Goal: Information Seeking & Learning: Compare options

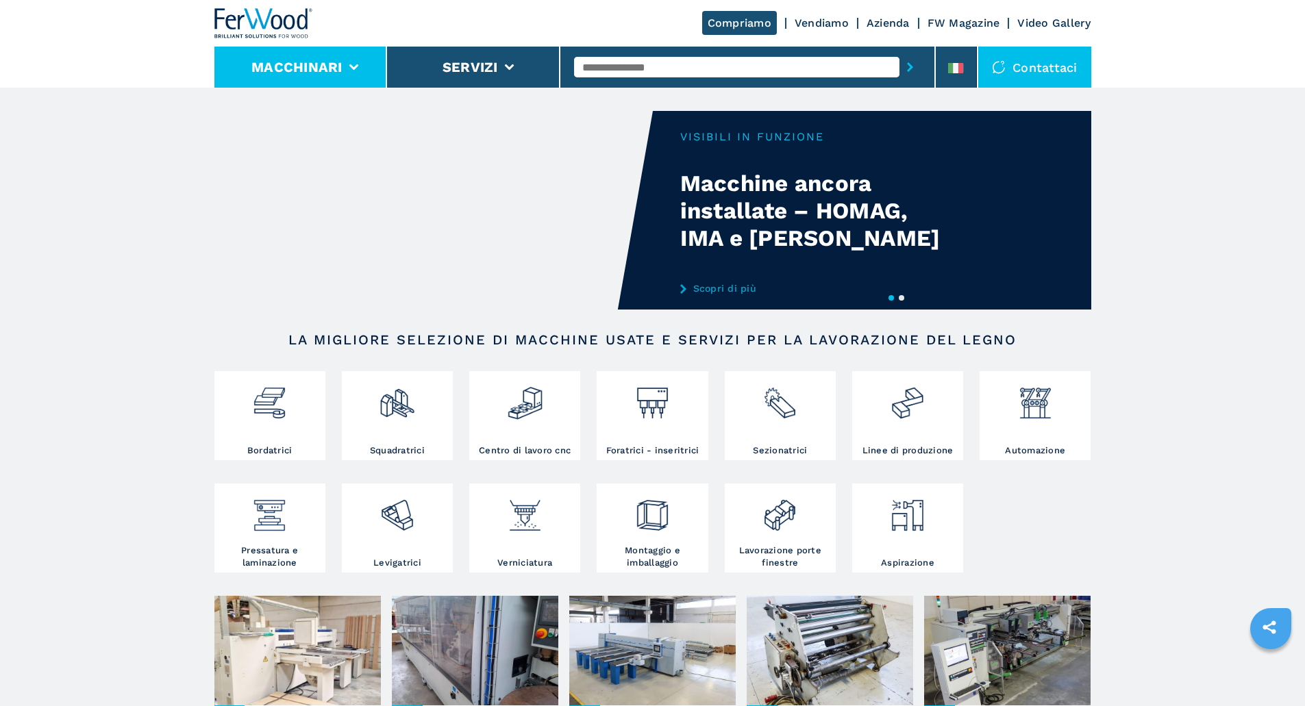
click at [332, 71] on button "Macchinari" at bounding box center [296, 67] width 91 height 16
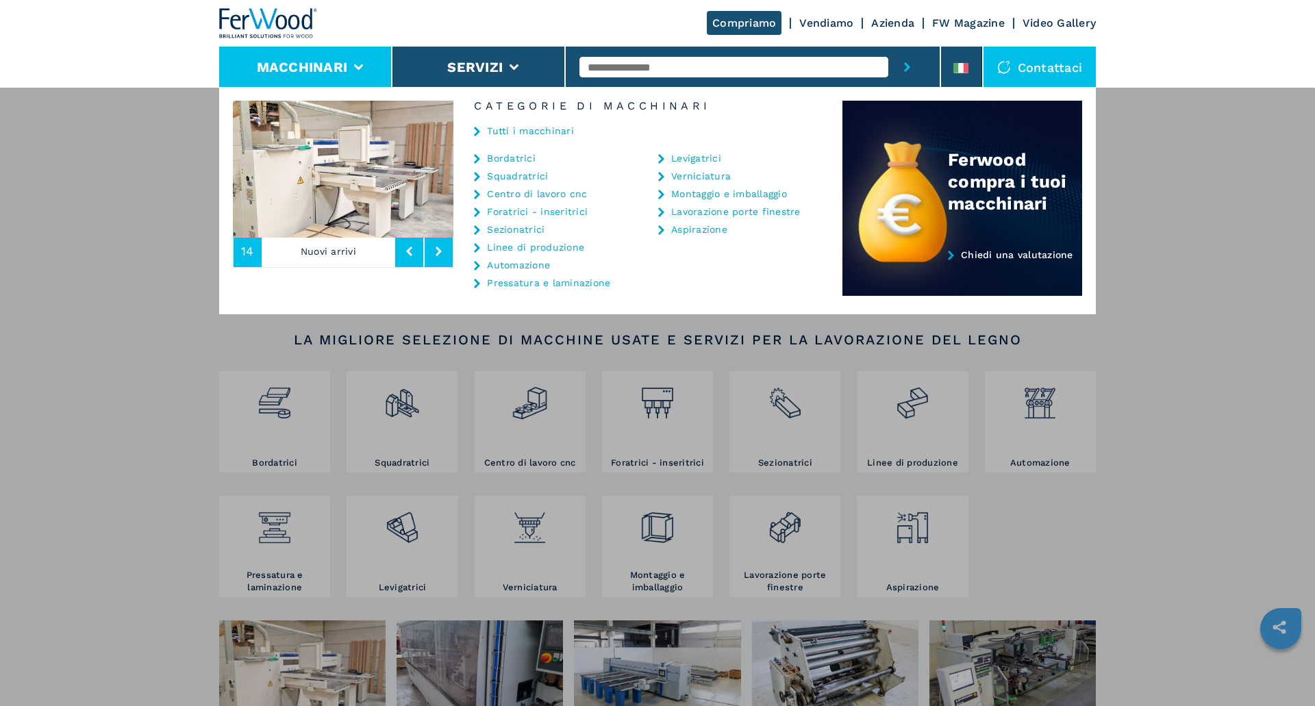
click at [507, 162] on link "Bordatrici" at bounding box center [511, 158] width 49 height 10
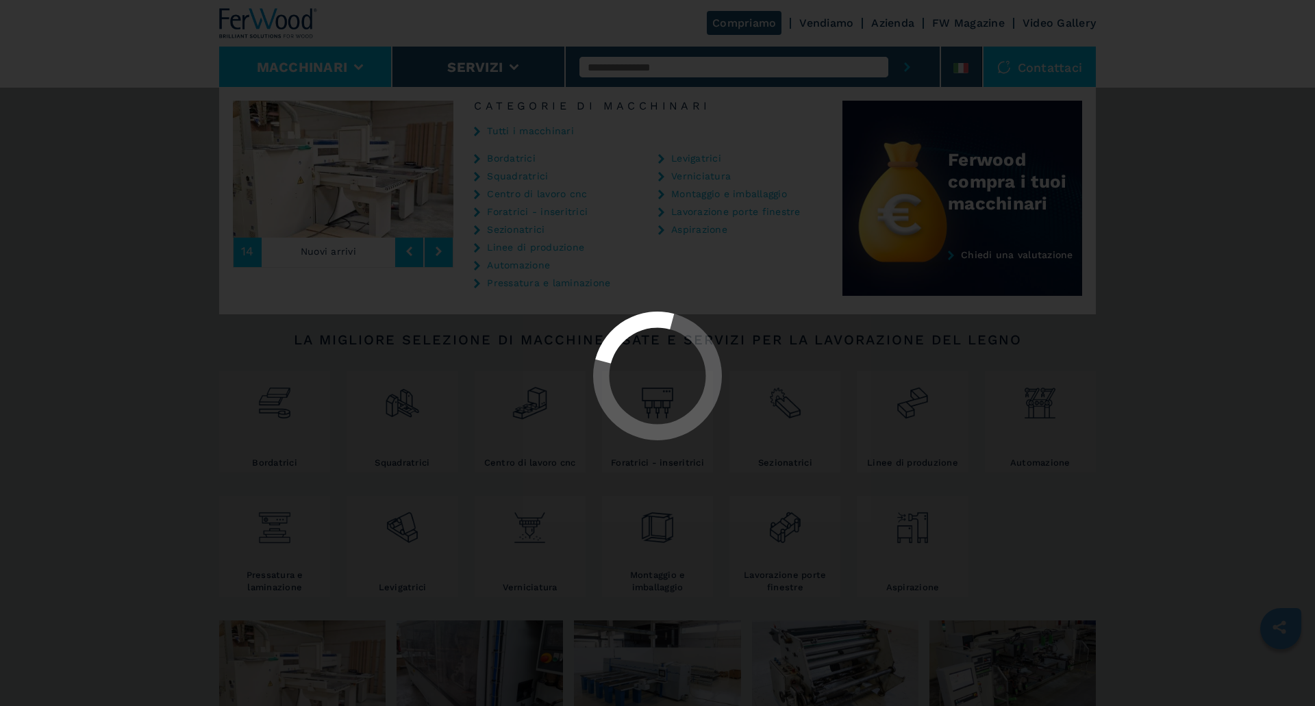
select select "**********"
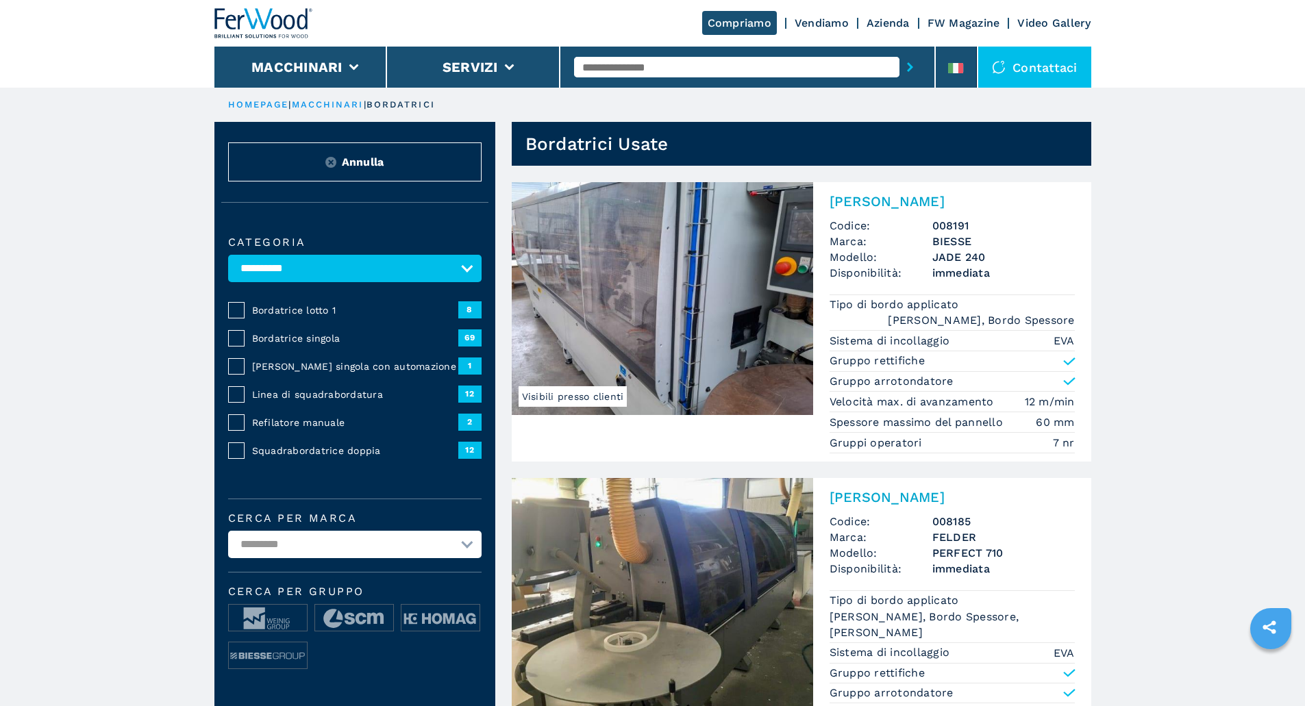
click at [322, 345] on span "Bordatrice singola" at bounding box center [355, 339] width 206 height 14
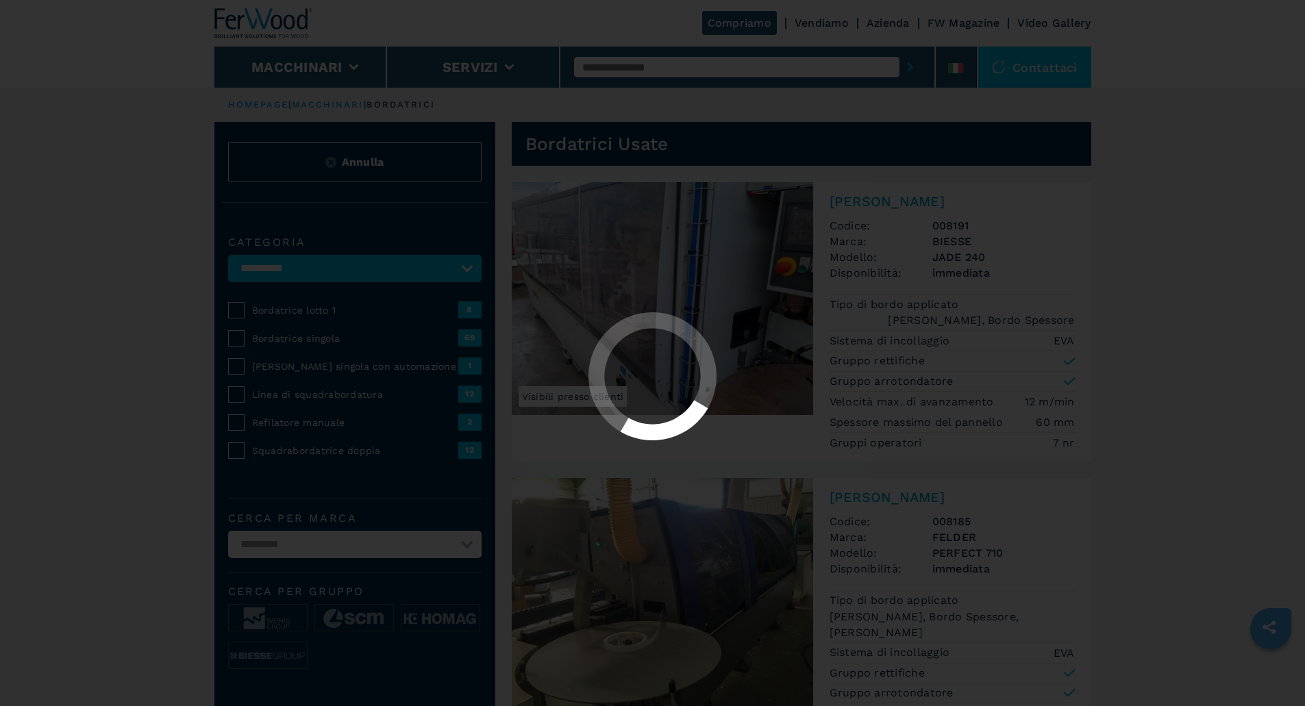
select select "**********"
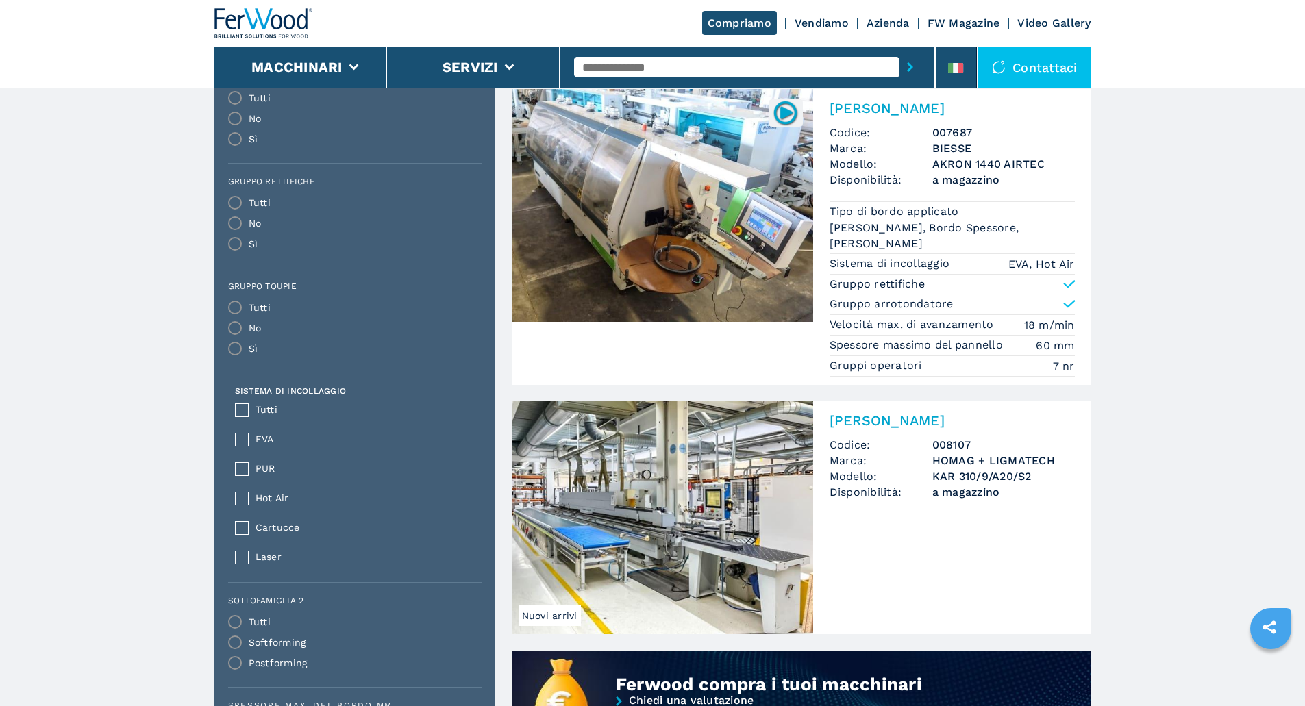
scroll to position [822, 0]
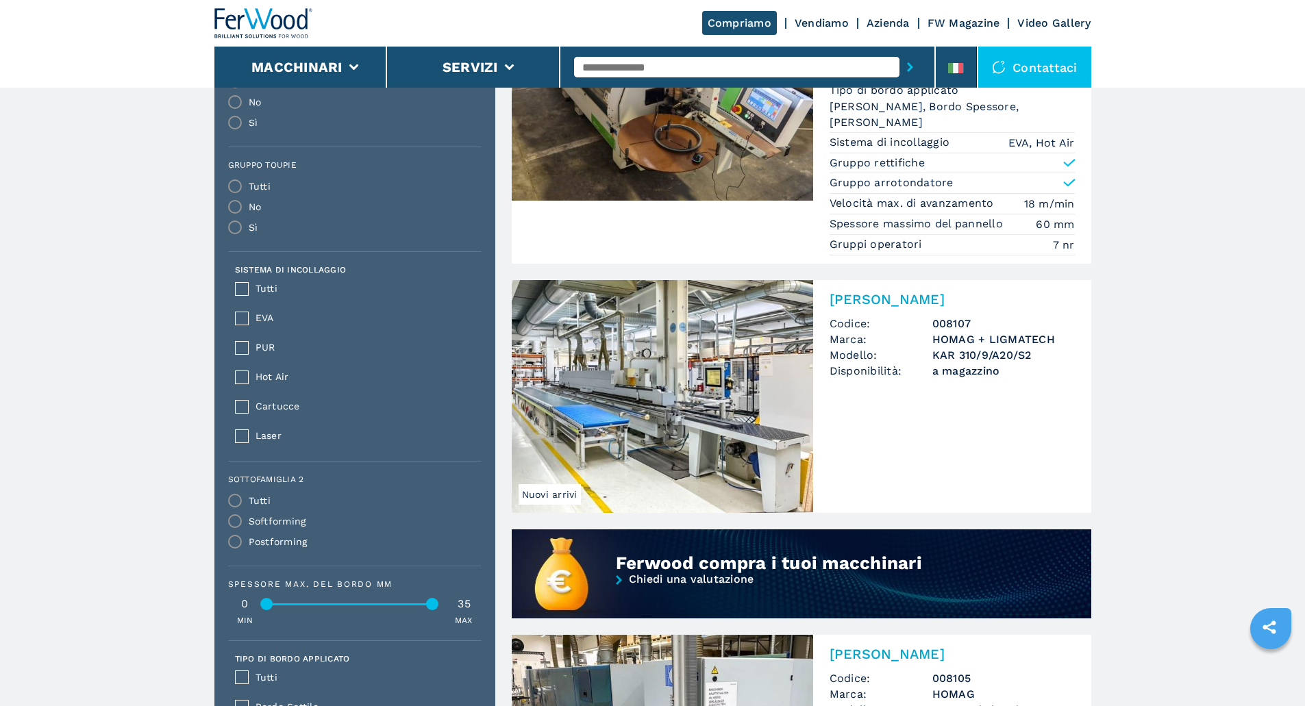
click at [849, 299] on h2 "[PERSON_NAME]" at bounding box center [951, 299] width 245 height 16
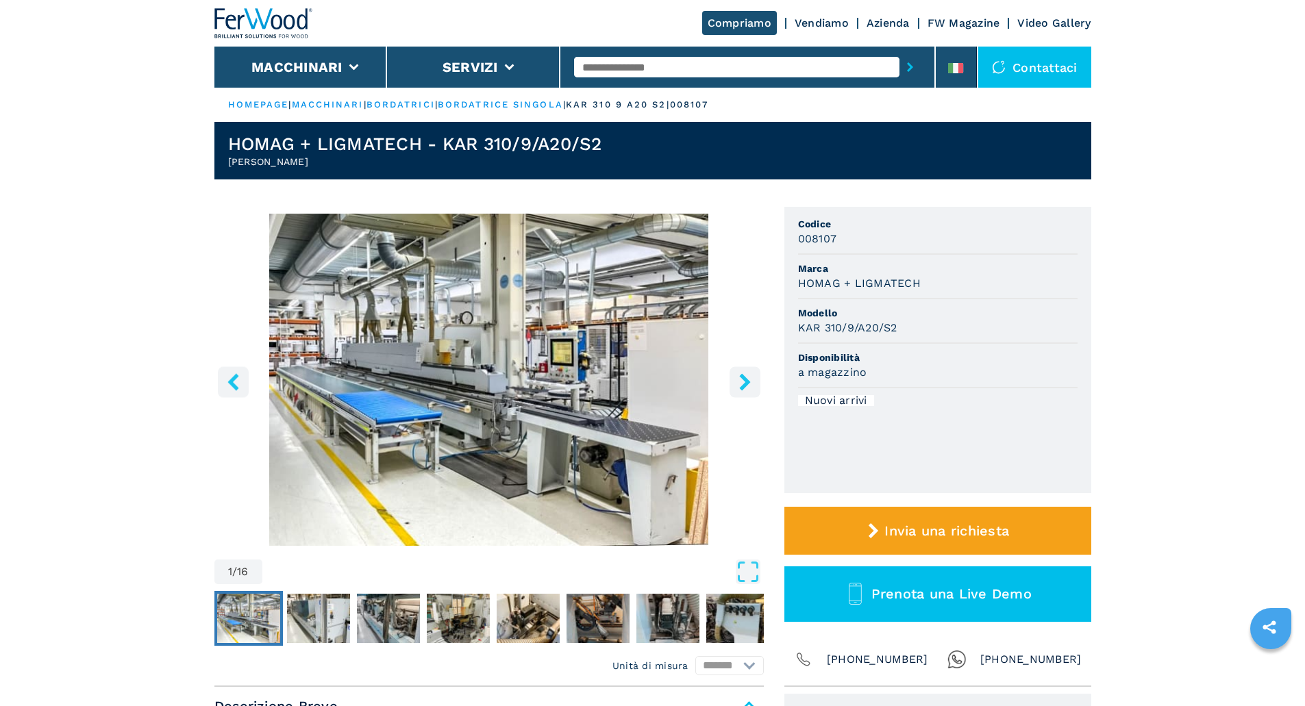
click at [739, 380] on icon "right-button" at bounding box center [744, 381] width 17 height 17
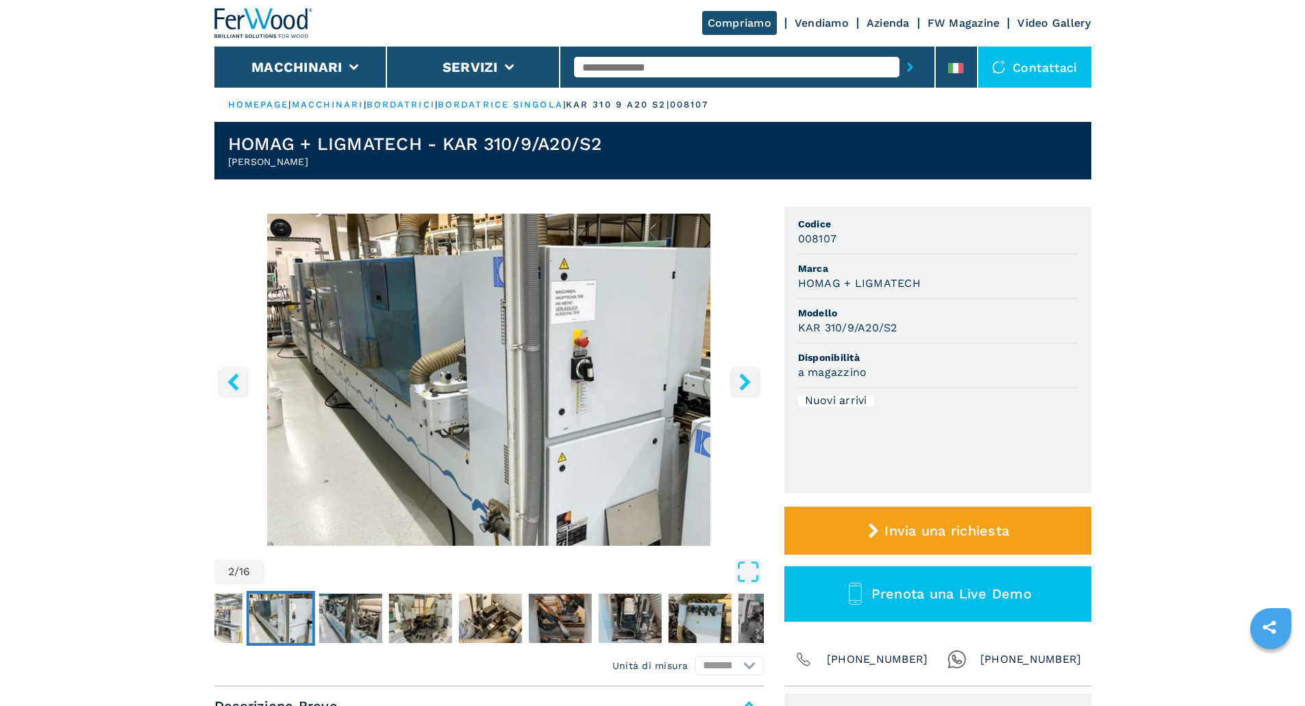
click at [739, 380] on icon "right-button" at bounding box center [744, 381] width 17 height 17
click at [747, 386] on icon "right-button" at bounding box center [744, 381] width 17 height 17
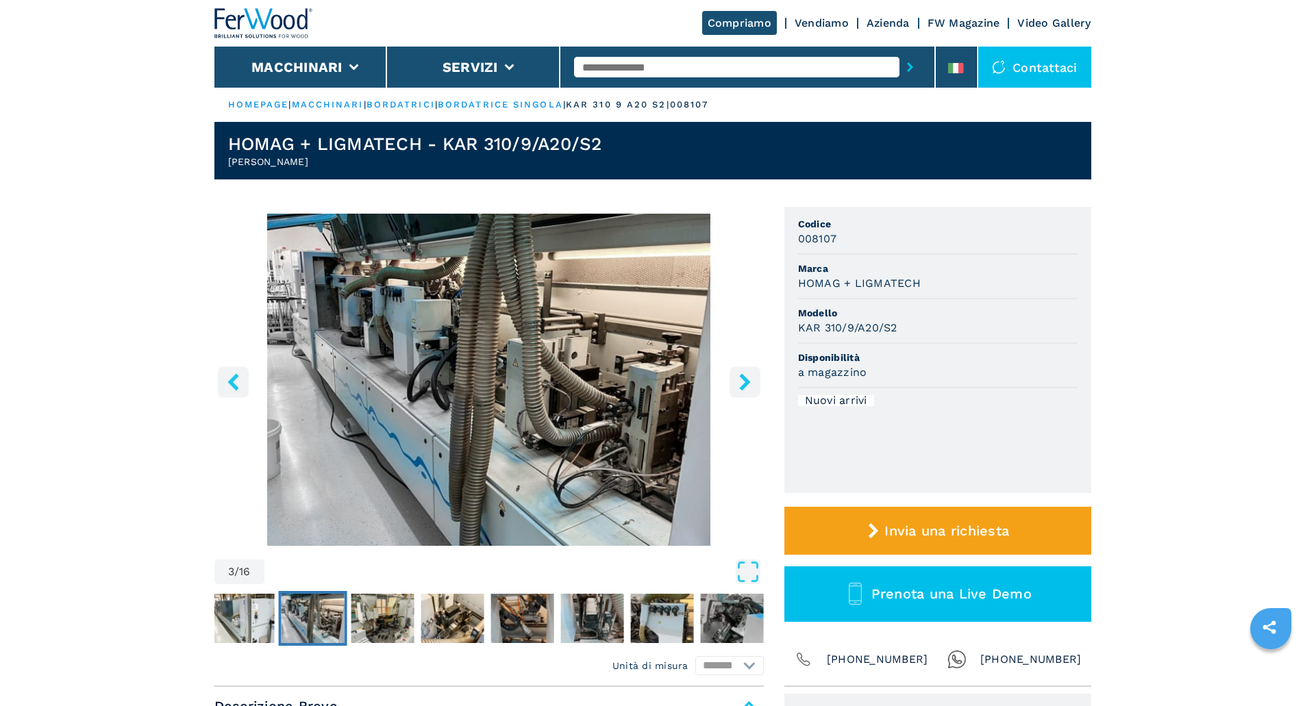
click at [746, 383] on icon "right-button" at bounding box center [744, 381] width 11 height 17
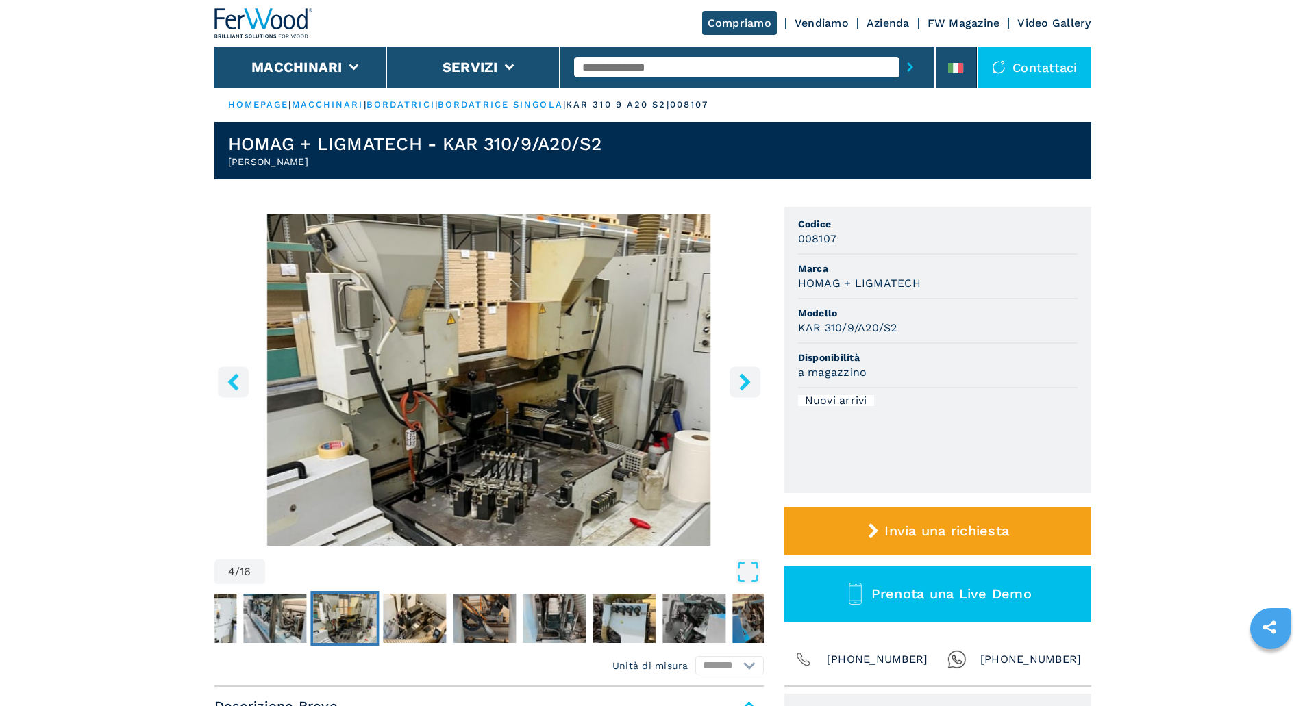
click at [746, 383] on icon "right-button" at bounding box center [744, 381] width 11 height 17
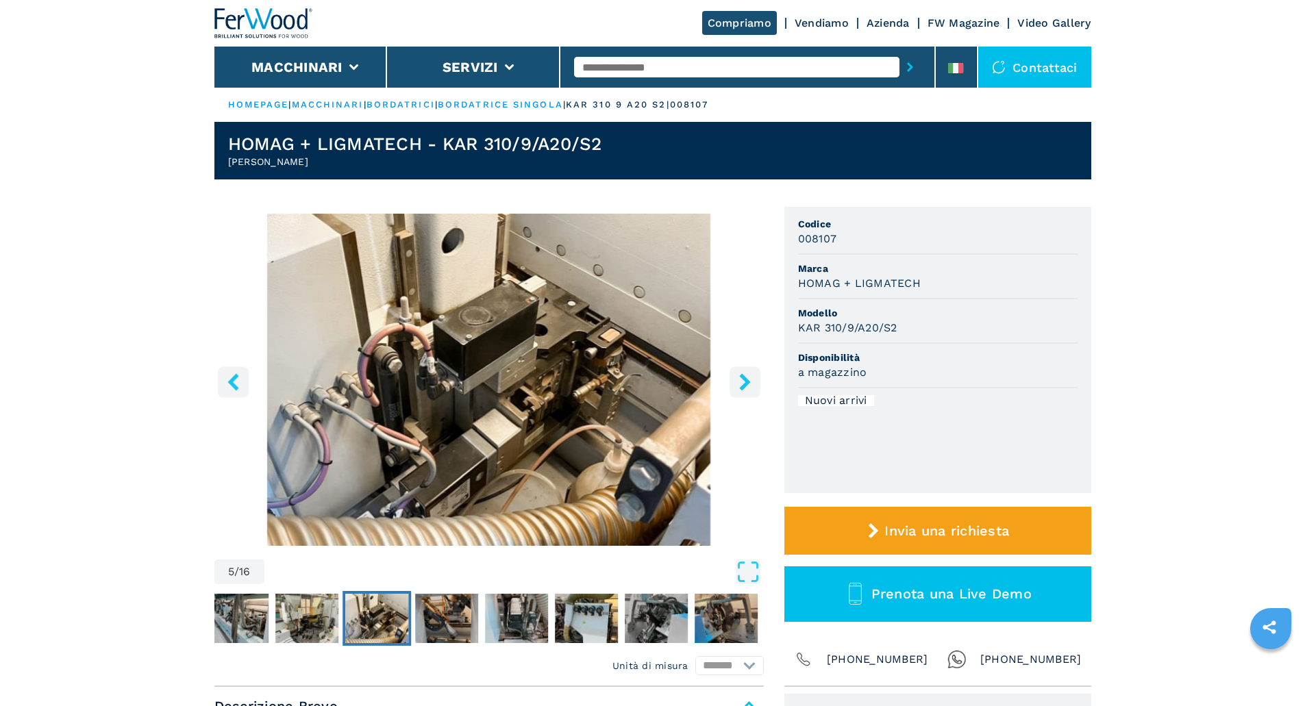
click at [746, 383] on icon "right-button" at bounding box center [744, 381] width 11 height 17
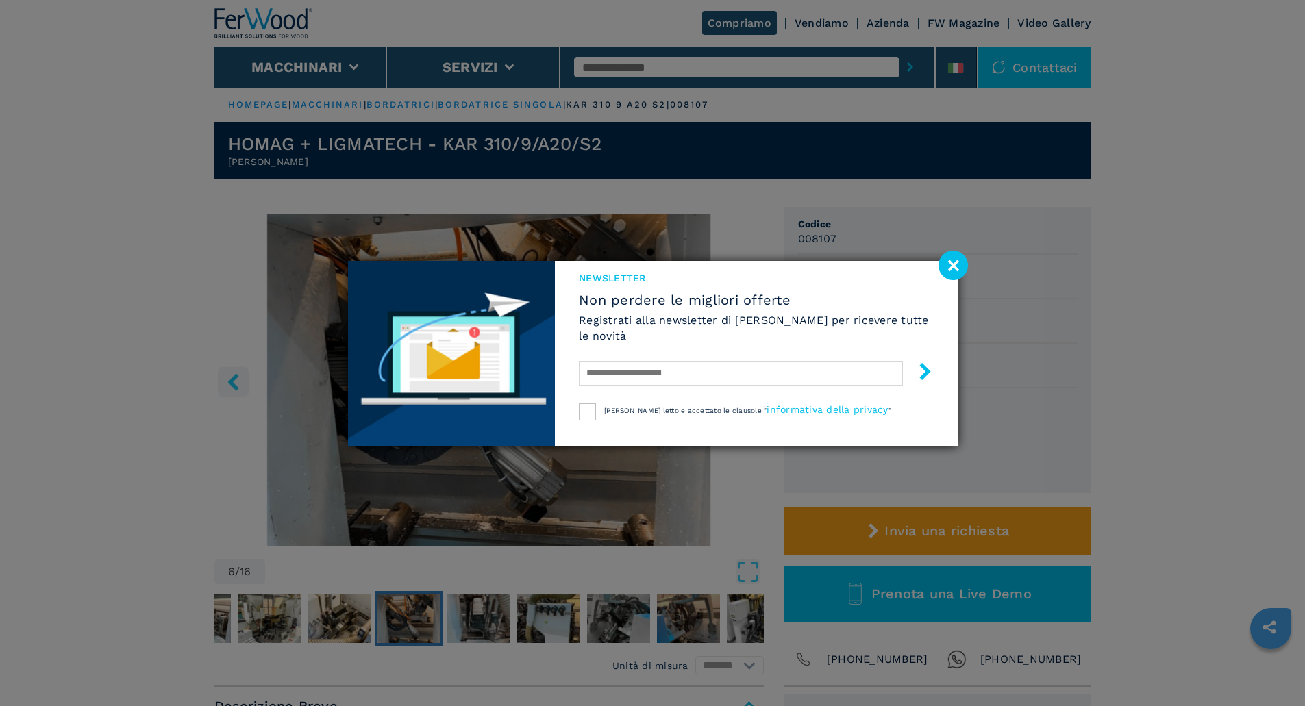
click at [946, 266] on image at bounding box center [952, 265] width 29 height 29
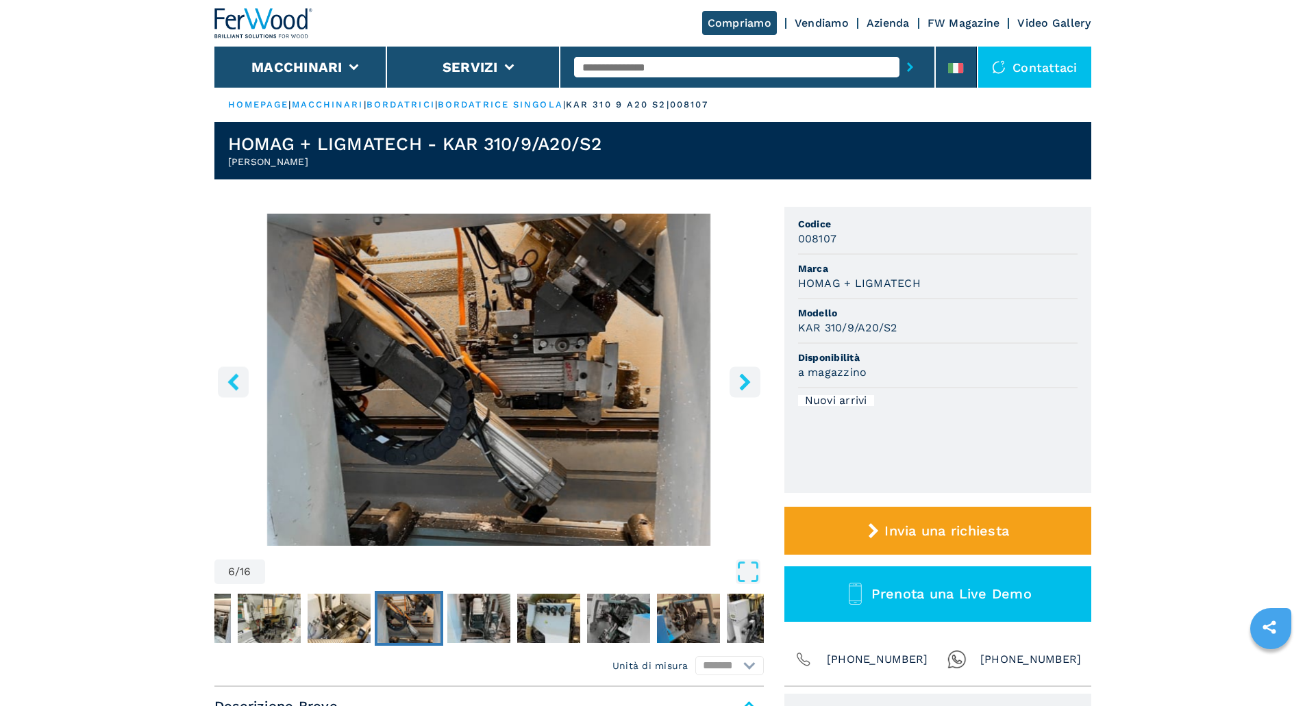
click at [742, 385] on icon "right-button" at bounding box center [744, 381] width 11 height 17
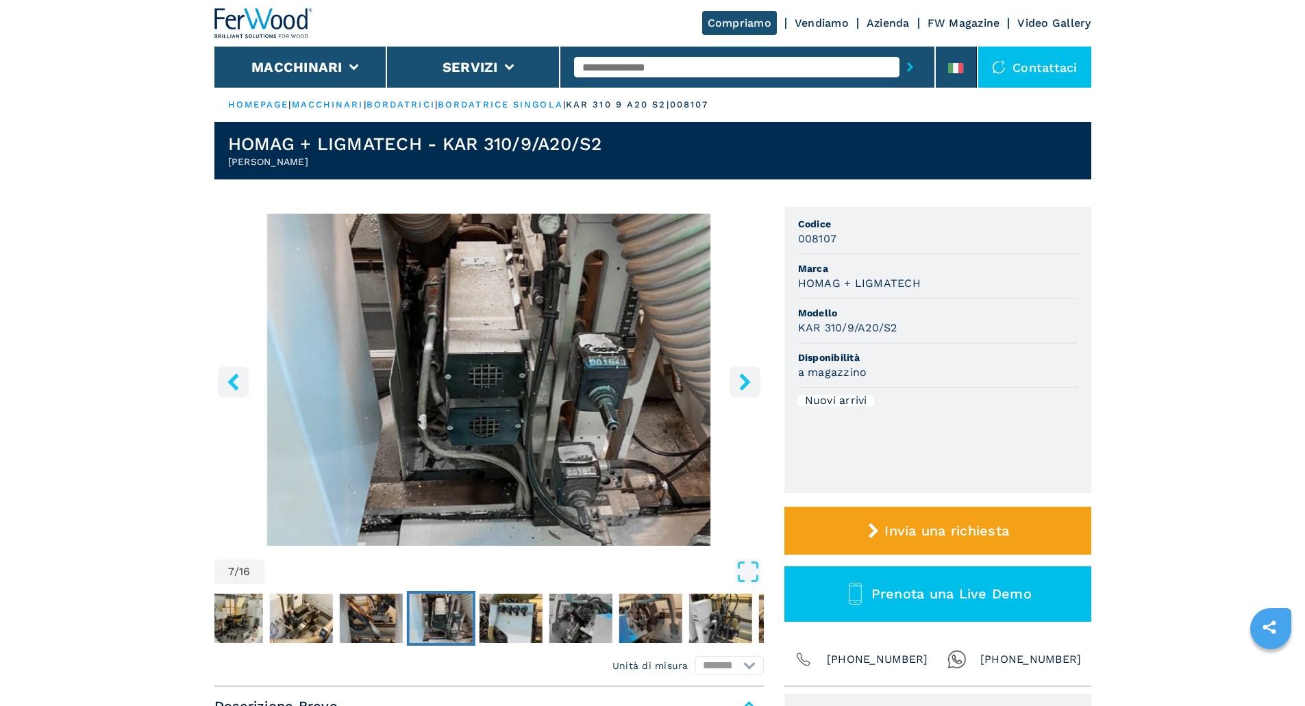
click at [742, 385] on icon "right-button" at bounding box center [744, 381] width 11 height 17
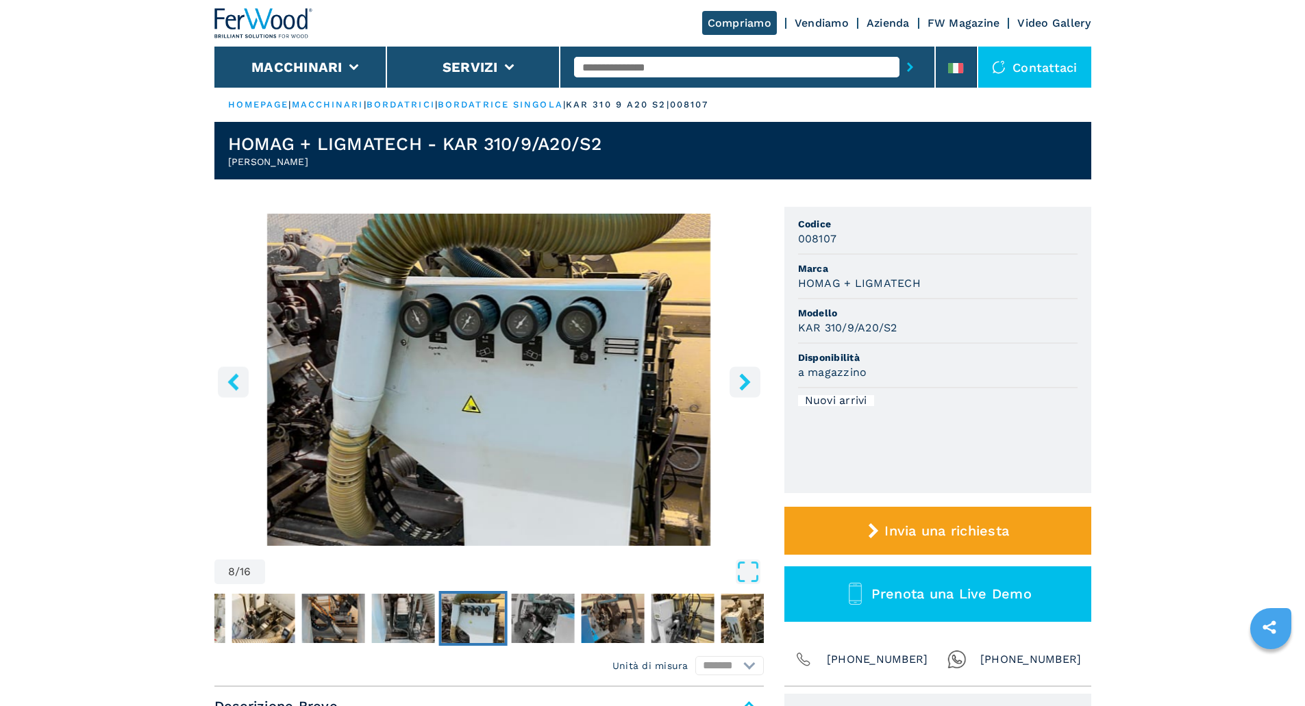
click at [742, 385] on icon "right-button" at bounding box center [744, 381] width 11 height 17
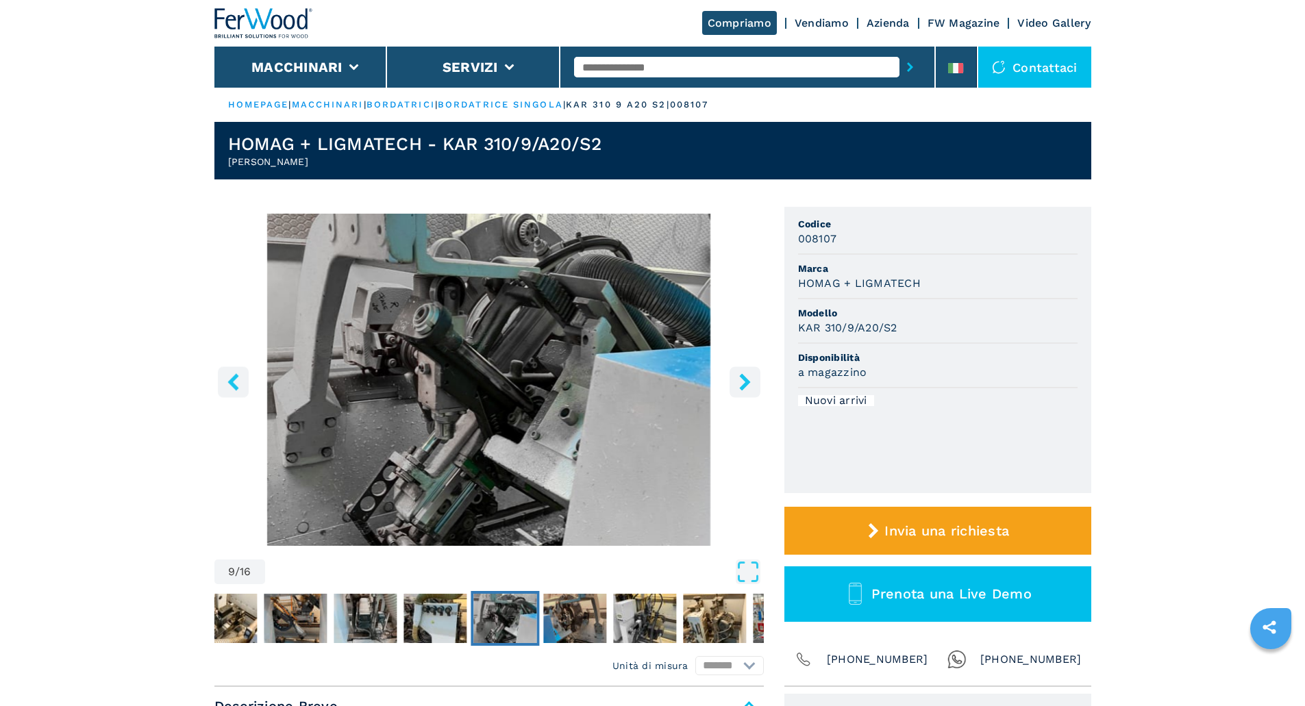
click at [742, 385] on icon "right-button" at bounding box center [744, 381] width 11 height 17
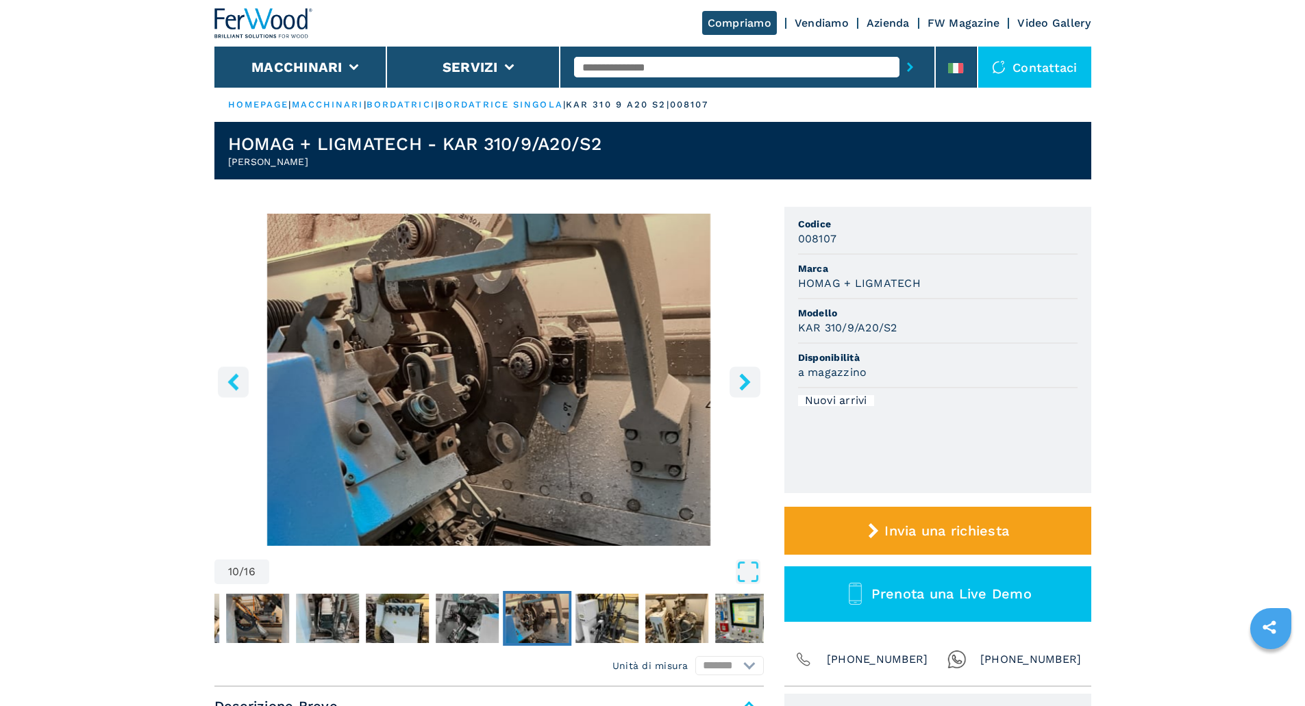
click at [742, 385] on icon "right-button" at bounding box center [744, 381] width 11 height 17
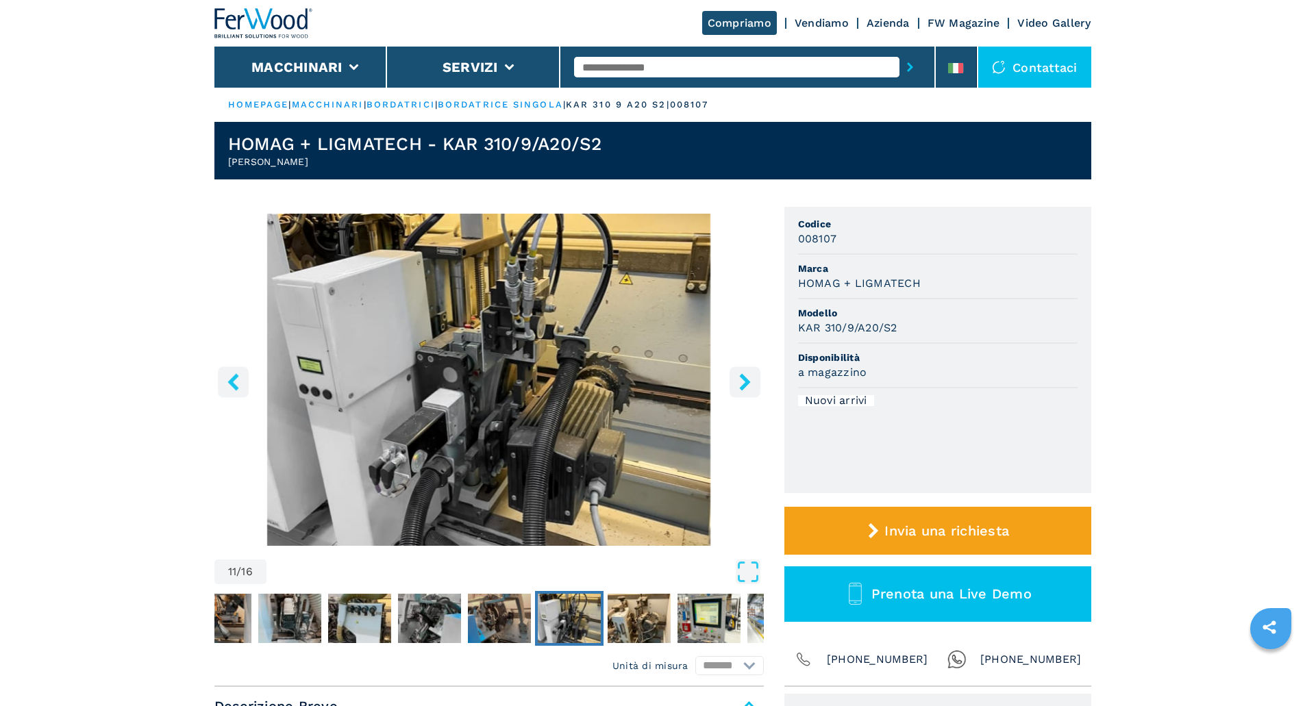
click at [742, 385] on icon "right-button" at bounding box center [744, 381] width 11 height 17
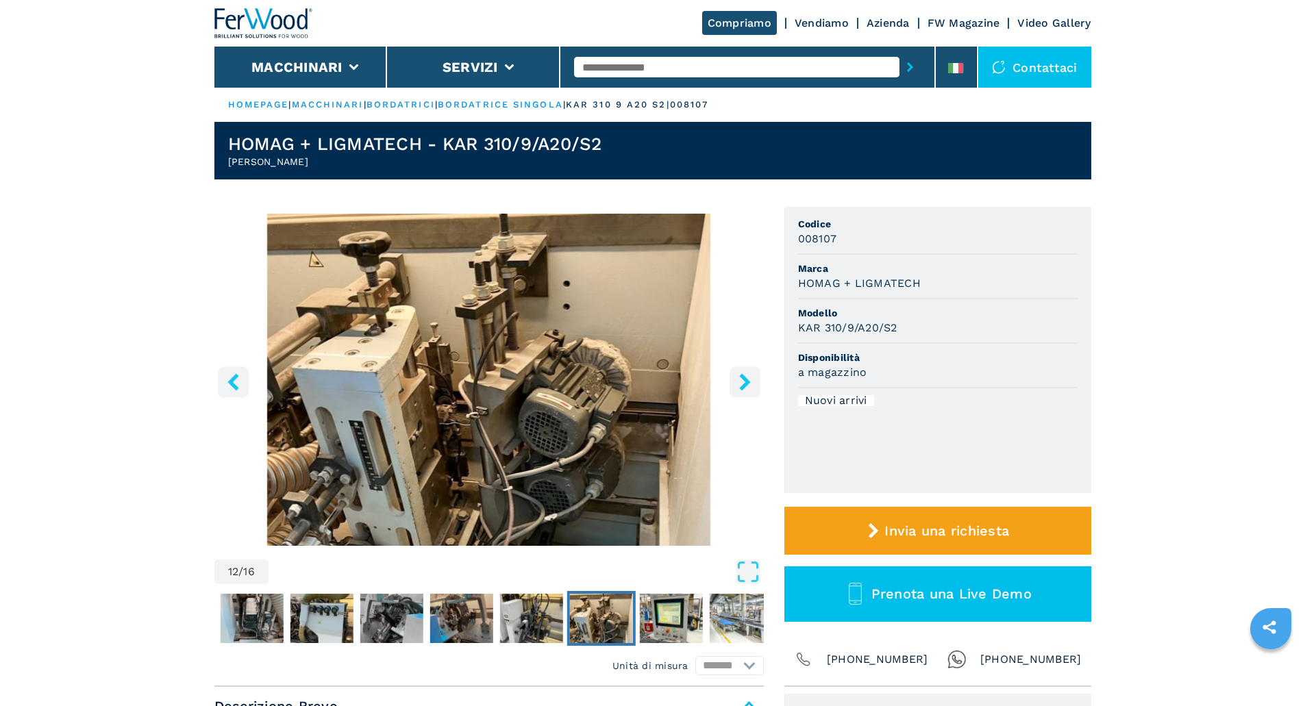
click at [742, 385] on icon "right-button" at bounding box center [744, 381] width 11 height 17
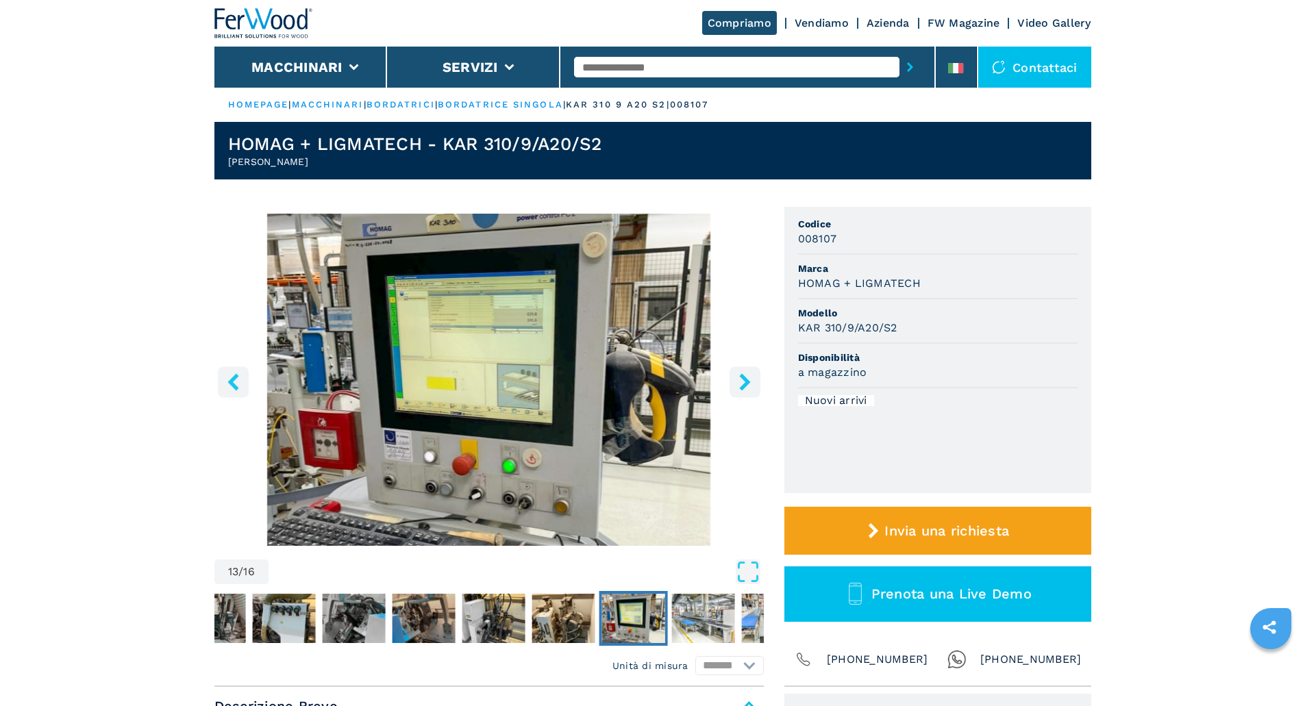
click at [742, 385] on icon "right-button" at bounding box center [744, 381] width 11 height 17
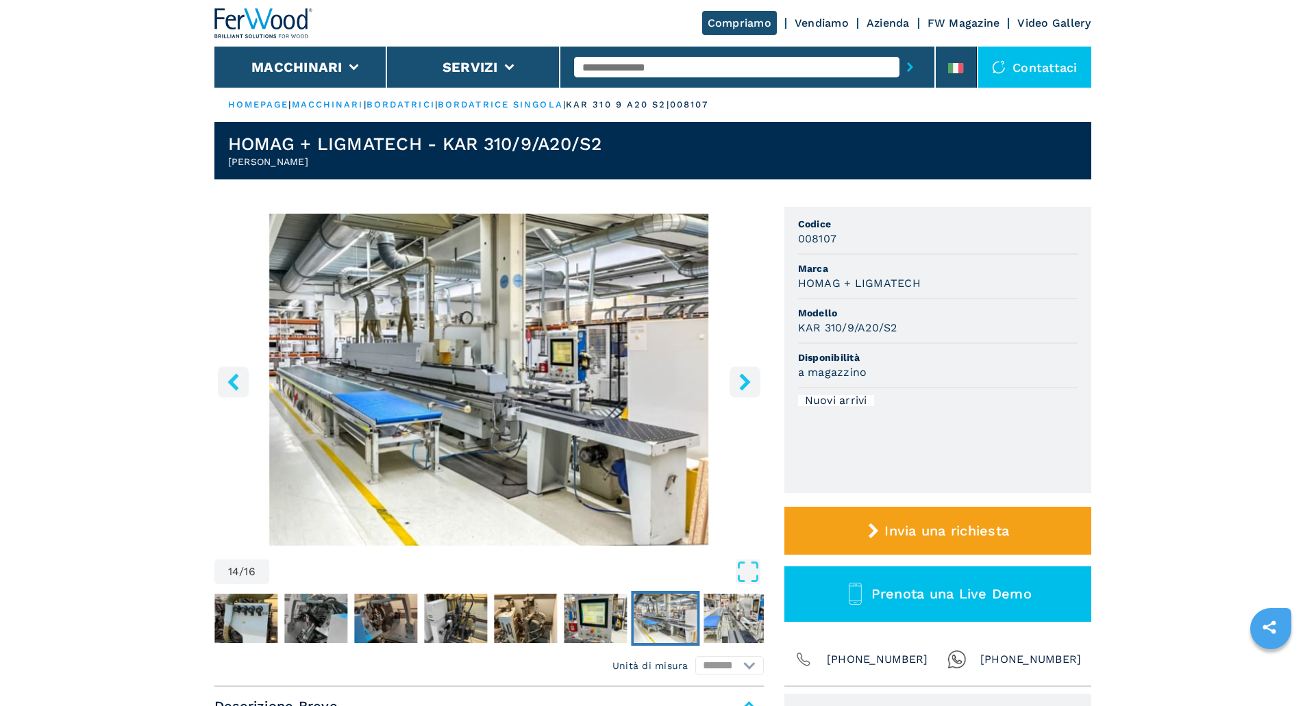
click at [742, 385] on icon "right-button" at bounding box center [744, 381] width 11 height 17
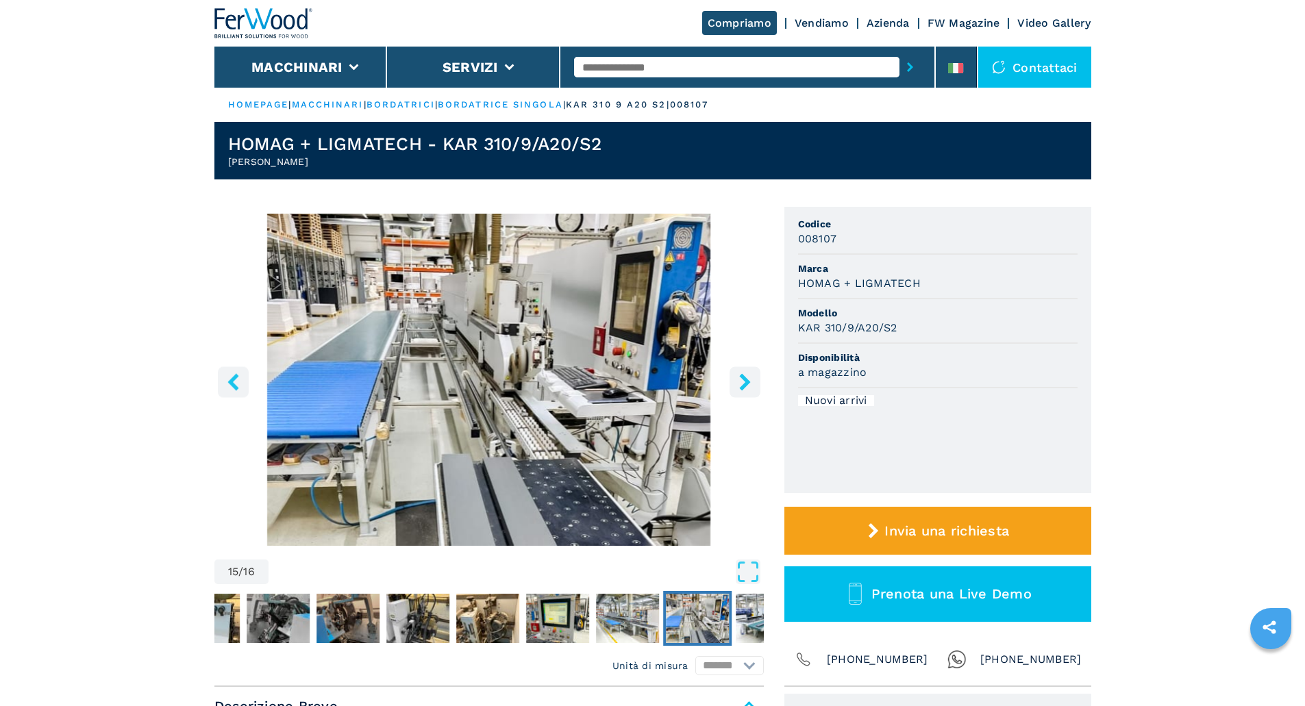
click at [742, 385] on icon "right-button" at bounding box center [744, 381] width 11 height 17
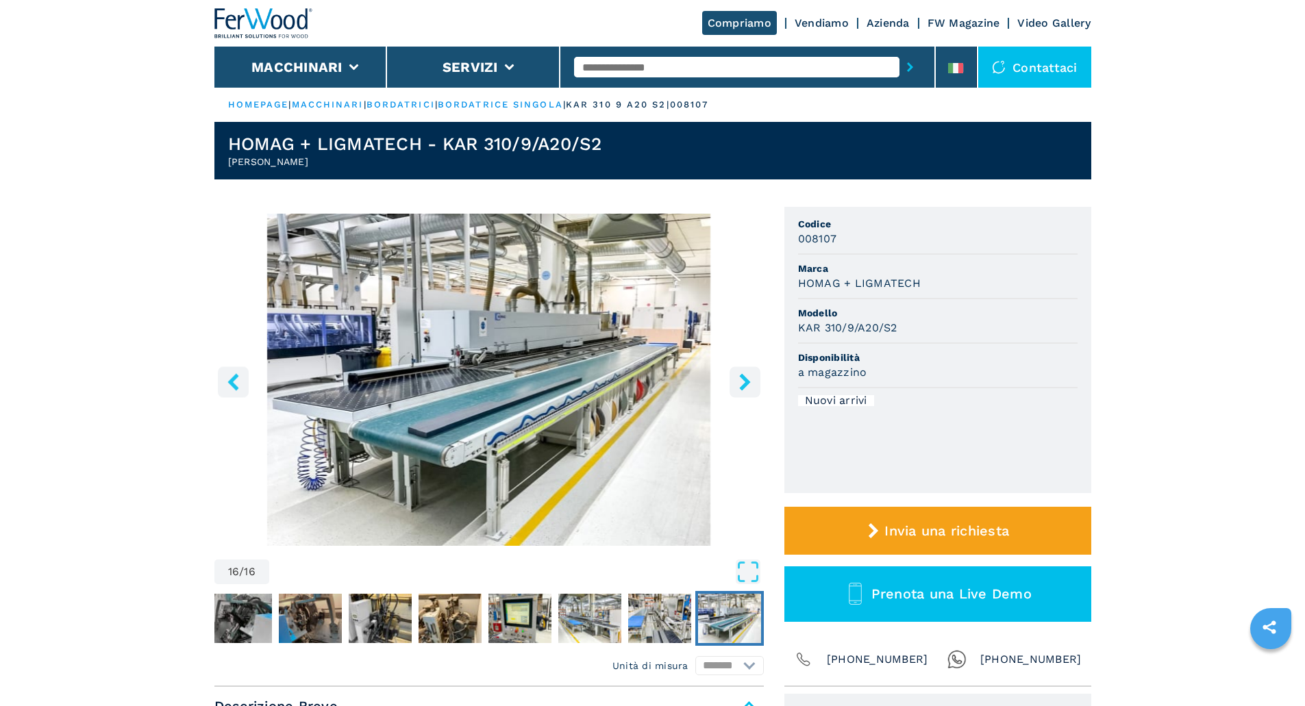
click at [742, 385] on icon "right-button" at bounding box center [744, 381] width 11 height 17
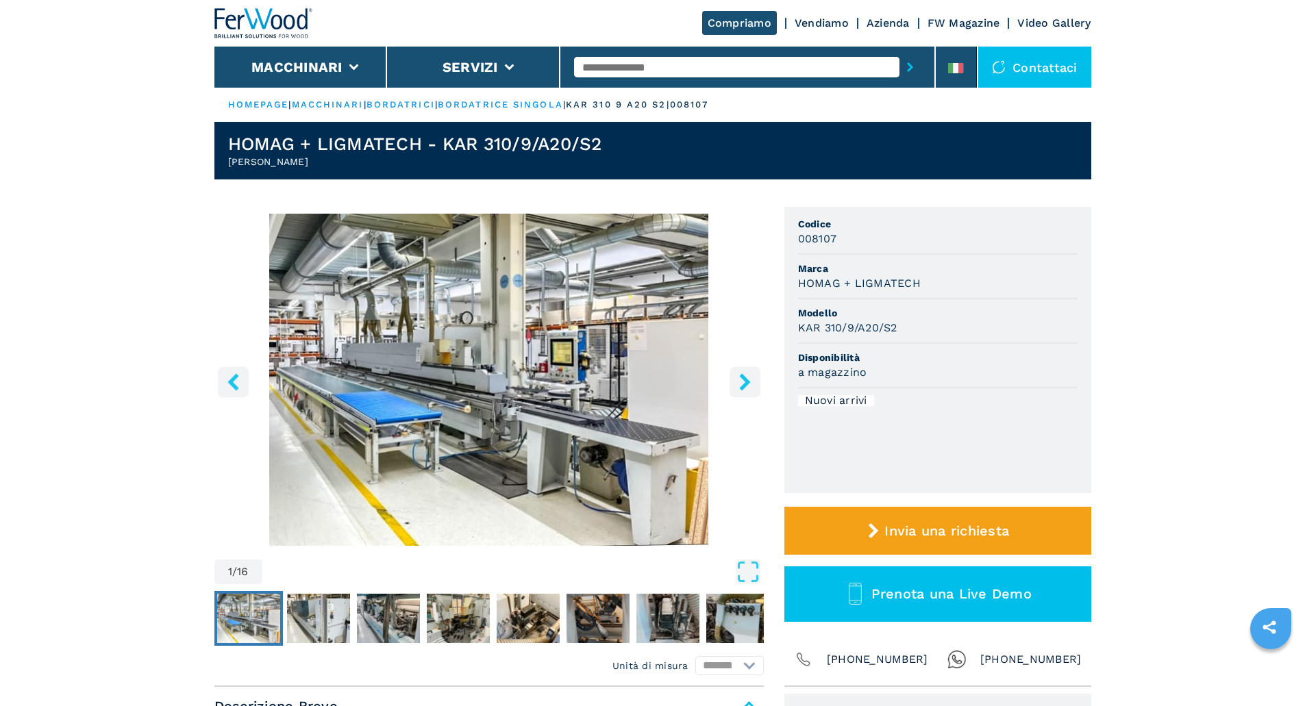
click at [742, 385] on icon "right-button" at bounding box center [744, 381] width 11 height 17
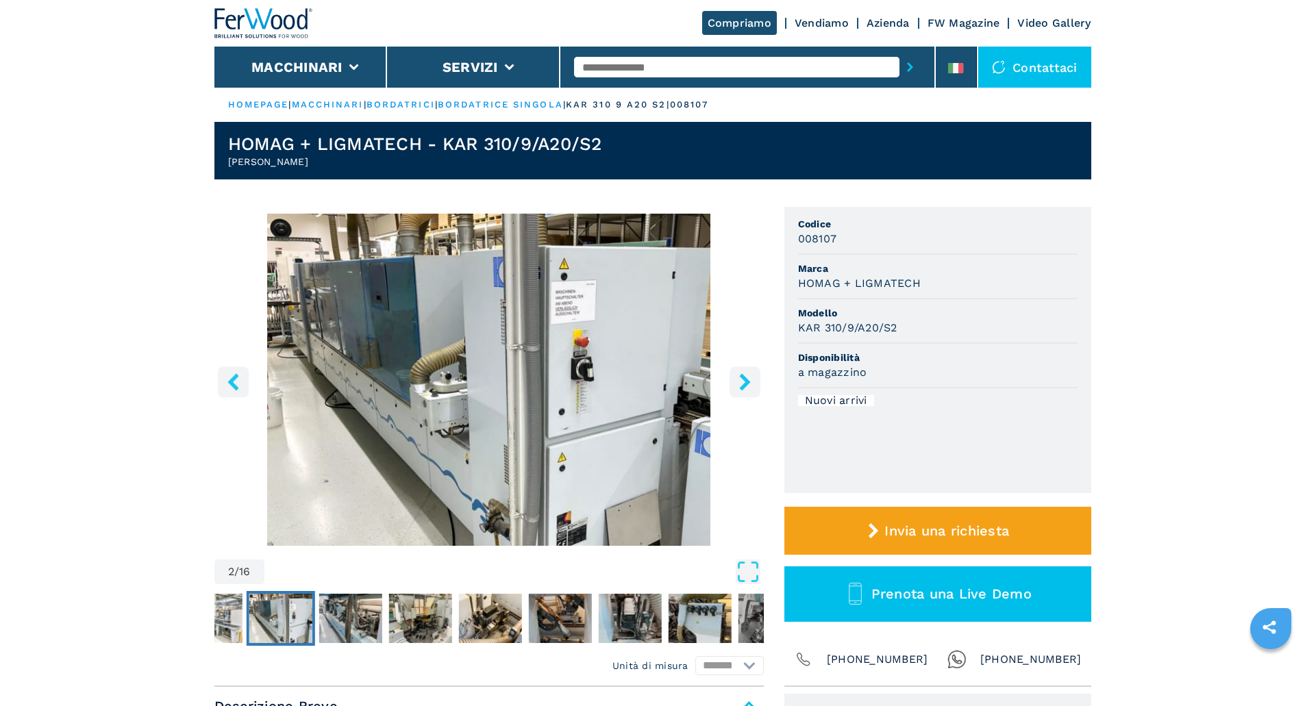
click at [742, 385] on icon "right-button" at bounding box center [744, 381] width 11 height 17
click at [741, 386] on icon "right-button" at bounding box center [744, 381] width 11 height 17
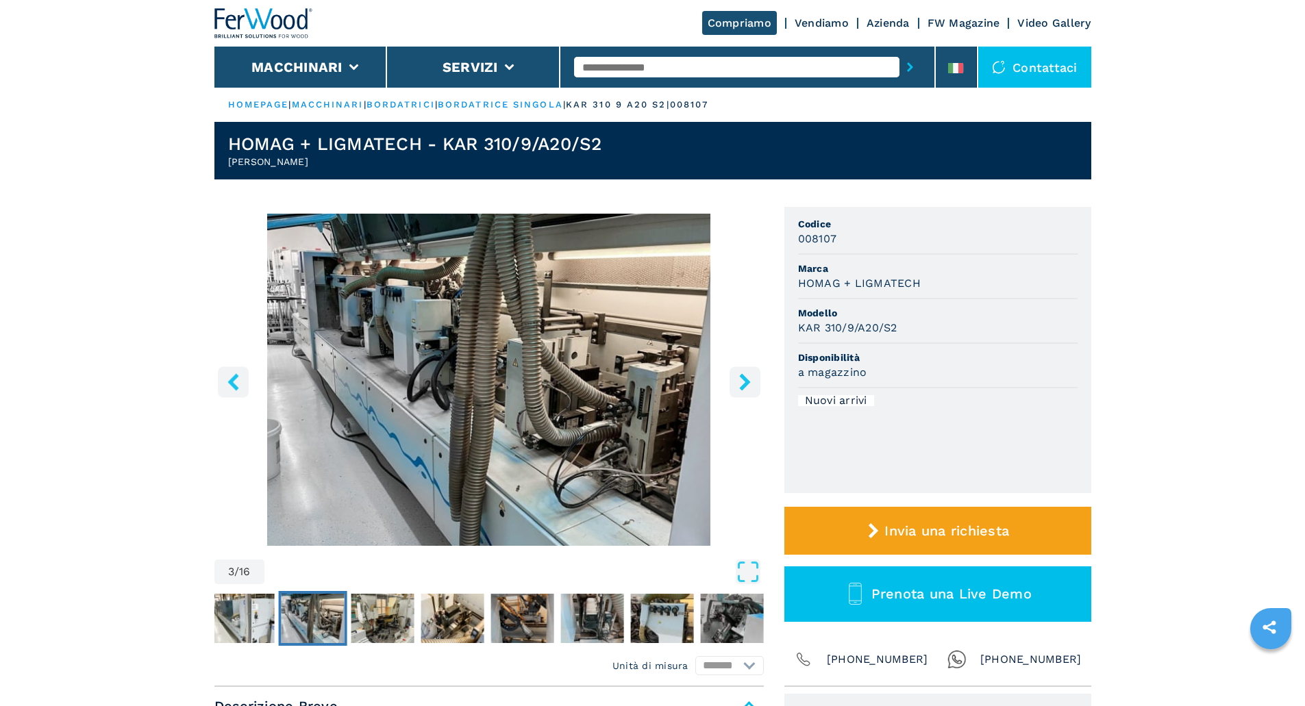
click at [741, 386] on icon "right-button" at bounding box center [744, 381] width 11 height 17
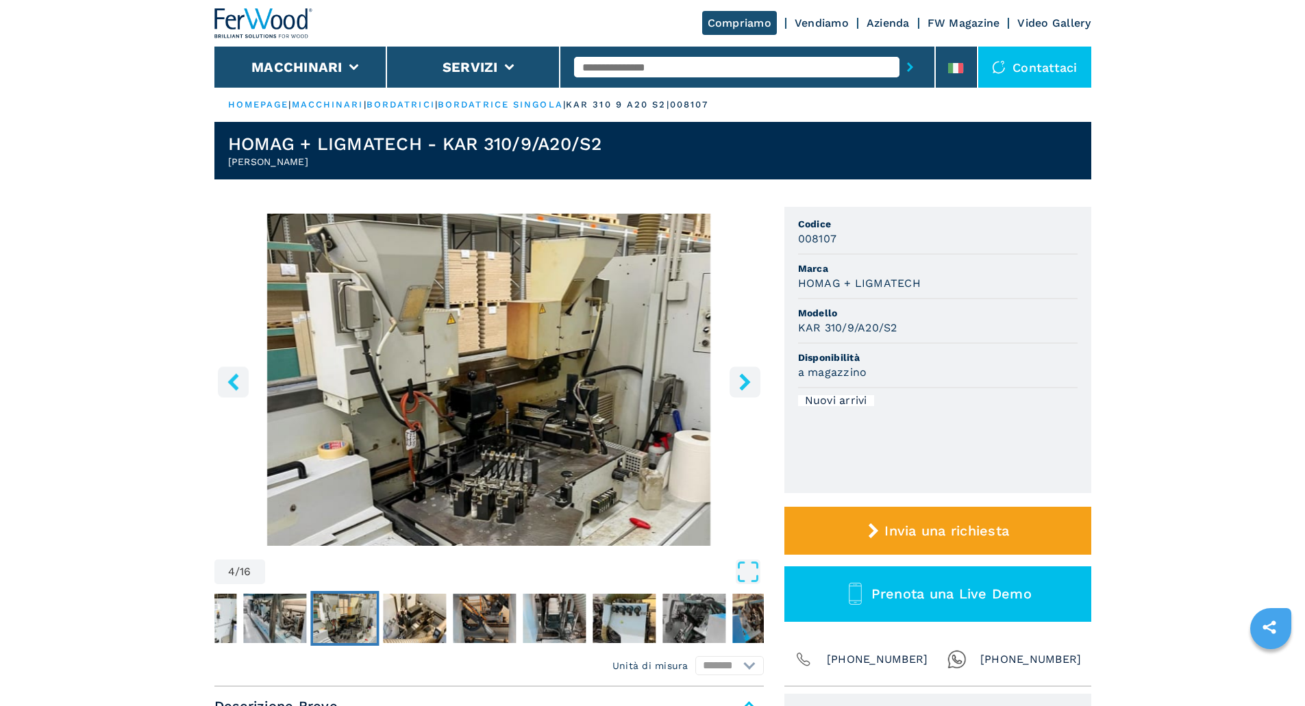
click at [741, 386] on icon "right-button" at bounding box center [744, 381] width 11 height 17
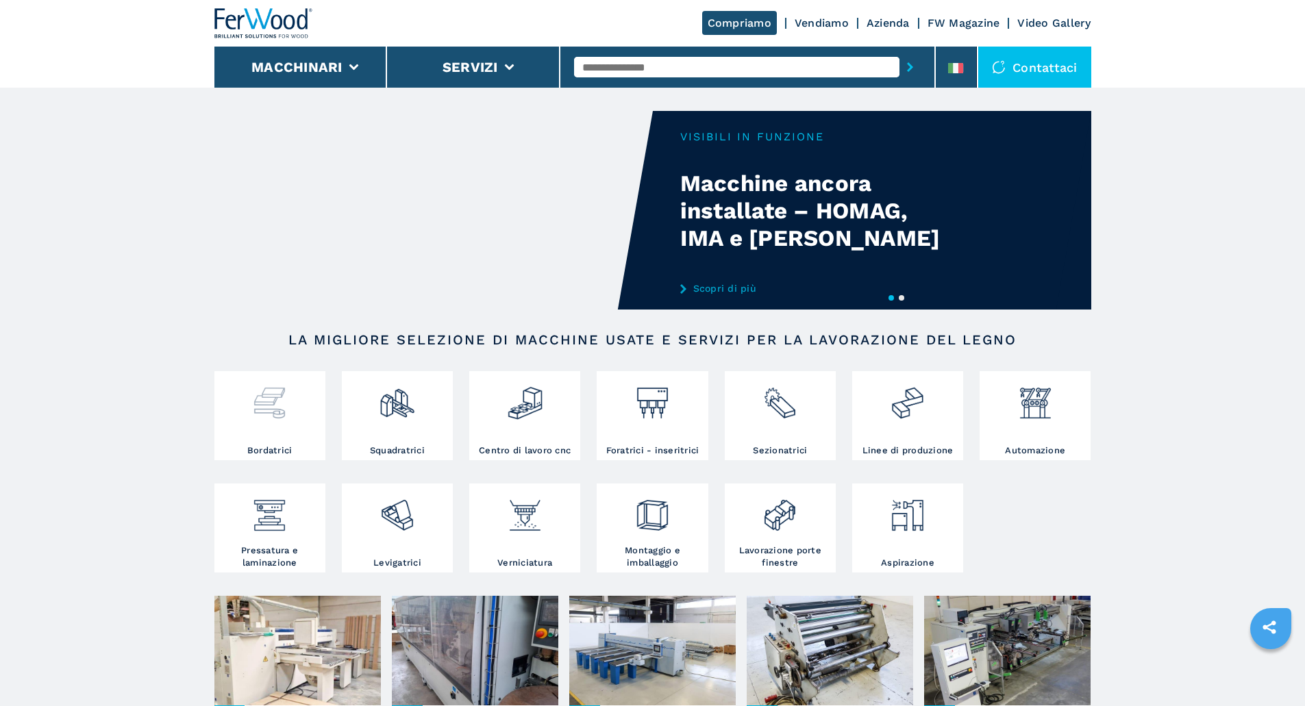
click at [287, 415] on img at bounding box center [269, 398] width 36 height 47
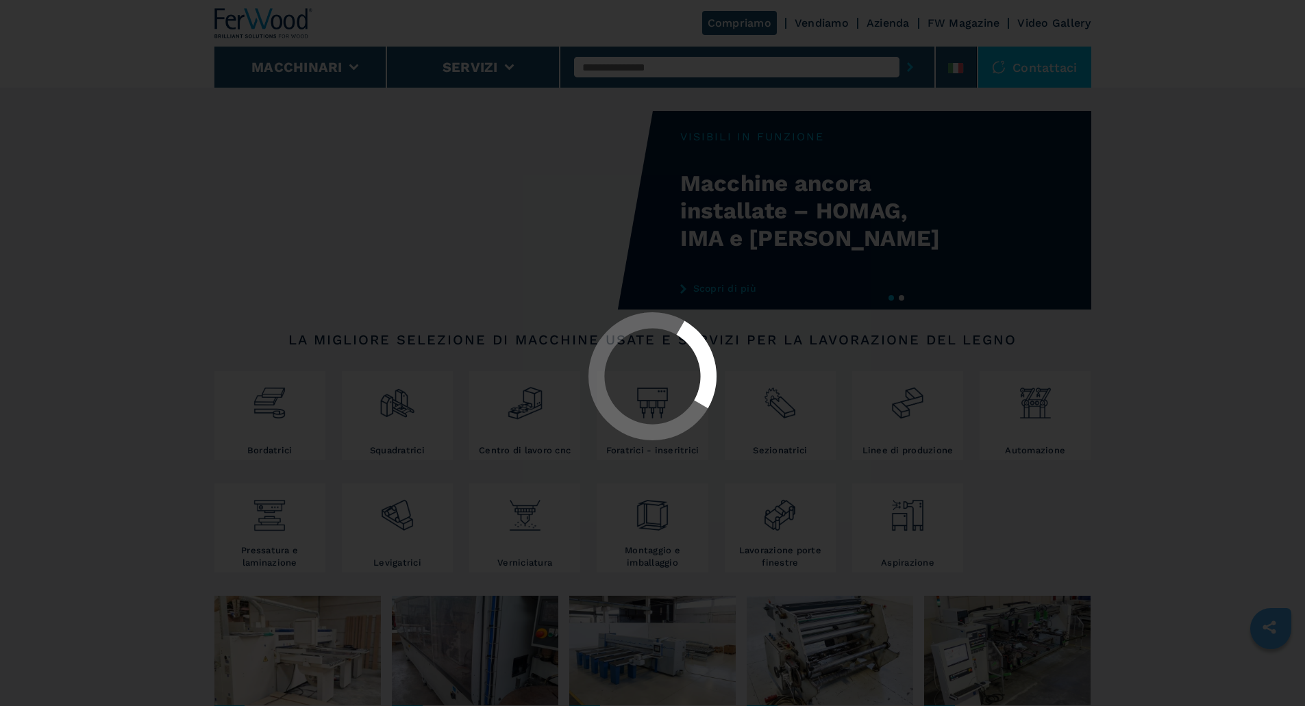
select select "**********"
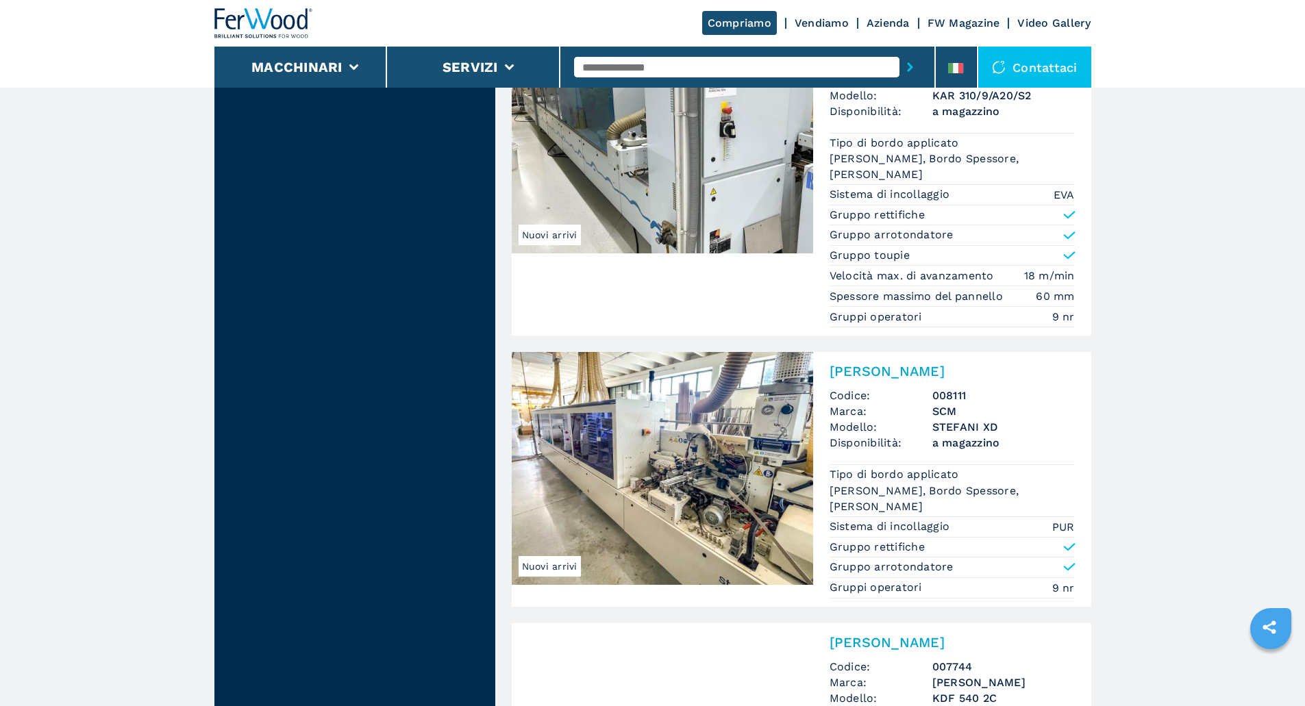
scroll to position [1461, 0]
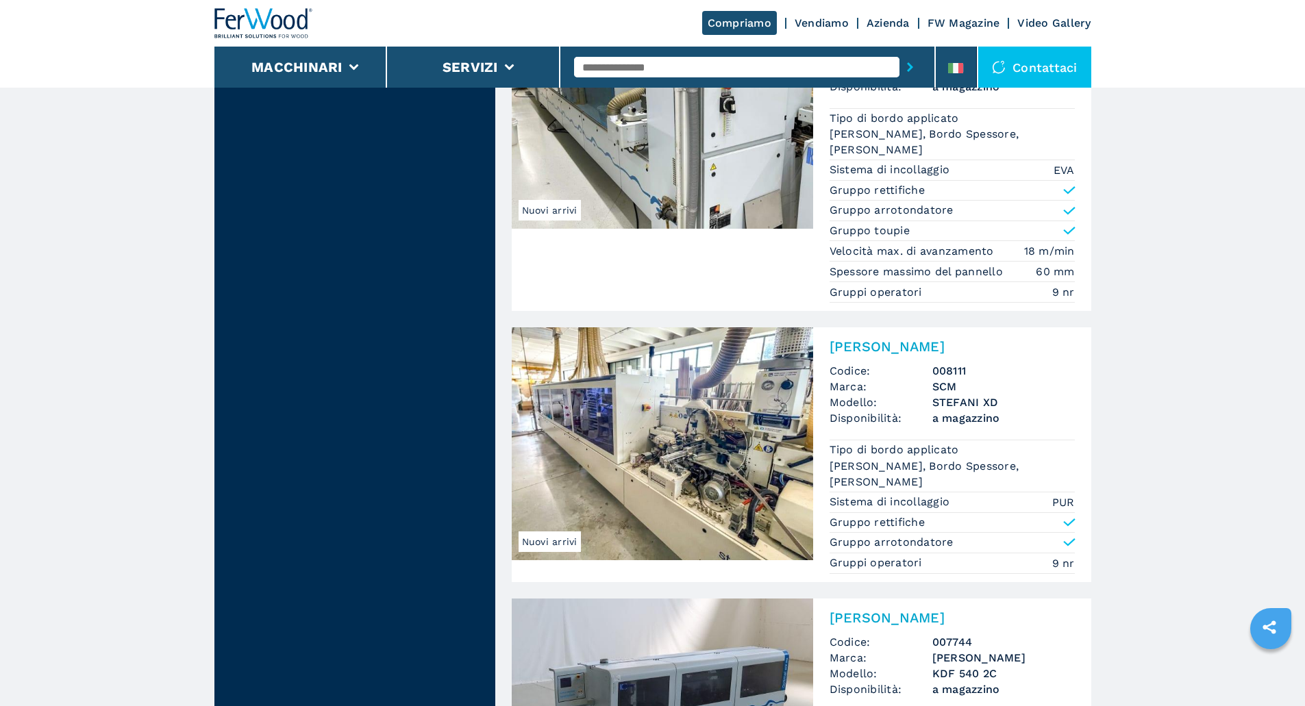
click at [863, 342] on h2 "[PERSON_NAME]" at bounding box center [951, 346] width 245 height 16
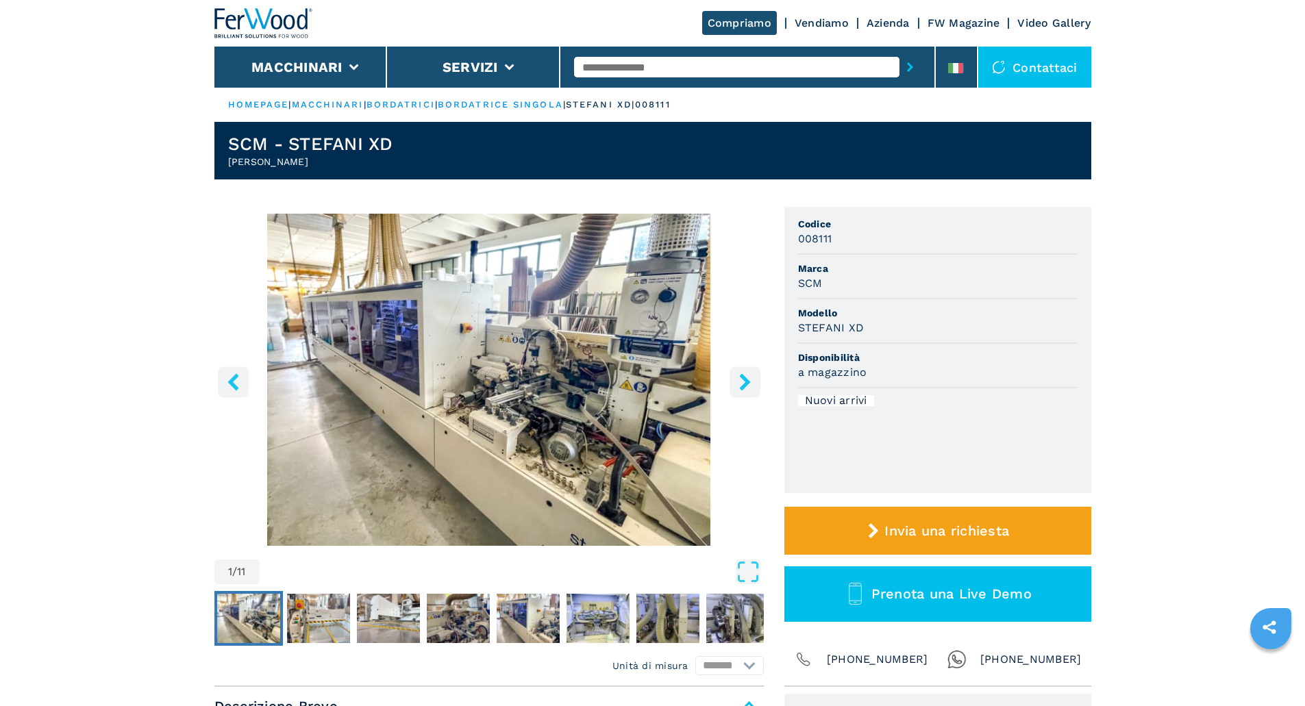
click at [740, 385] on icon "right-button" at bounding box center [744, 381] width 17 height 17
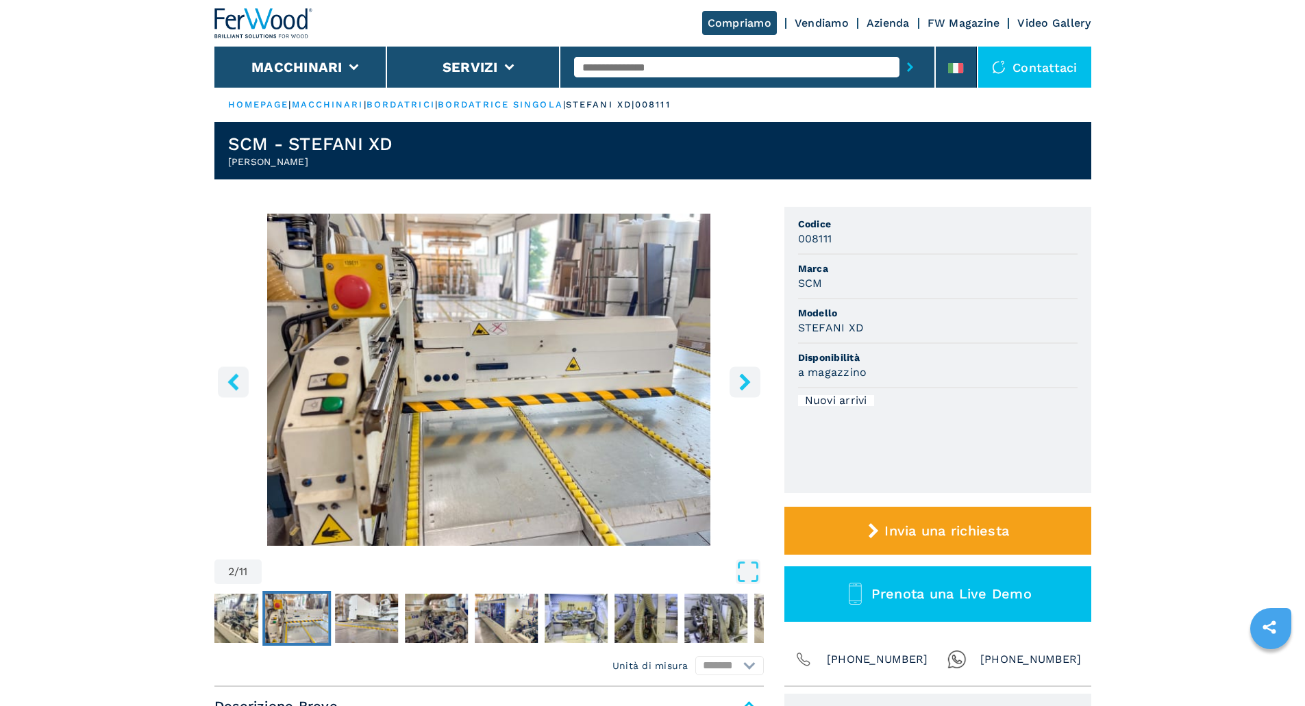
click at [740, 384] on icon "right-button" at bounding box center [744, 381] width 17 height 17
click at [734, 373] on button "right-button" at bounding box center [744, 381] width 31 height 31
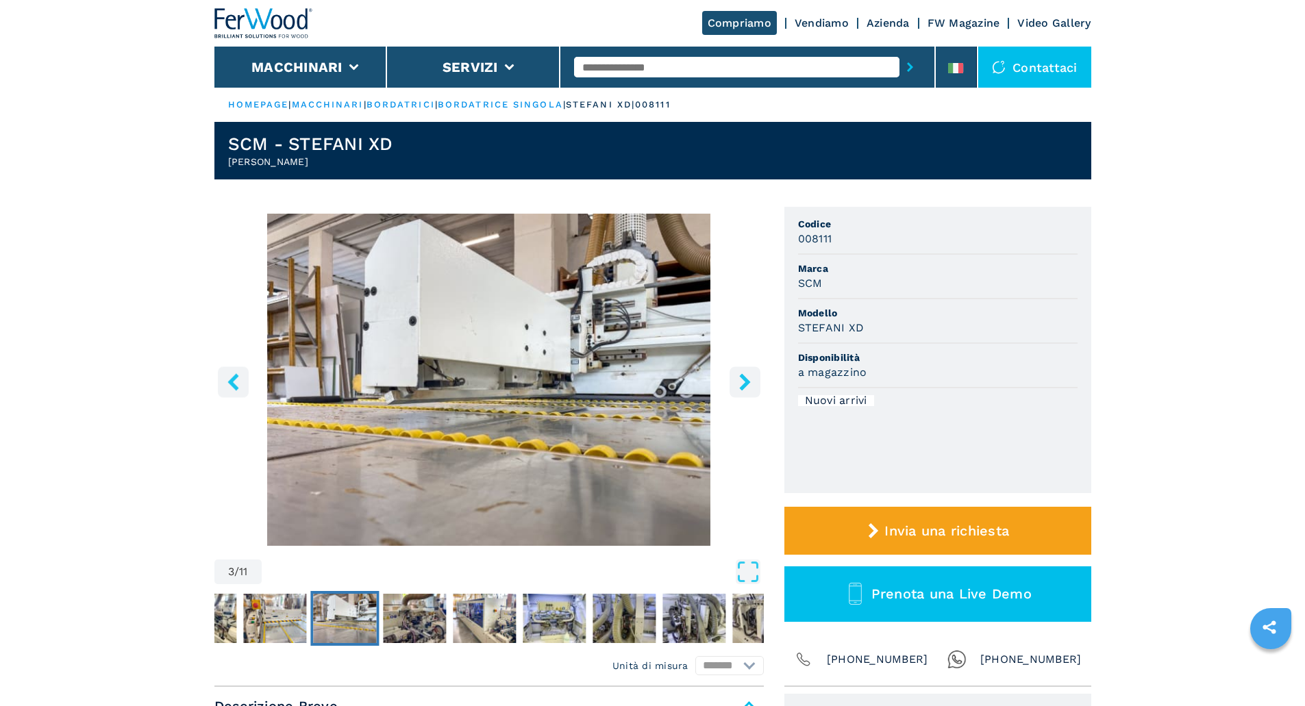
click at [734, 373] on button "right-button" at bounding box center [744, 381] width 31 height 31
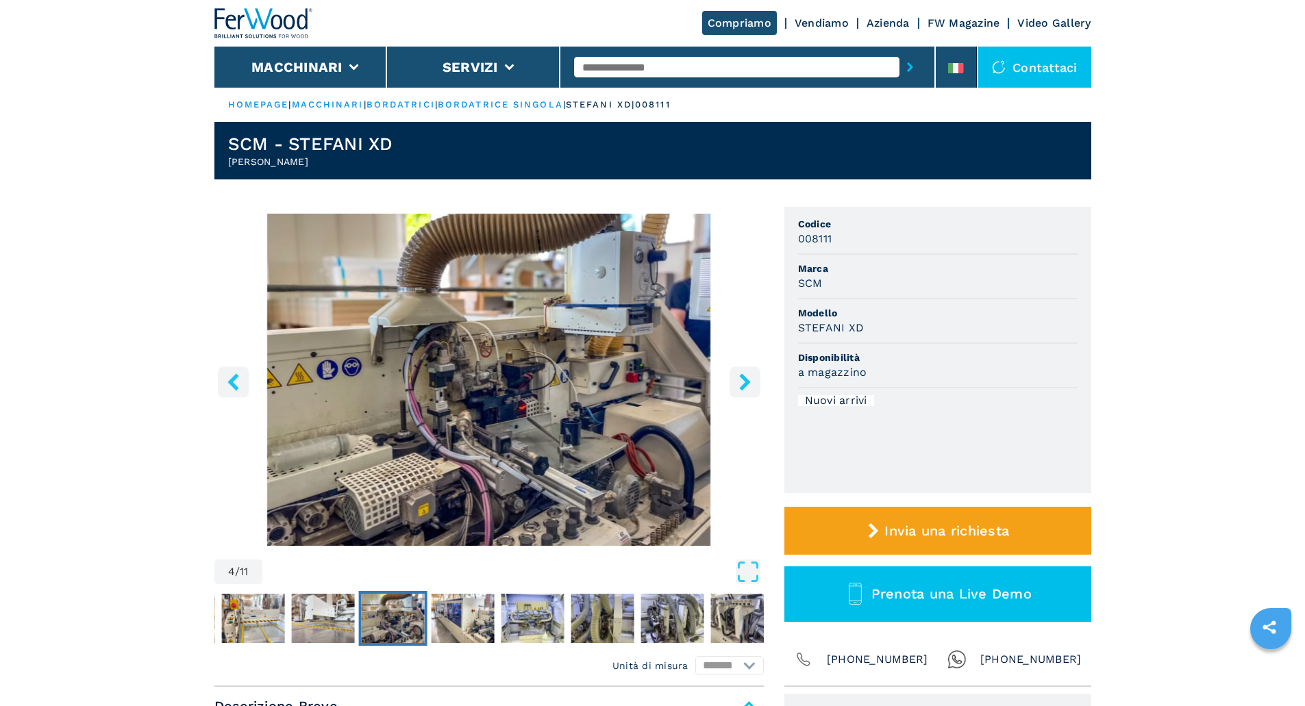
click at [734, 373] on button "right-button" at bounding box center [744, 381] width 31 height 31
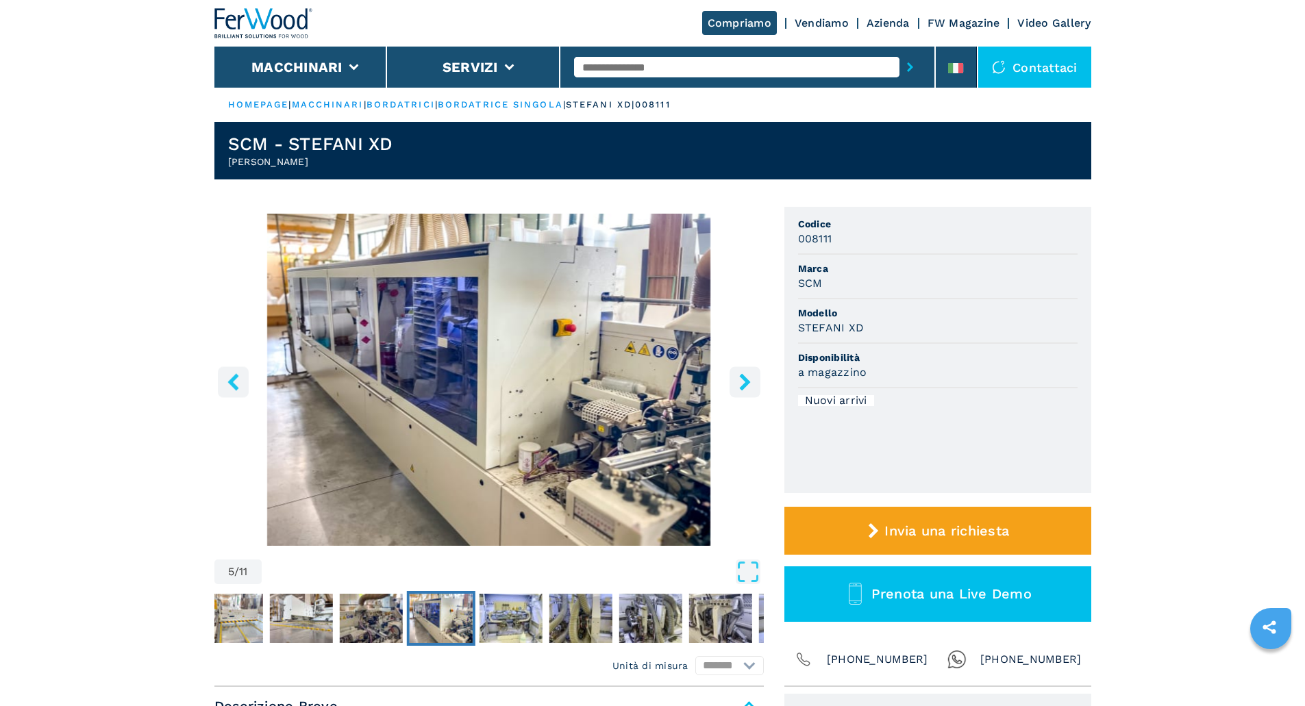
click at [734, 373] on button "right-button" at bounding box center [744, 381] width 31 height 31
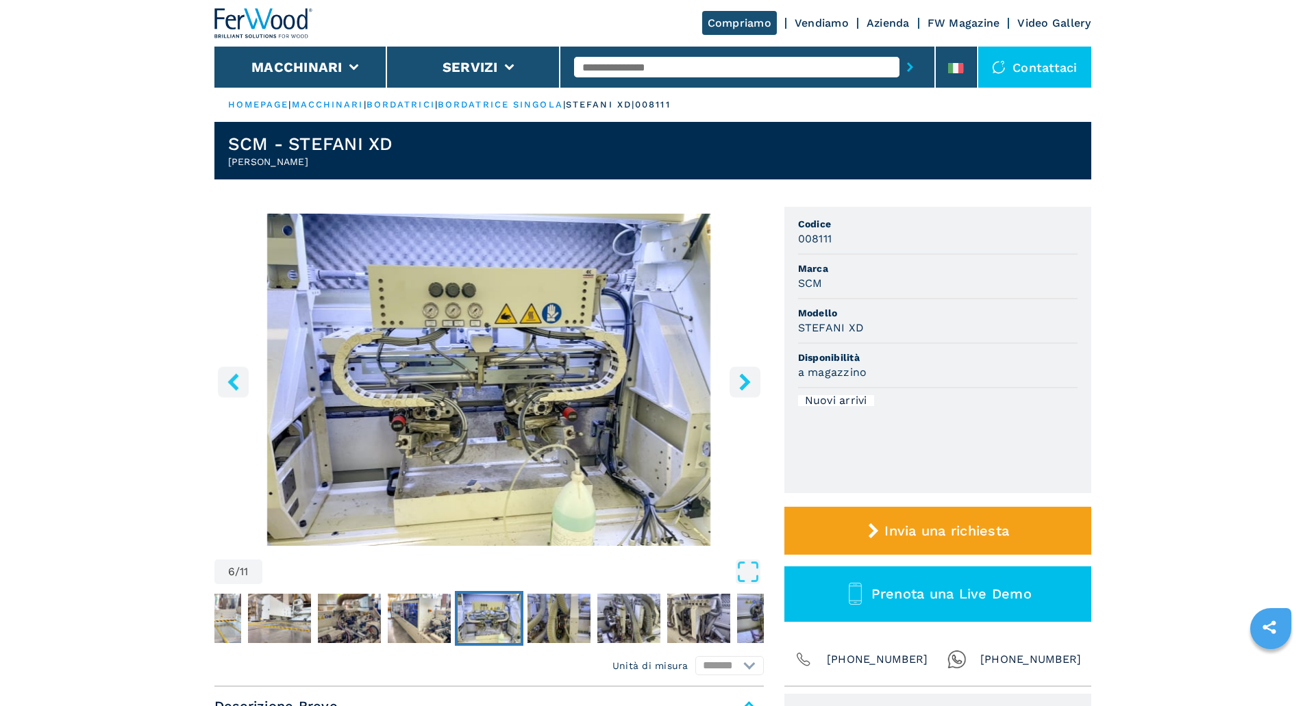
click at [518, 102] on link "bordatrice singola" at bounding box center [500, 104] width 125 height 10
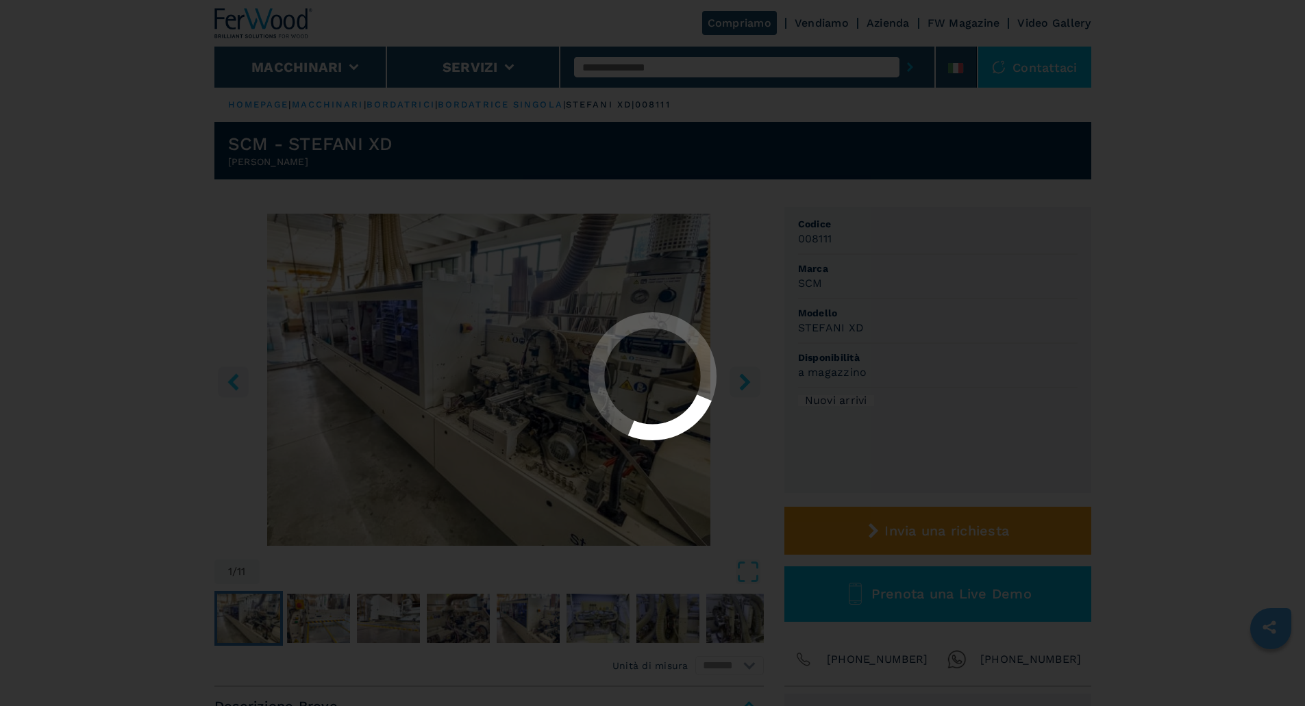
select select "**********"
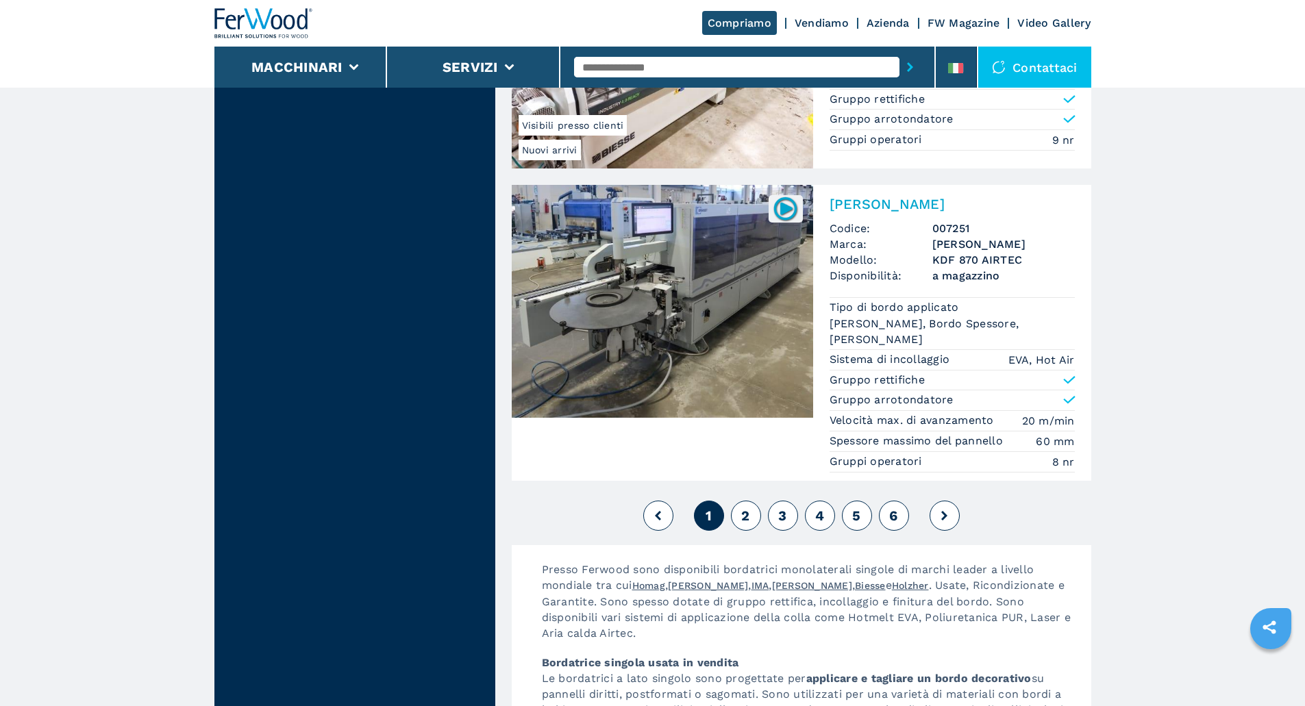
scroll to position [3414, 0]
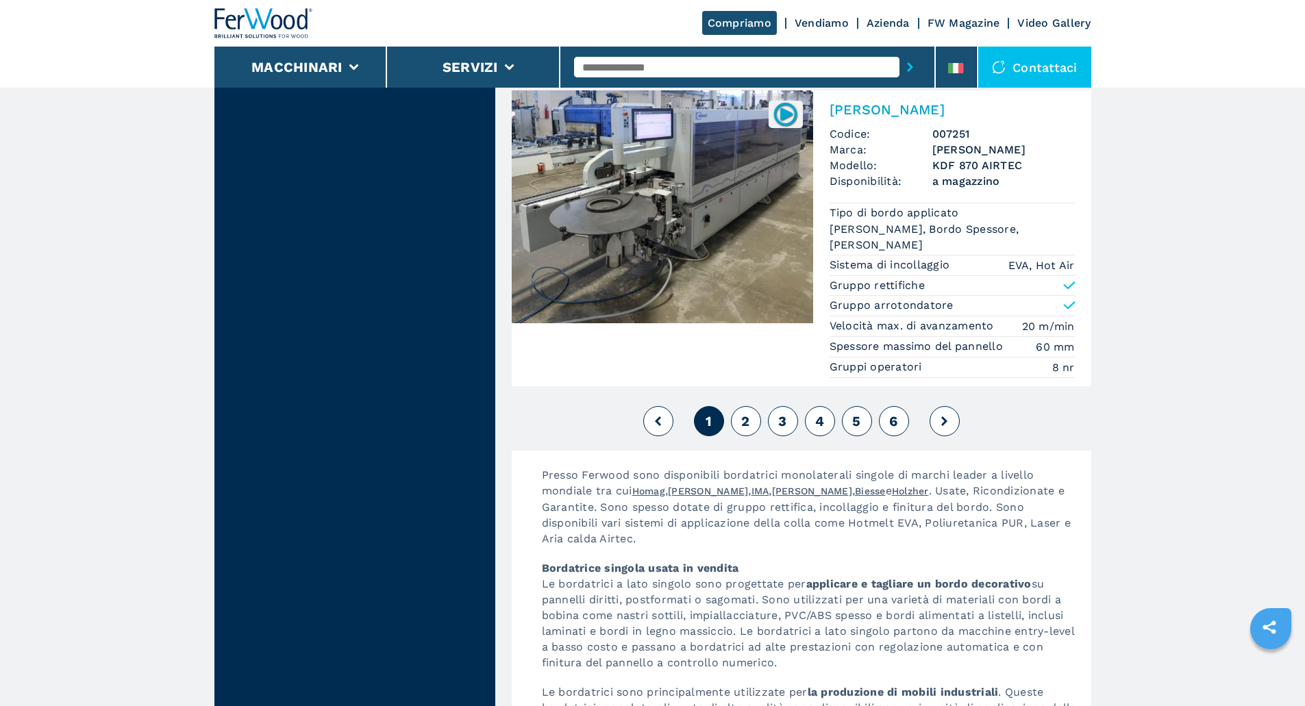
click at [756, 411] on button "2" at bounding box center [746, 421] width 30 height 30
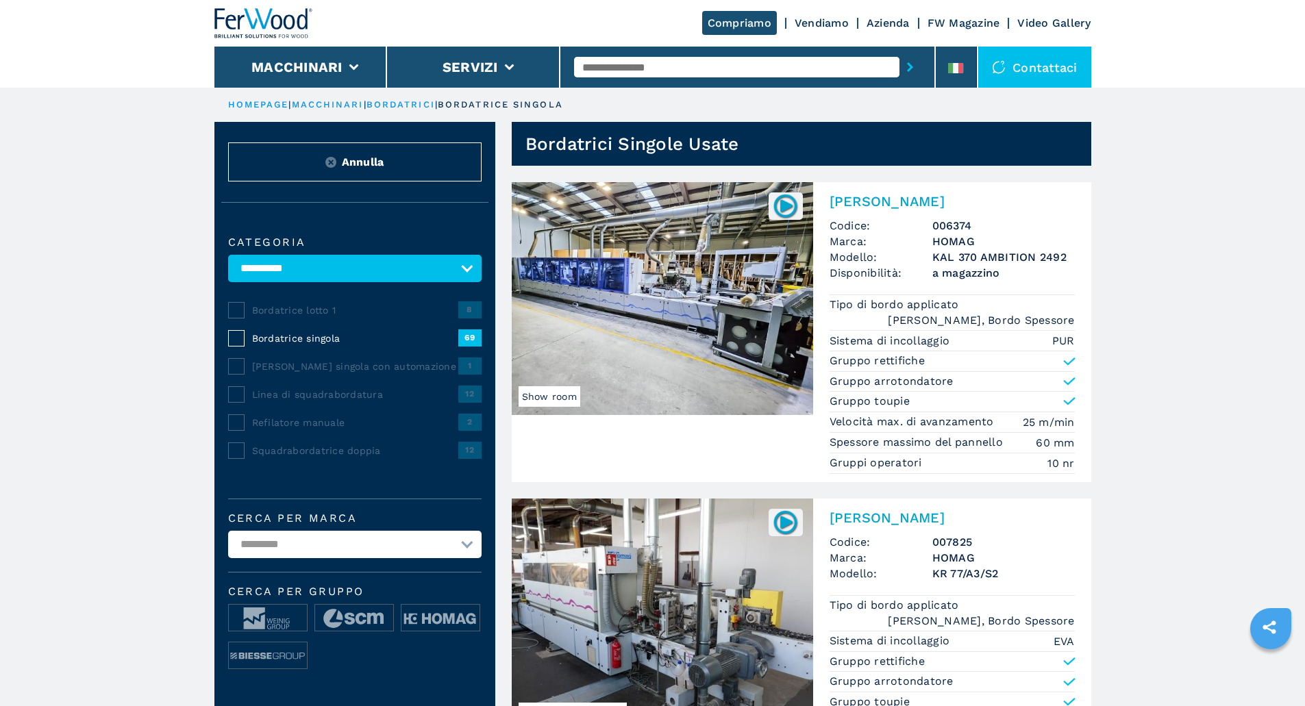
click at [667, 293] on img at bounding box center [662, 298] width 301 height 233
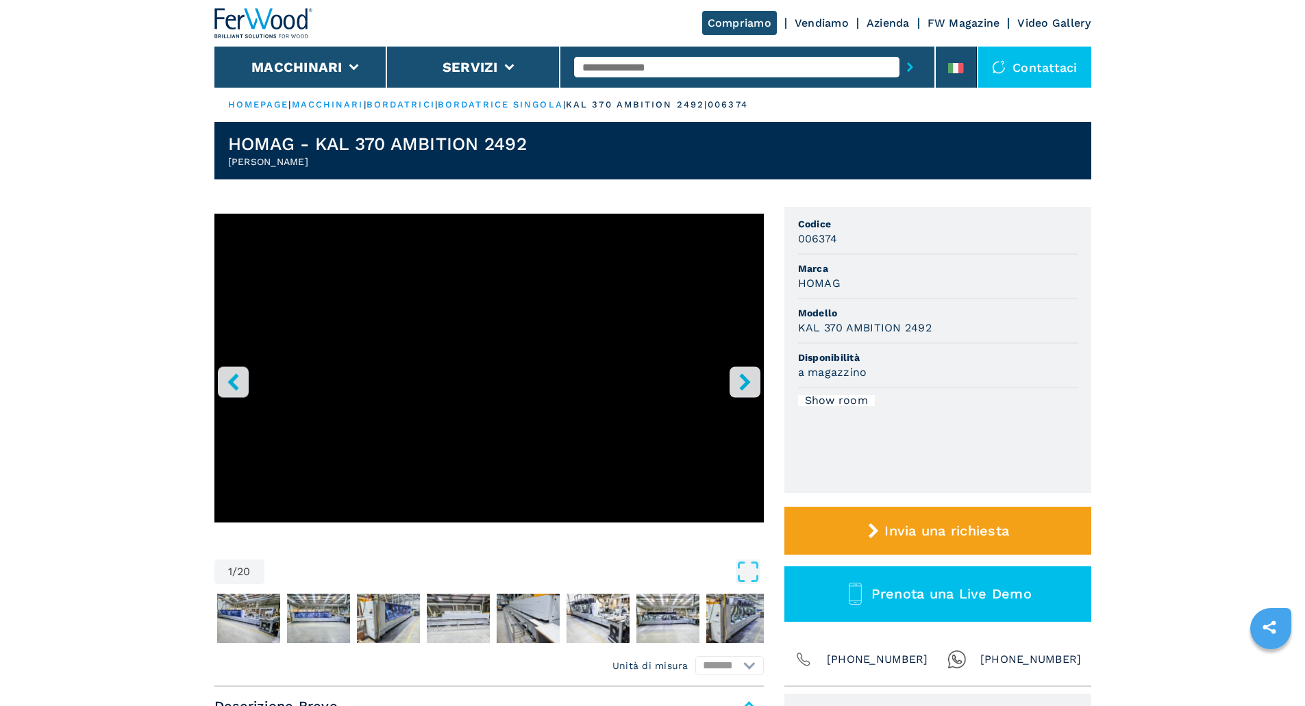
click at [737, 382] on icon "right-button" at bounding box center [744, 381] width 17 height 17
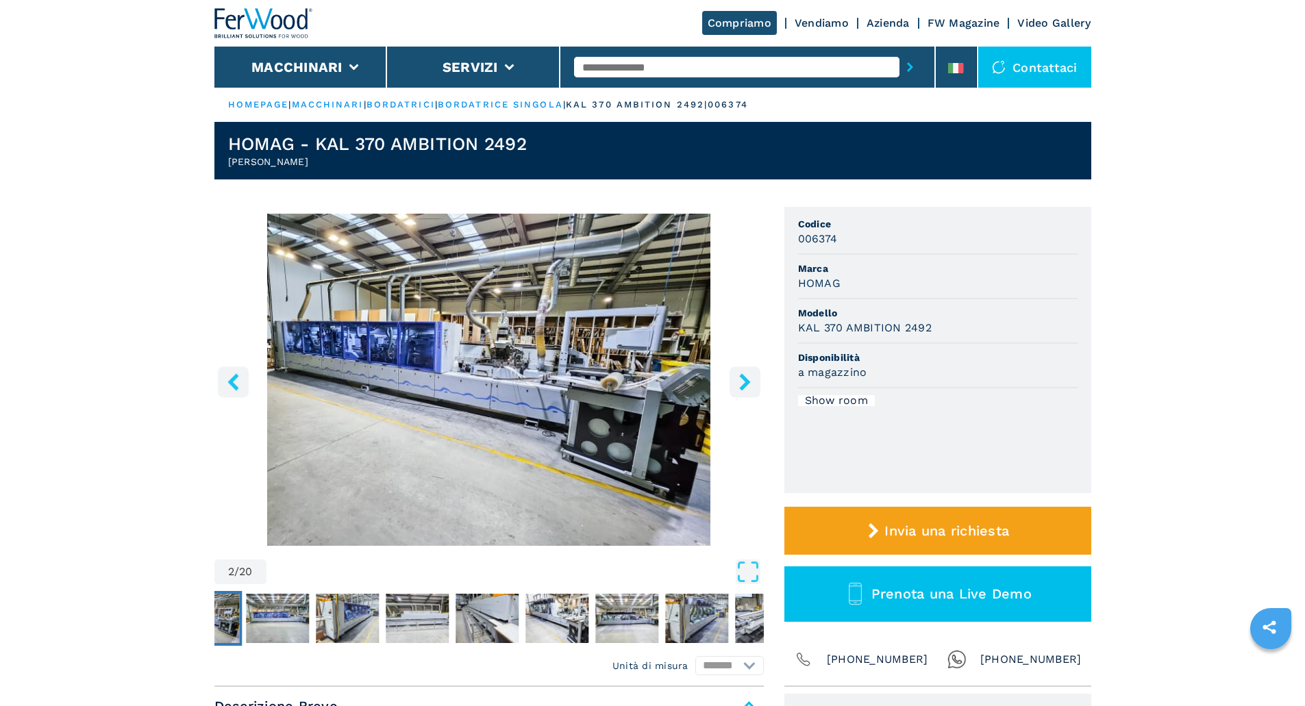
click at [737, 382] on icon "right-button" at bounding box center [744, 381] width 17 height 17
click at [742, 379] on icon "right-button" at bounding box center [744, 381] width 11 height 17
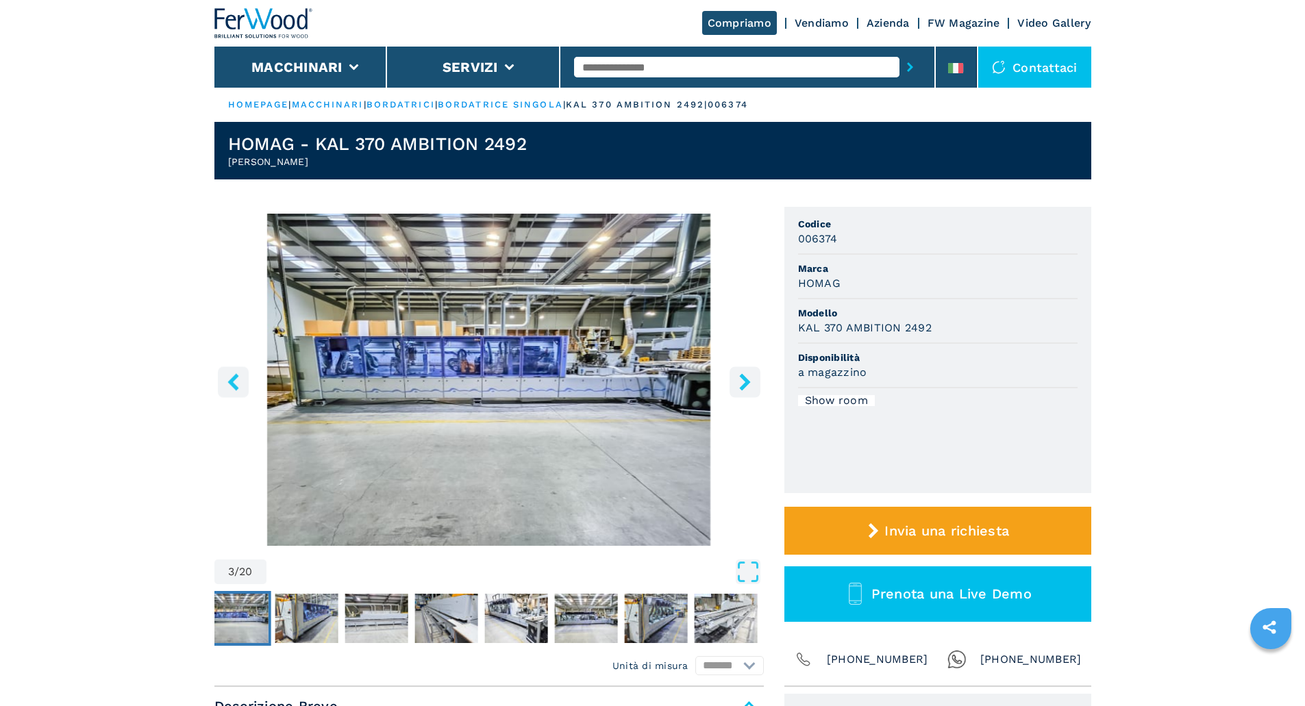
drag, startPoint x: 558, startPoint y: 385, endPoint x: 596, endPoint y: 388, distance: 38.5
click at [558, 385] on img "Go to Slide 3" at bounding box center [488, 380] width 549 height 332
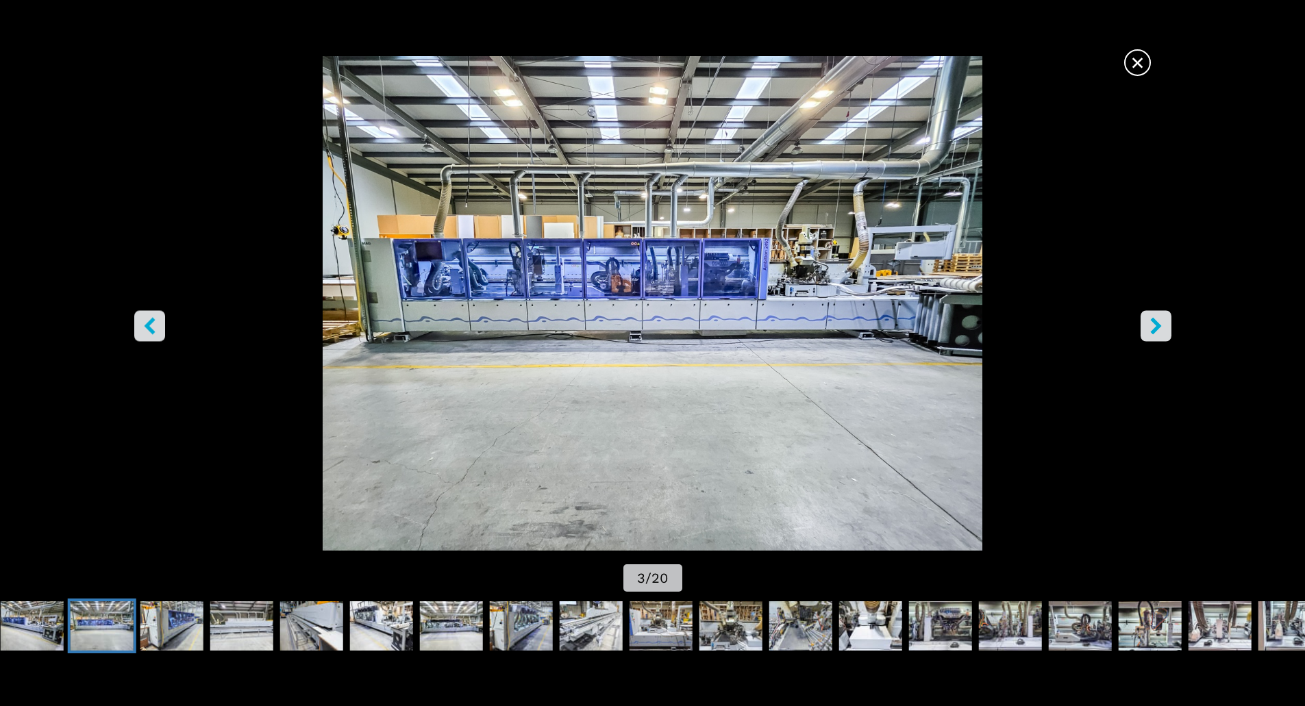
click at [1158, 330] on icon "right-button" at bounding box center [1155, 325] width 17 height 17
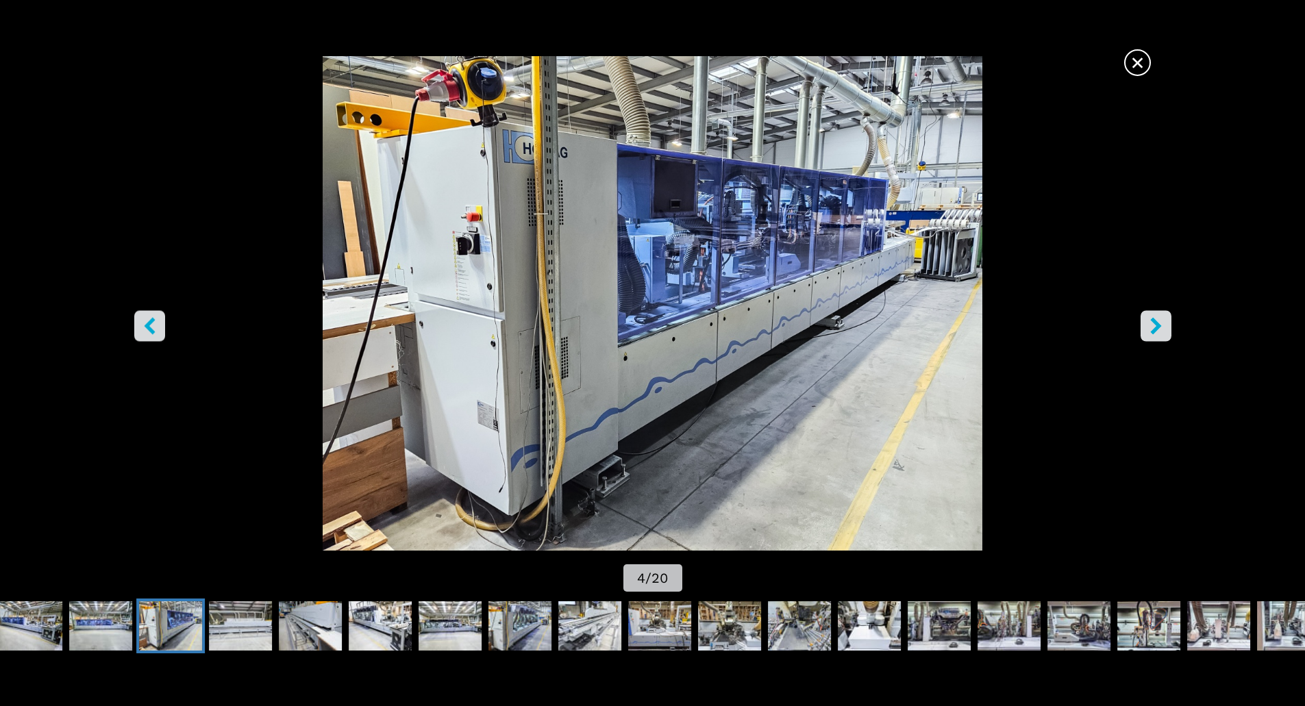
click at [1158, 330] on icon "right-button" at bounding box center [1155, 325] width 17 height 17
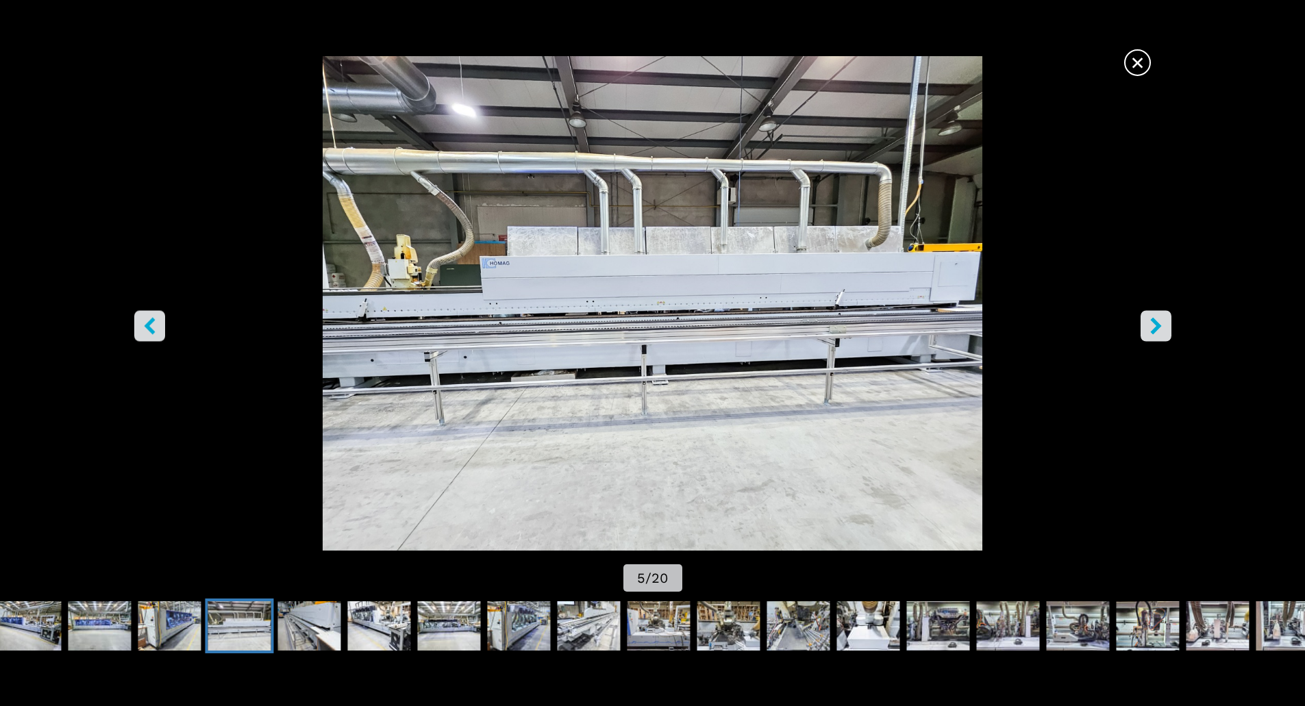
click at [1158, 330] on icon "right-button" at bounding box center [1155, 325] width 17 height 17
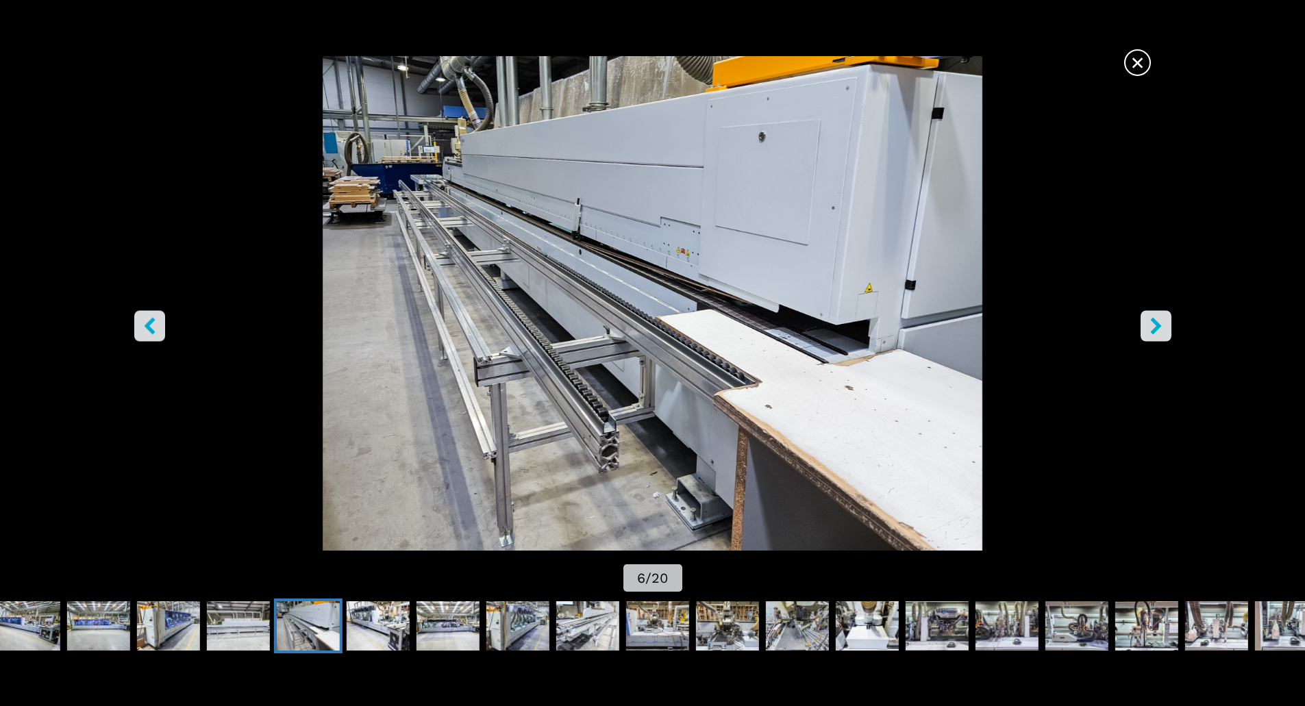
click at [1158, 330] on icon "right-button" at bounding box center [1155, 325] width 17 height 17
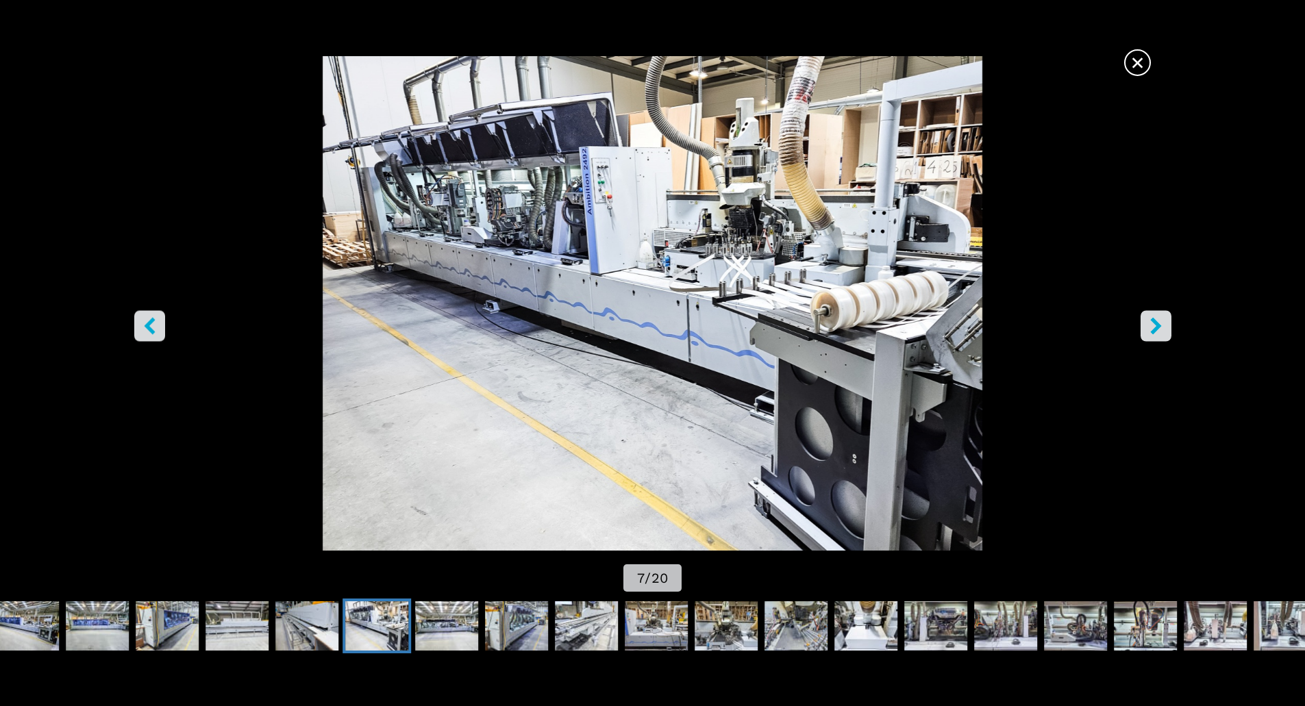
click at [1158, 330] on icon "right-button" at bounding box center [1155, 325] width 17 height 17
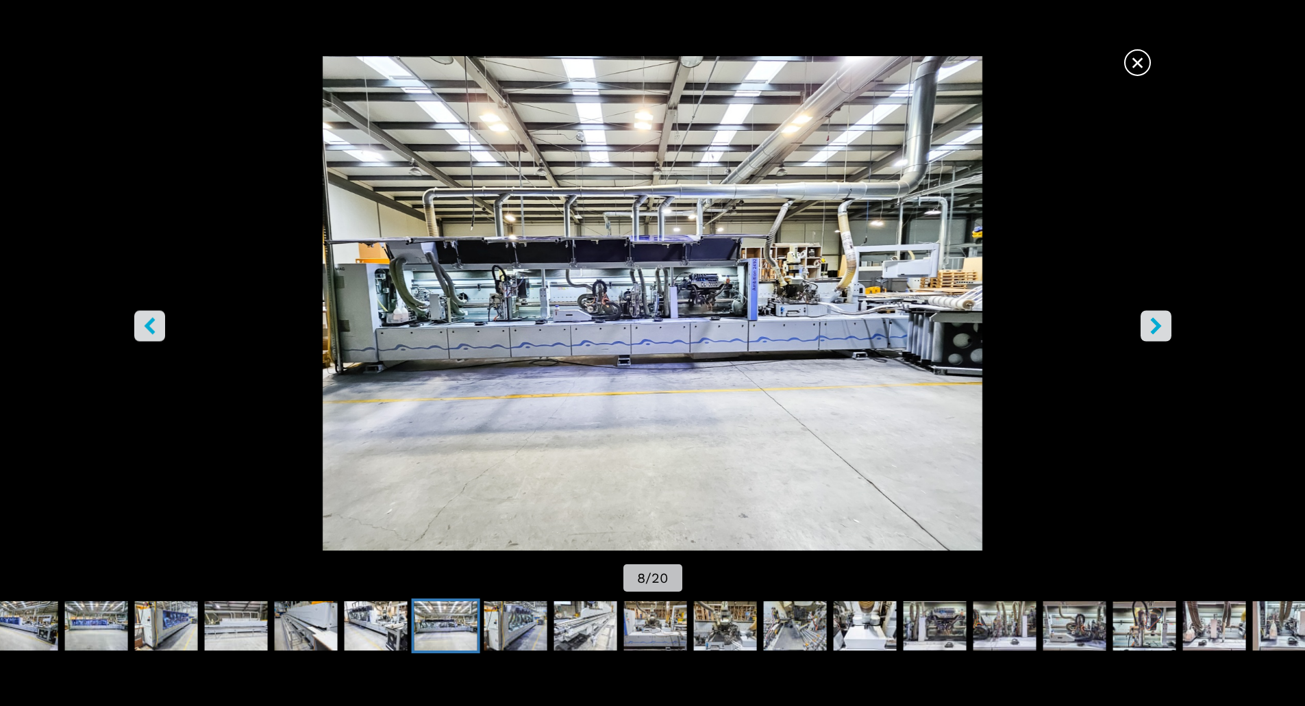
click at [1138, 67] on span "×" at bounding box center [1137, 60] width 24 height 24
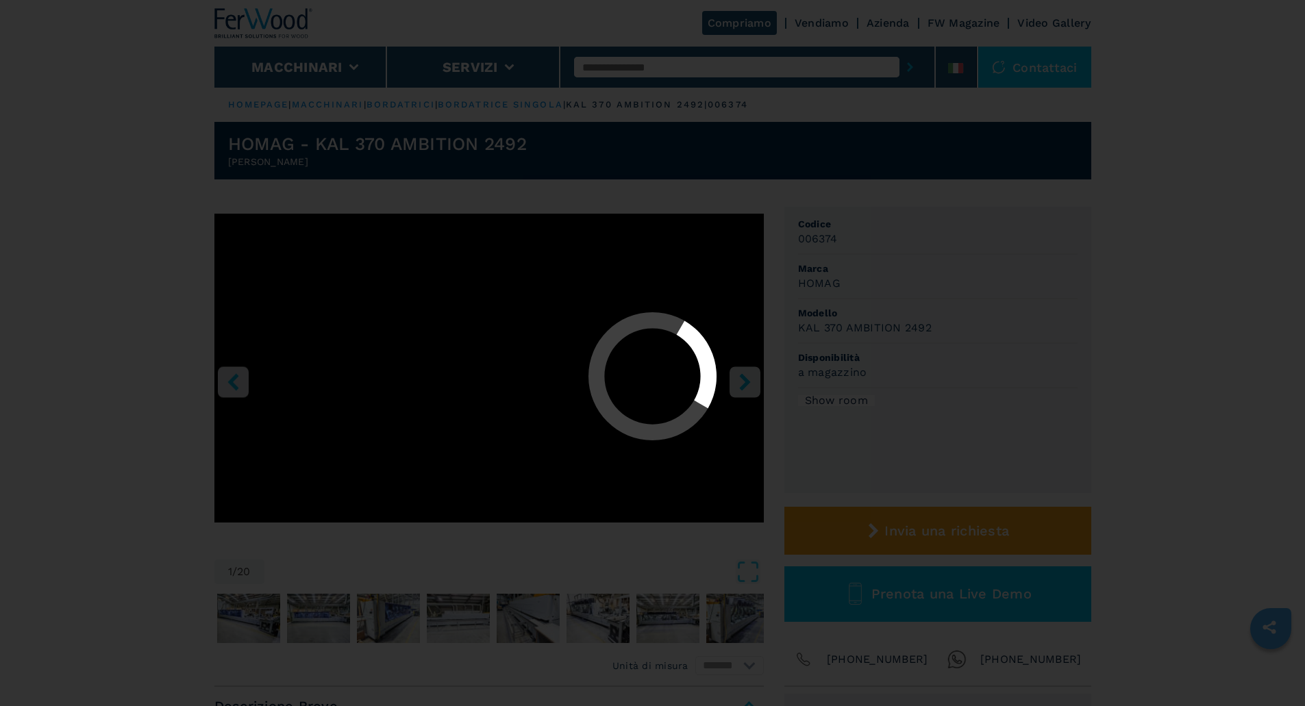
select select "**********"
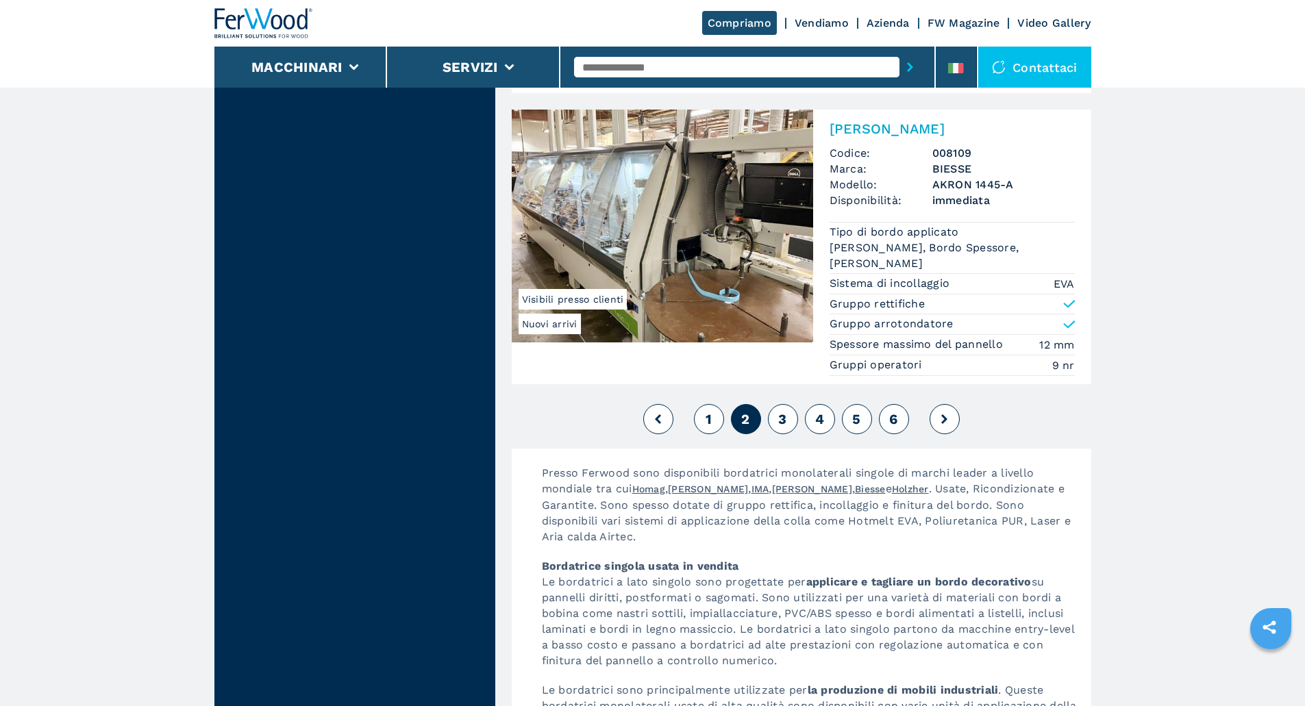
scroll to position [3538, 0]
click at [783, 418] on span "3" at bounding box center [782, 418] width 8 height 16
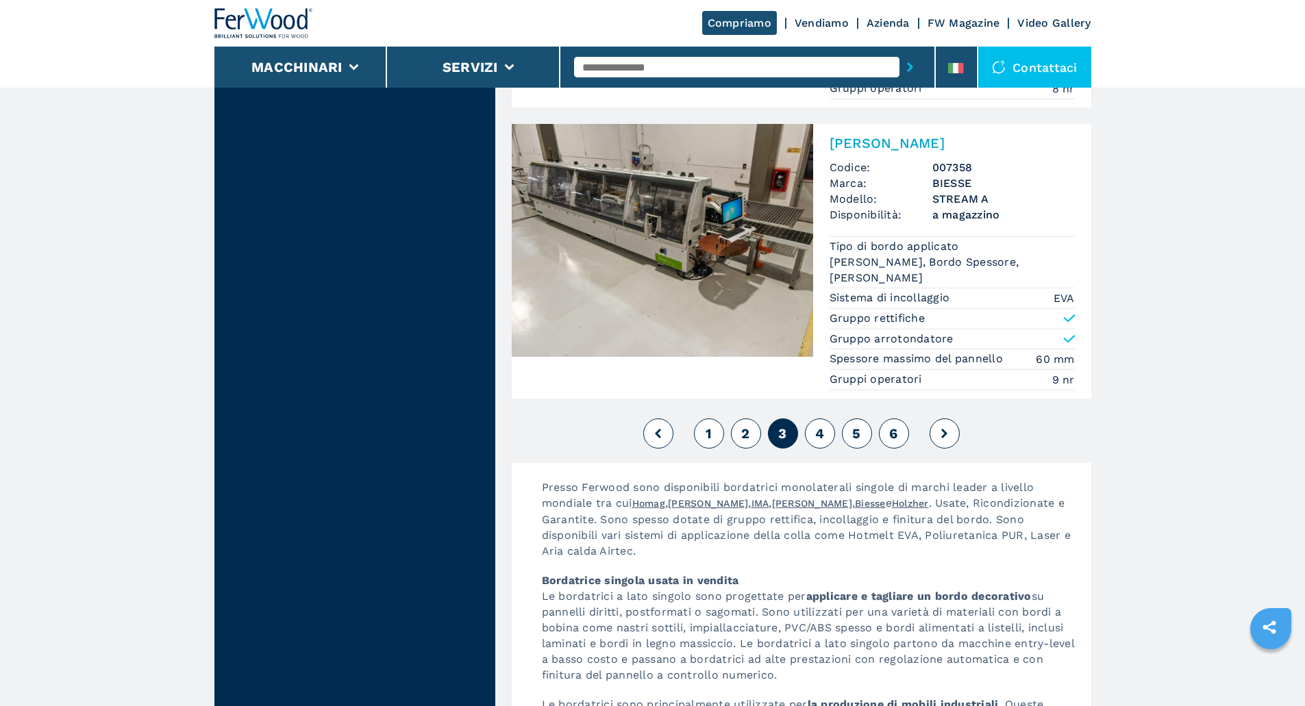
scroll to position [3562, 0]
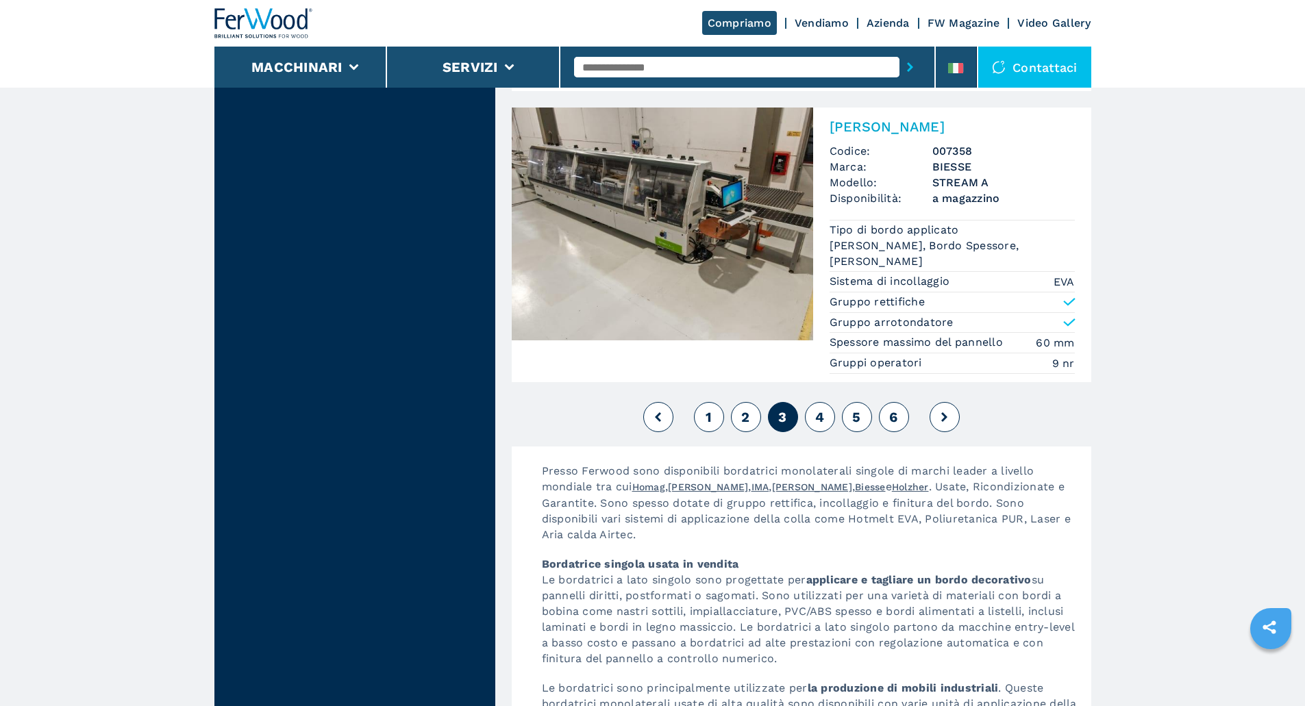
click at [824, 420] on span "4" at bounding box center [819, 417] width 9 height 16
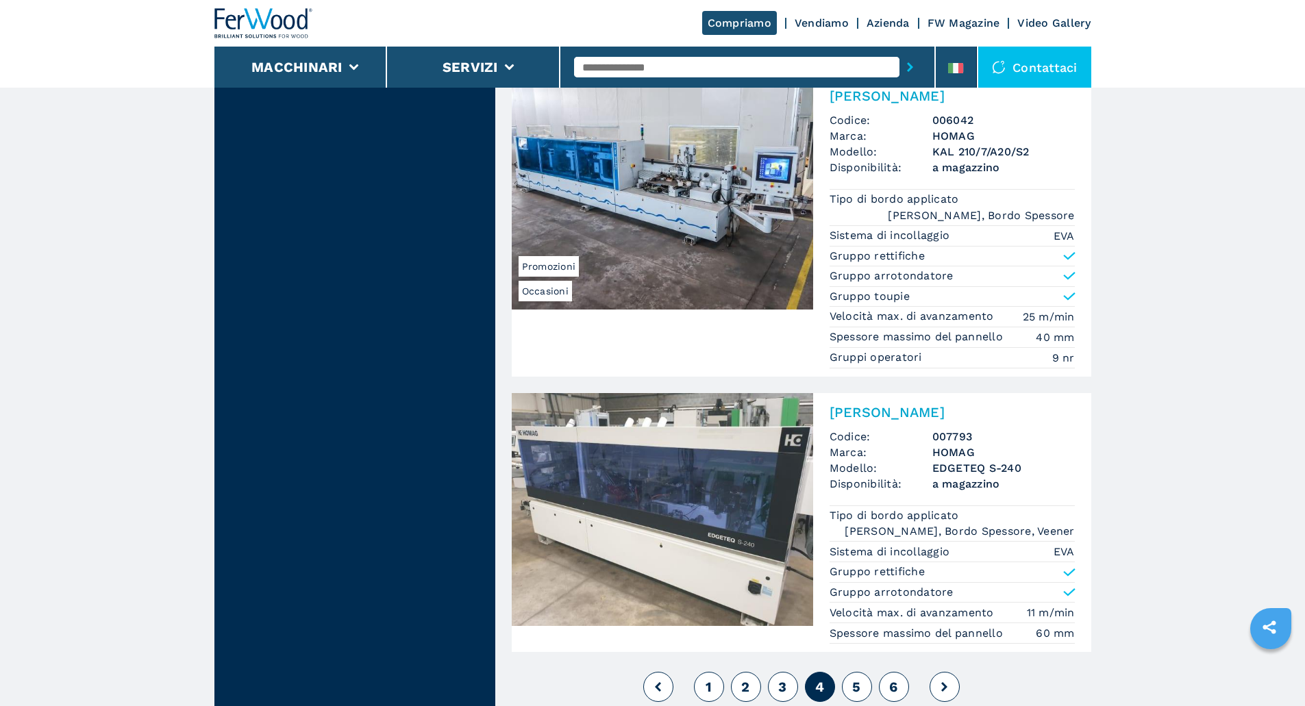
scroll to position [3379, 0]
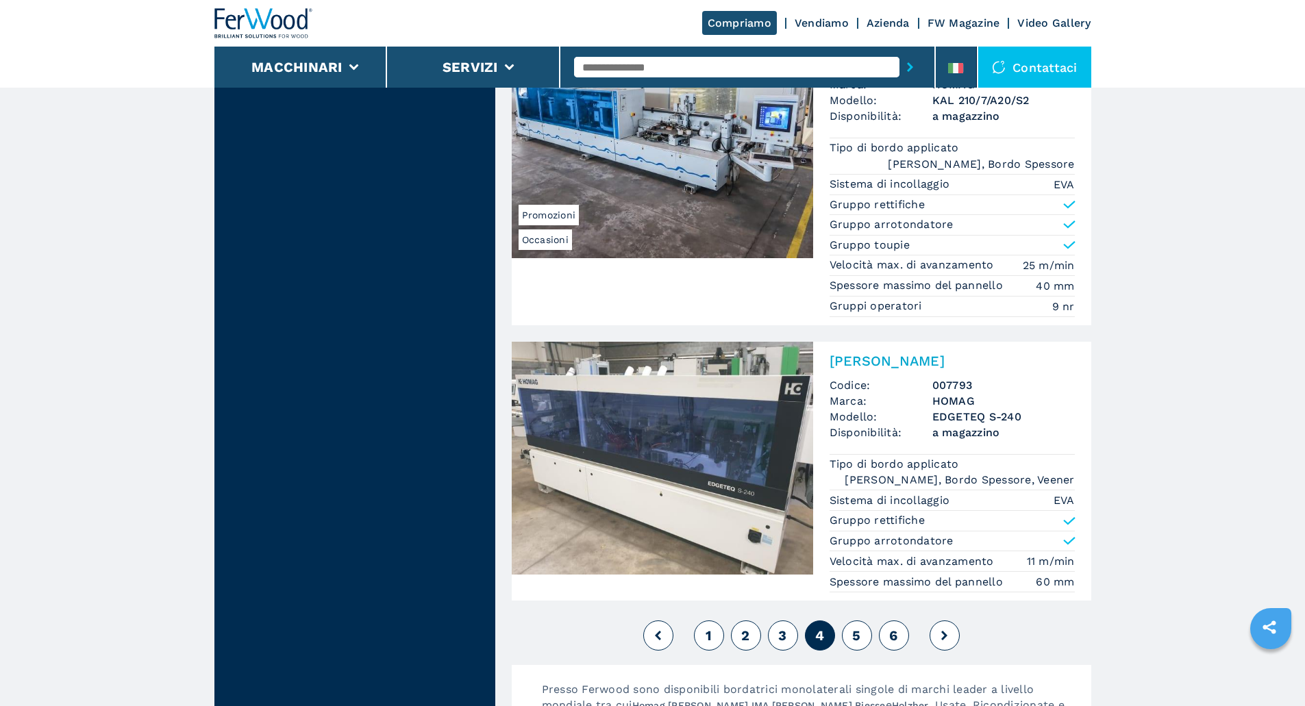
click at [851, 633] on button "5" at bounding box center [857, 636] width 30 height 30
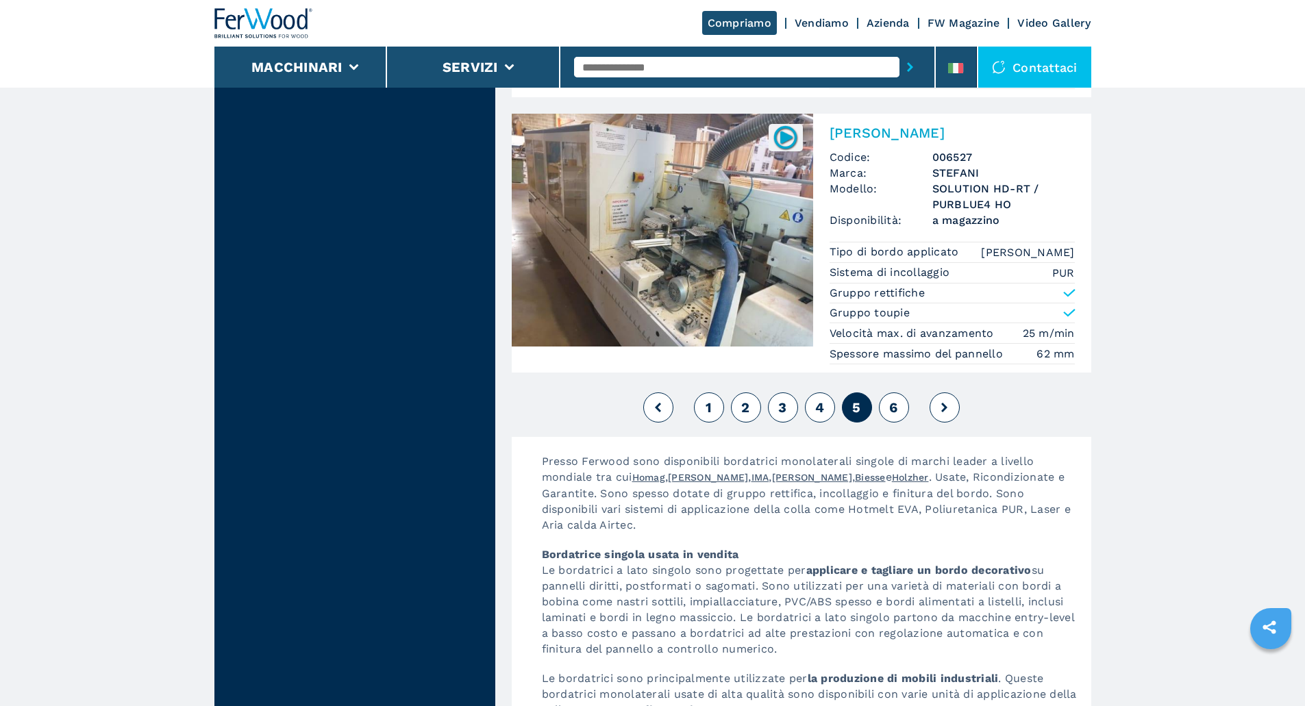
scroll to position [3516, 0]
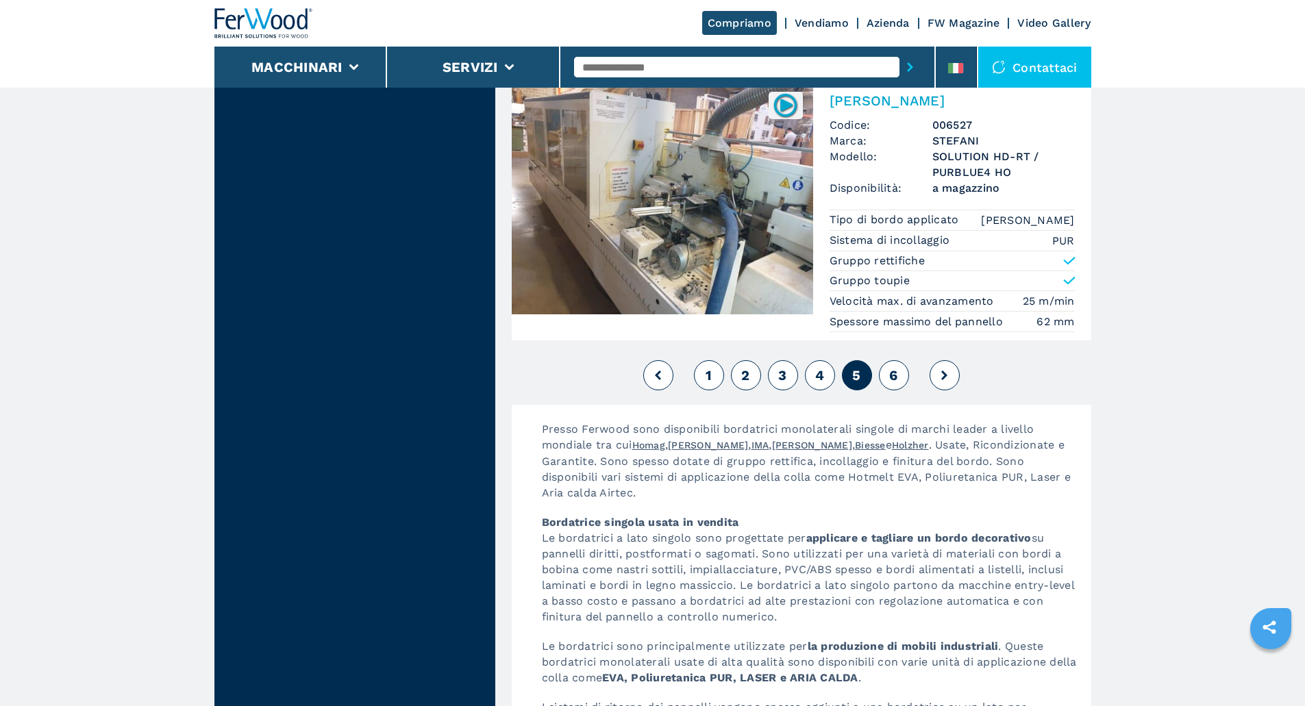
click at [899, 390] on div "1 2 3 4 5 6" at bounding box center [801, 375] width 579 height 37
click at [889, 375] on span "6" at bounding box center [893, 375] width 8 height 16
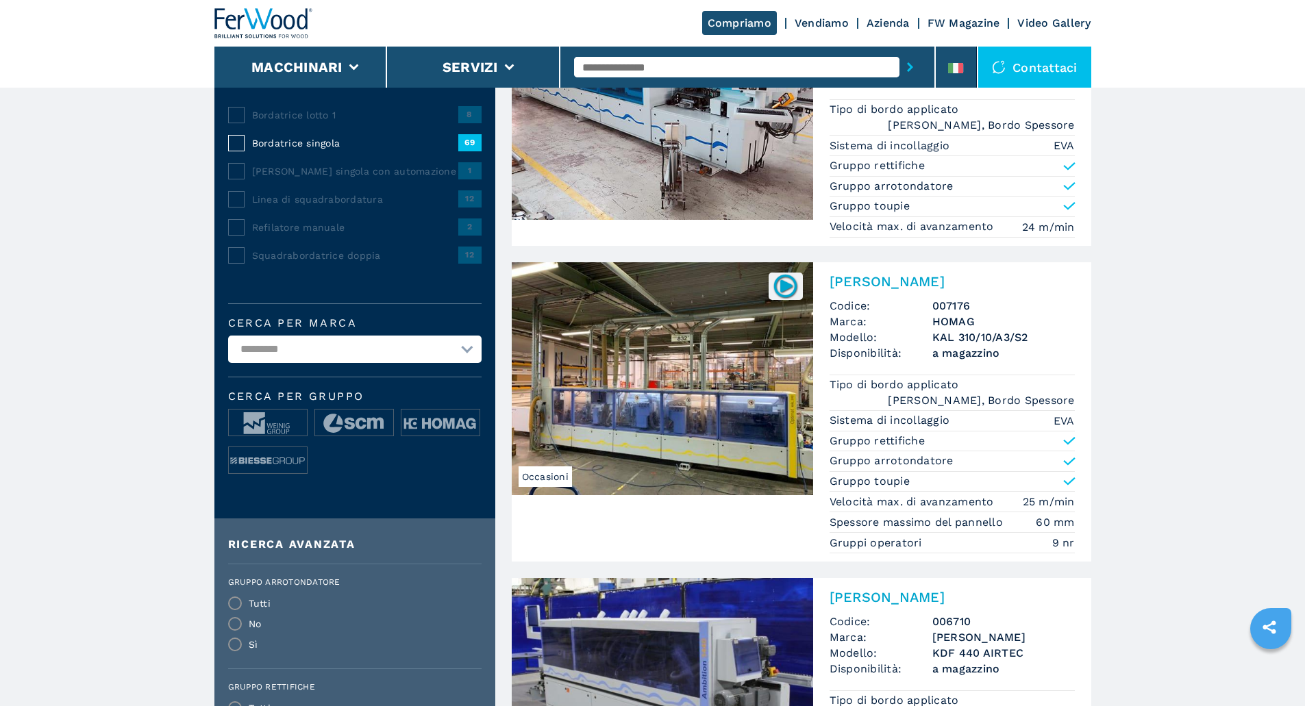
scroll to position [228, 0]
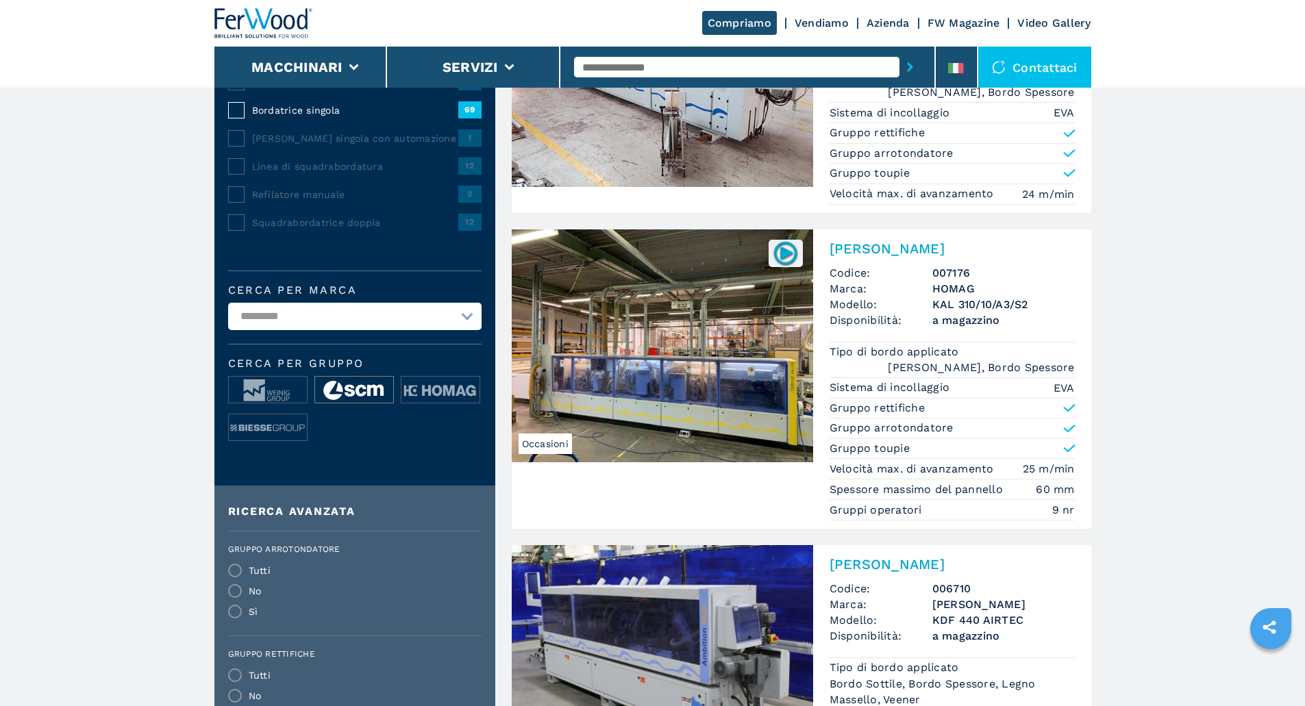
click at [365, 390] on img at bounding box center [354, 390] width 78 height 27
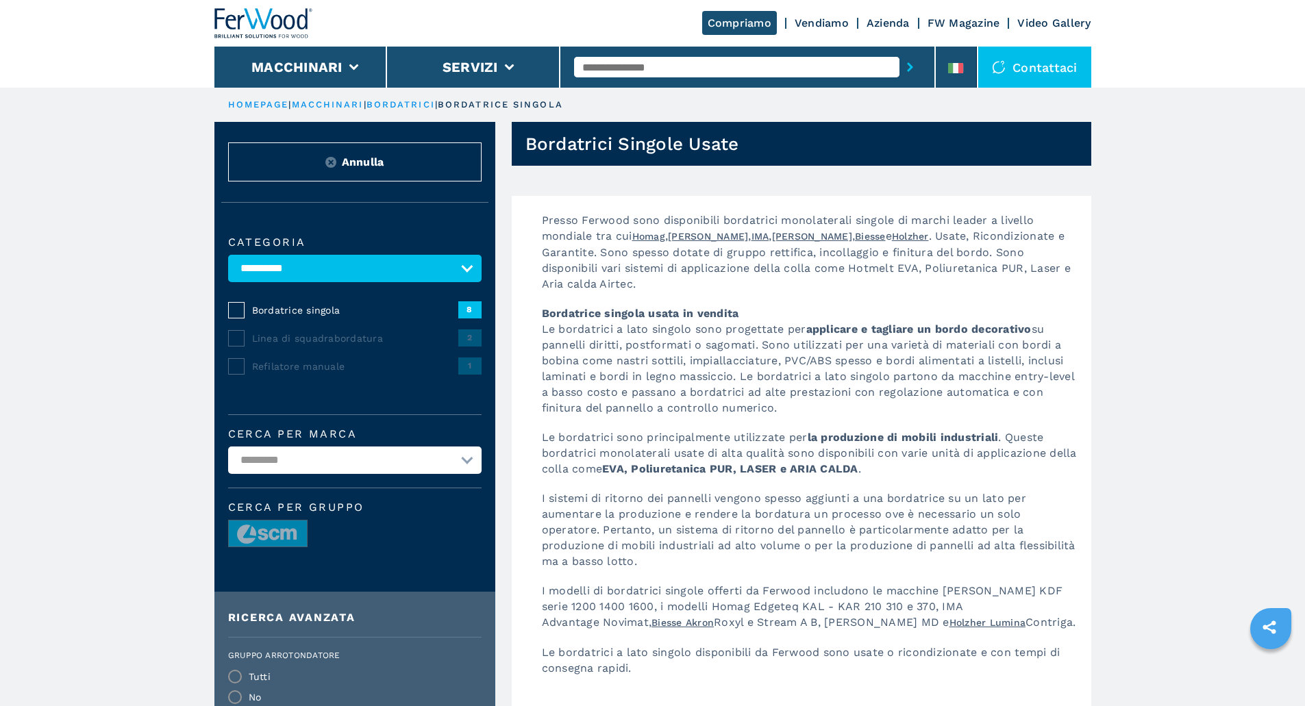
click at [399, 104] on link "bordatrici" at bounding box center [400, 104] width 68 height 10
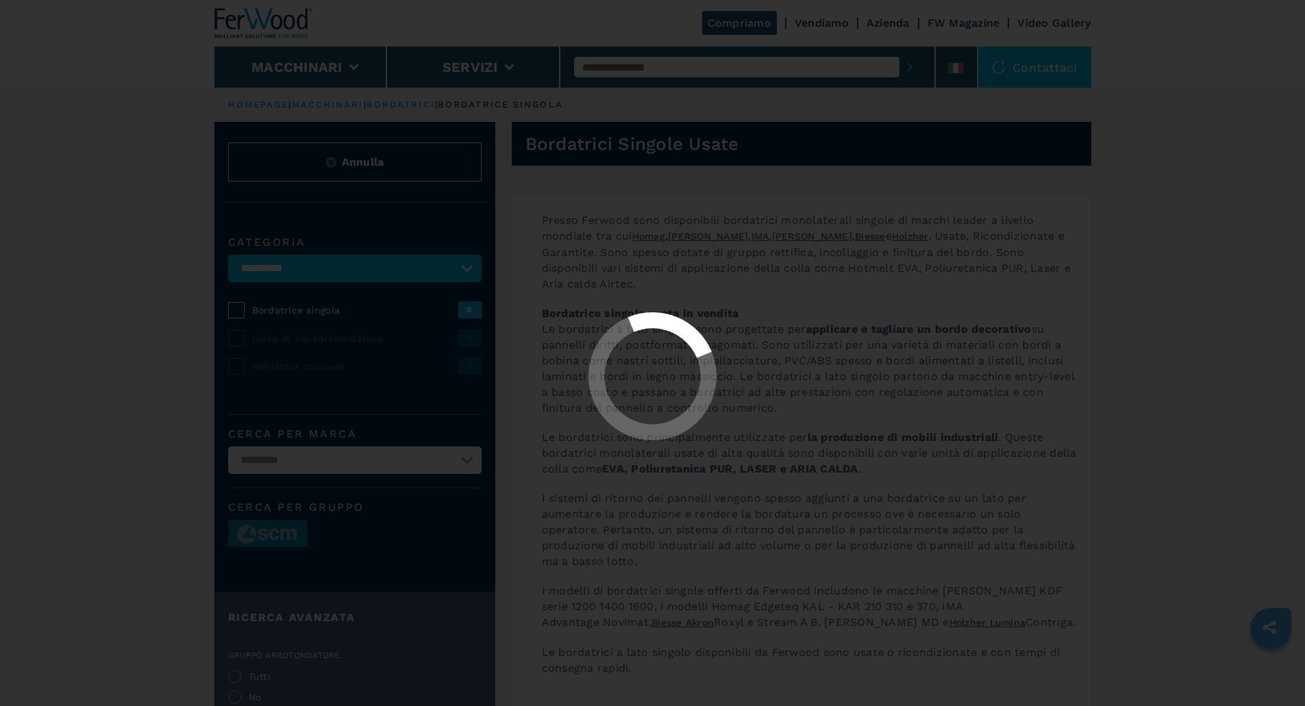
select select "**********"
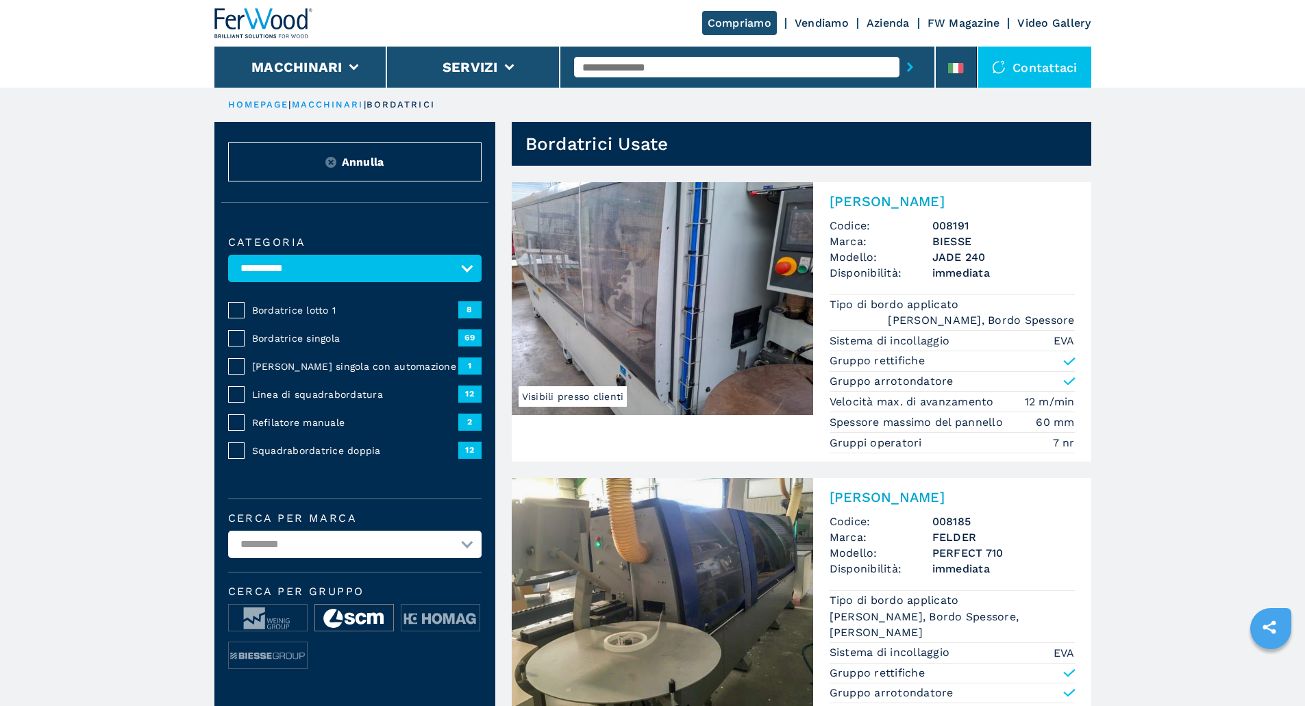
click at [377, 630] on img at bounding box center [354, 618] width 78 height 27
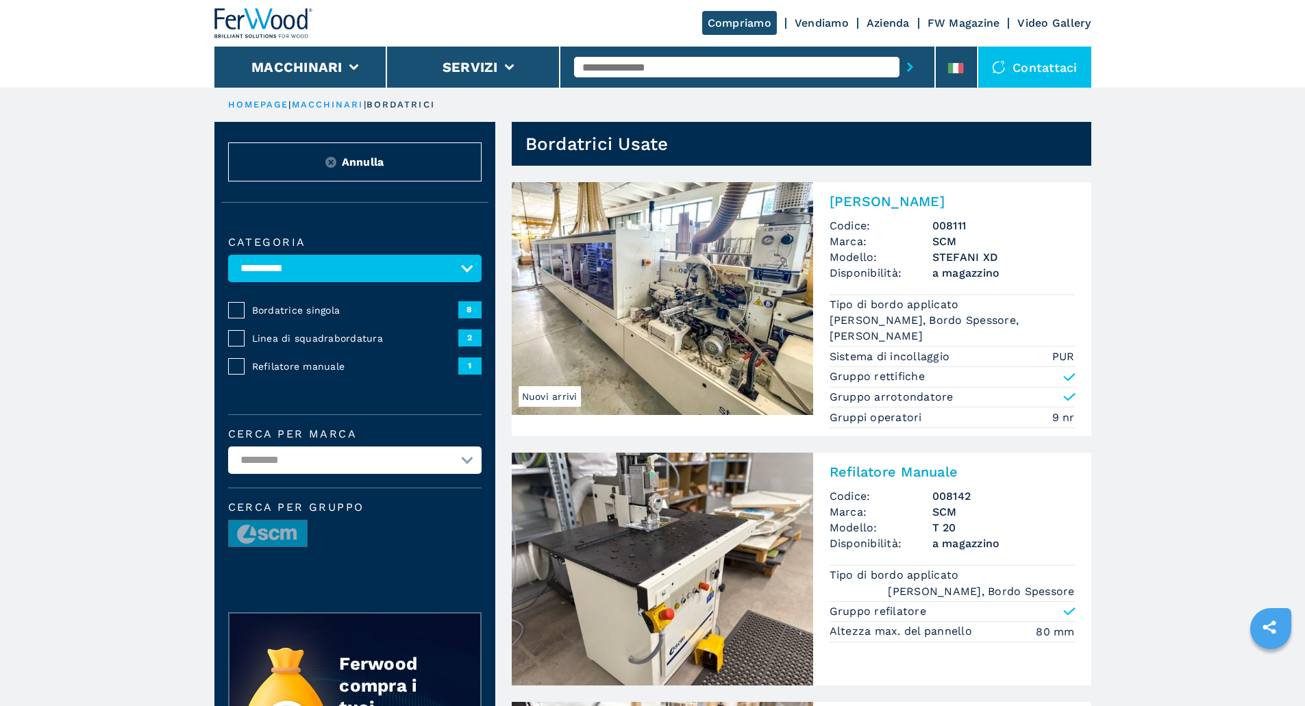
click at [309, 342] on span "Linea di squadrabordatura" at bounding box center [355, 339] width 206 height 14
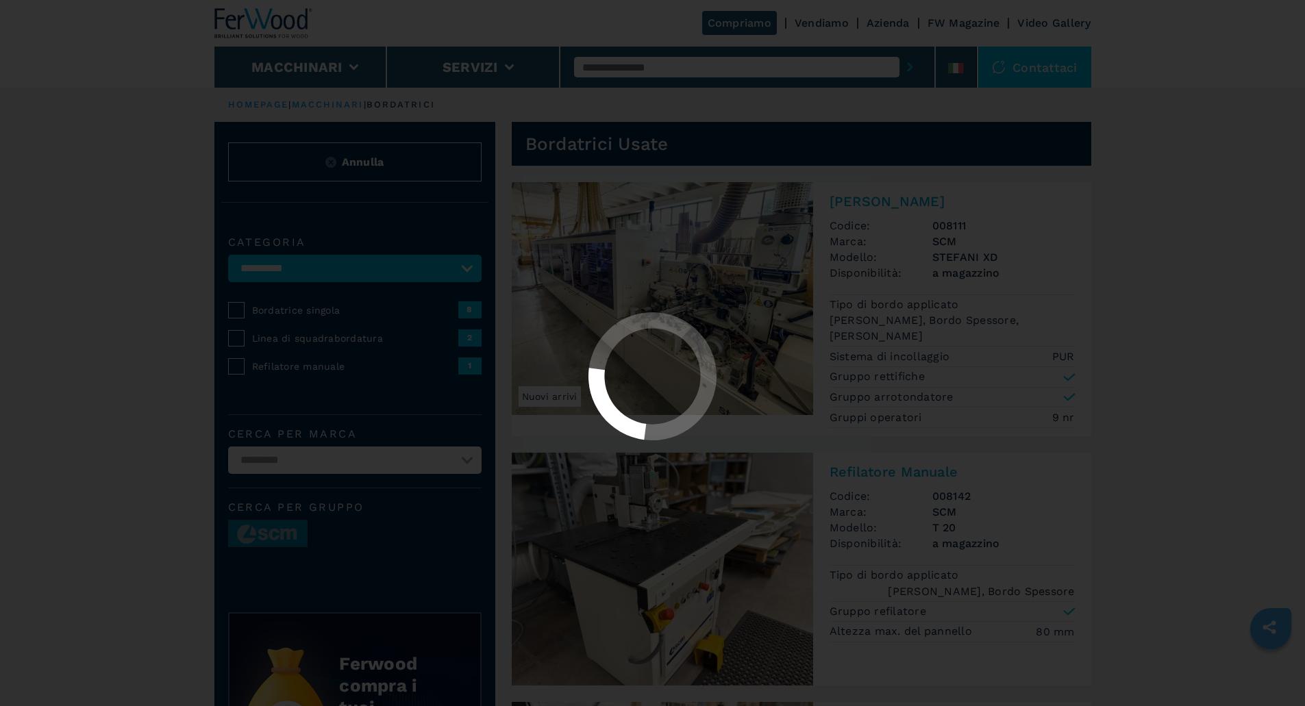
select select "**********"
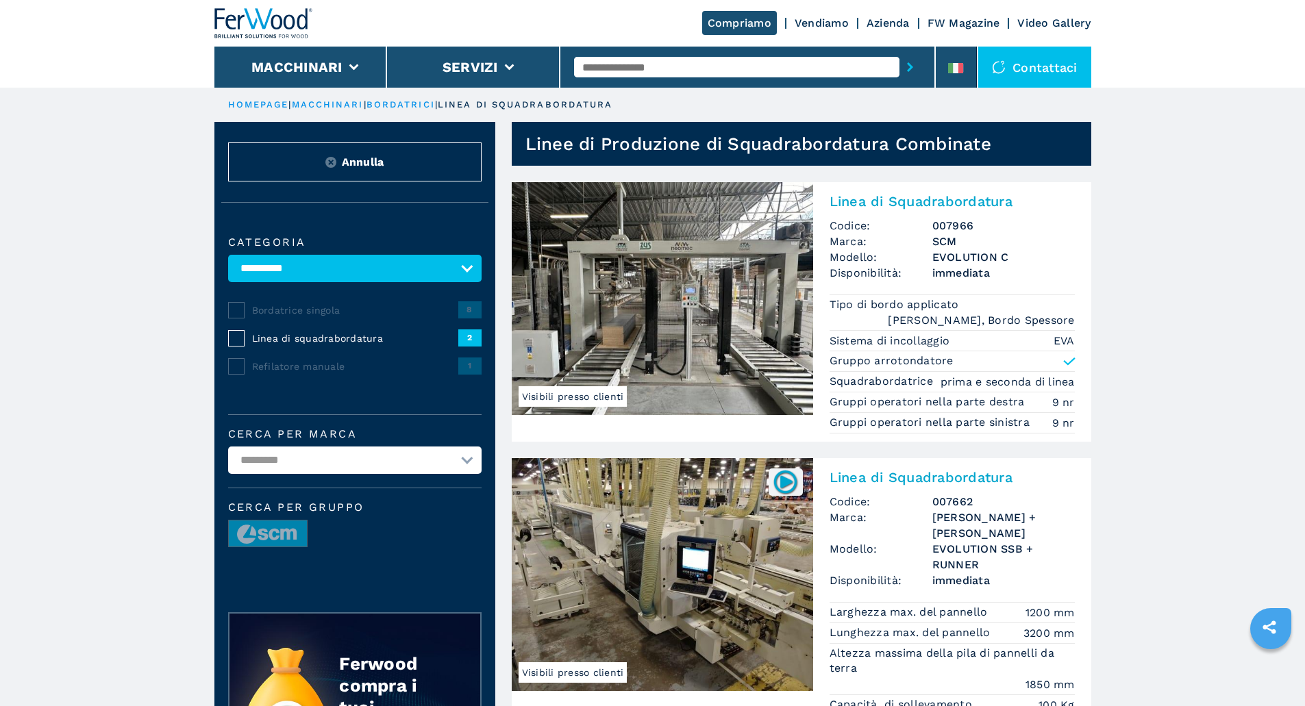
click at [347, 169] on span "Annulla" at bounding box center [363, 162] width 42 height 16
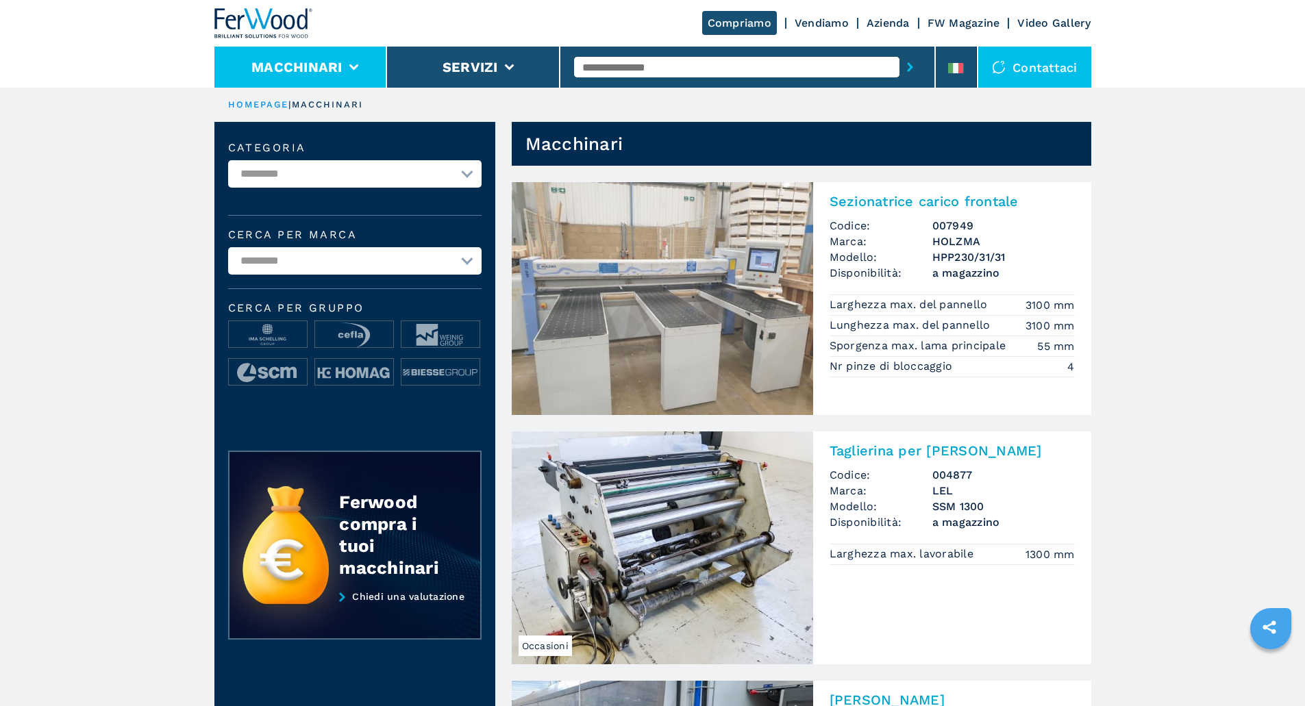
click at [301, 78] on li "Macchinari" at bounding box center [300, 67] width 173 height 41
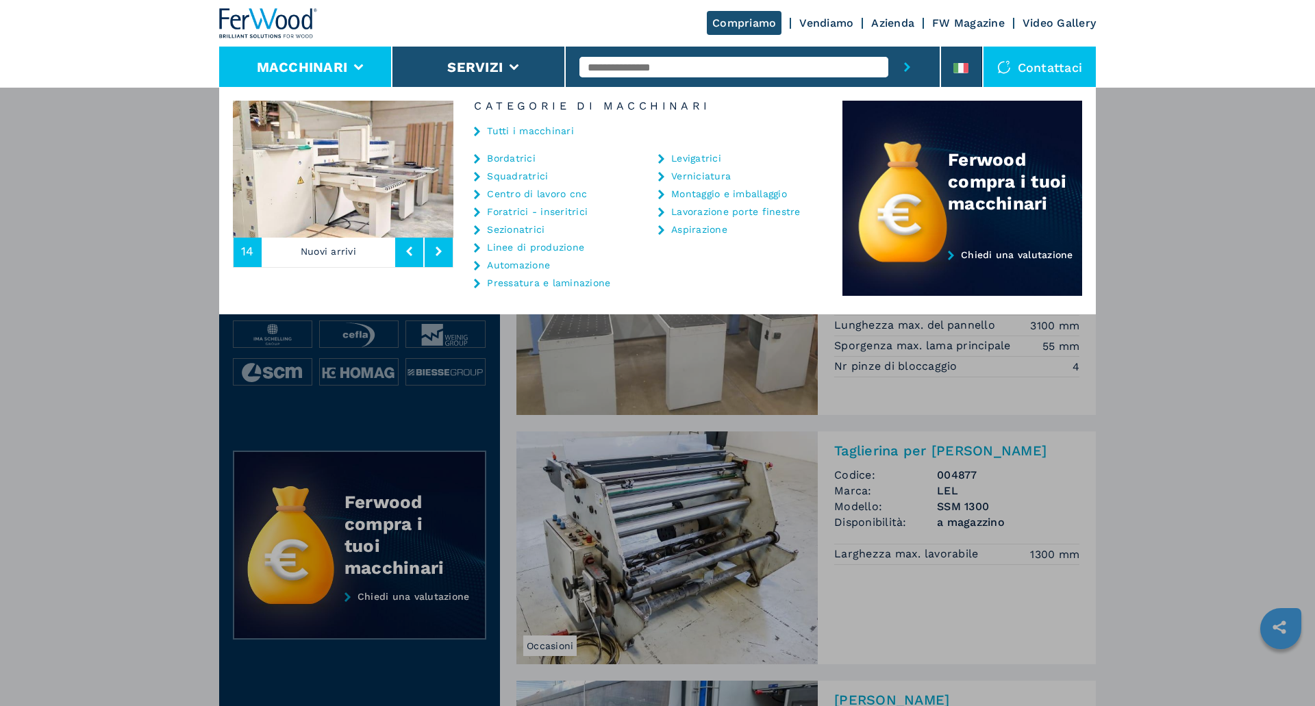
click at [503, 161] on link "Bordatrici" at bounding box center [511, 158] width 49 height 10
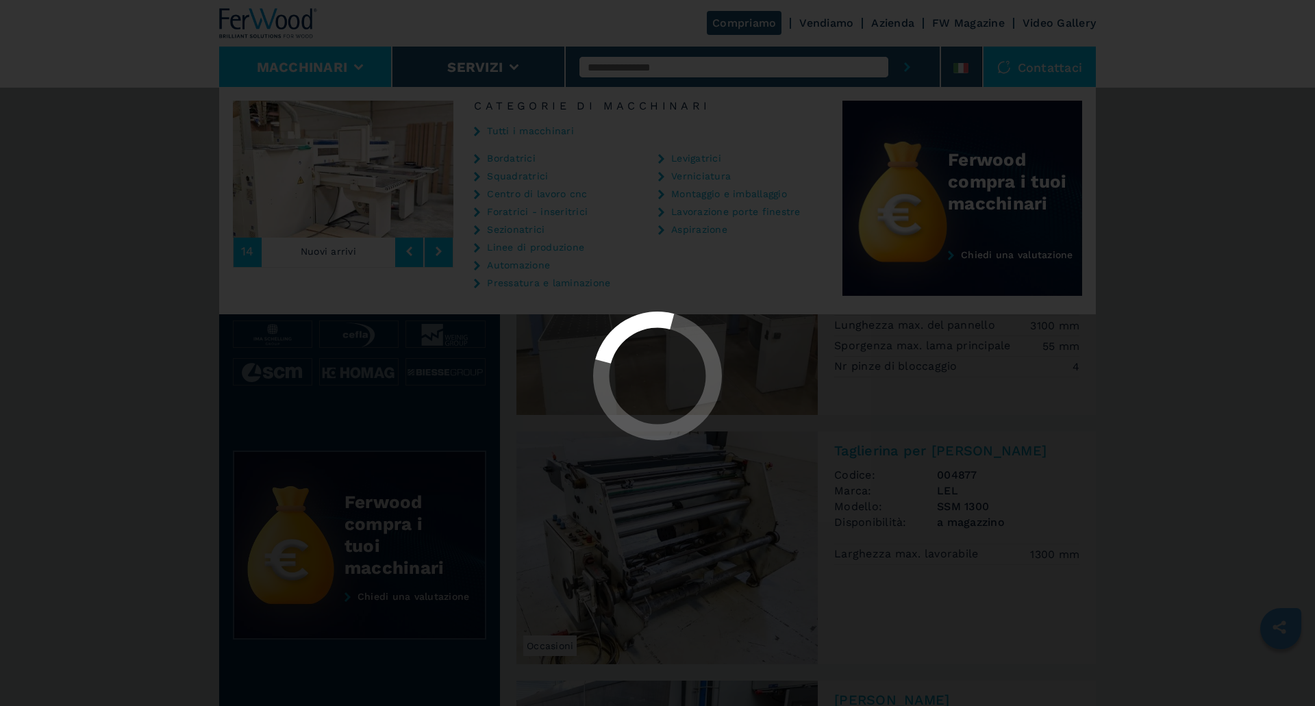
select select "**********"
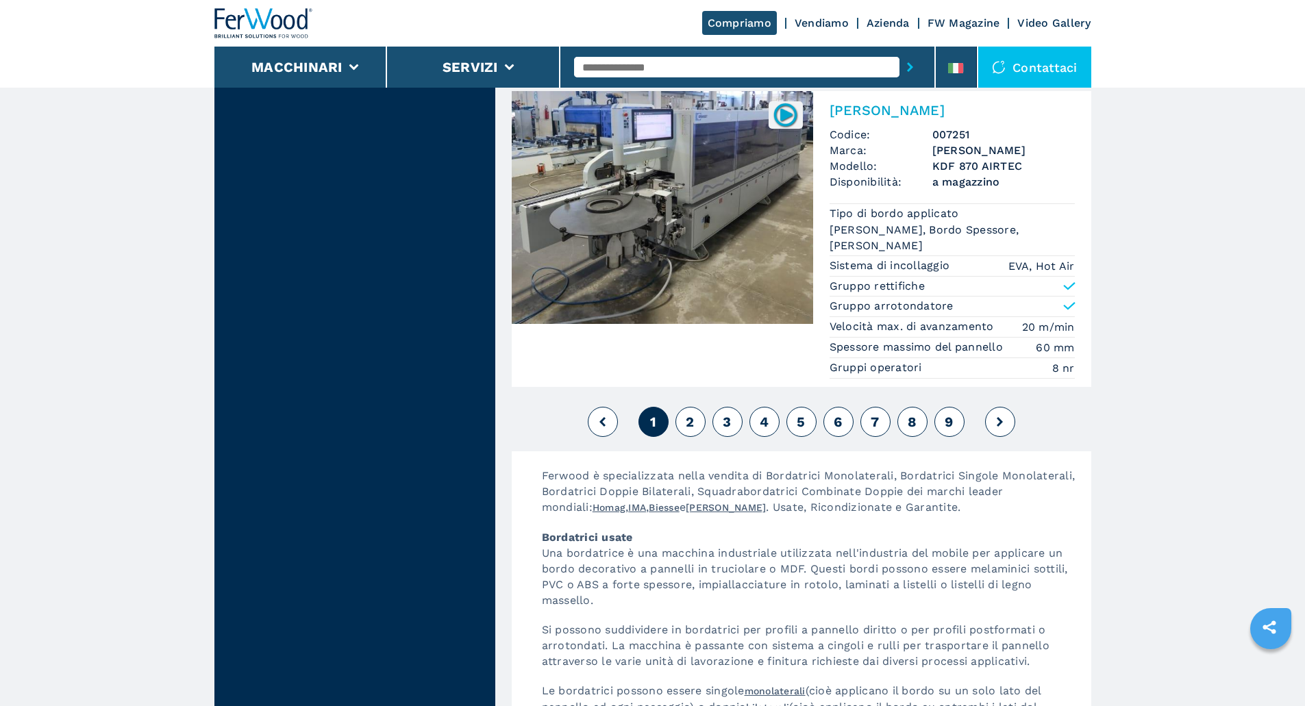
scroll to position [3351, 0]
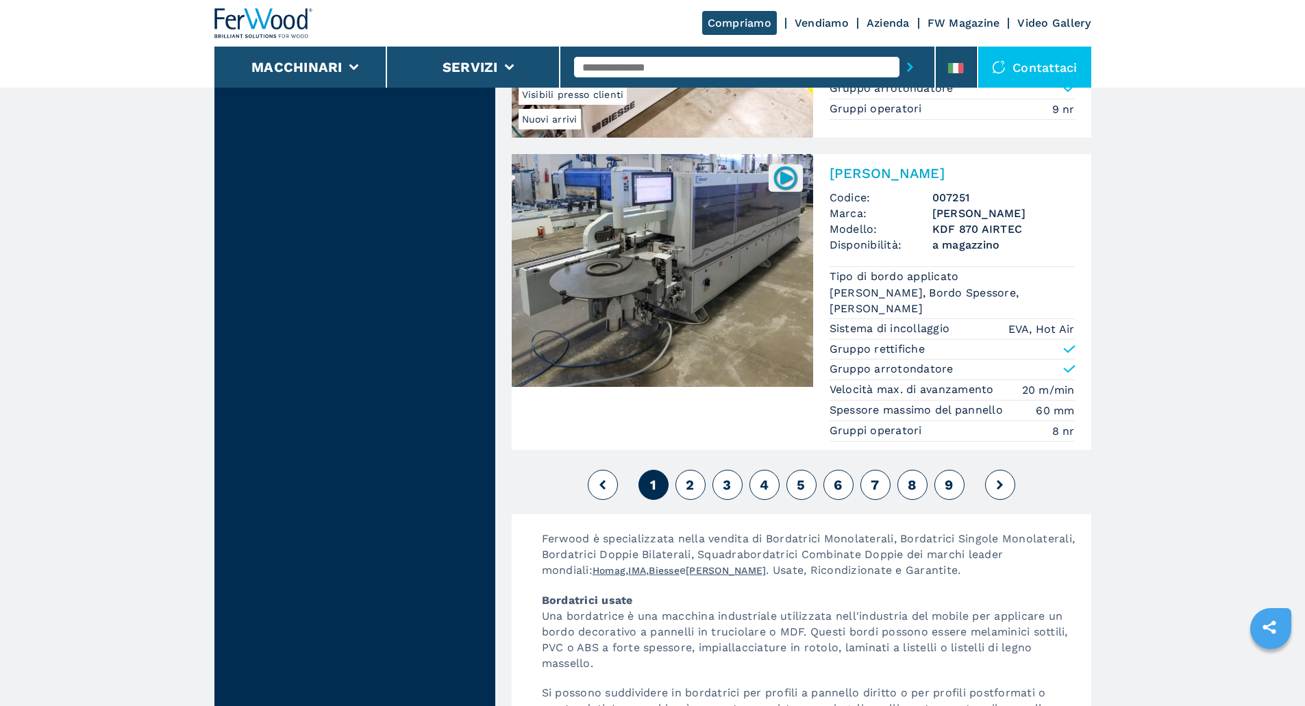
click at [694, 475] on button "2" at bounding box center [690, 485] width 30 height 30
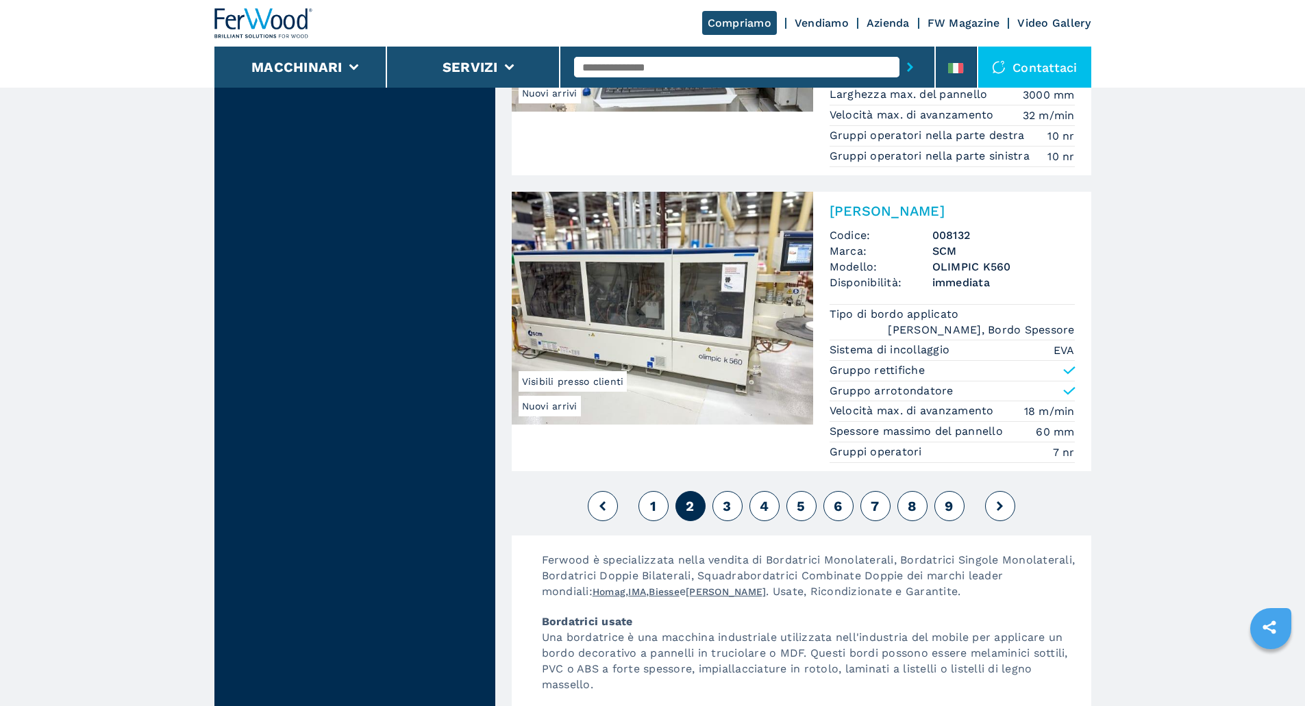
scroll to position [3405, 0]
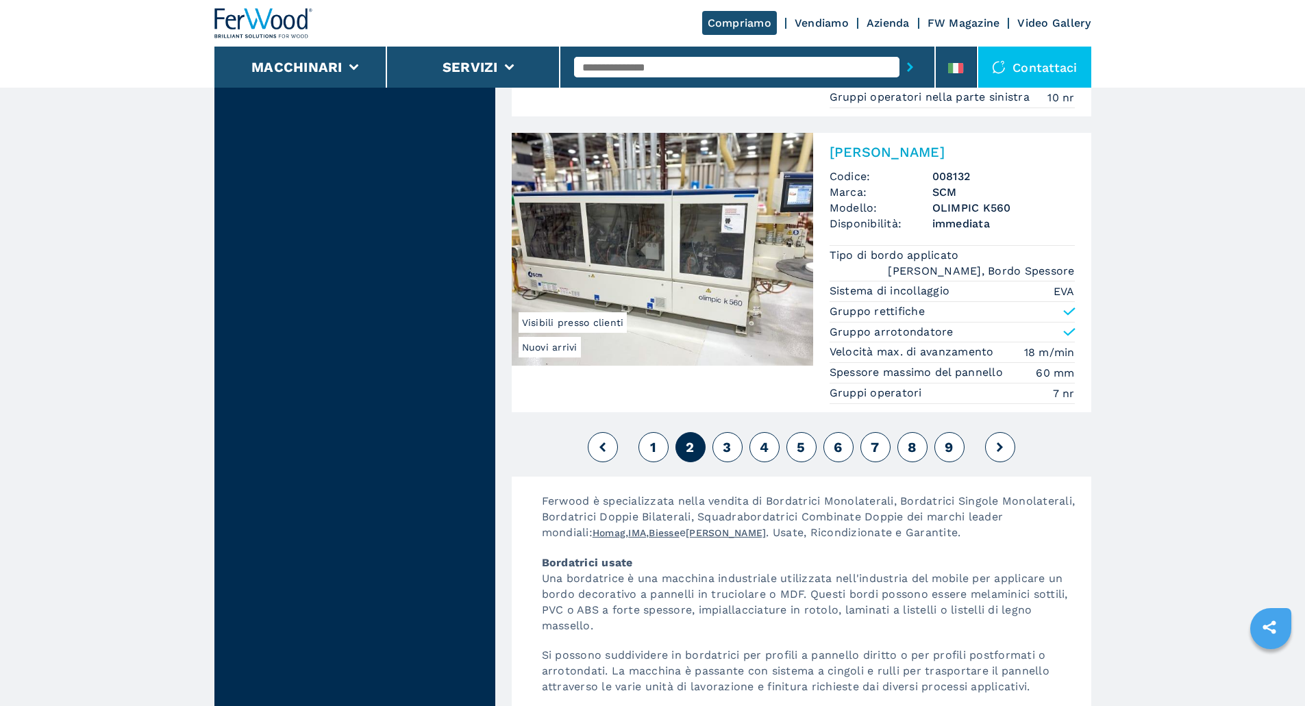
click at [723, 439] on span "3" at bounding box center [727, 447] width 8 height 16
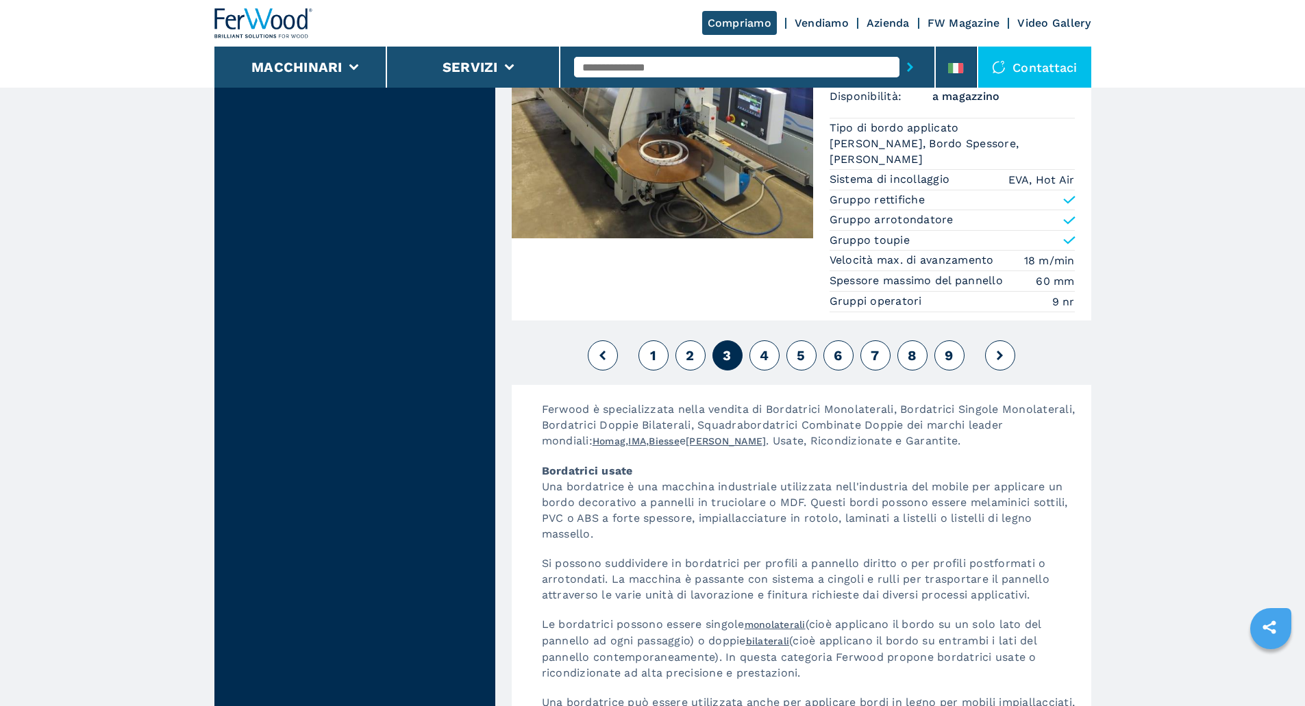
scroll to position [3778, 0]
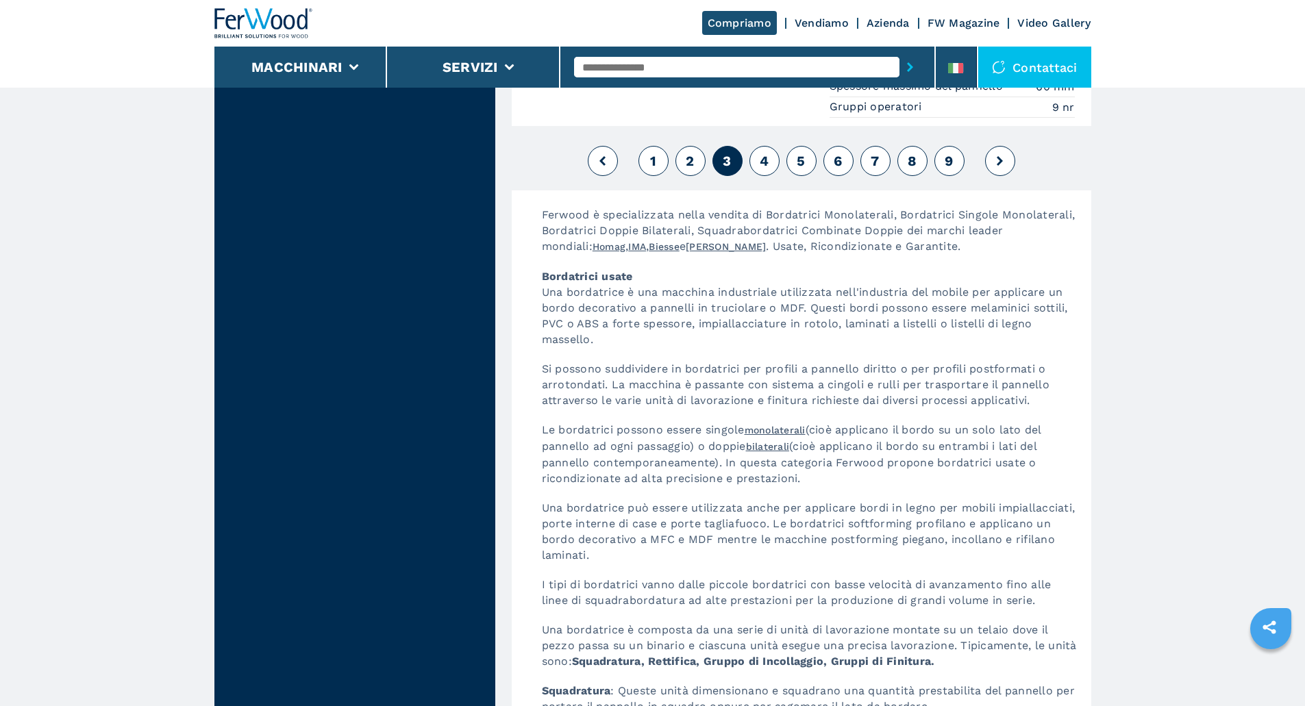
click at [764, 155] on button "4" at bounding box center [764, 161] width 30 height 30
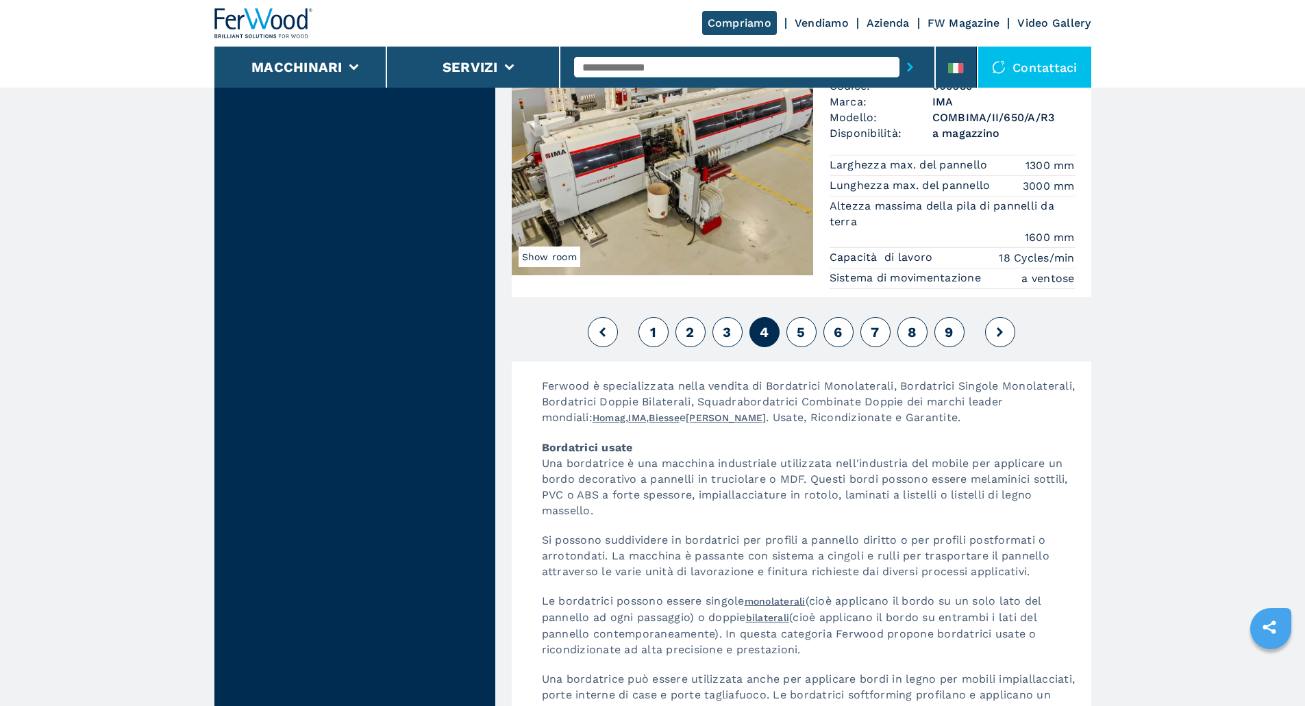
scroll to position [3751, 0]
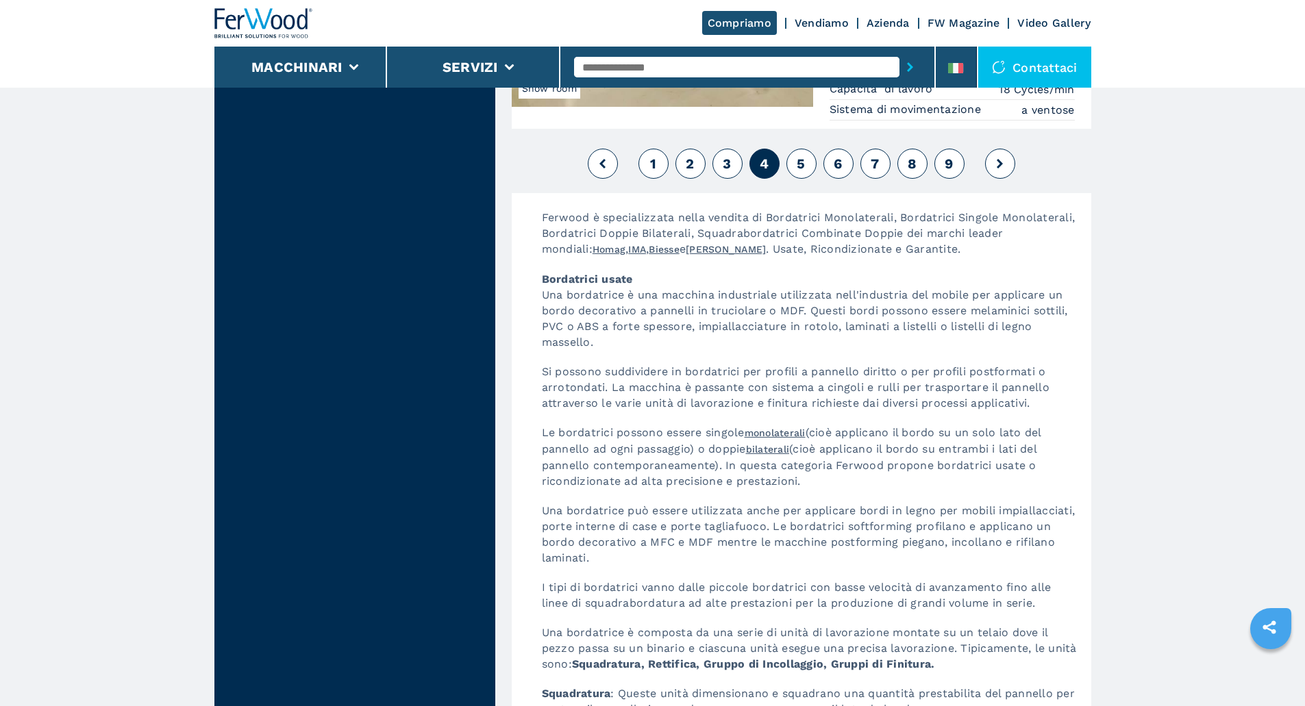
click at [803, 155] on span "5" at bounding box center [801, 163] width 8 height 16
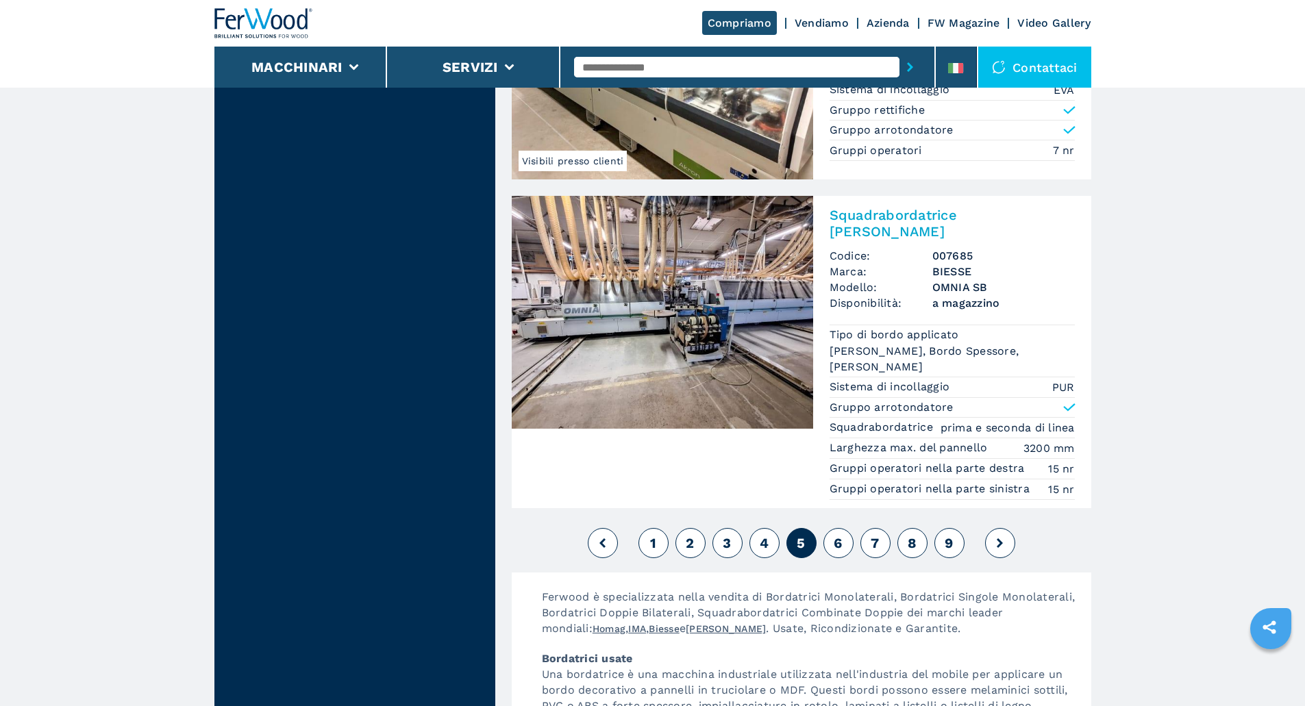
scroll to position [3379, 0]
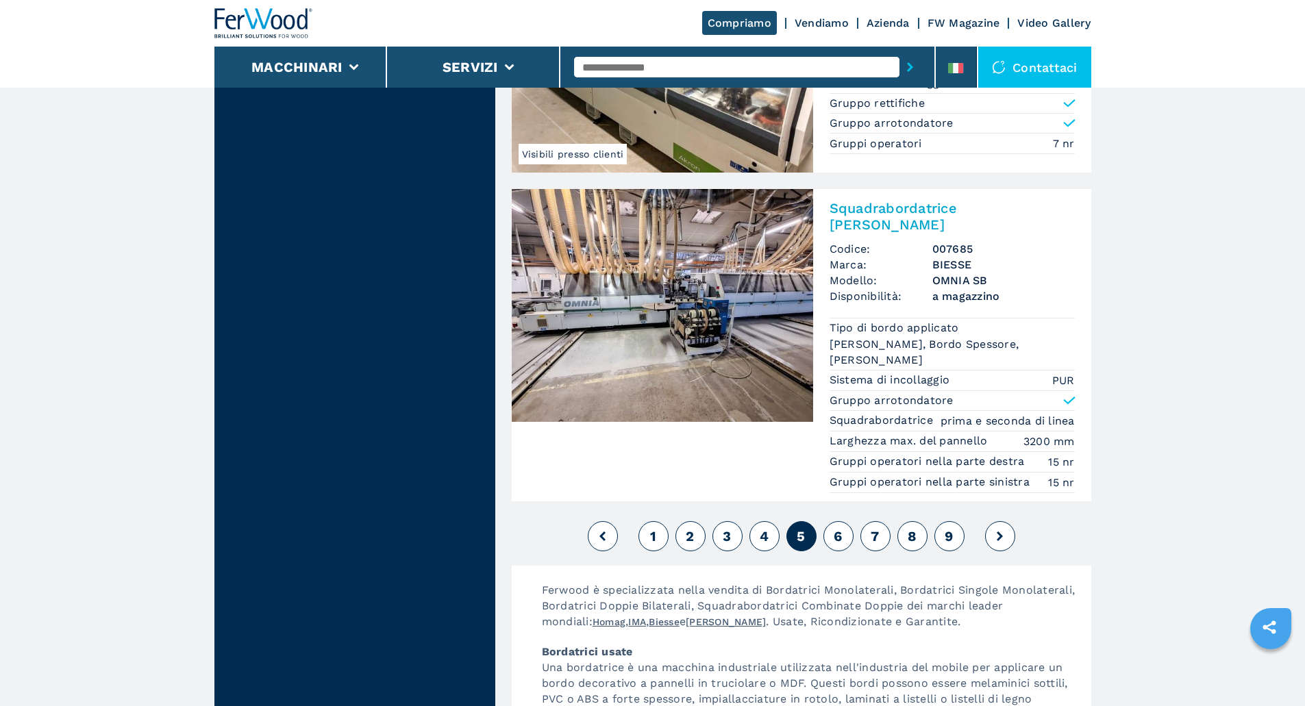
click at [845, 521] on button "6" at bounding box center [838, 536] width 30 height 30
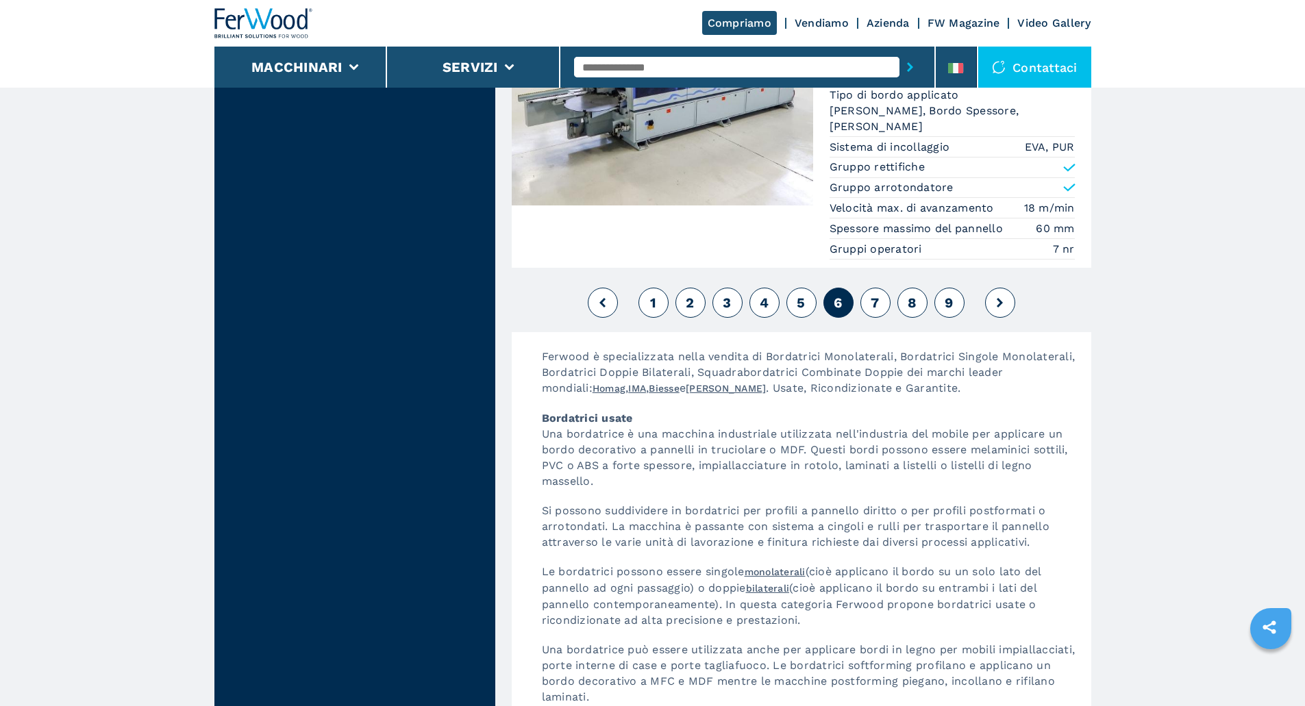
scroll to position [3757, 0]
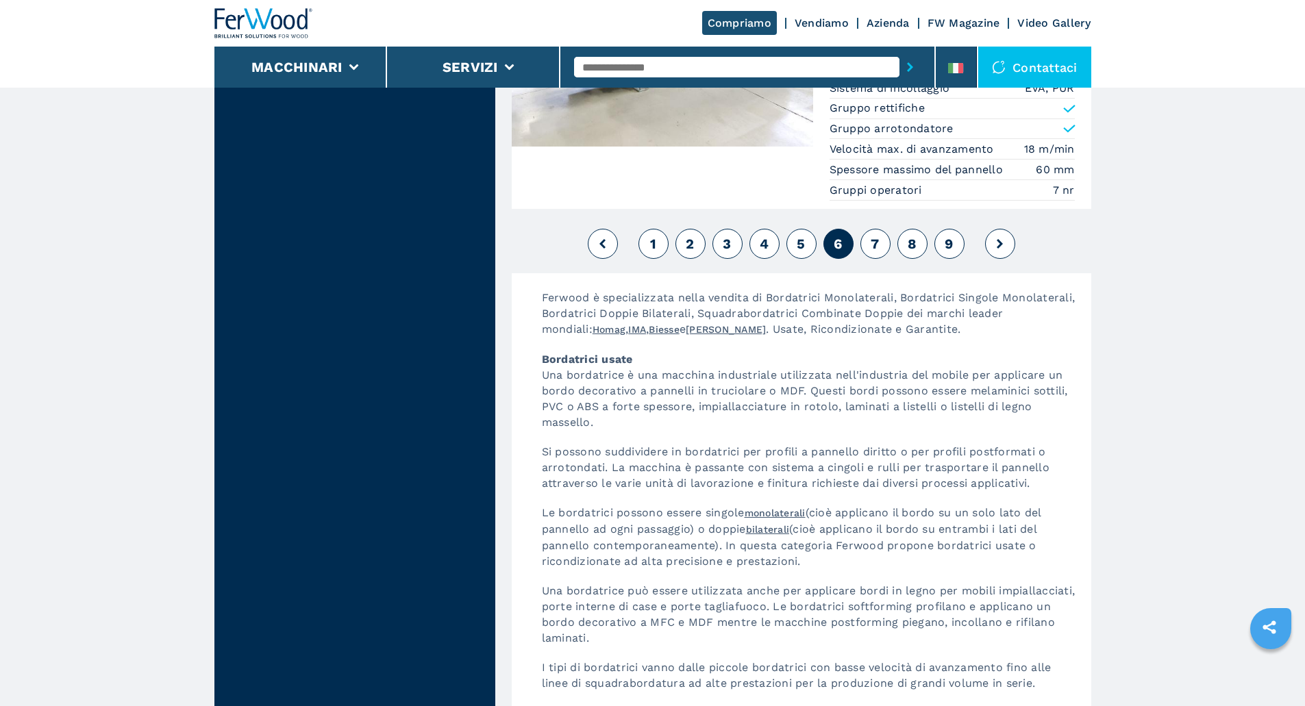
click at [875, 236] on button "7" at bounding box center [875, 244] width 30 height 30
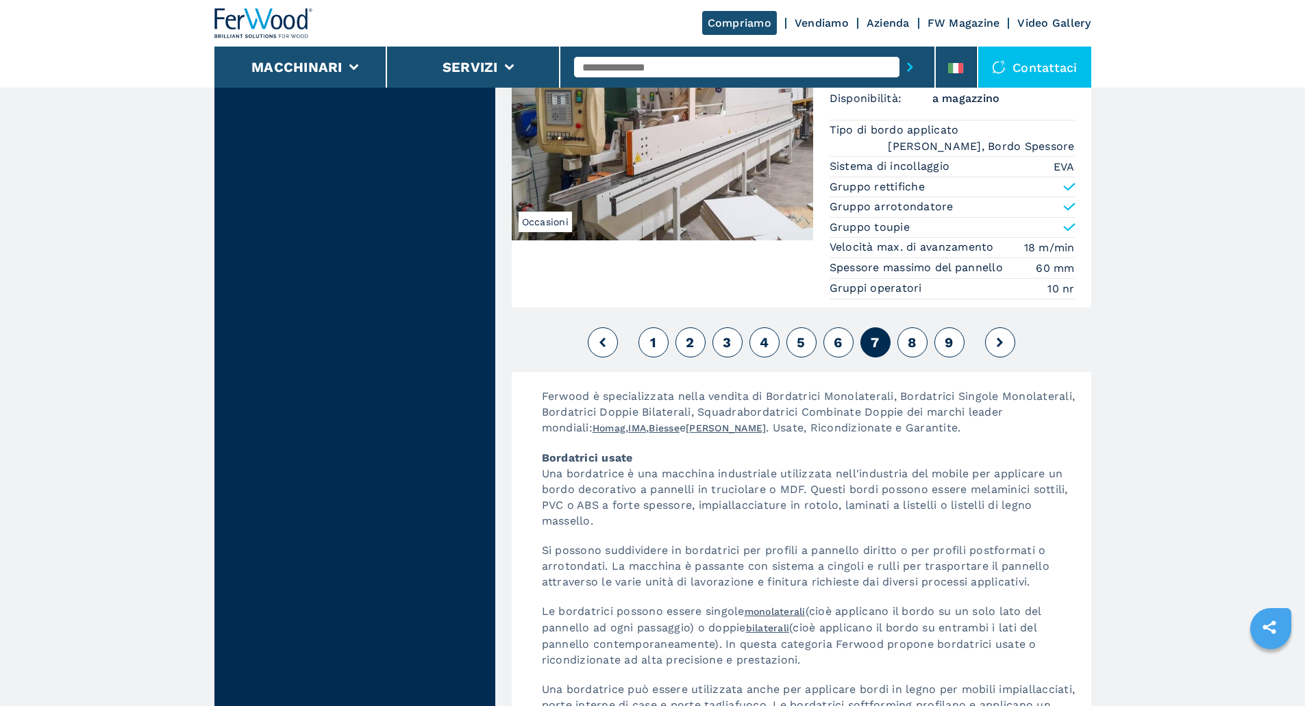
scroll to position [3629, 0]
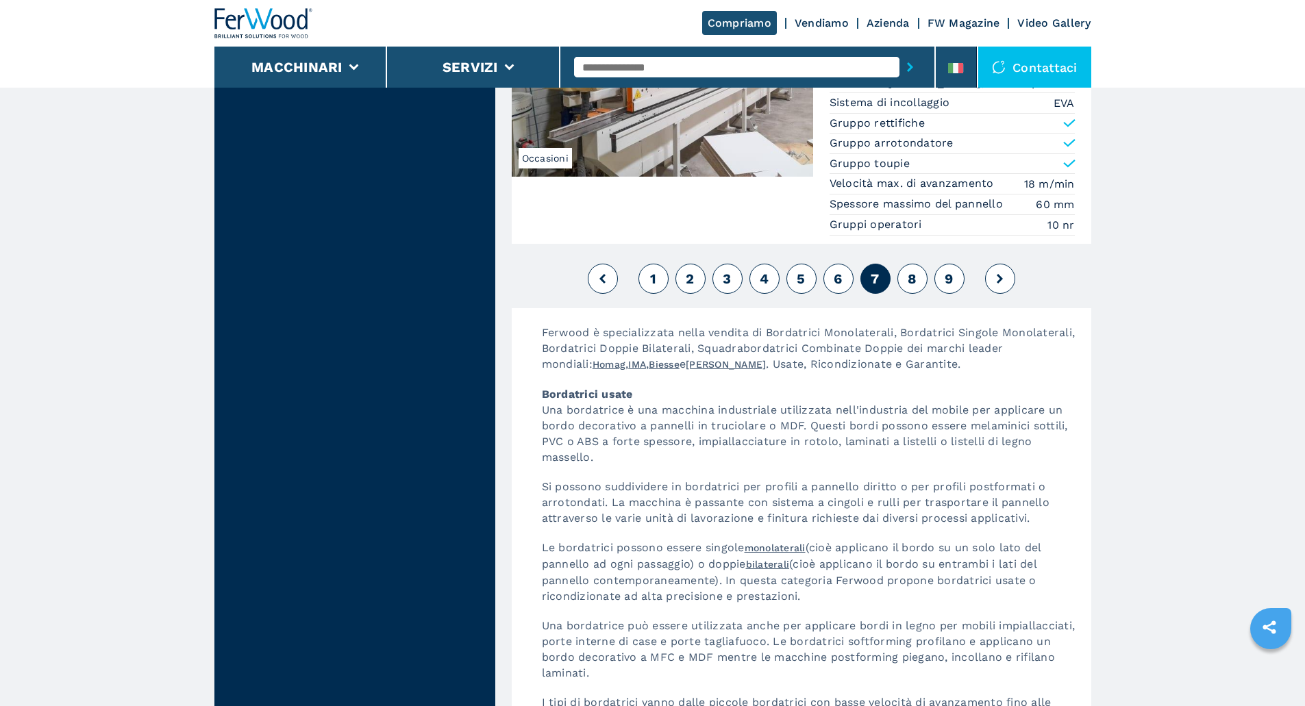
click at [920, 264] on button "8" at bounding box center [912, 279] width 30 height 30
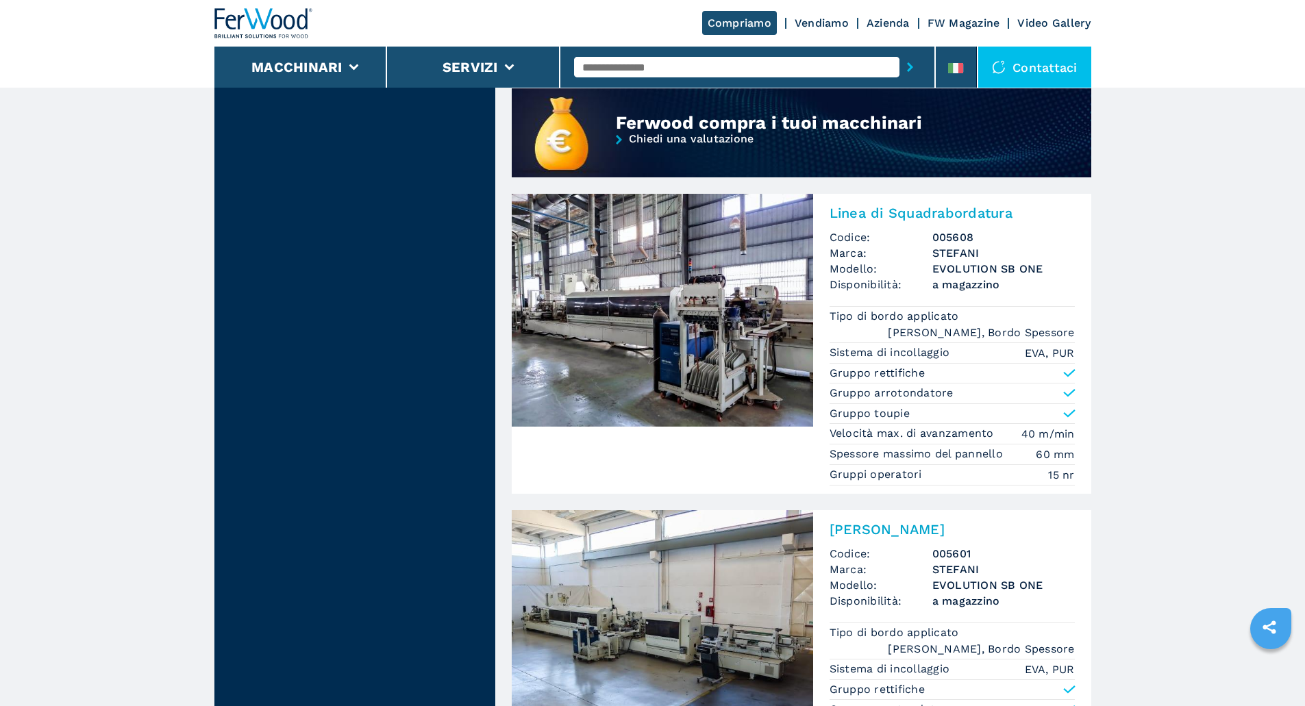
scroll to position [1321, 0]
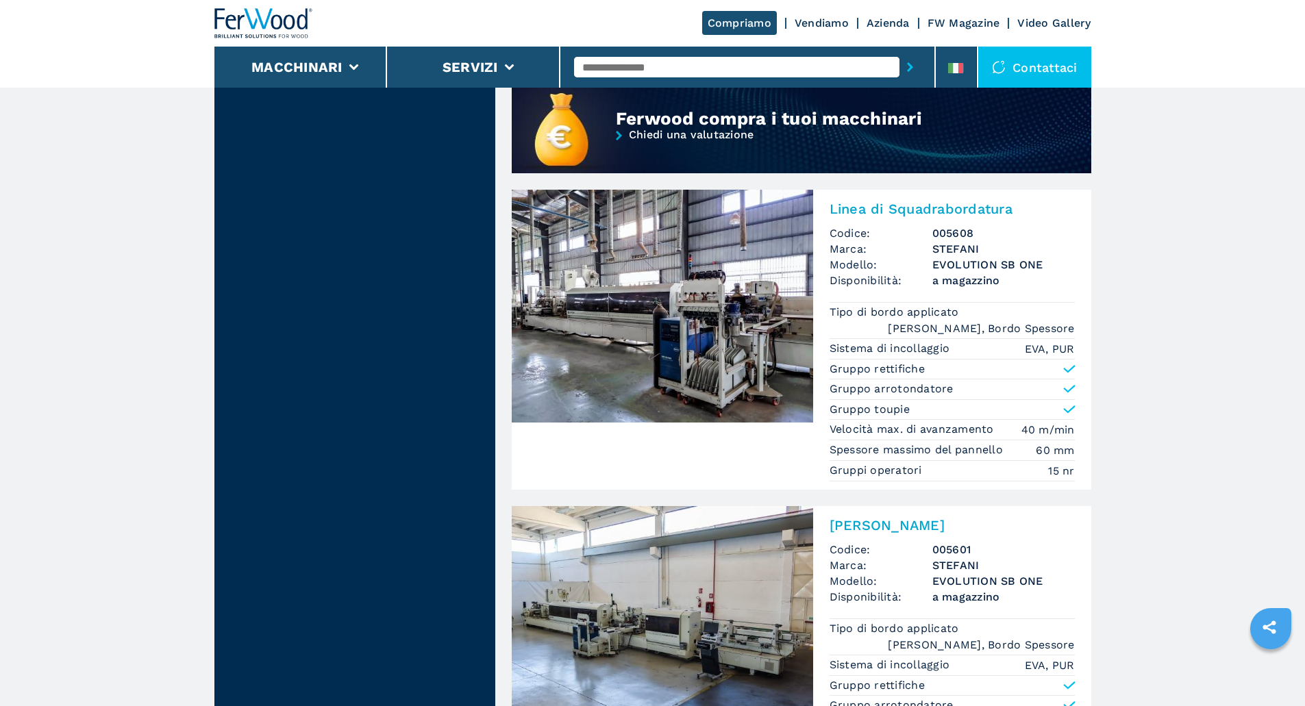
click at [705, 68] on input "text" at bounding box center [736, 67] width 325 height 21
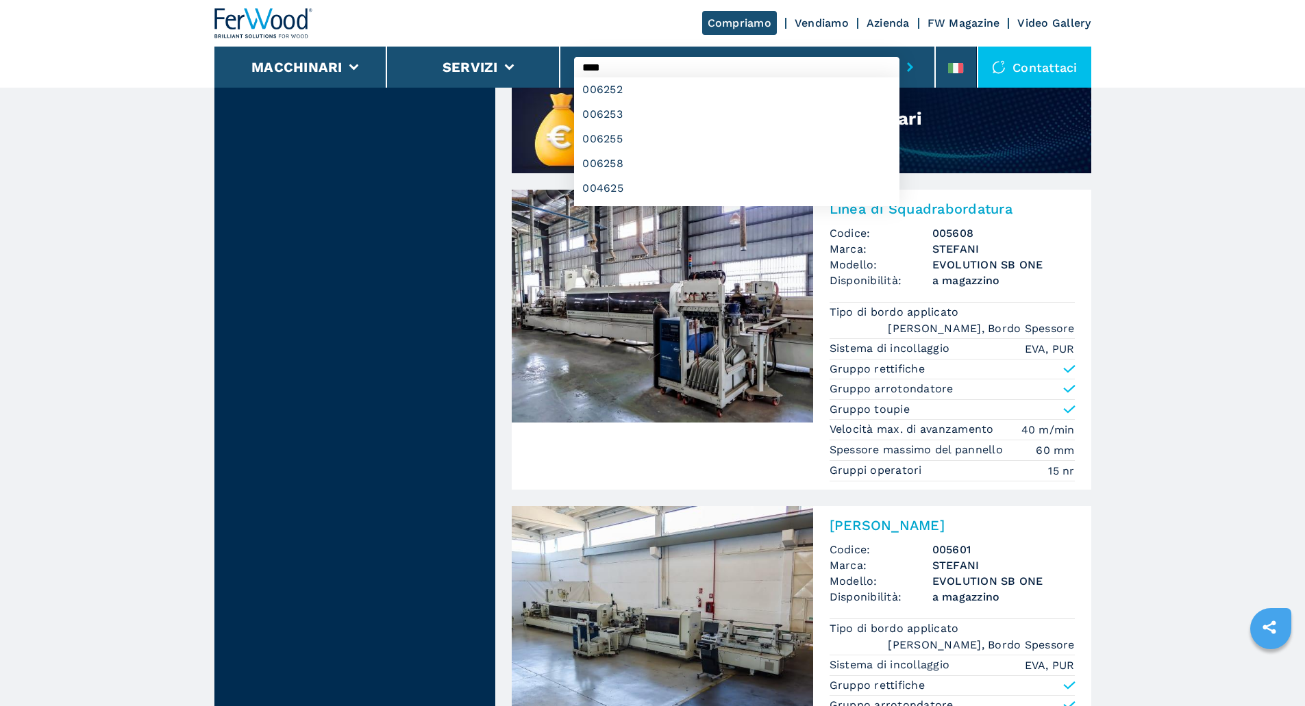
type input "****"
click at [899, 51] on button "submit-button" at bounding box center [909, 67] width 21 height 32
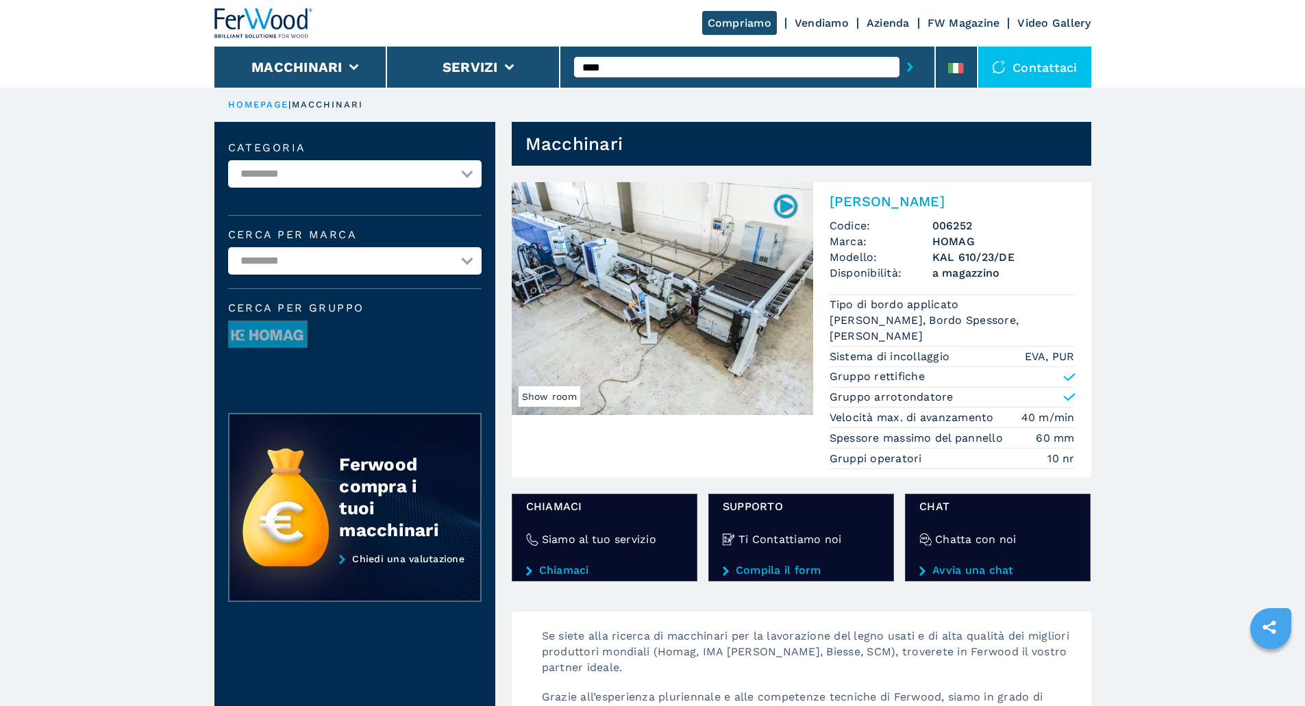
click at [647, 297] on img at bounding box center [662, 298] width 301 height 233
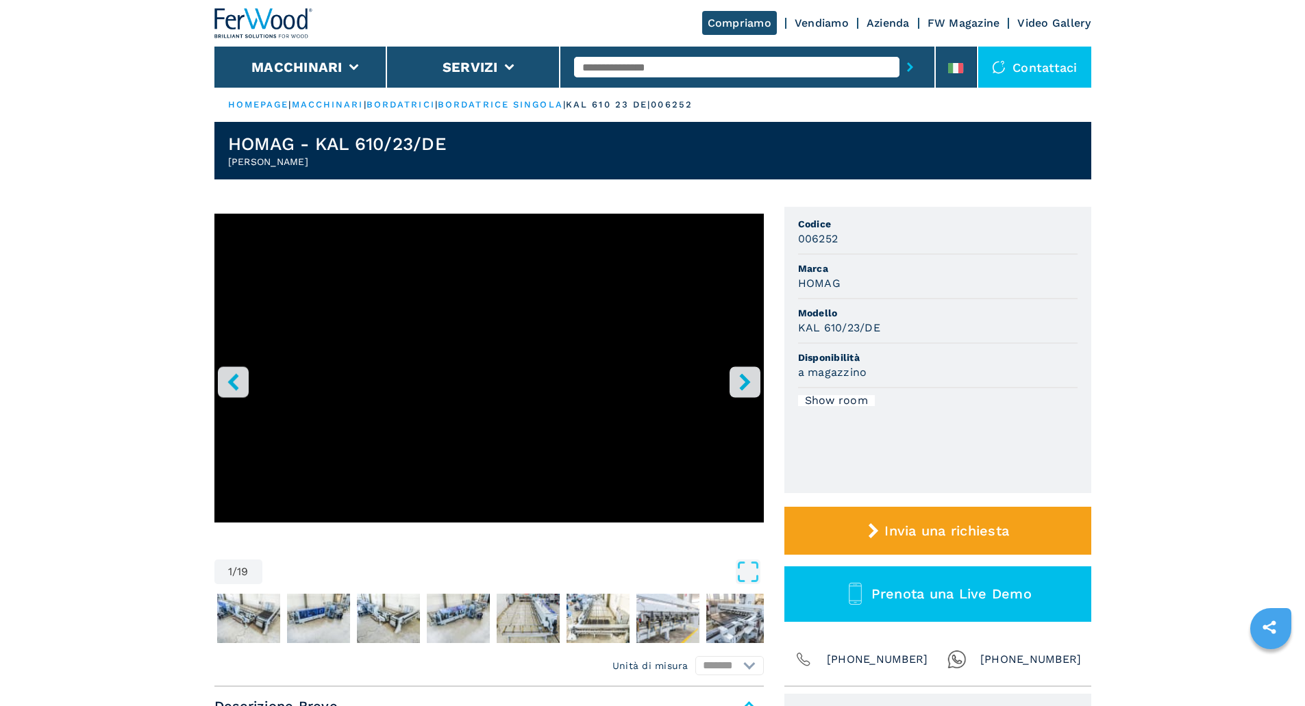
click at [745, 381] on icon "right-button" at bounding box center [744, 381] width 11 height 17
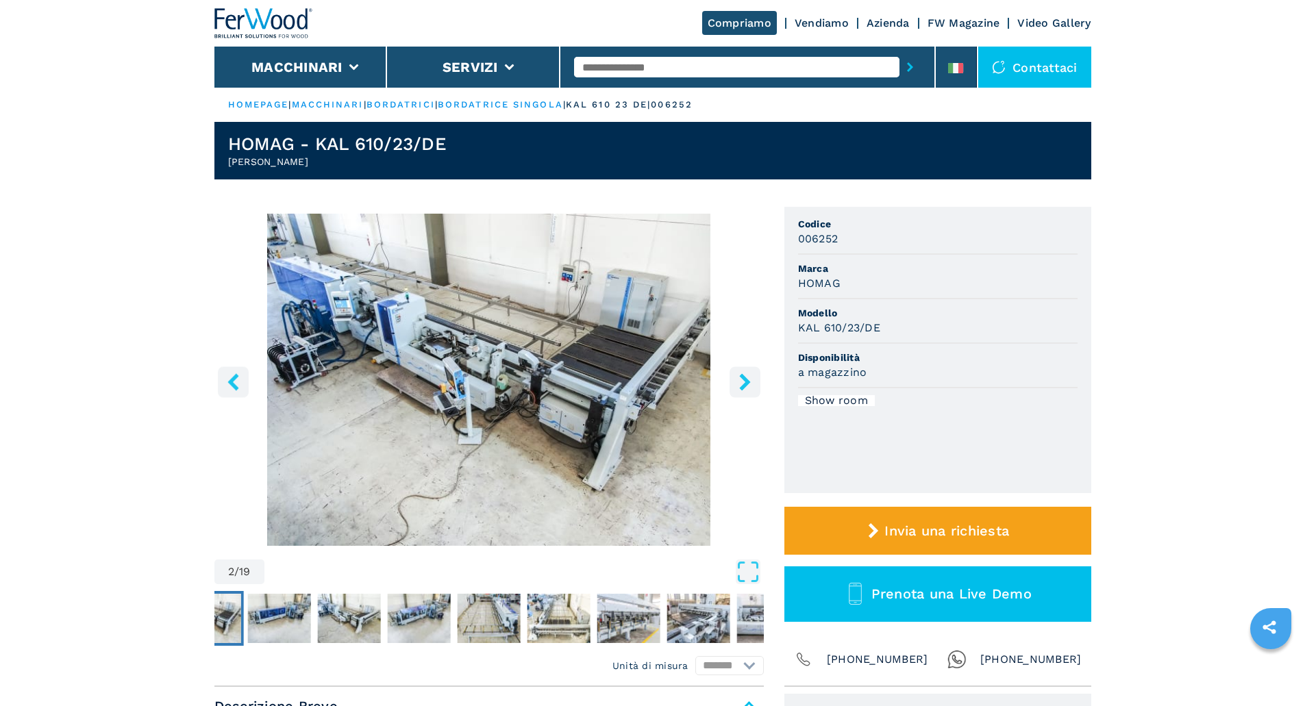
click at [745, 381] on icon "right-button" at bounding box center [744, 381] width 11 height 17
click at [751, 384] on icon "right-button" at bounding box center [744, 381] width 17 height 17
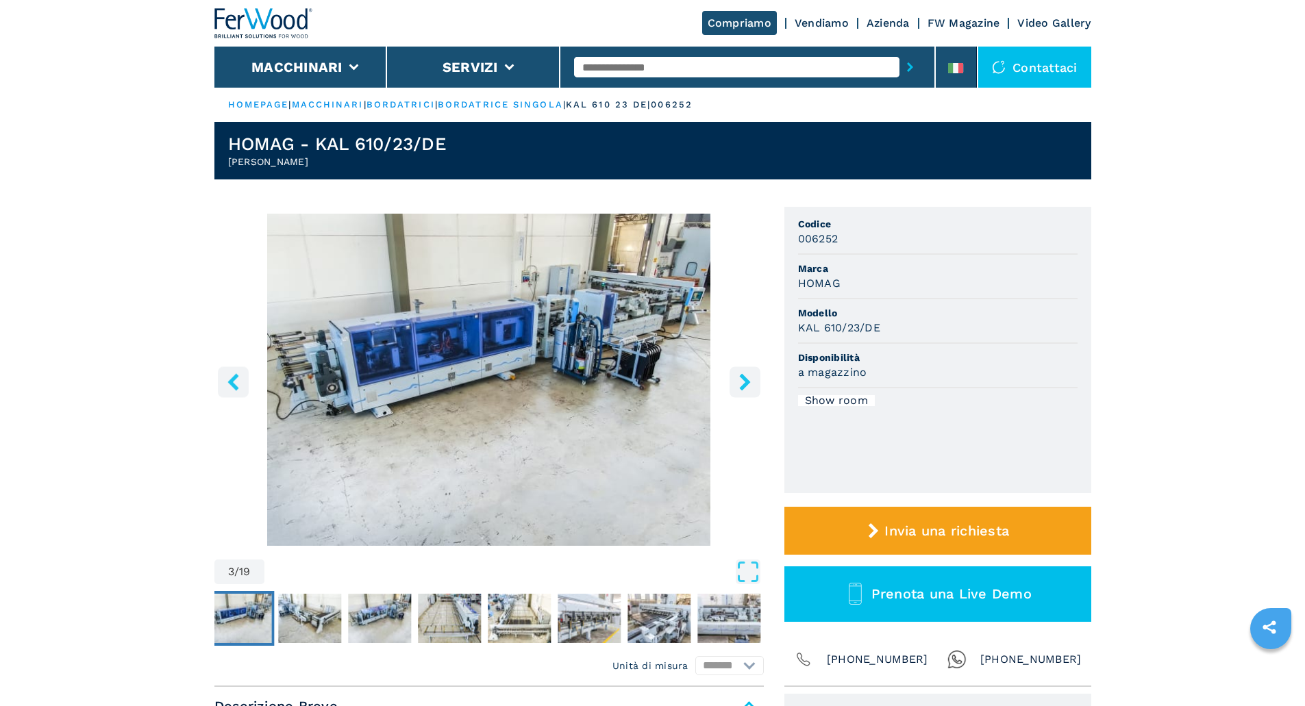
click at [745, 379] on icon "right-button" at bounding box center [744, 381] width 11 height 17
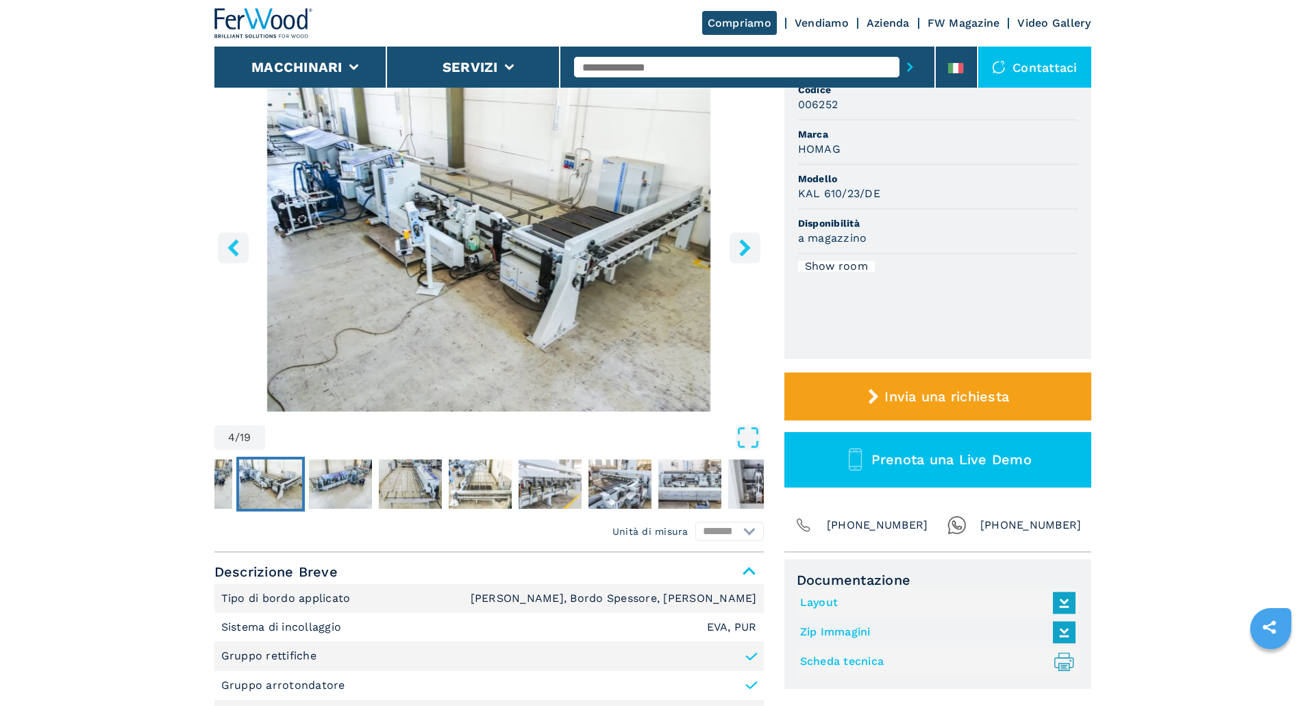
scroll to position [183, 0]
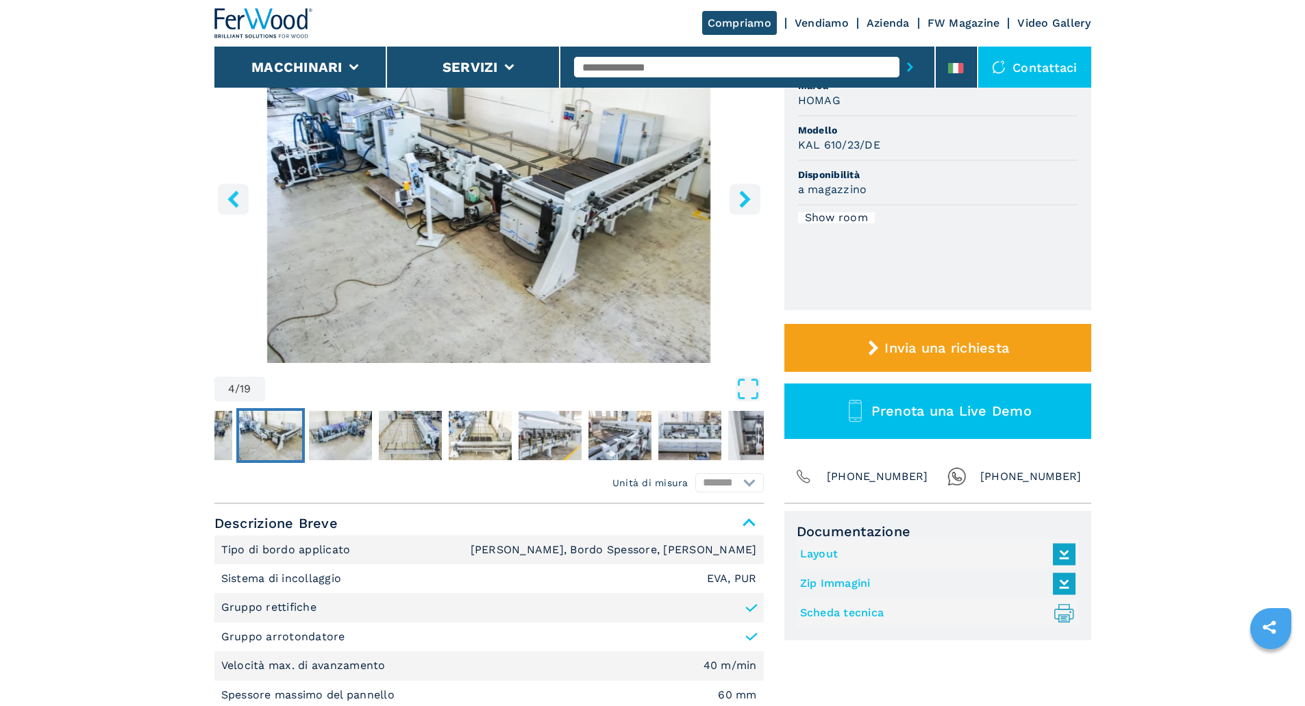
click at [827, 556] on link "Layout" at bounding box center [934, 554] width 268 height 23
drag, startPoint x: 645, startPoint y: 65, endPoint x: 614, endPoint y: 62, distance: 30.3
click at [614, 62] on input "text" at bounding box center [736, 67] width 325 height 21
type input "****"
click at [899, 51] on button "submit-button" at bounding box center [909, 67] width 21 height 32
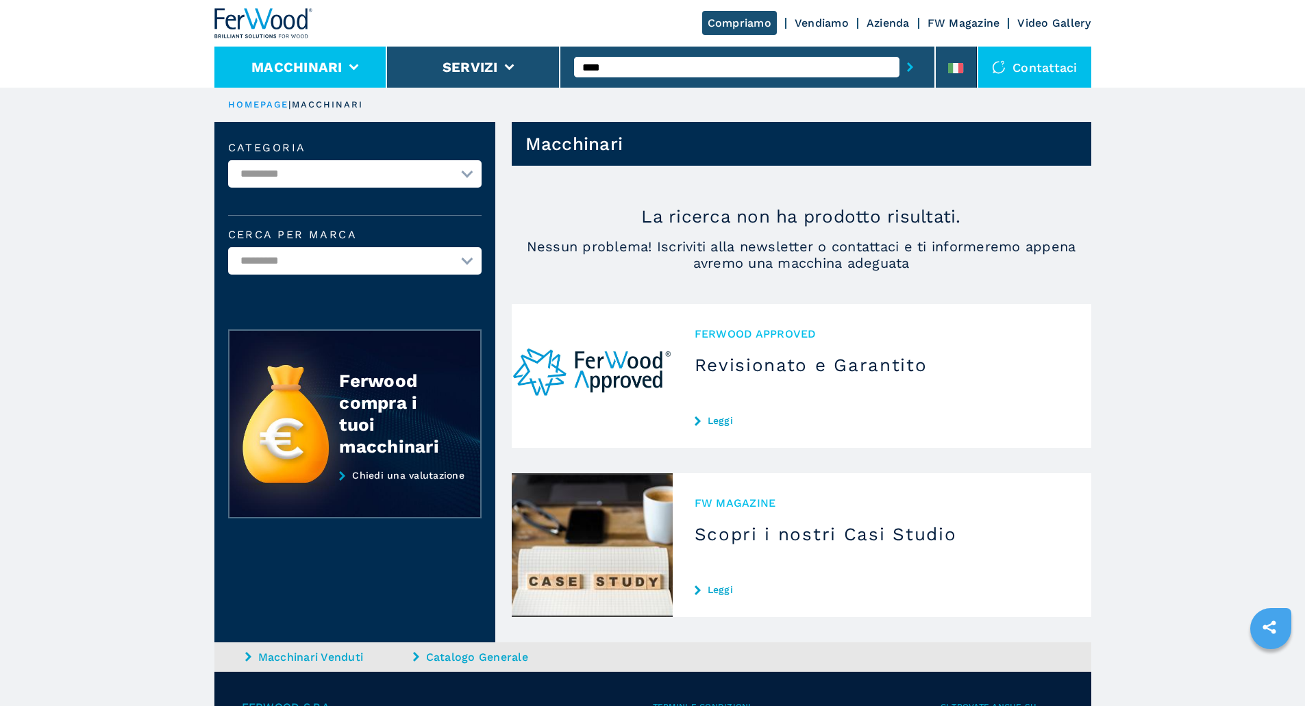
click at [315, 64] on button "Macchinari" at bounding box center [296, 67] width 91 height 16
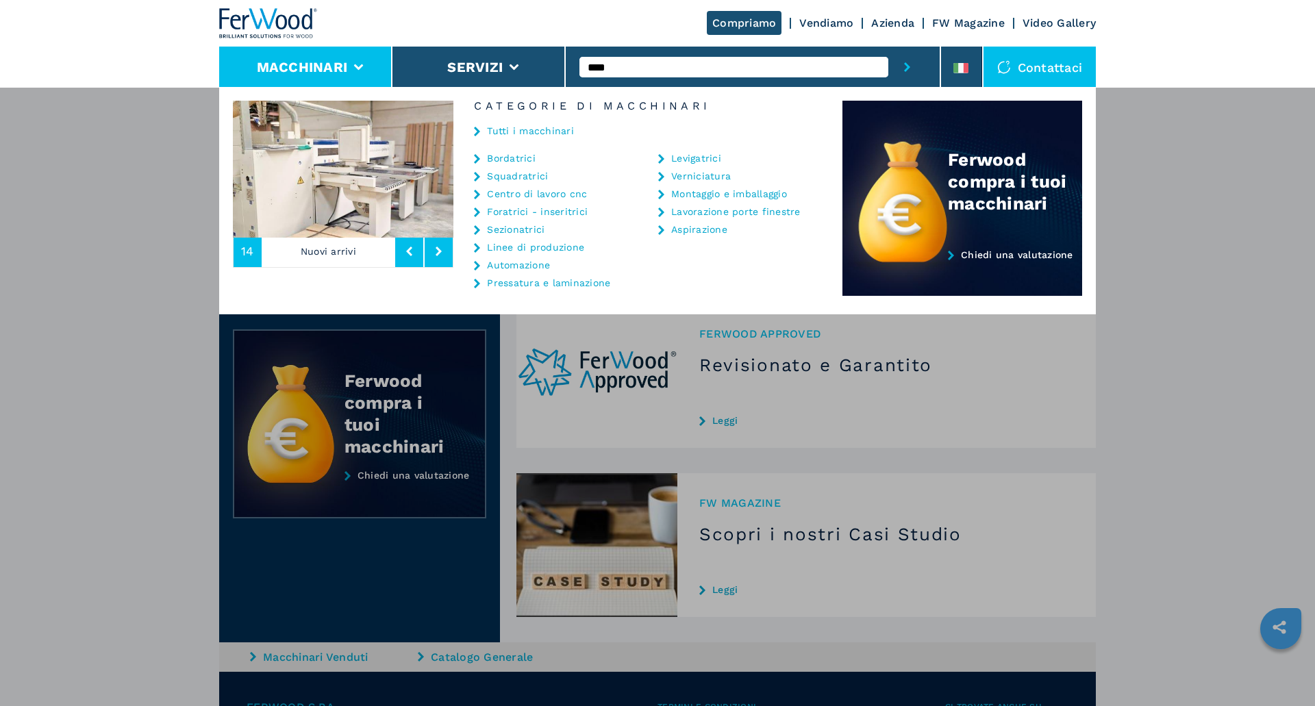
click at [521, 161] on link "Bordatrici" at bounding box center [511, 158] width 49 height 10
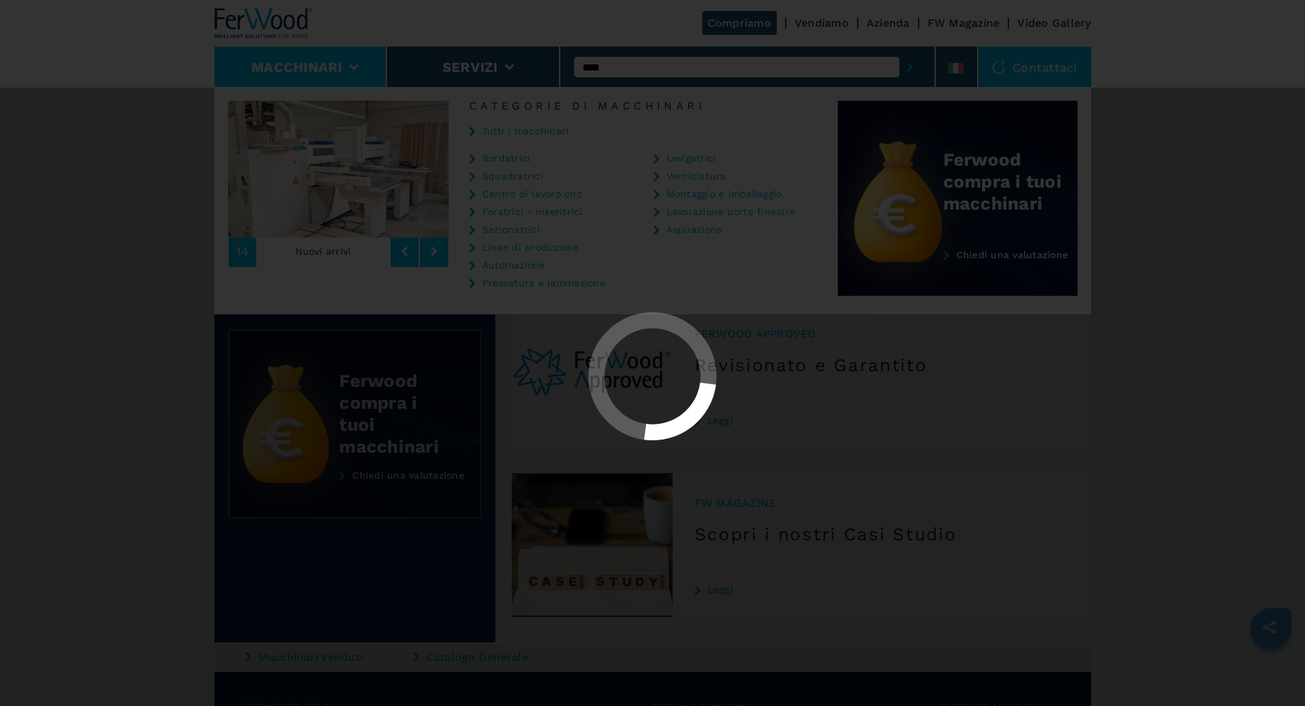
select select "**********"
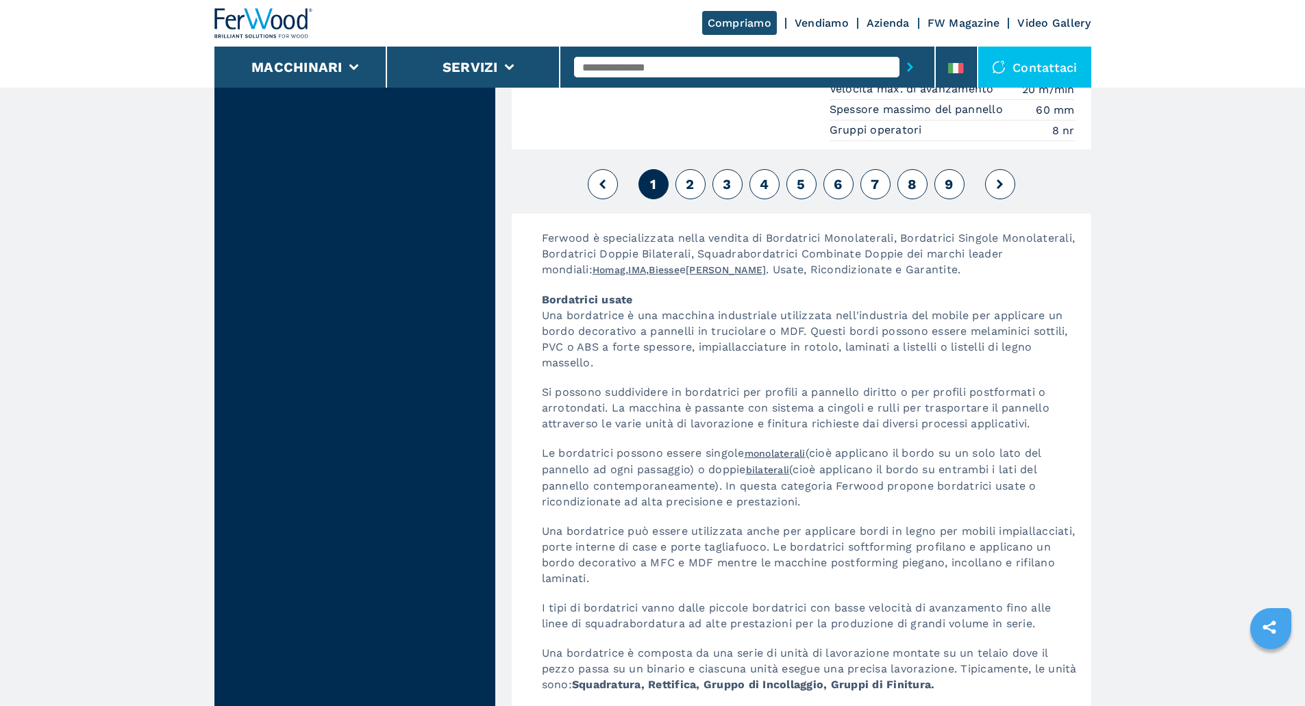
scroll to position [3653, 0]
click at [692, 182] on span "2" at bounding box center [690, 183] width 8 height 16
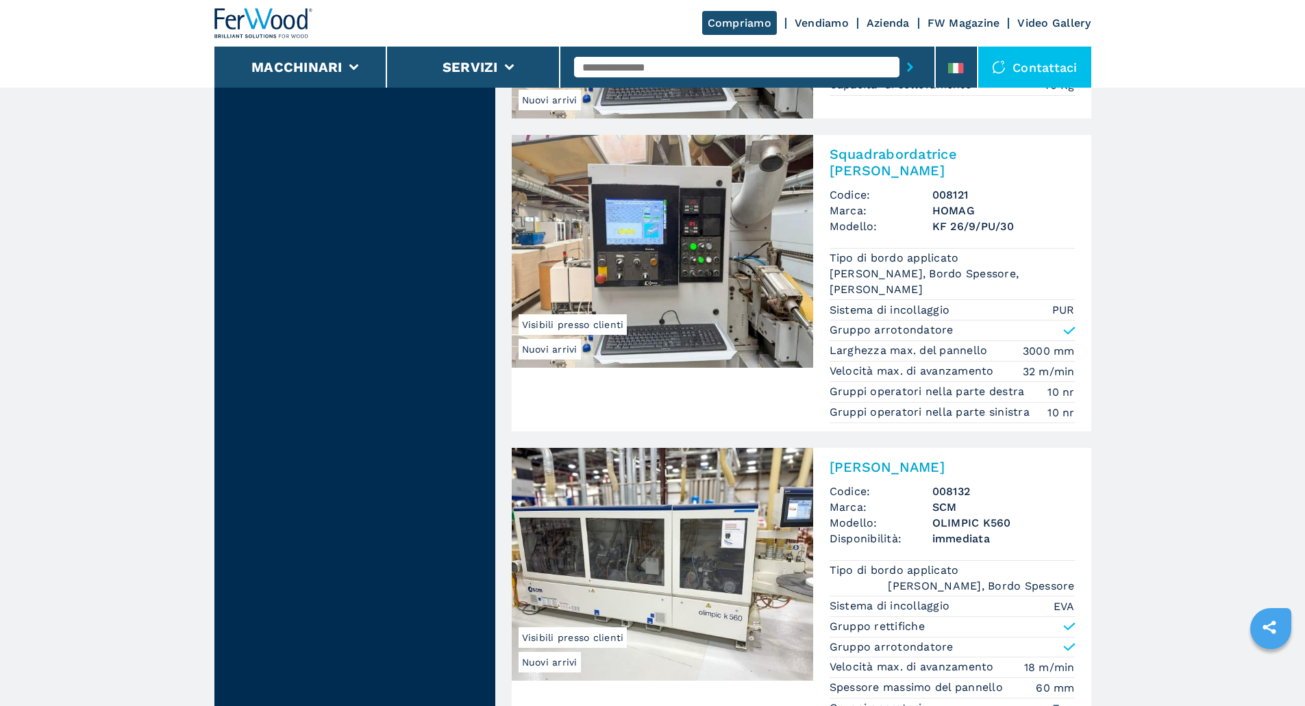
scroll to position [3197, 0]
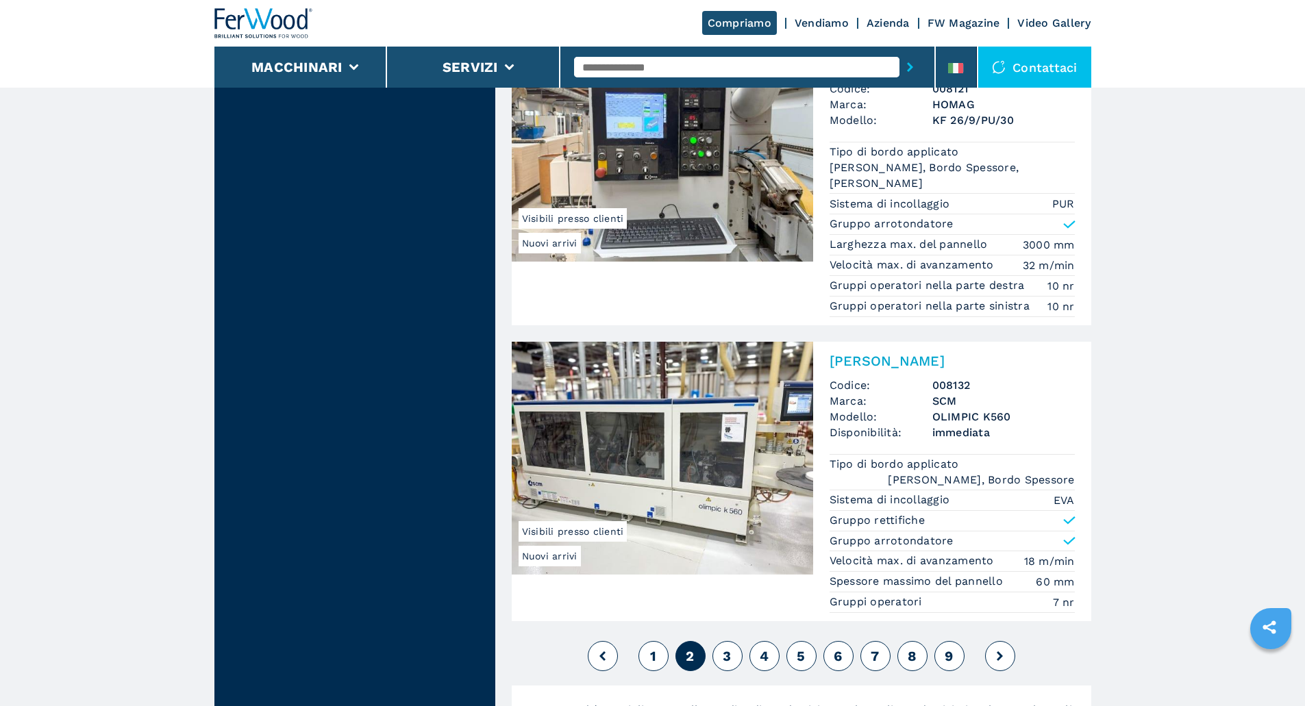
click at [728, 648] on span "3" at bounding box center [727, 656] width 8 height 16
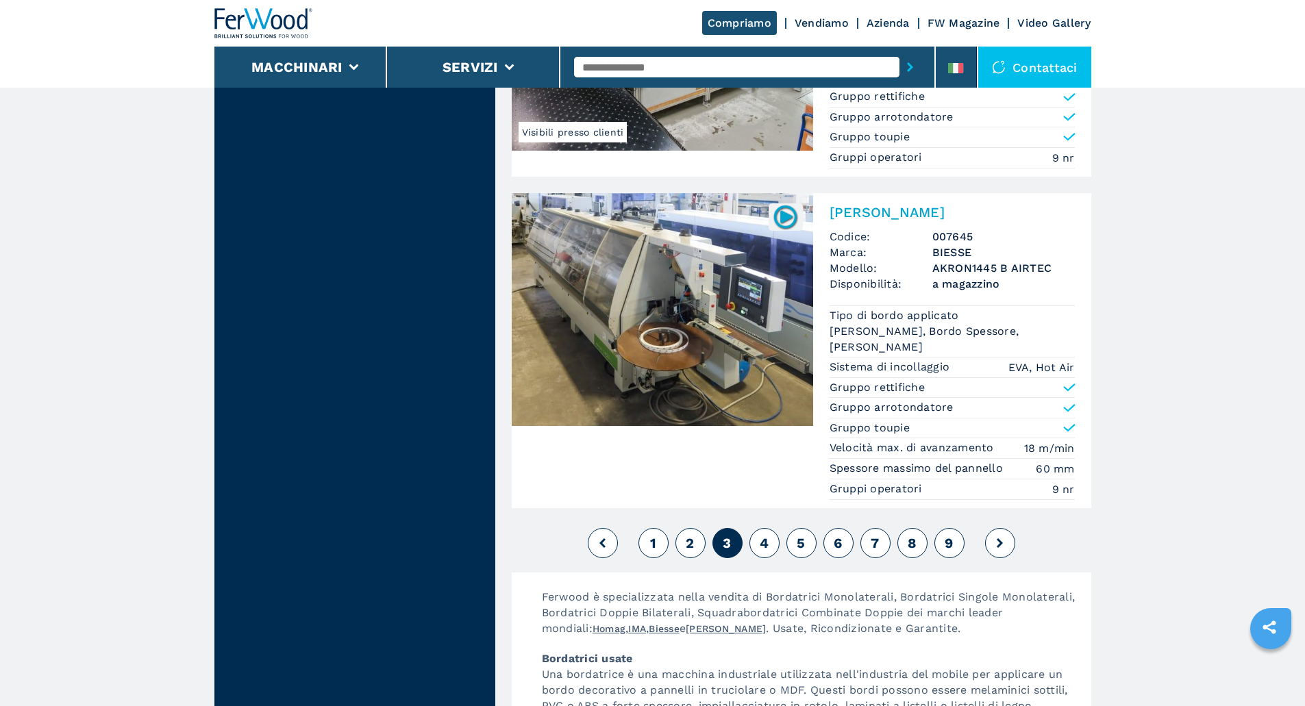
scroll to position [3470, 0]
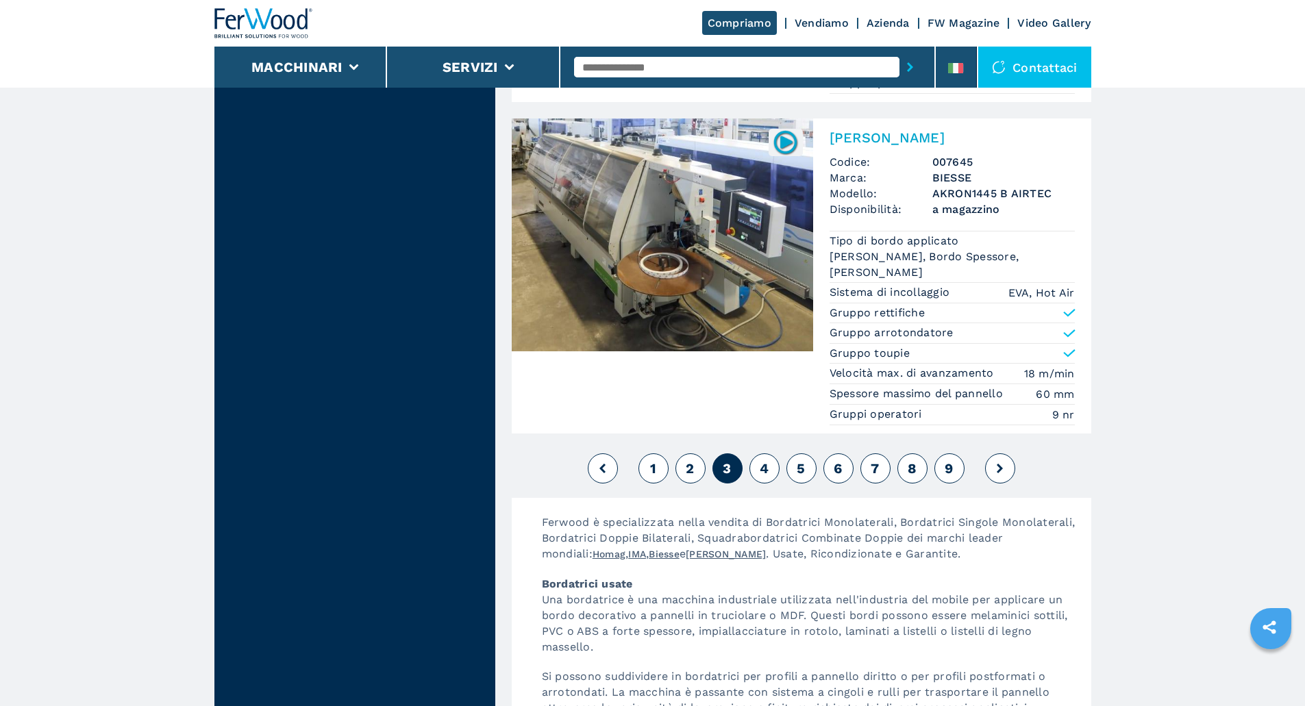
click at [765, 460] on span "4" at bounding box center [764, 468] width 9 height 16
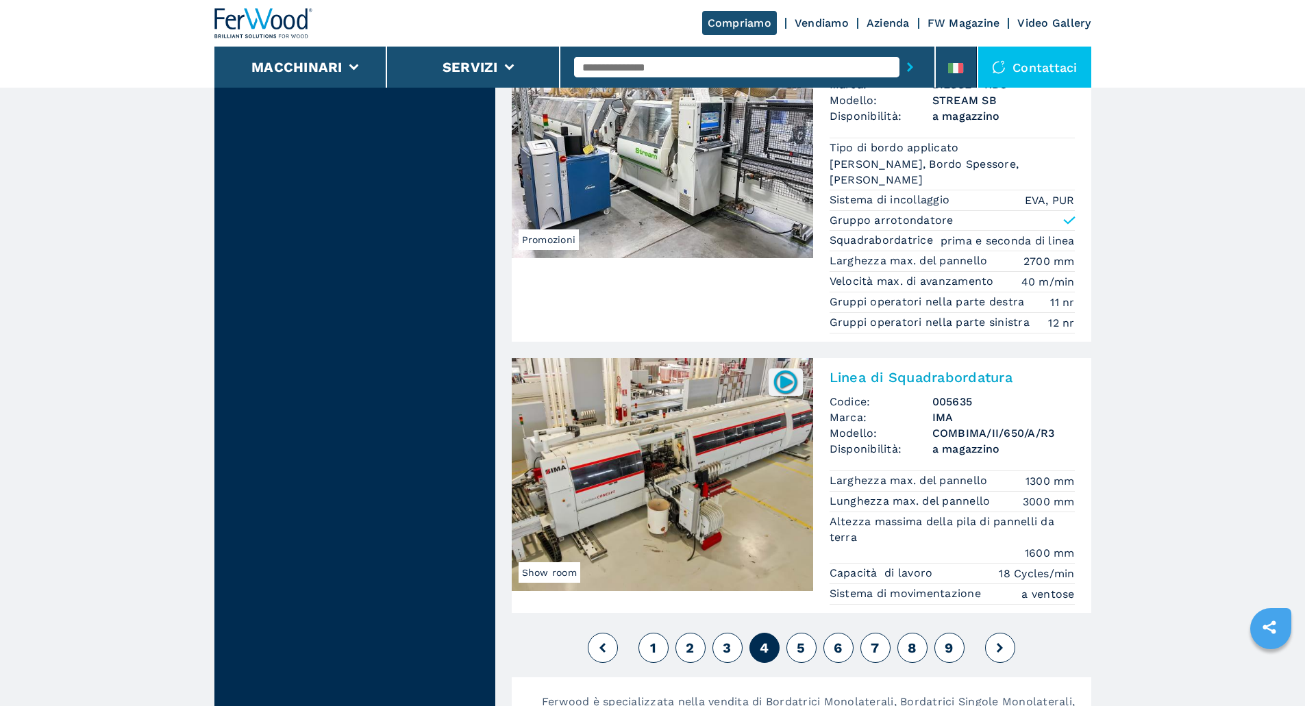
scroll to position [3386, 0]
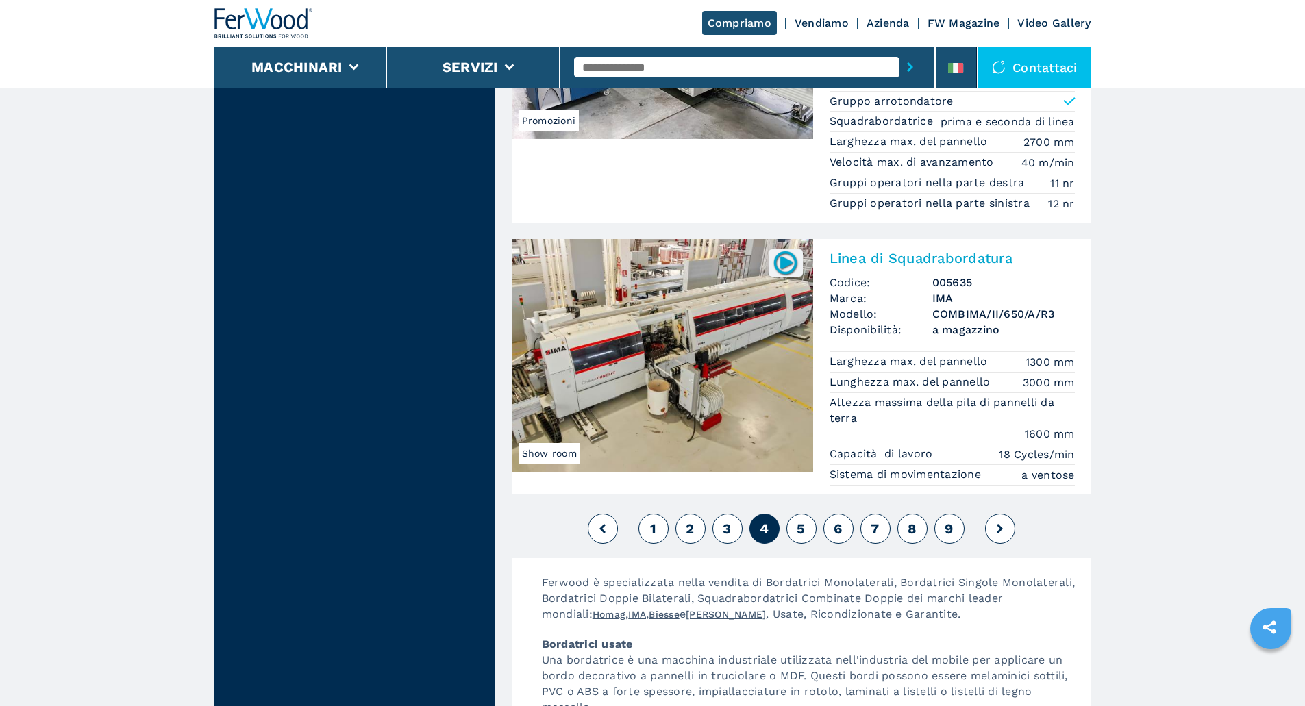
click at [798, 521] on span "5" at bounding box center [801, 529] width 8 height 16
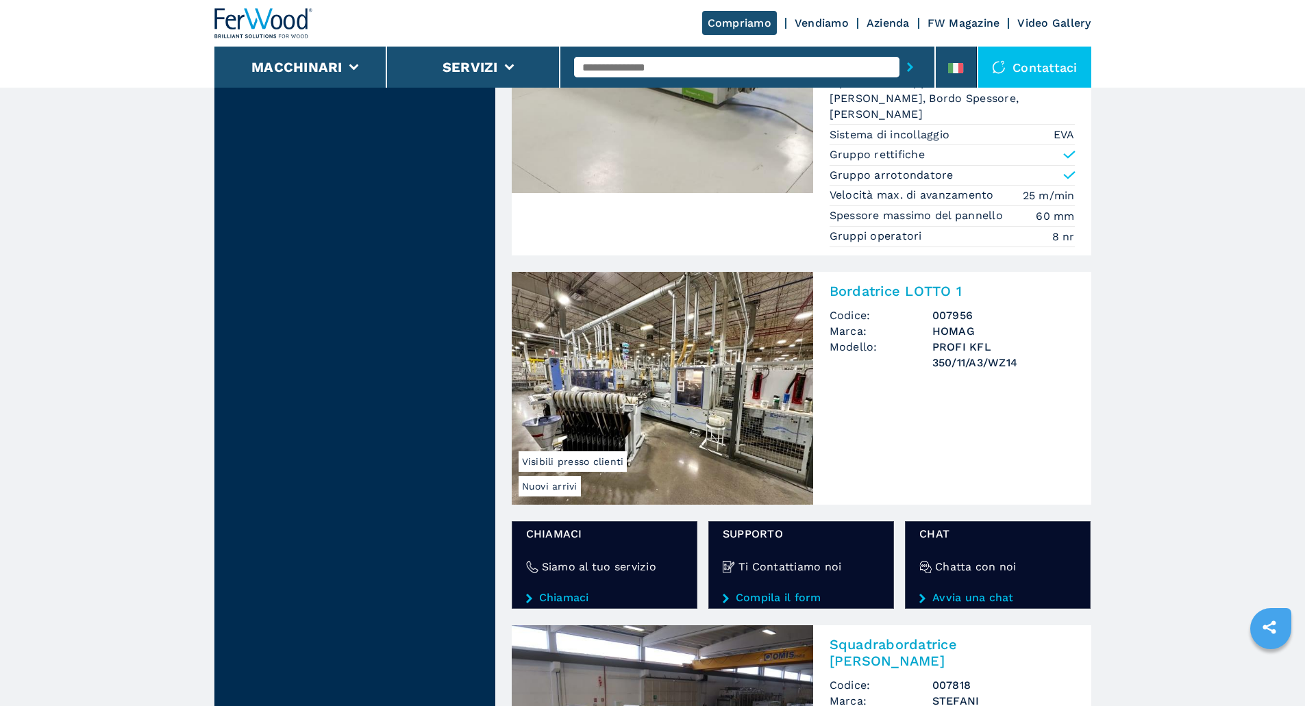
scroll to position [2055, 0]
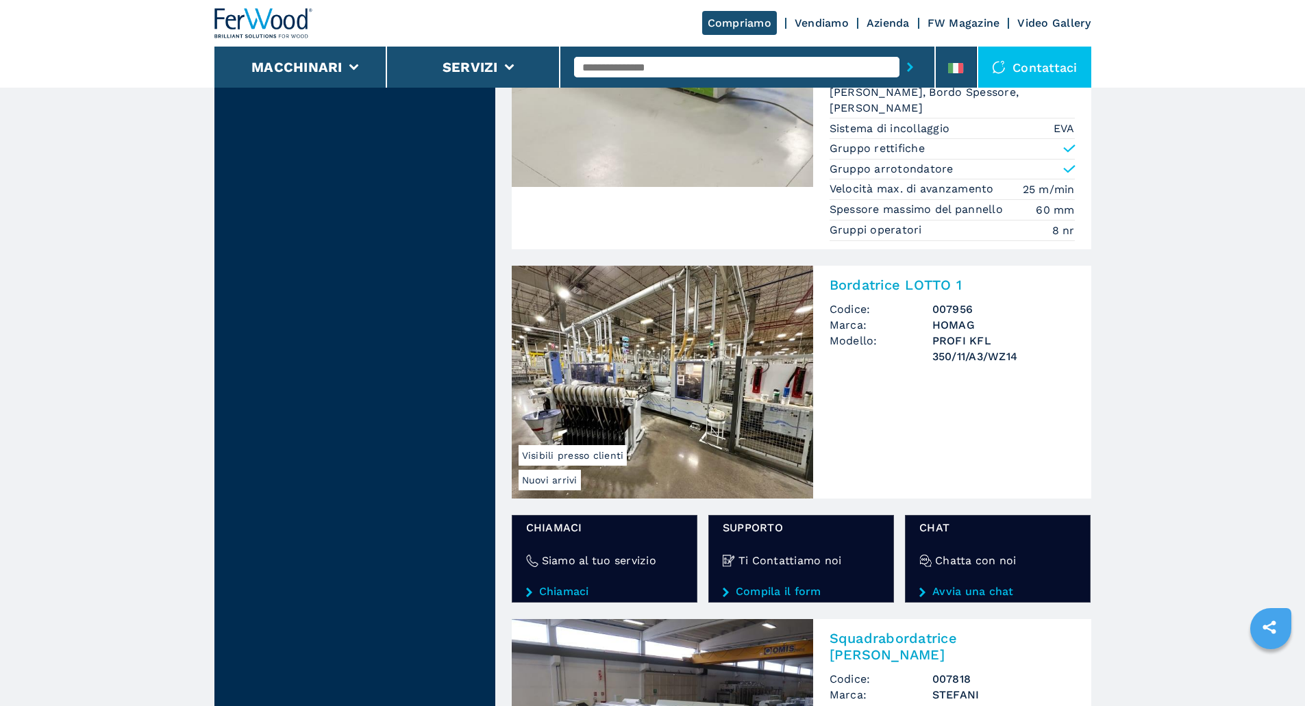
click at [702, 395] on img at bounding box center [662, 382] width 301 height 233
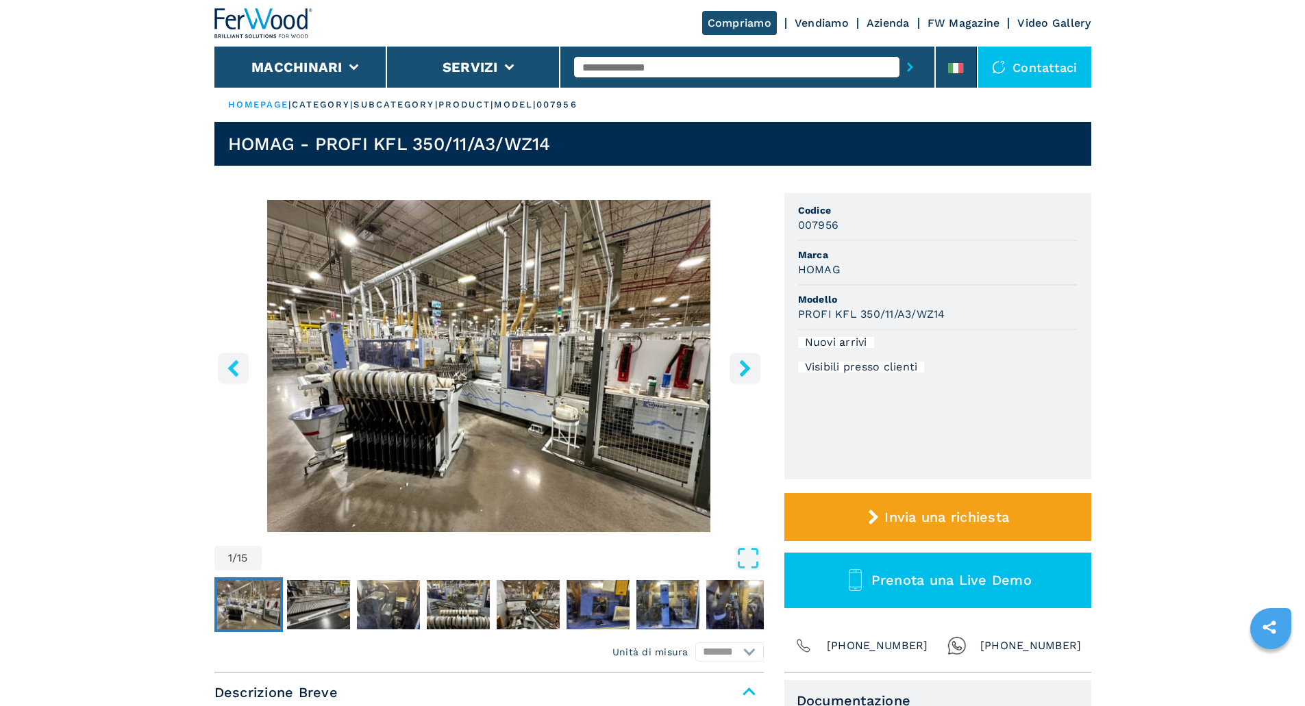
click at [736, 368] on icon "right-button" at bounding box center [744, 368] width 17 height 17
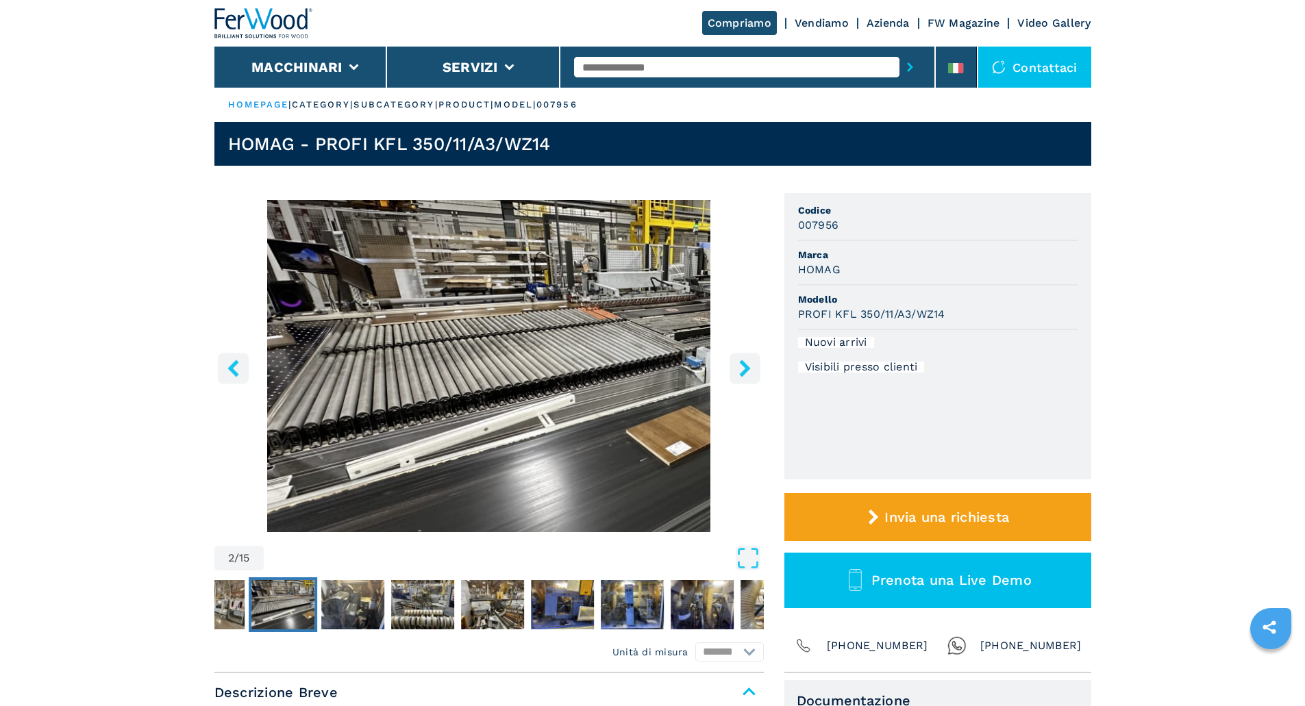
click at [736, 368] on icon "right-button" at bounding box center [744, 368] width 17 height 17
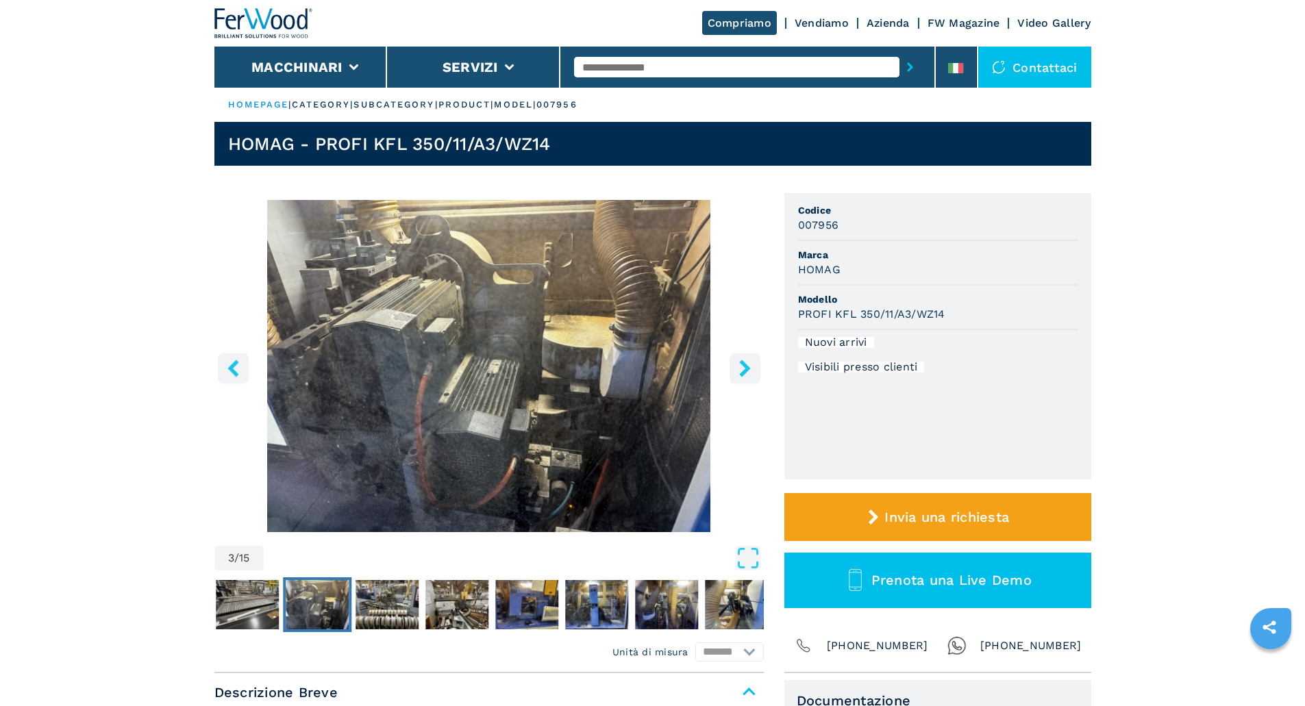
click at [738, 368] on icon "right-button" at bounding box center [744, 368] width 17 height 17
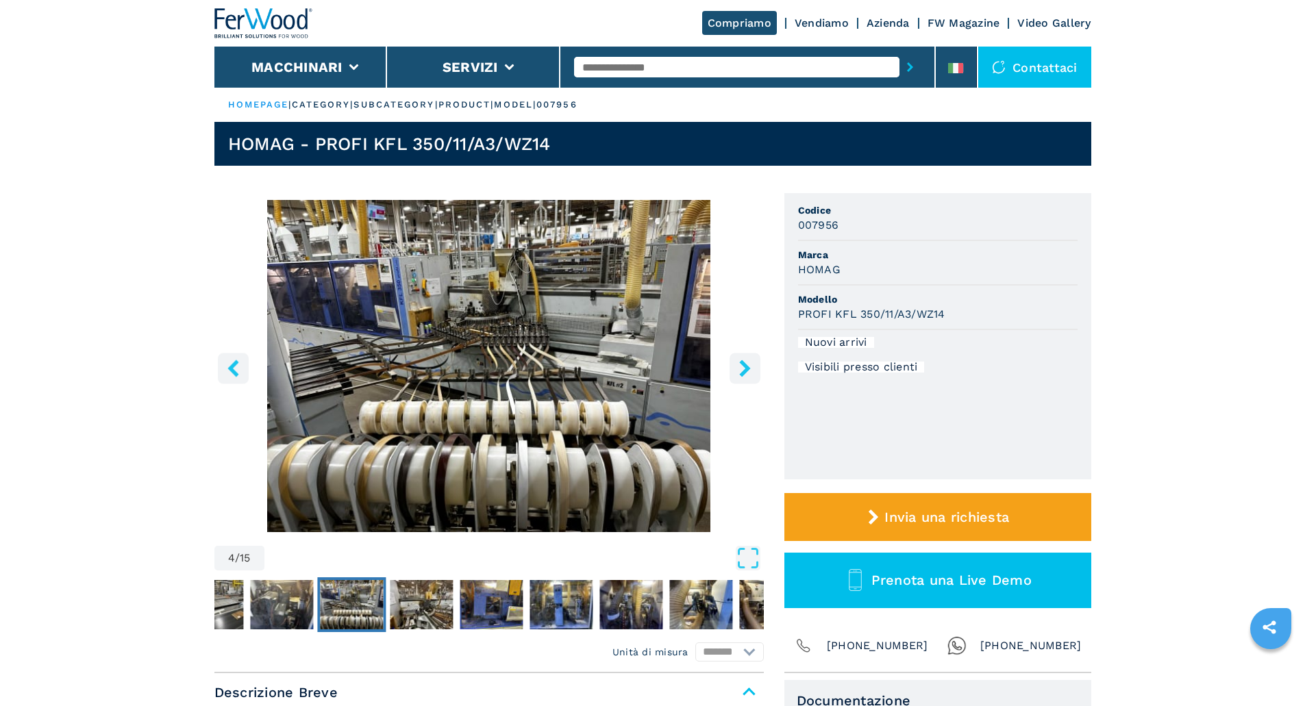
click at [738, 368] on icon "right-button" at bounding box center [744, 368] width 17 height 17
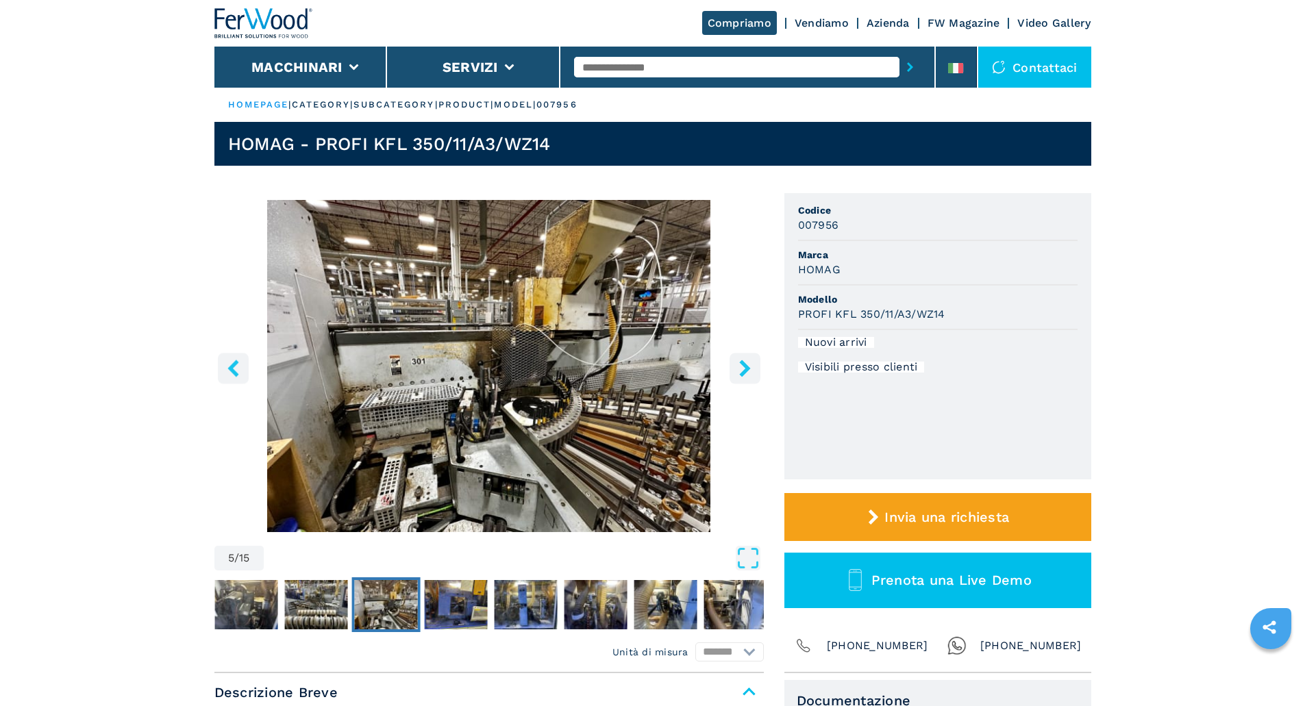
click at [738, 368] on icon "right-button" at bounding box center [744, 368] width 17 height 17
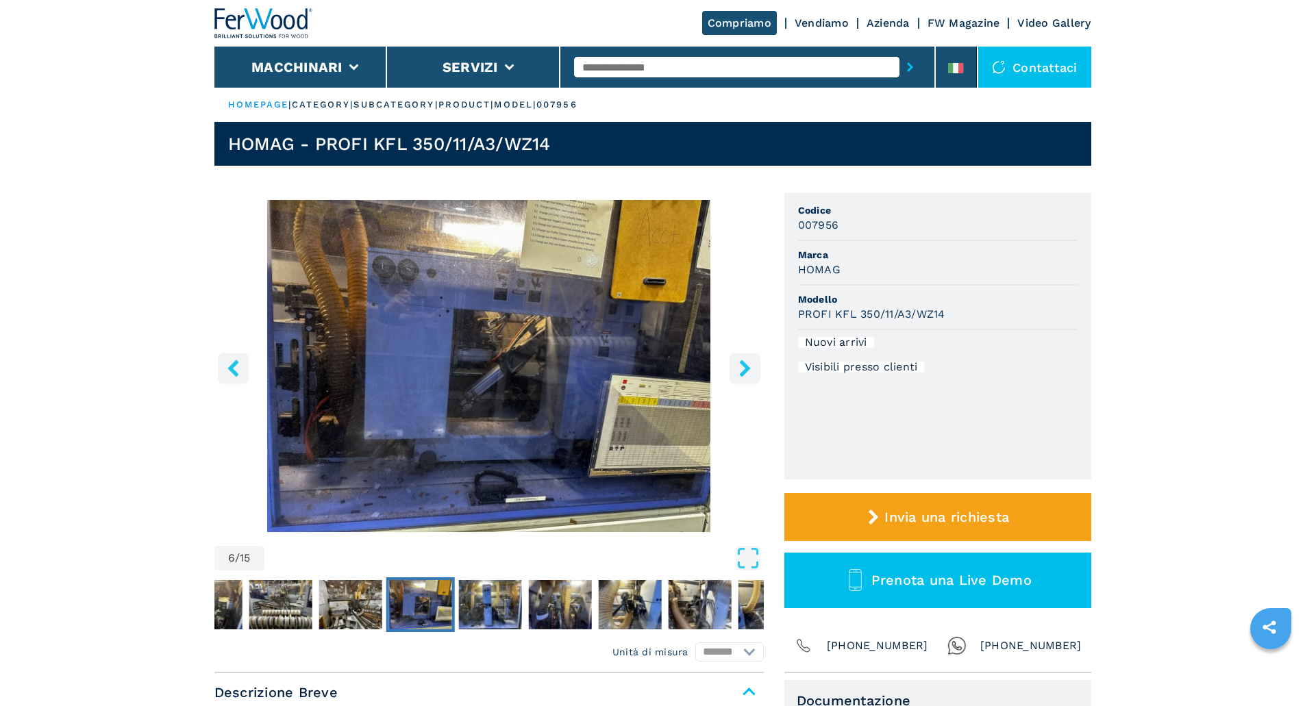
click at [738, 368] on icon "right-button" at bounding box center [744, 368] width 17 height 17
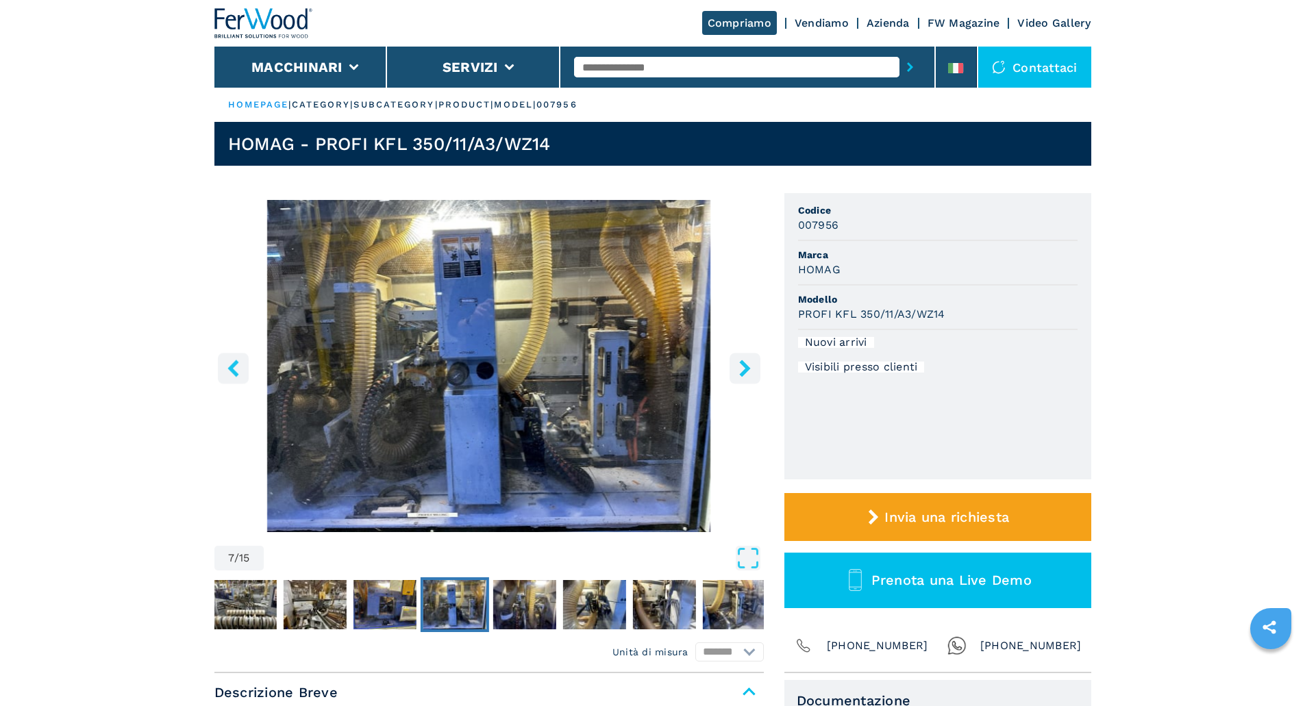
click at [738, 368] on icon "right-button" at bounding box center [744, 368] width 17 height 17
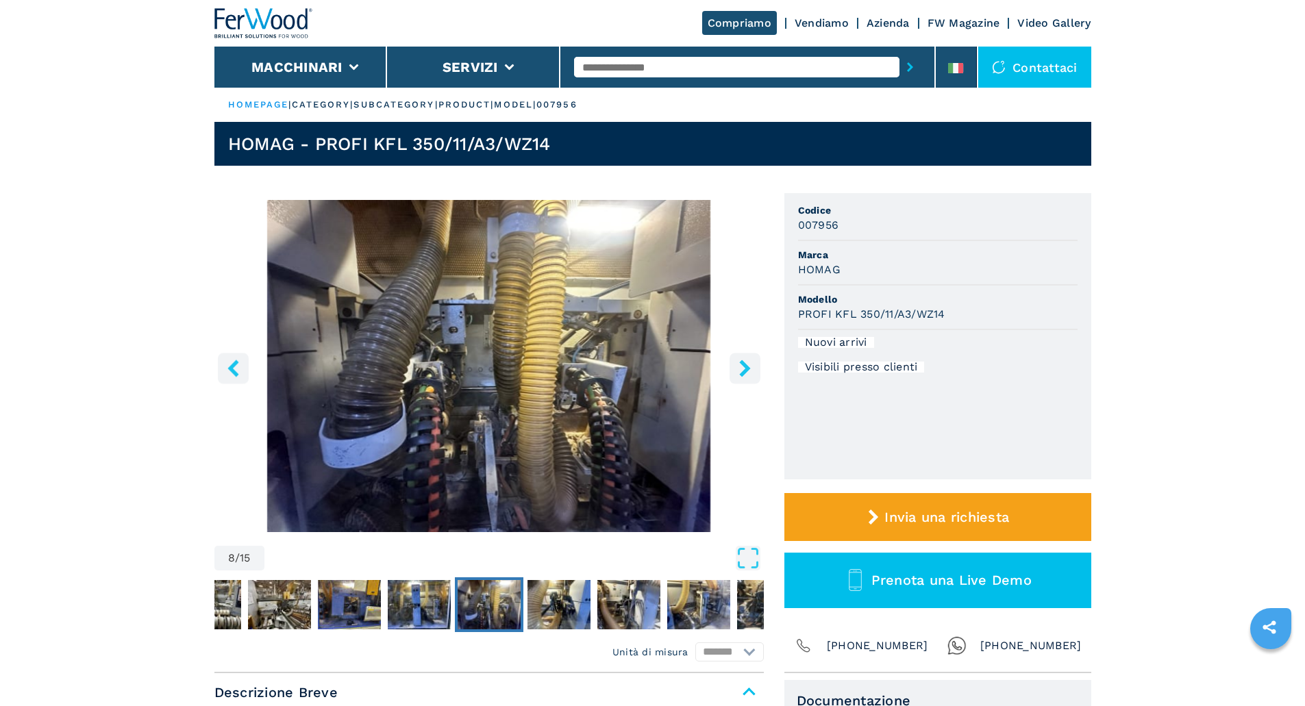
click at [738, 368] on icon "right-button" at bounding box center [744, 368] width 17 height 17
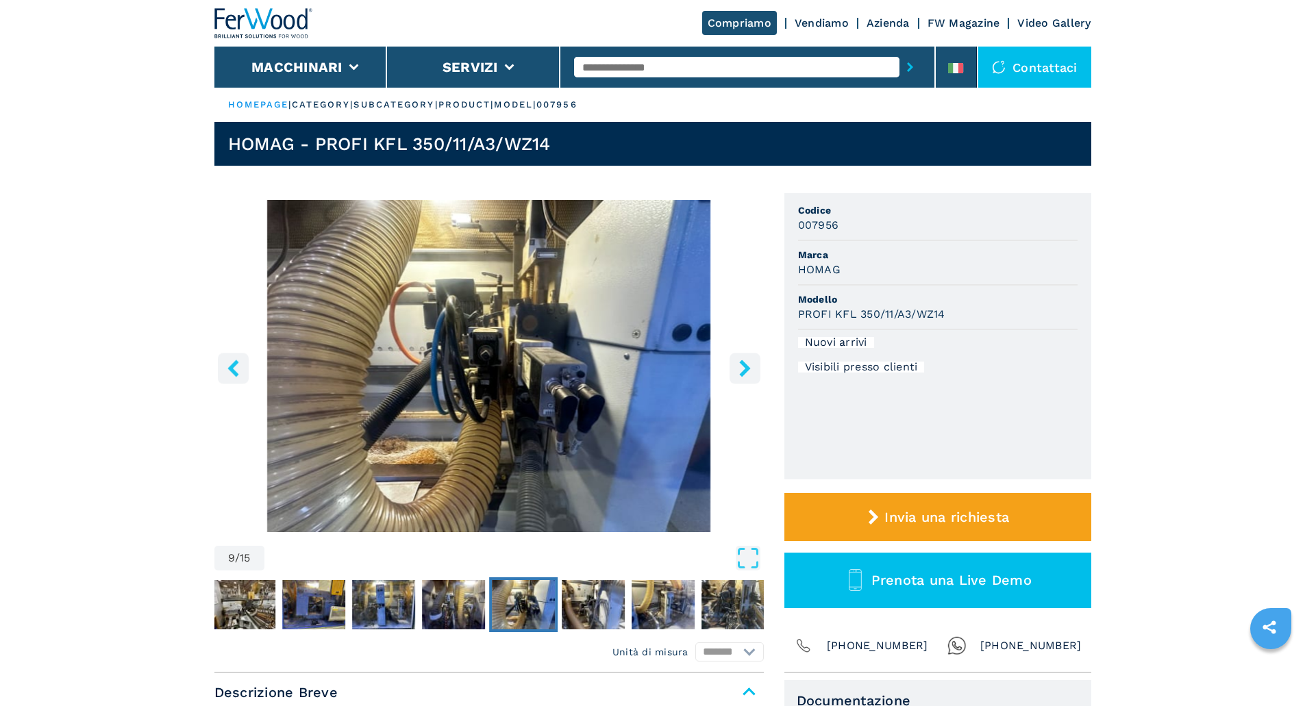
click at [738, 368] on icon "right-button" at bounding box center [744, 368] width 17 height 17
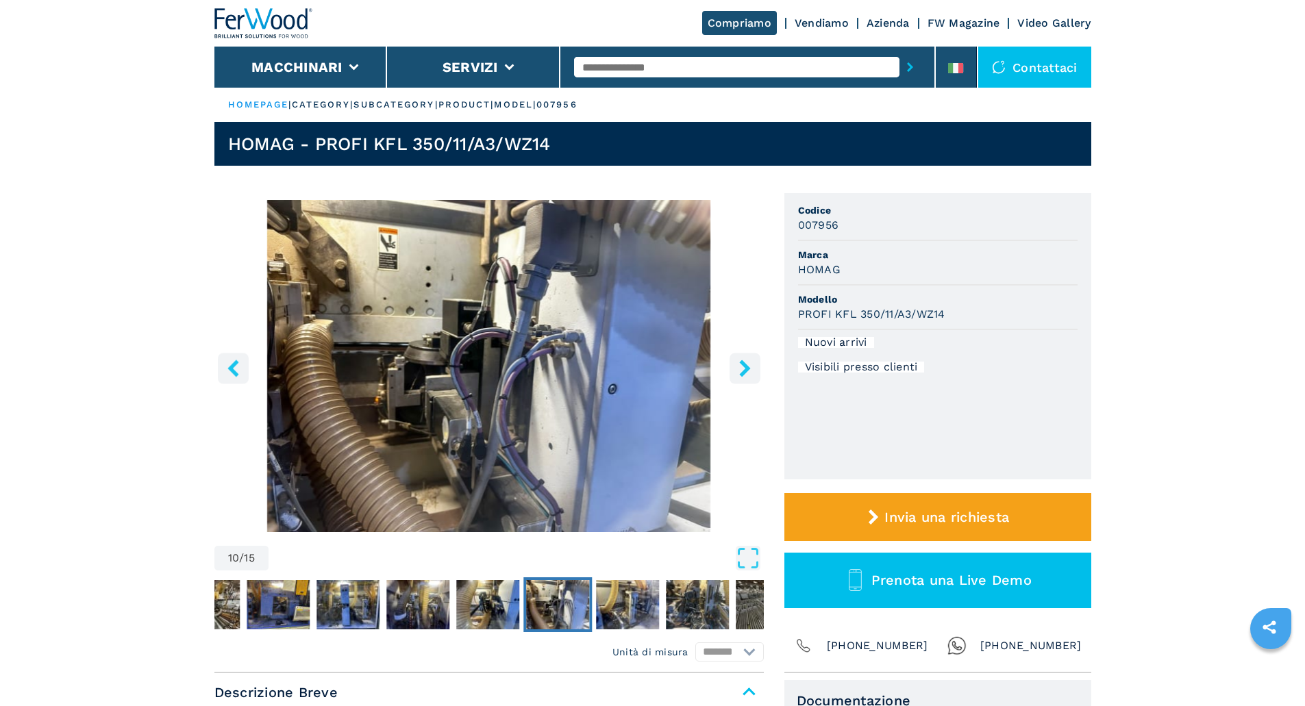
click at [738, 368] on icon "right-button" at bounding box center [744, 368] width 17 height 17
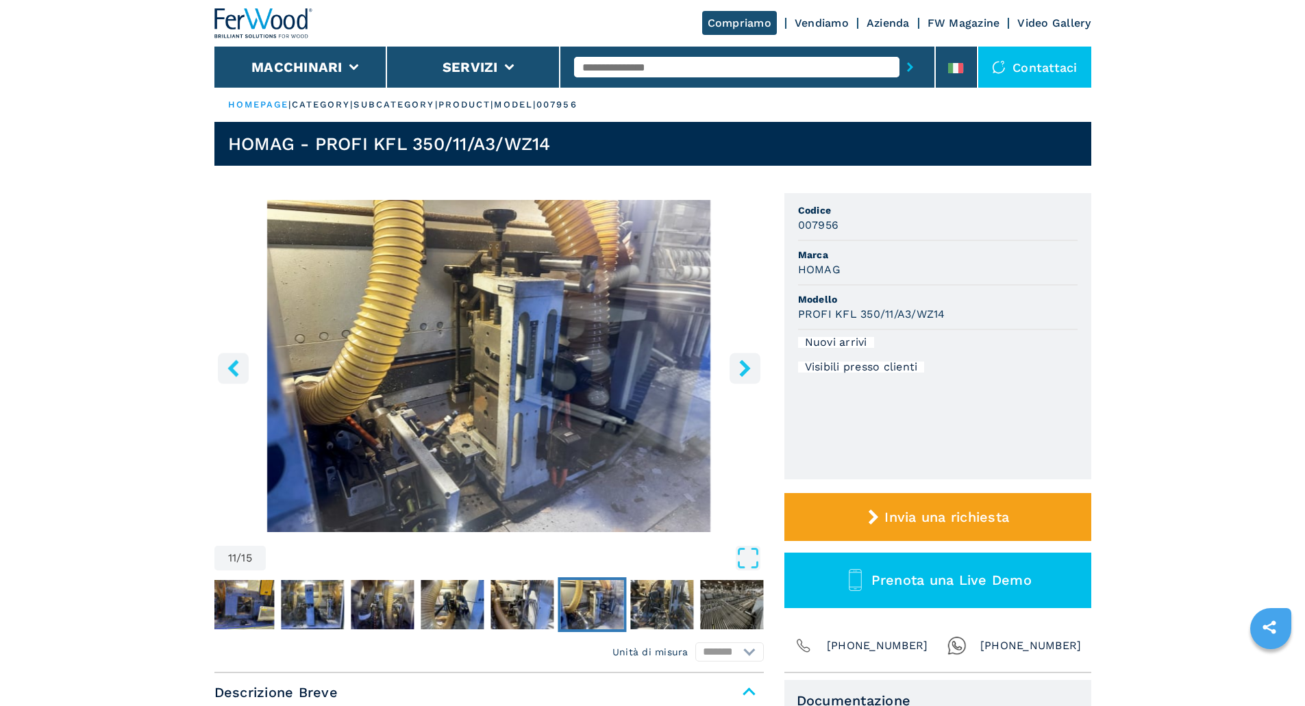
click at [738, 368] on icon "right-button" at bounding box center [744, 368] width 17 height 17
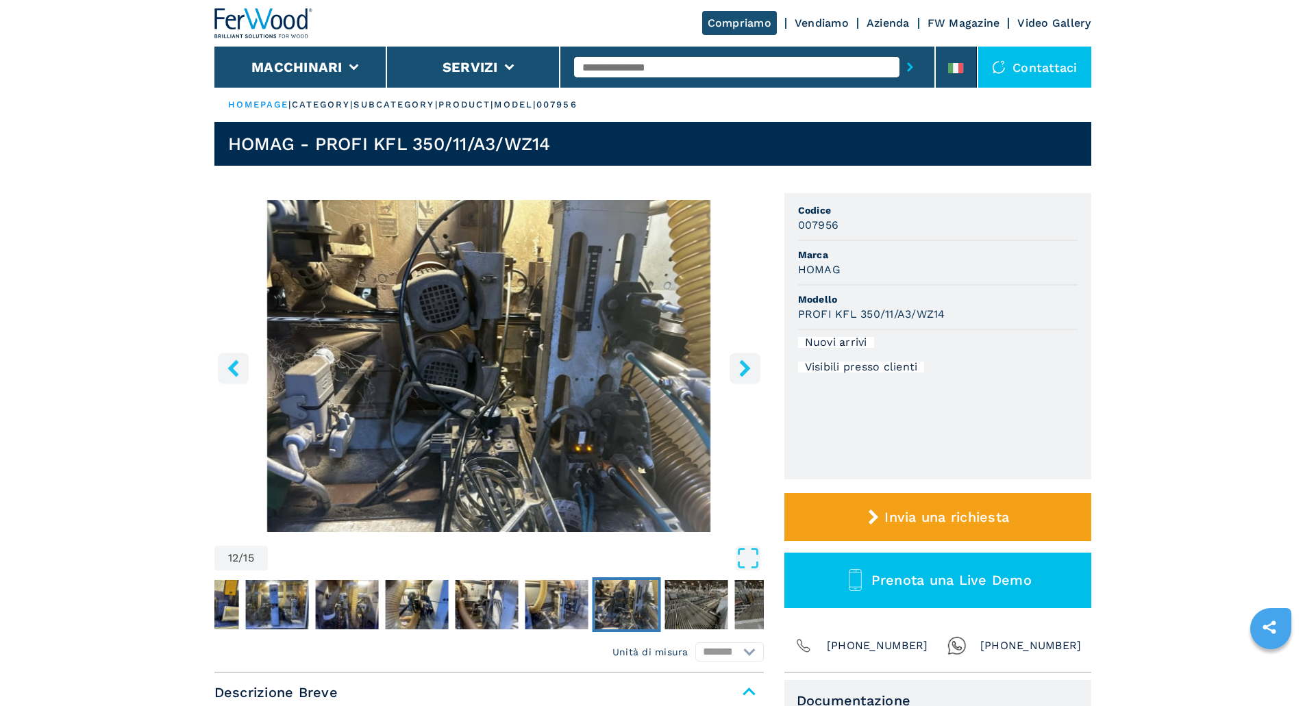
click at [738, 368] on icon "right-button" at bounding box center [744, 368] width 17 height 17
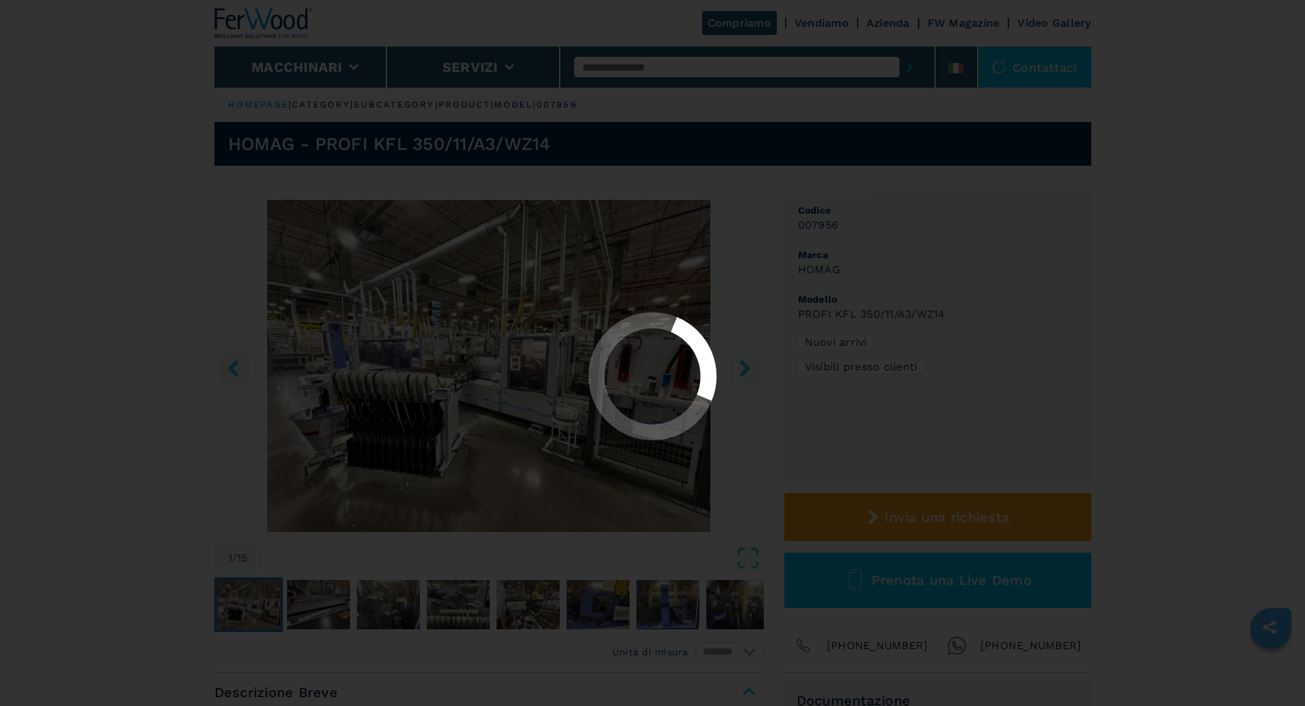
select select "**********"
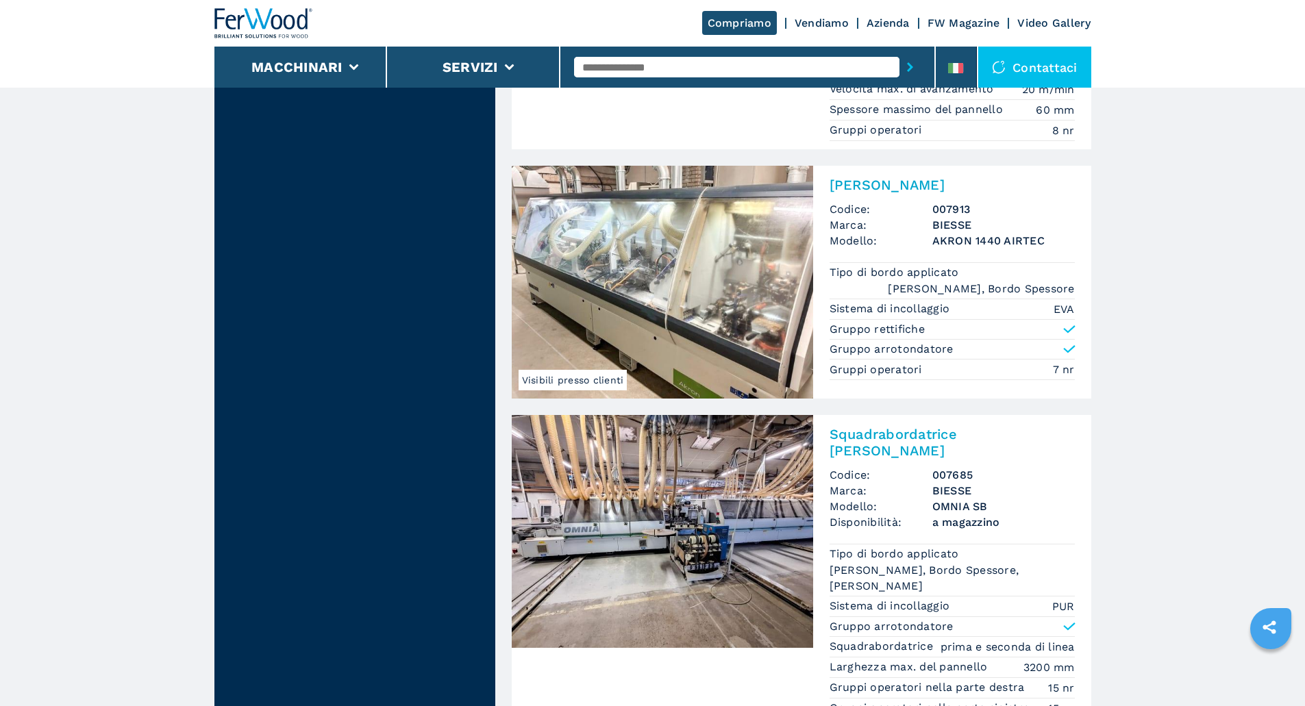
scroll to position [3197, 0]
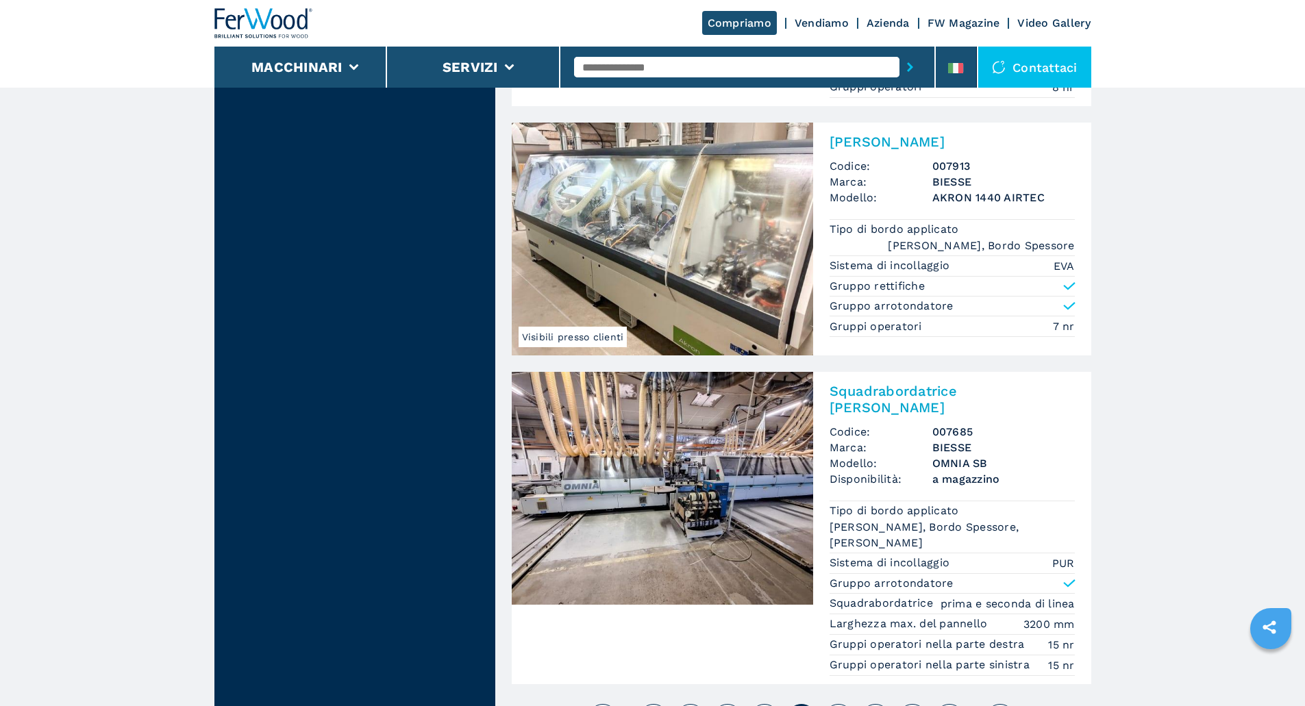
click at [845, 704] on button "6" at bounding box center [838, 719] width 30 height 30
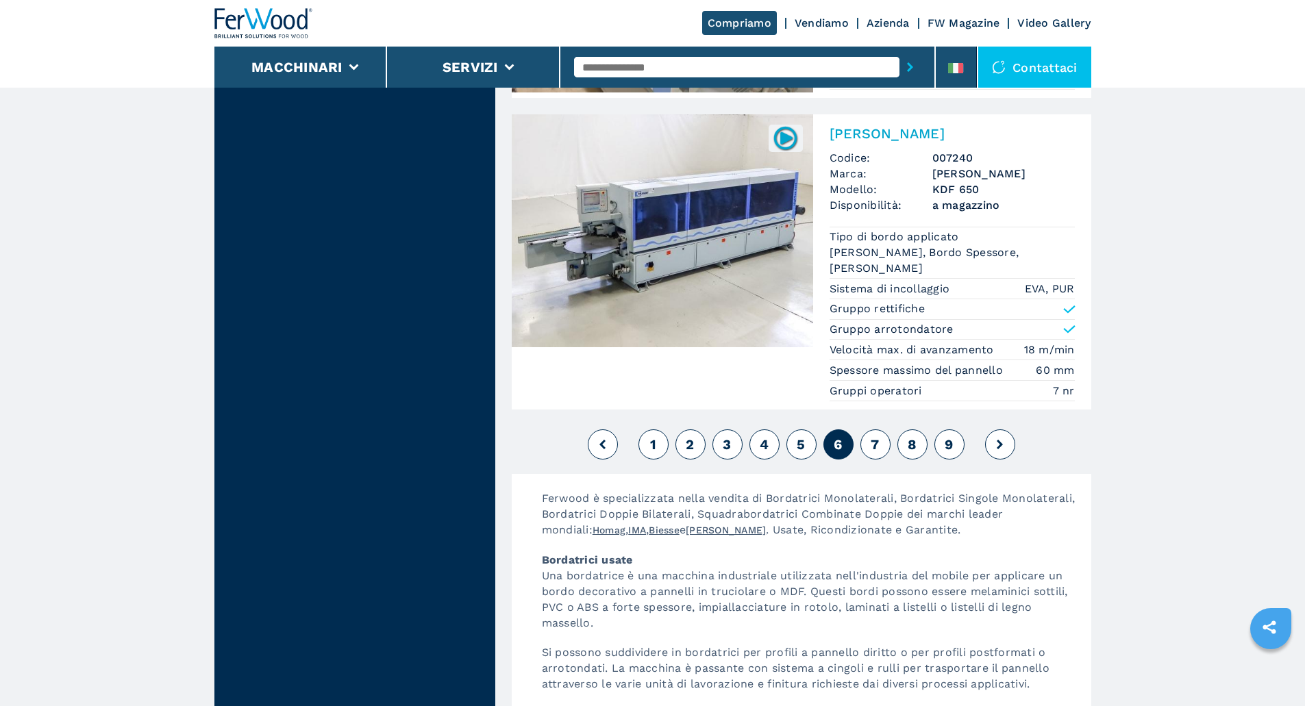
scroll to position [3558, 0]
click at [875, 435] on span "7" at bounding box center [875, 443] width 8 height 16
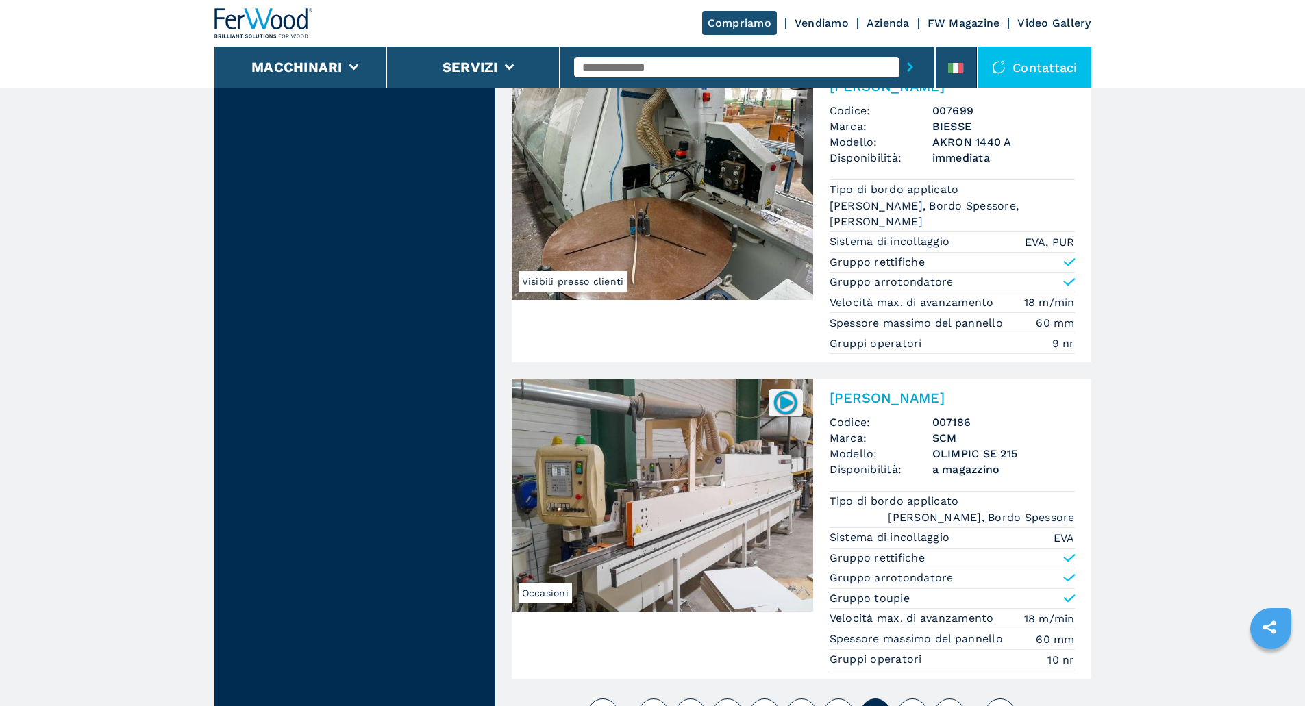
scroll to position [3197, 0]
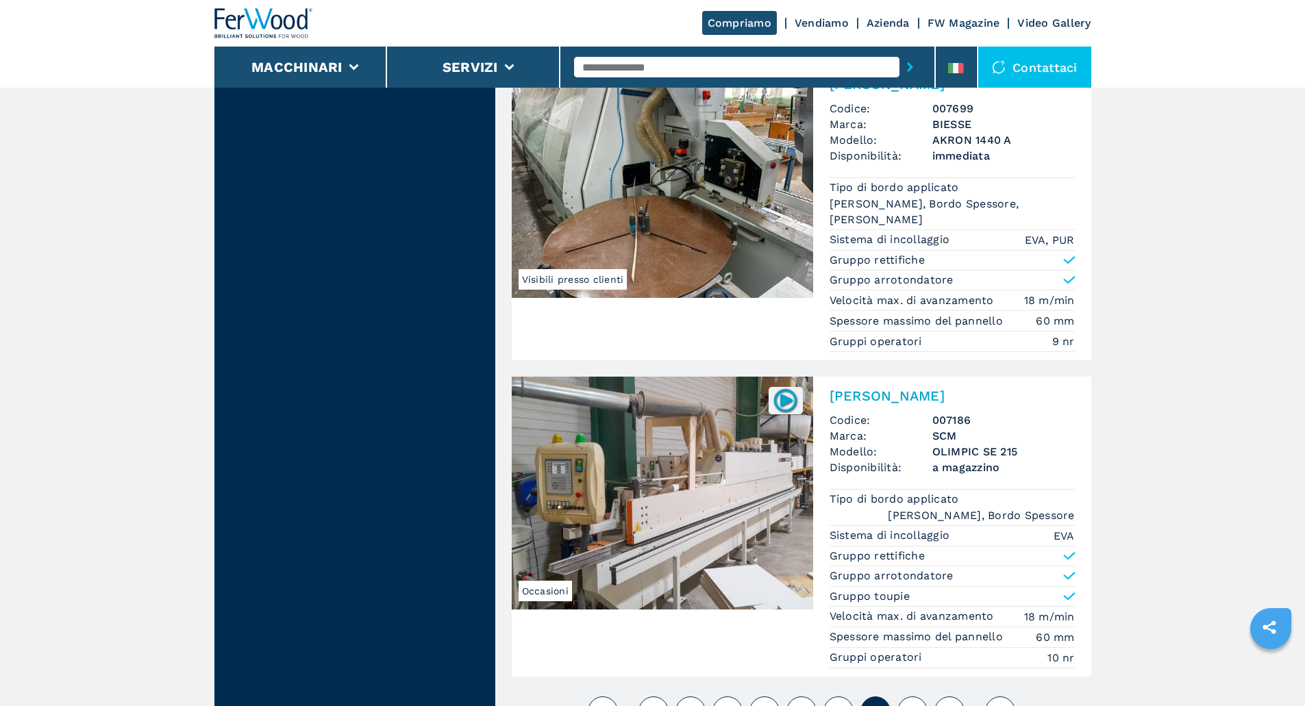
click at [910, 703] on span "8" at bounding box center [912, 711] width 9 height 16
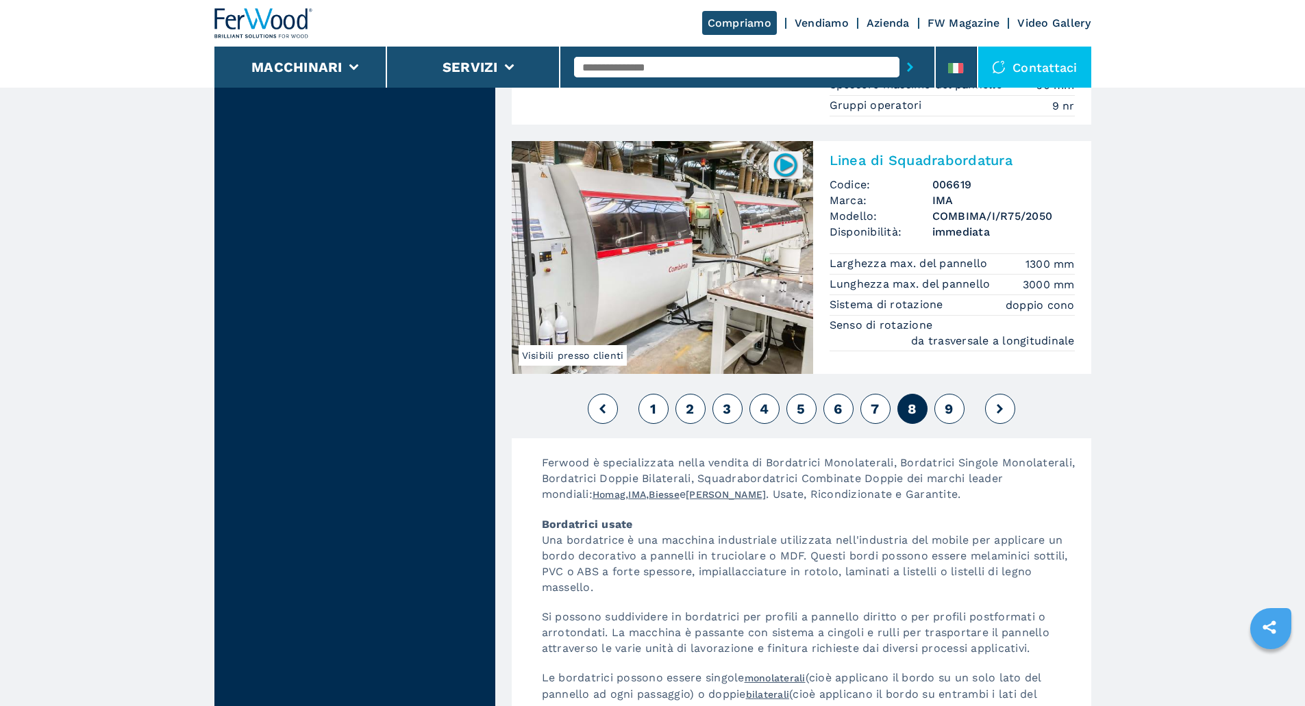
scroll to position [3562, 0]
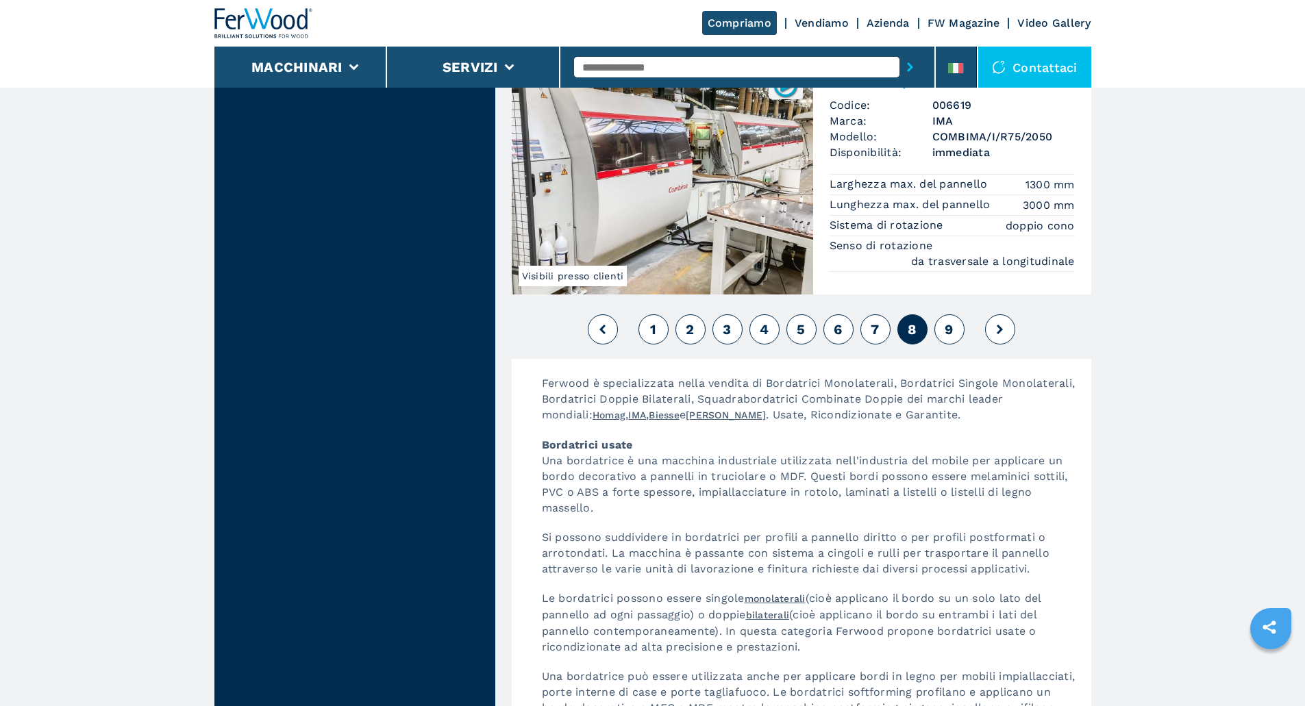
click at [944, 318] on button "9" at bounding box center [949, 329] width 30 height 30
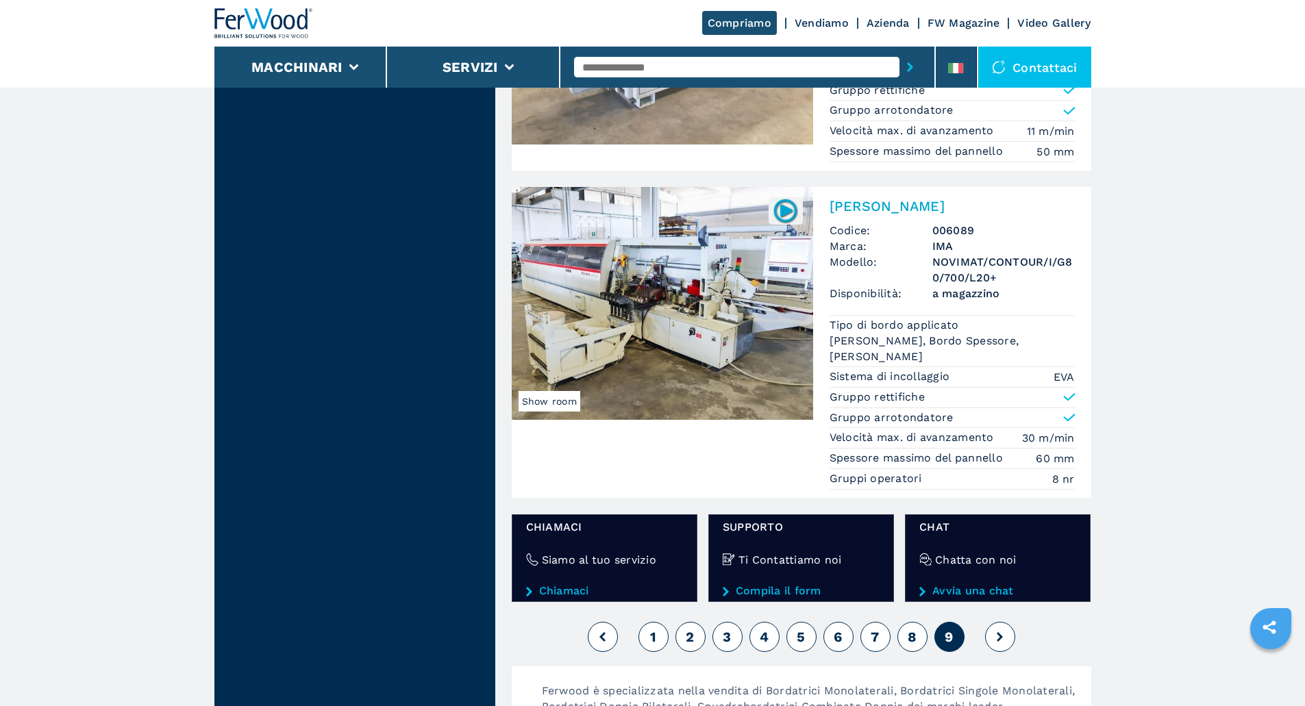
scroll to position [2101, 0]
click at [655, 628] on span "1" at bounding box center [653, 636] width 6 height 16
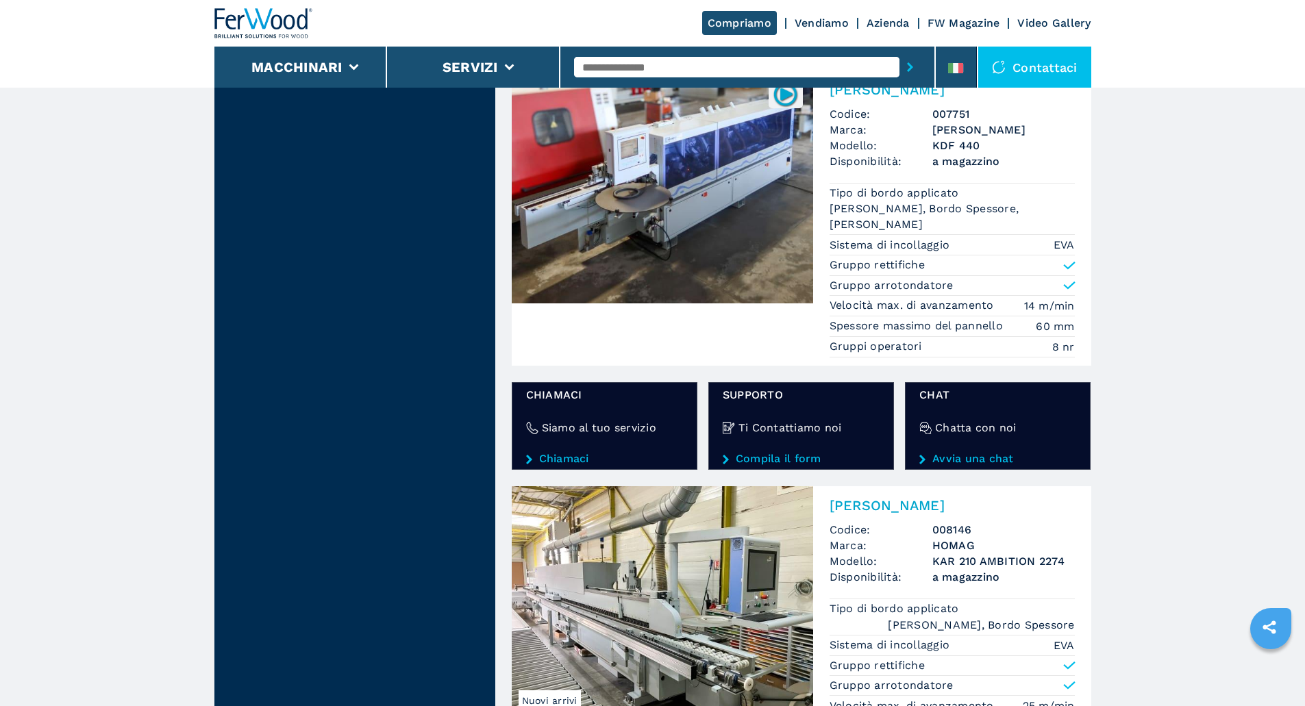
scroll to position [2329, 0]
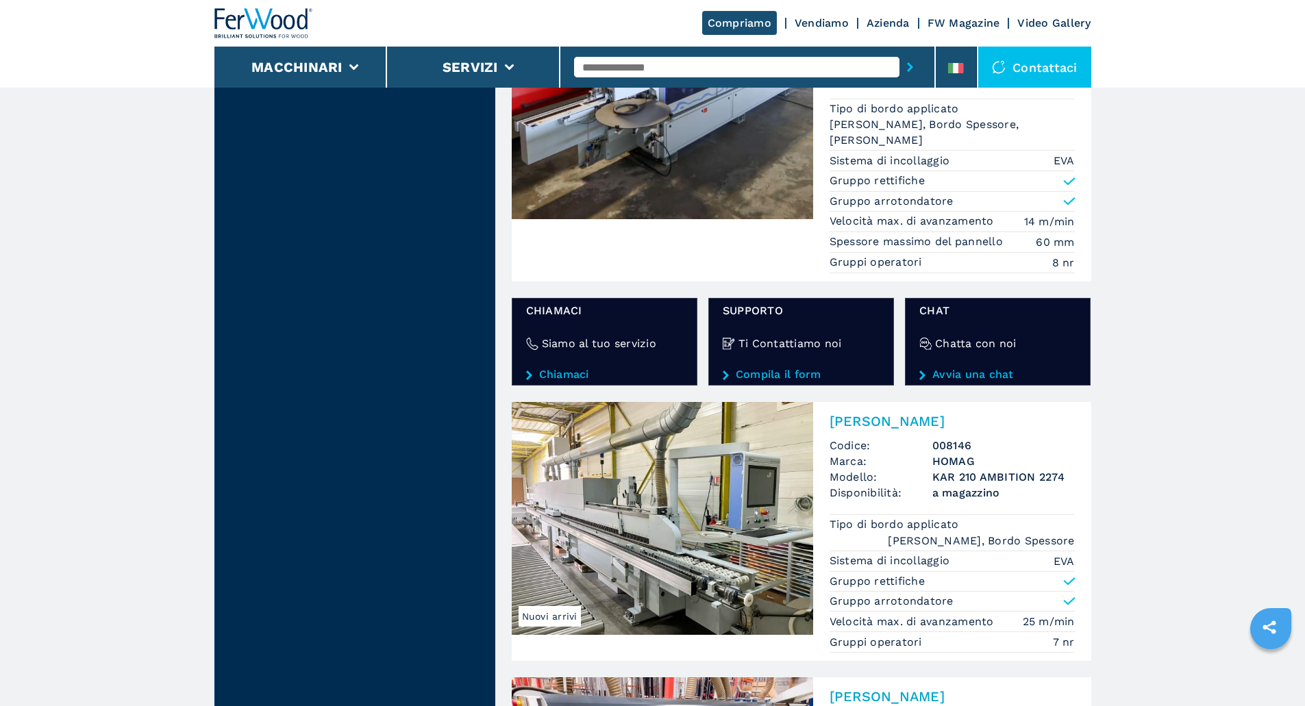
click at [694, 516] on img at bounding box center [662, 518] width 301 height 233
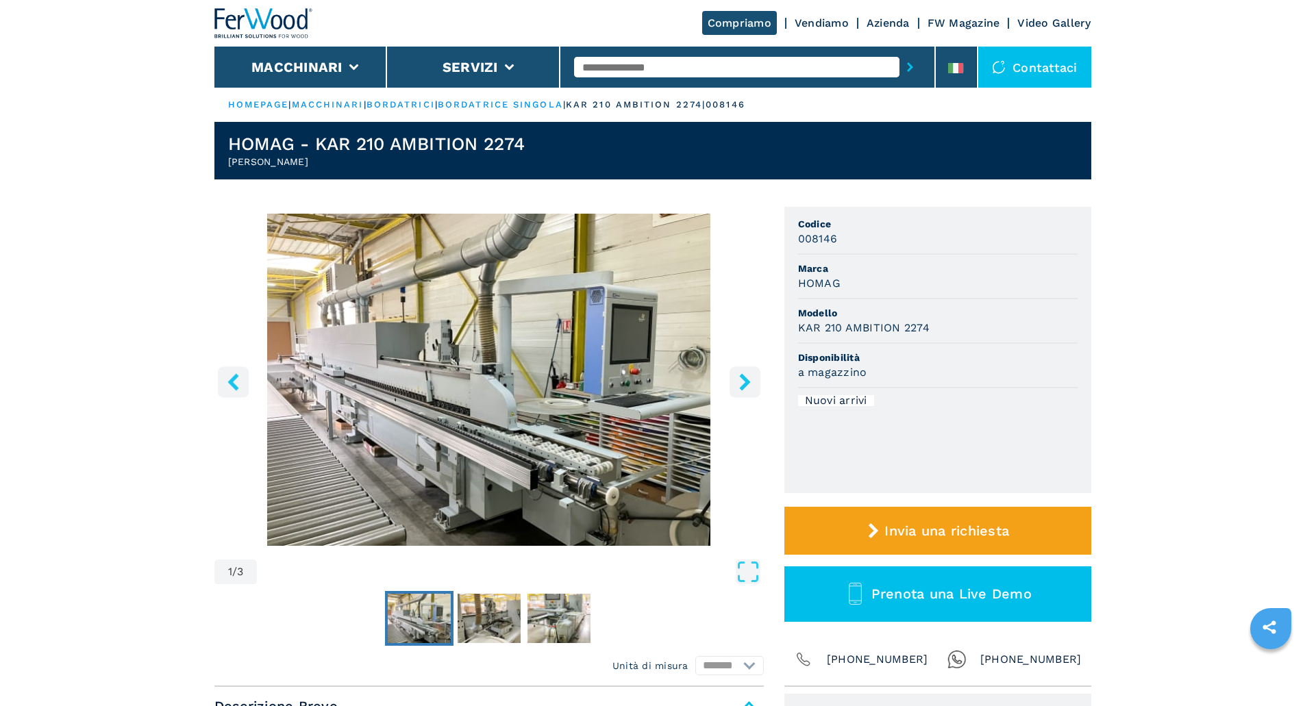
click at [734, 384] on button "right-button" at bounding box center [744, 381] width 31 height 31
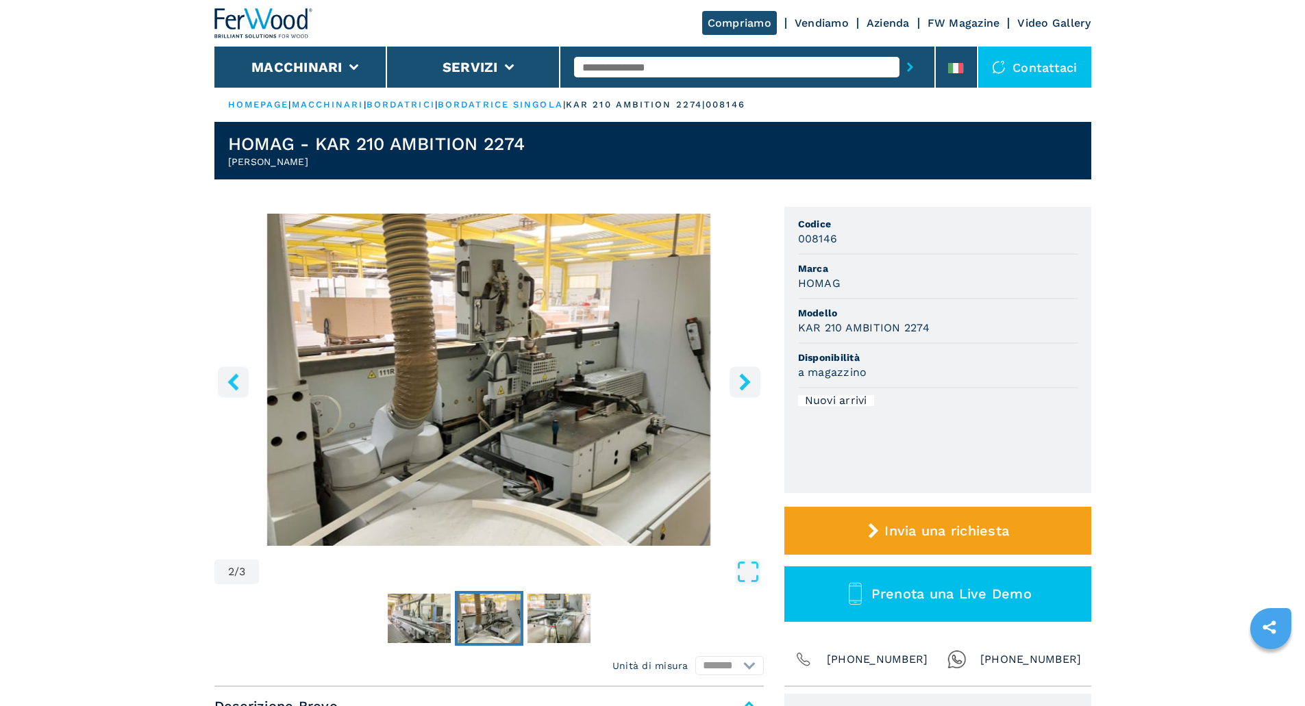
click at [742, 382] on icon "right-button" at bounding box center [744, 381] width 17 height 17
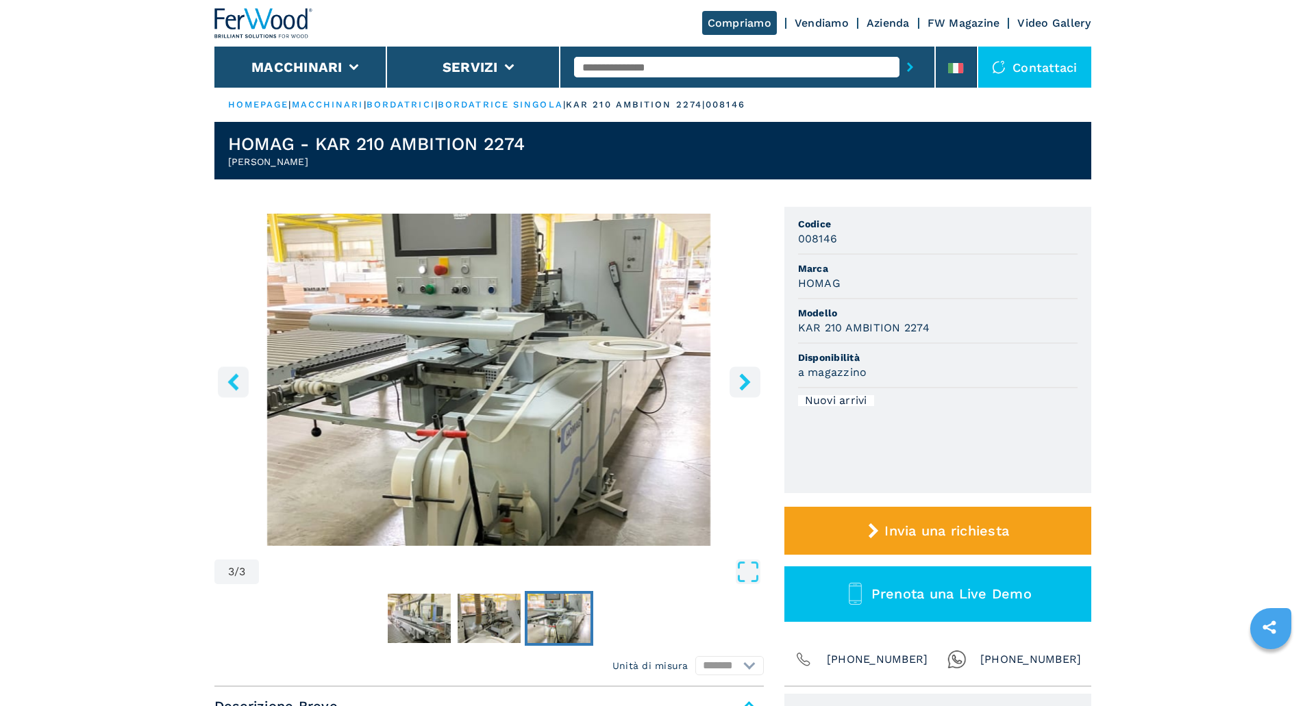
click at [742, 382] on icon "right-button" at bounding box center [744, 381] width 17 height 17
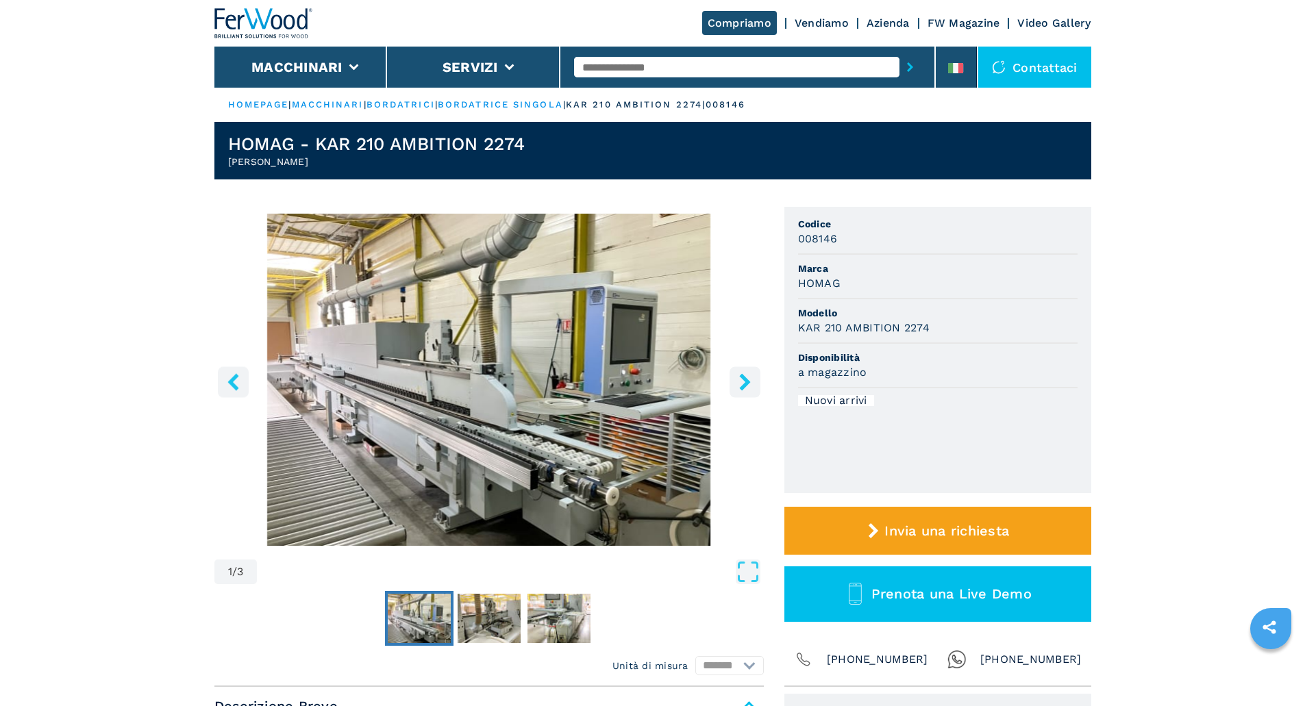
click at [742, 382] on icon "right-button" at bounding box center [744, 381] width 17 height 17
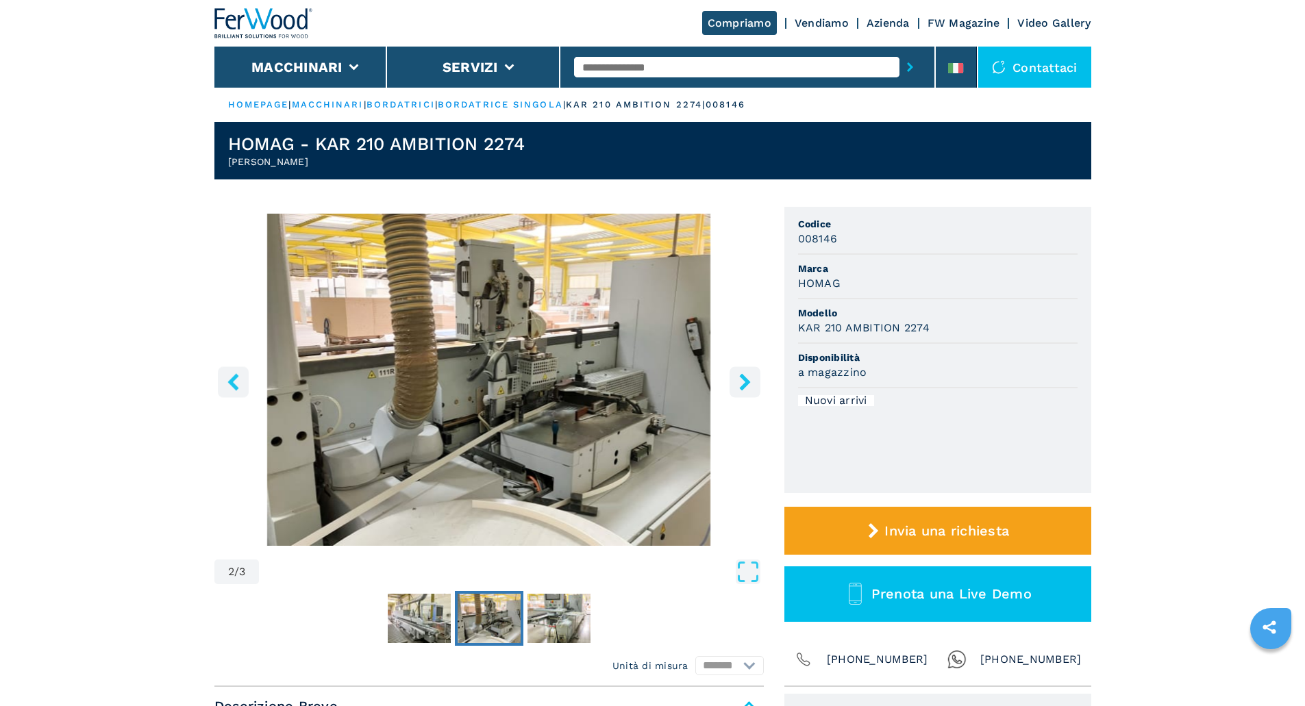
click at [742, 382] on icon "right-button" at bounding box center [744, 381] width 17 height 17
click at [747, 377] on icon "right-button" at bounding box center [744, 381] width 17 height 17
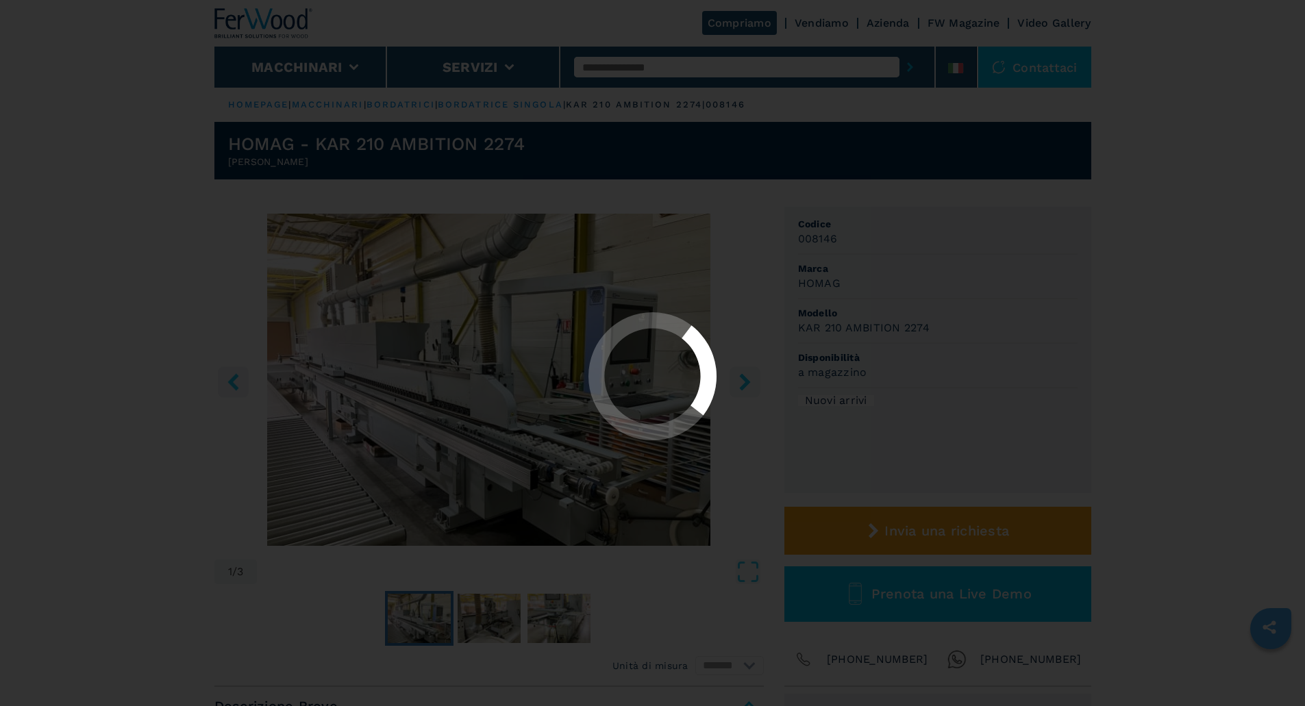
select select "**********"
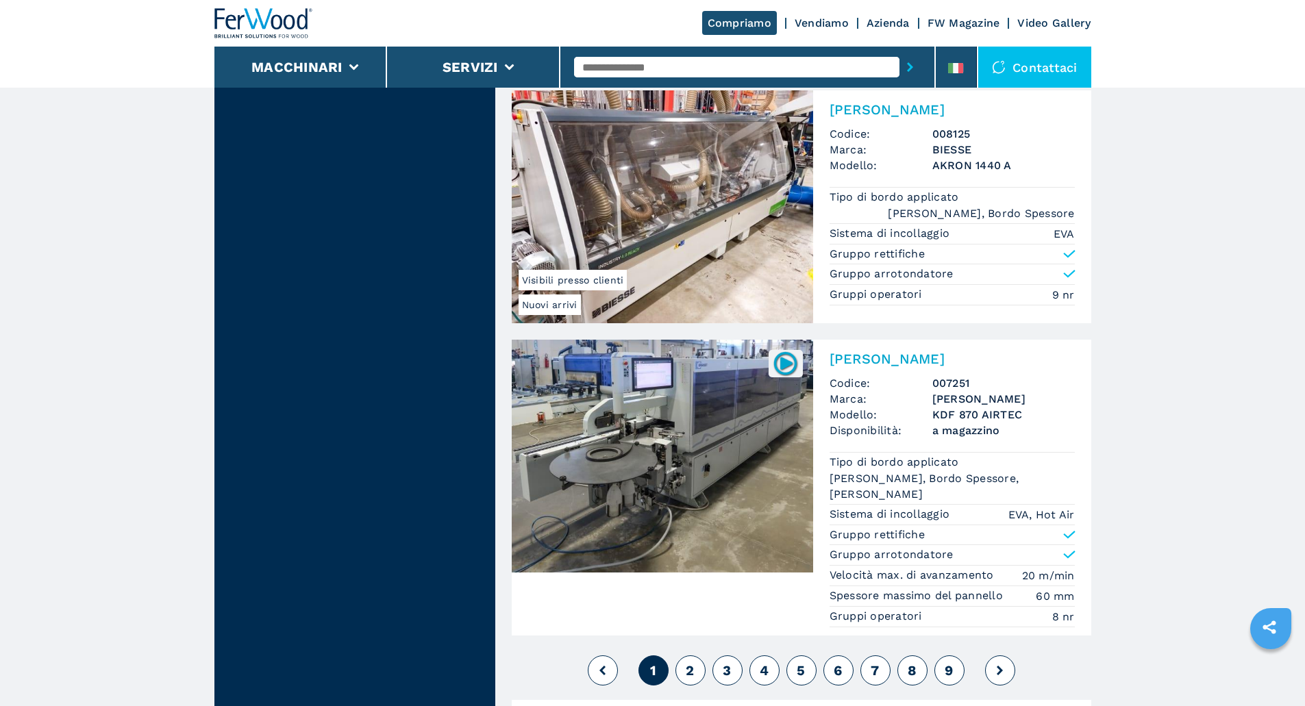
scroll to position [3197, 0]
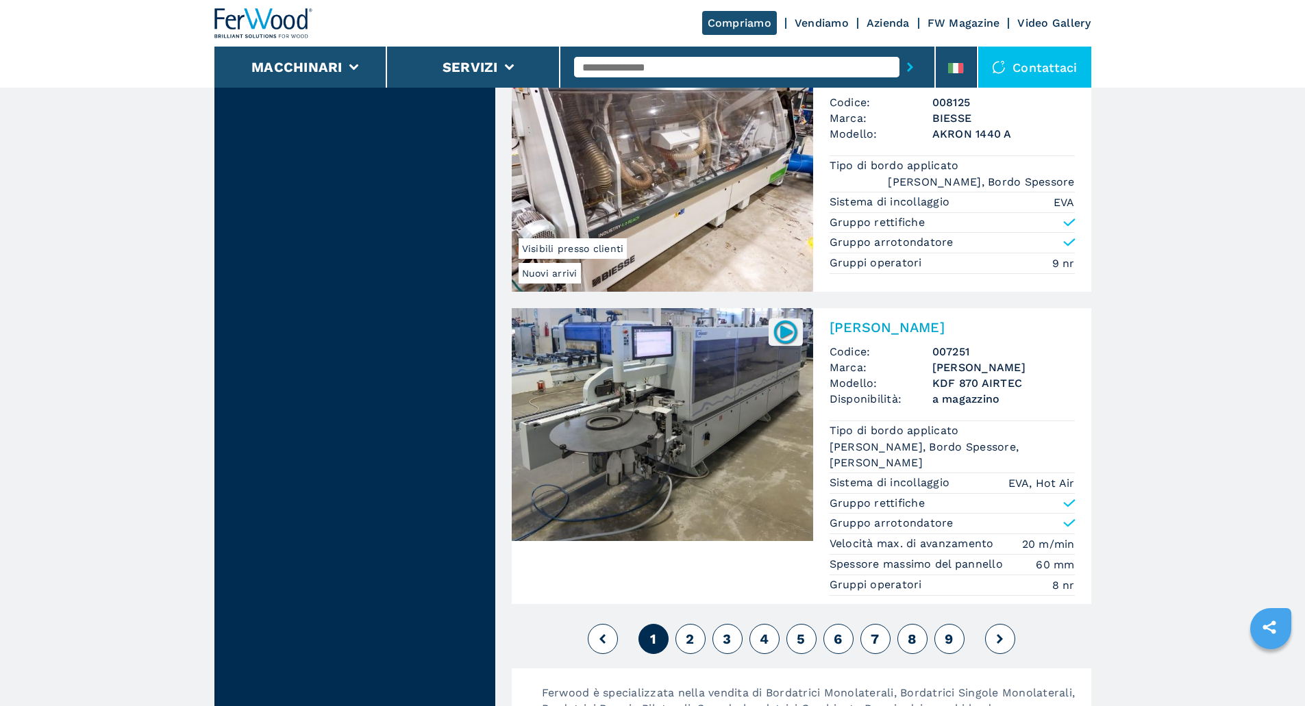
click at [687, 640] on span "2" at bounding box center [690, 639] width 8 height 16
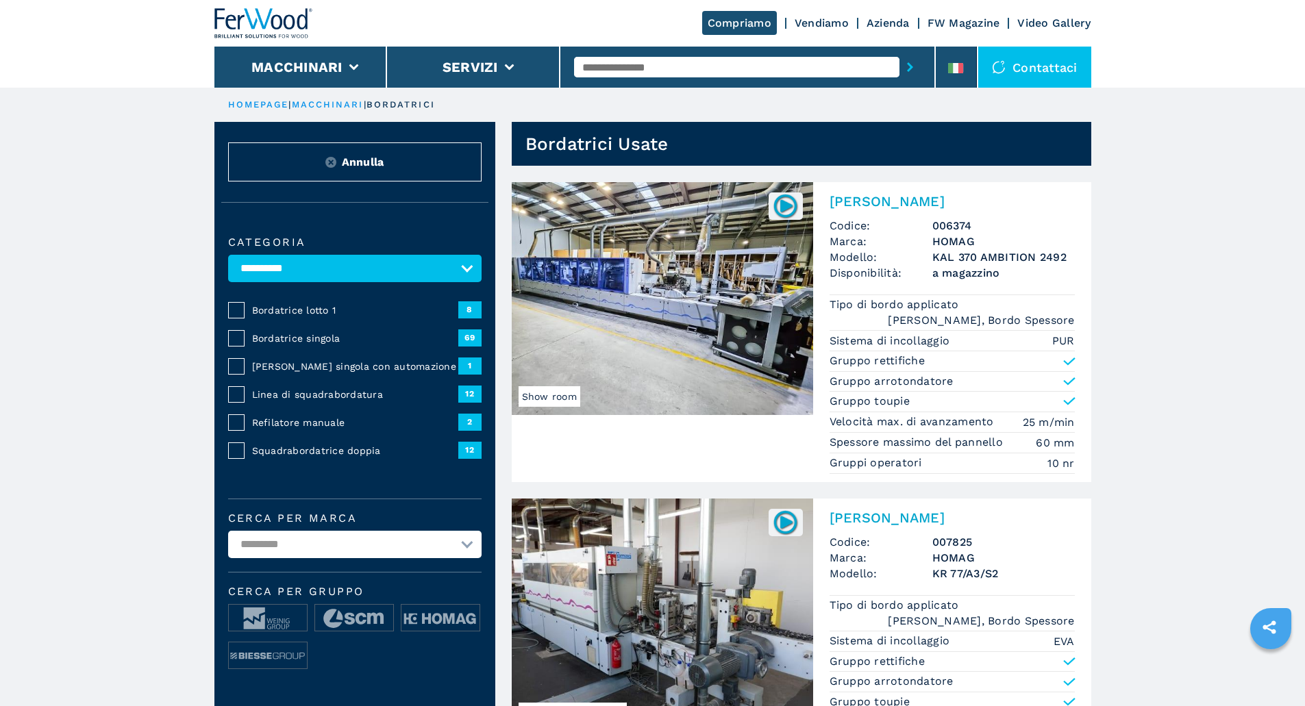
click at [605, 368] on img at bounding box center [662, 298] width 301 height 233
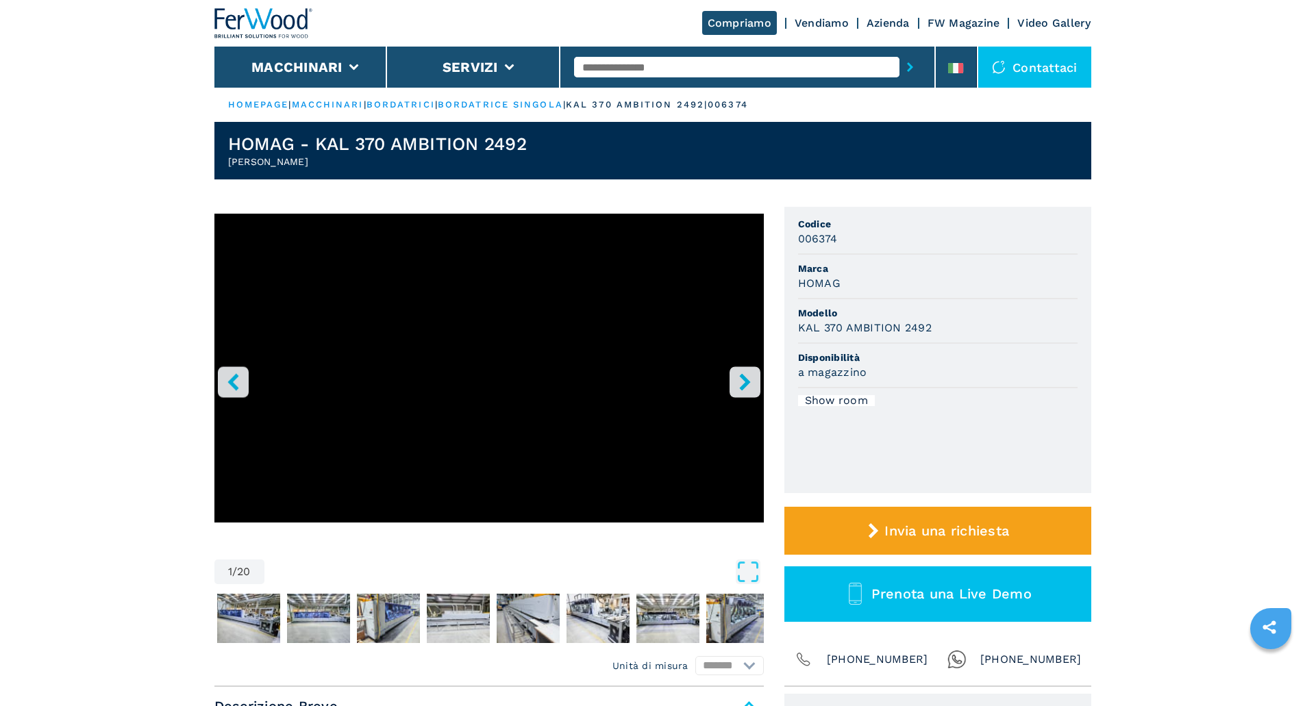
click at [745, 381] on icon "right-button" at bounding box center [744, 381] width 11 height 17
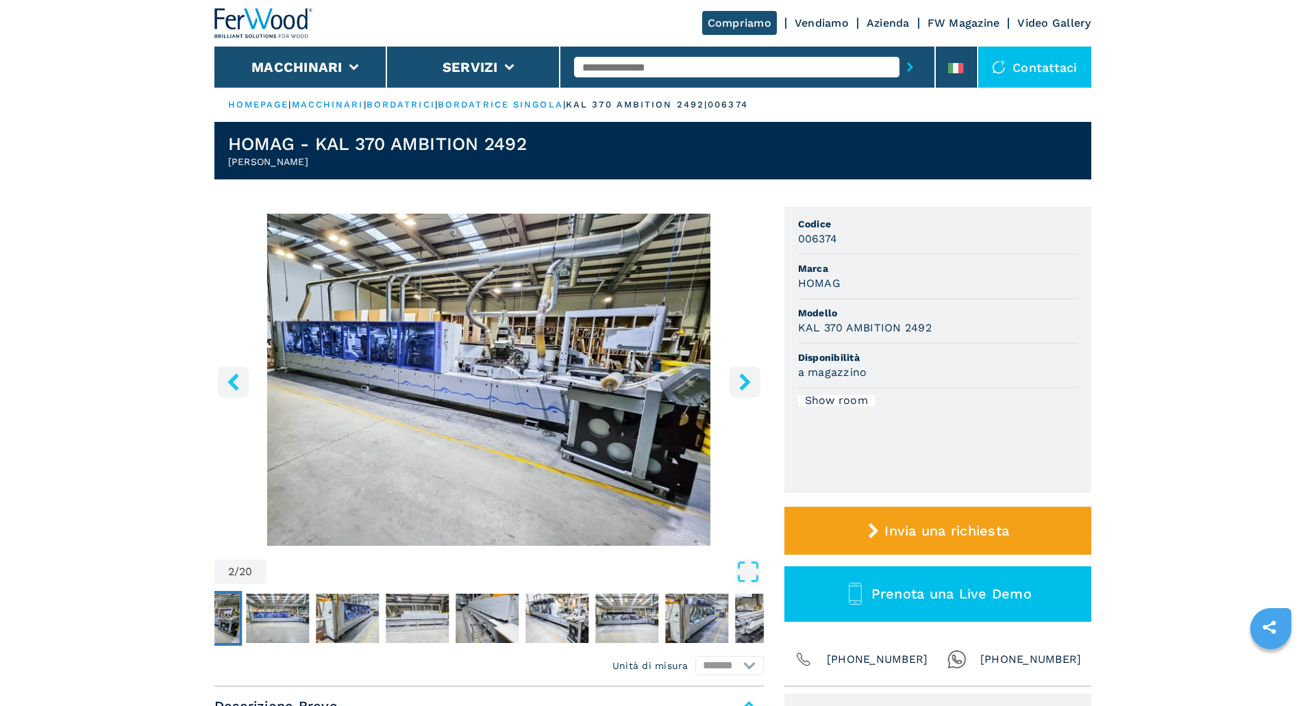
click at [750, 381] on icon "right-button" at bounding box center [744, 381] width 17 height 17
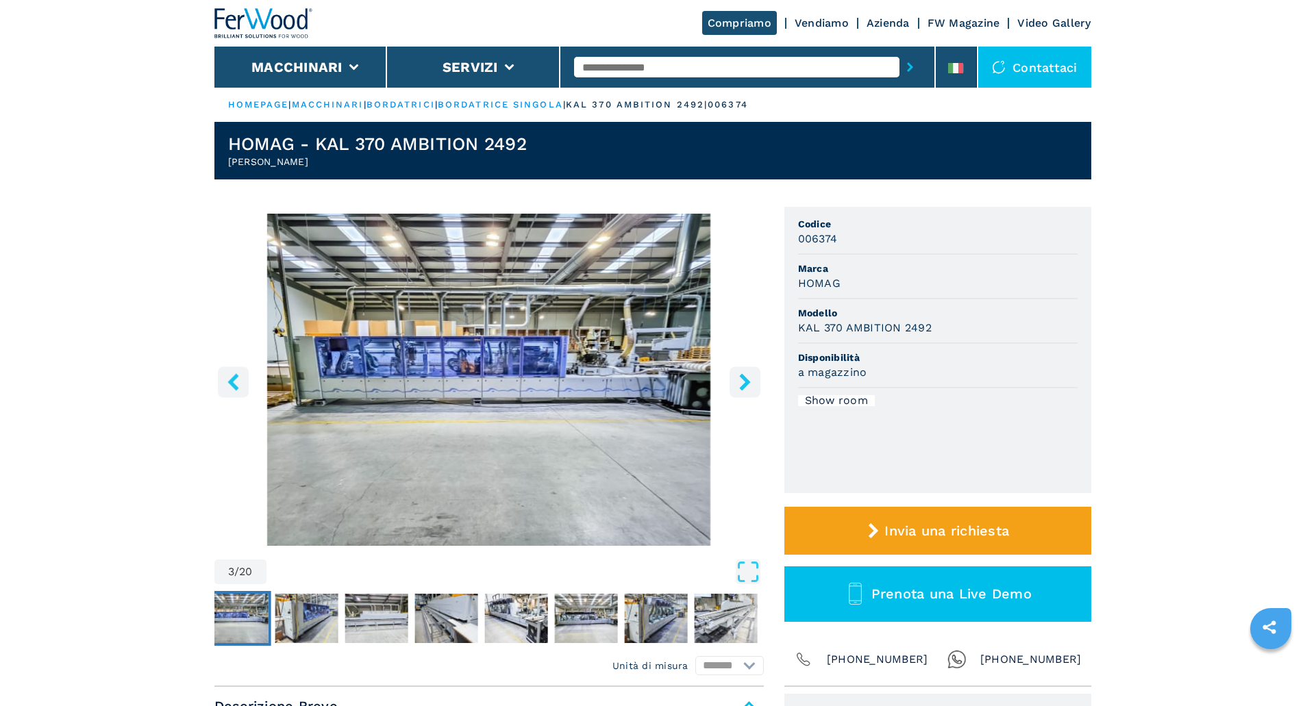
click at [750, 381] on icon "right-button" at bounding box center [744, 381] width 17 height 17
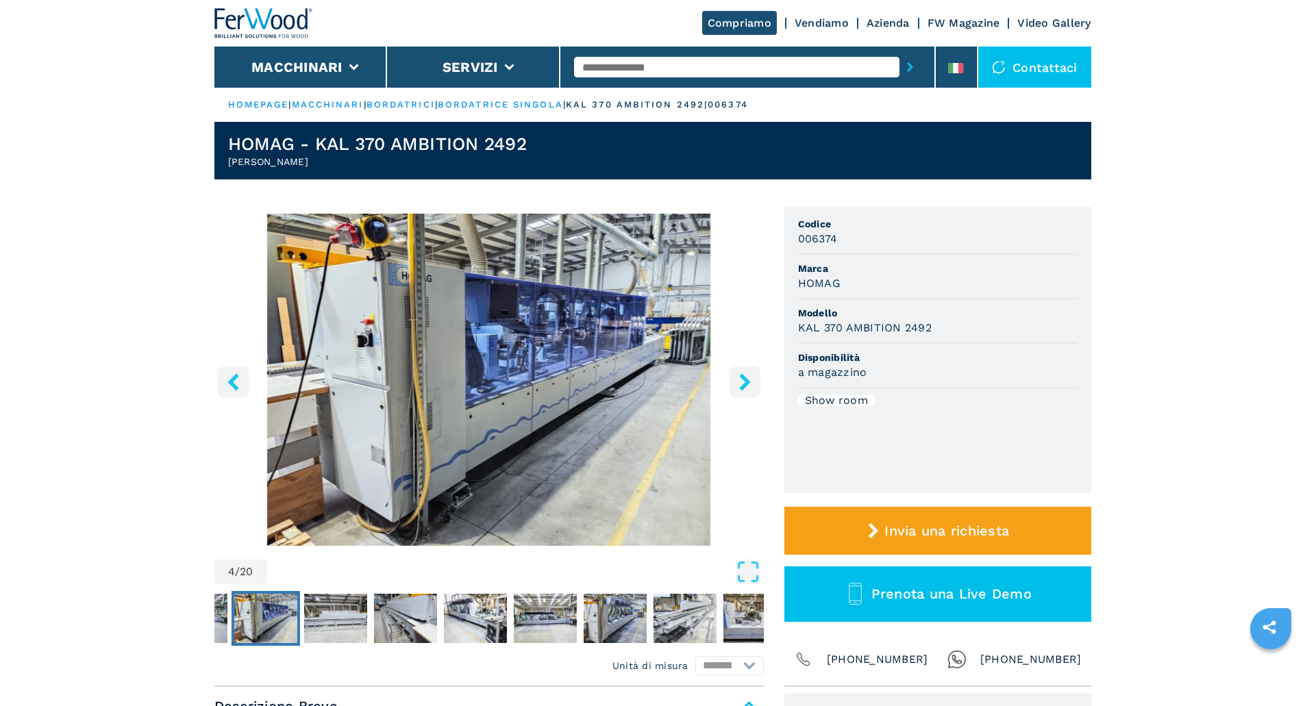
click at [750, 381] on icon "right-button" at bounding box center [744, 381] width 17 height 17
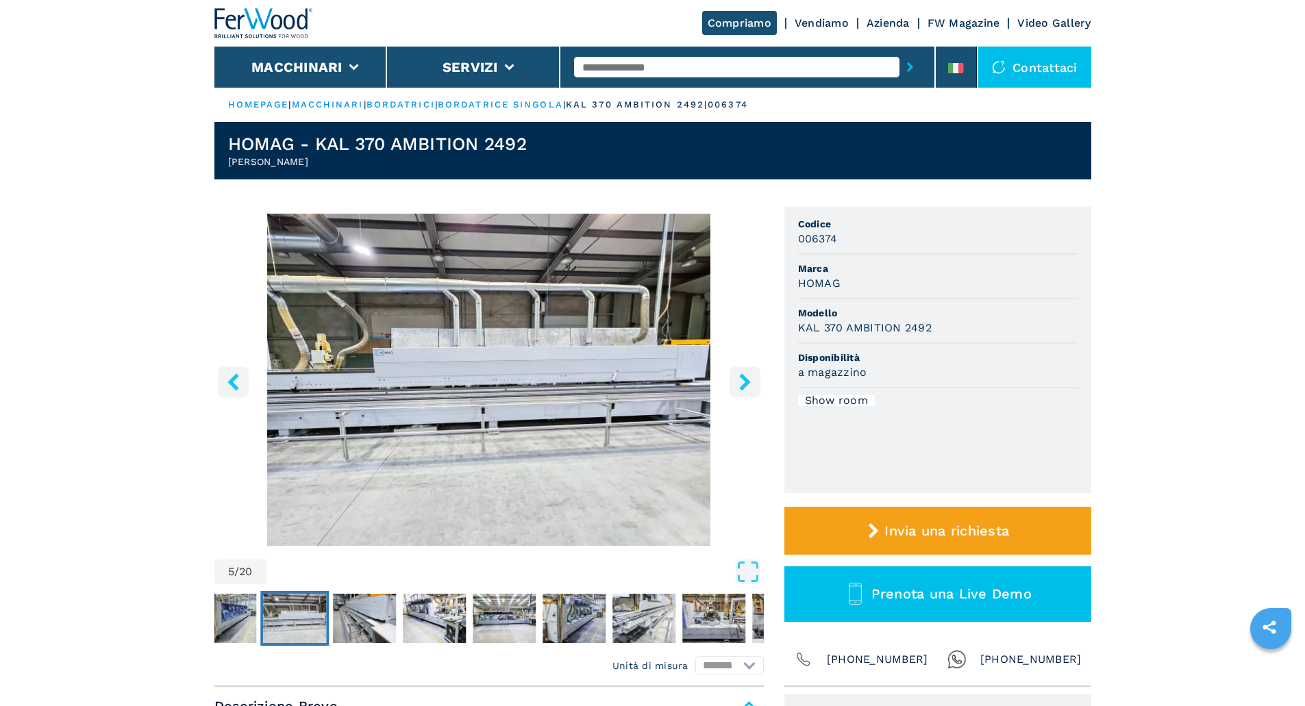
click at [750, 381] on icon "right-button" at bounding box center [744, 381] width 17 height 17
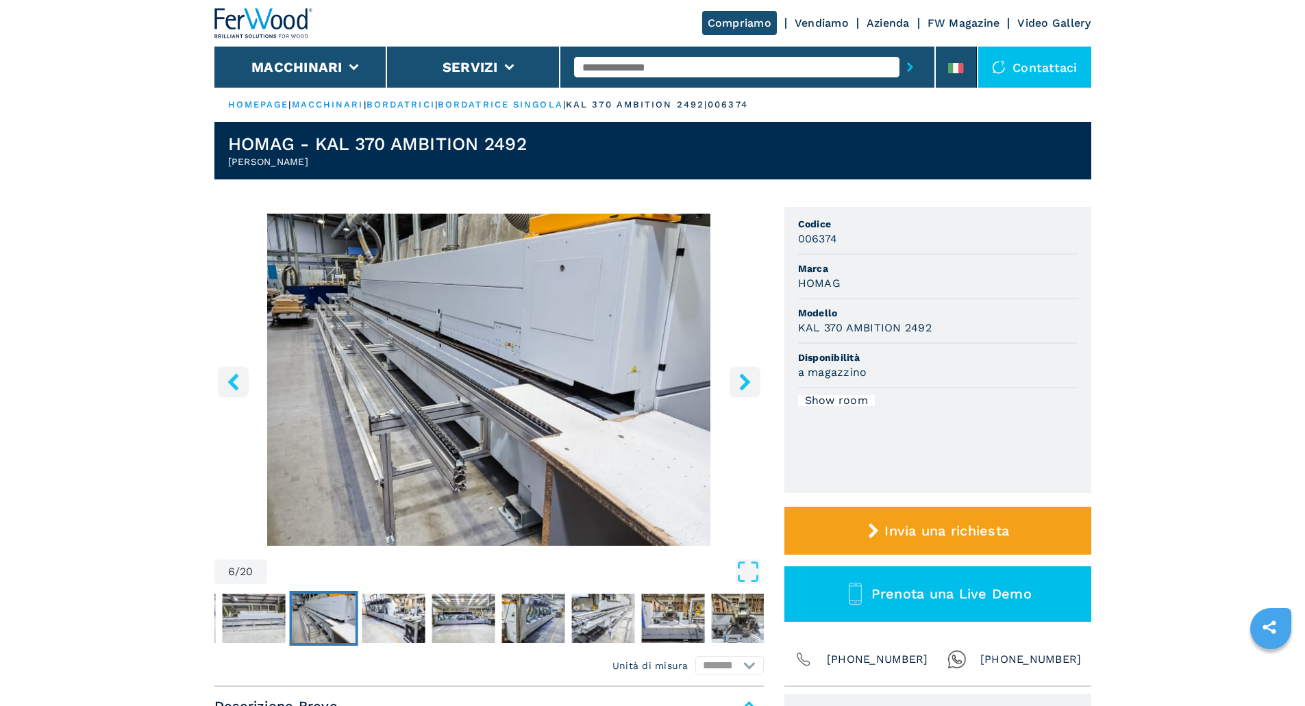
click at [750, 381] on icon "right-button" at bounding box center [744, 381] width 17 height 17
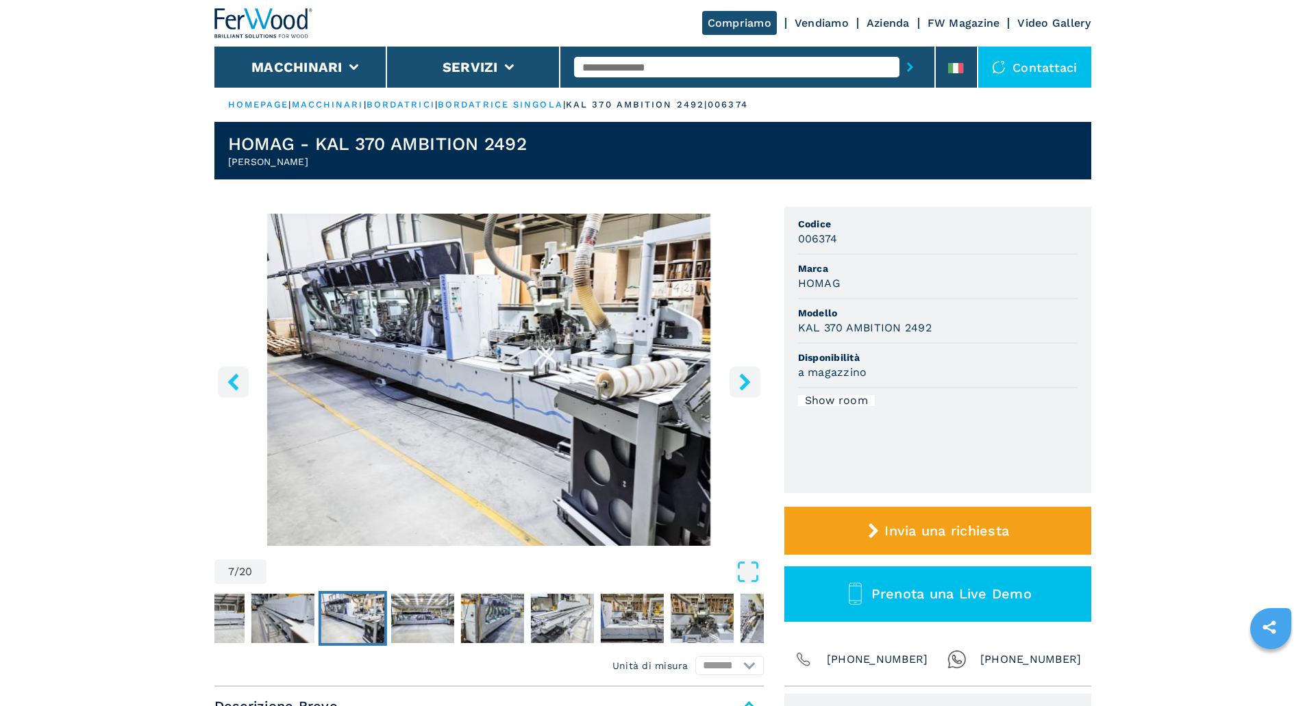
click at [747, 381] on icon "right-button" at bounding box center [744, 381] width 11 height 17
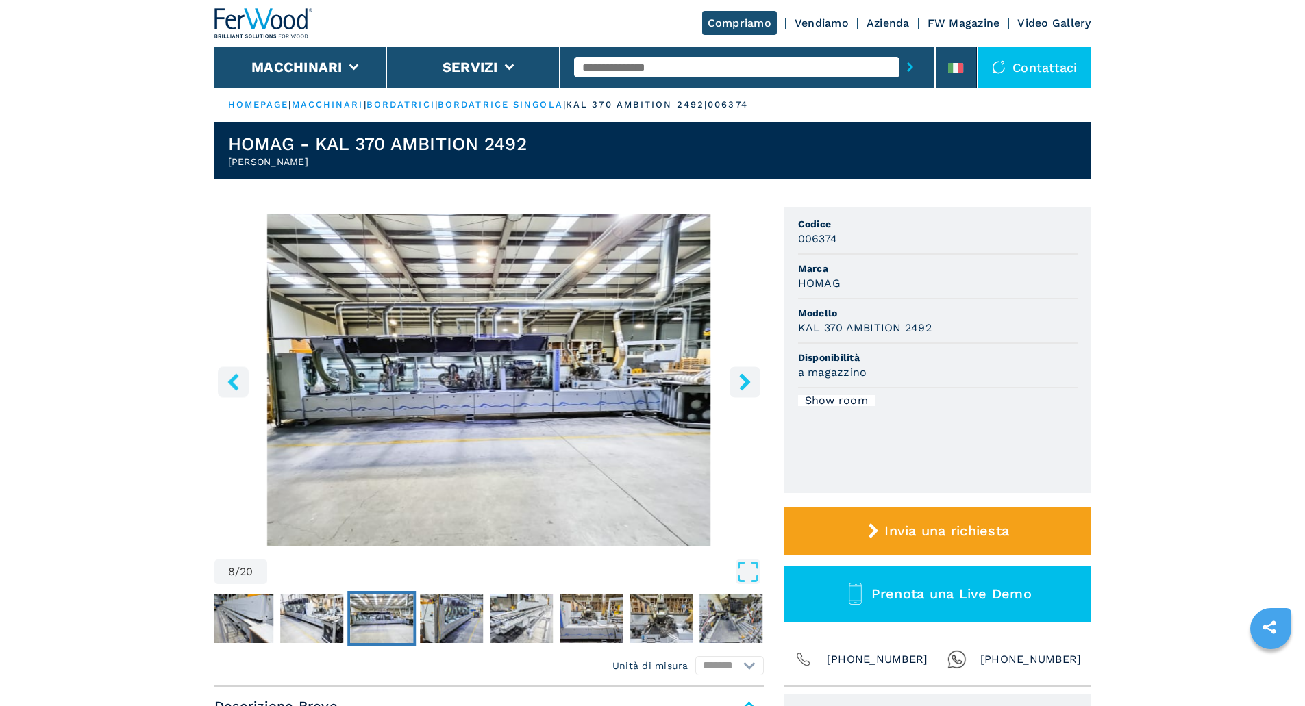
click at [747, 381] on icon "right-button" at bounding box center [744, 381] width 11 height 17
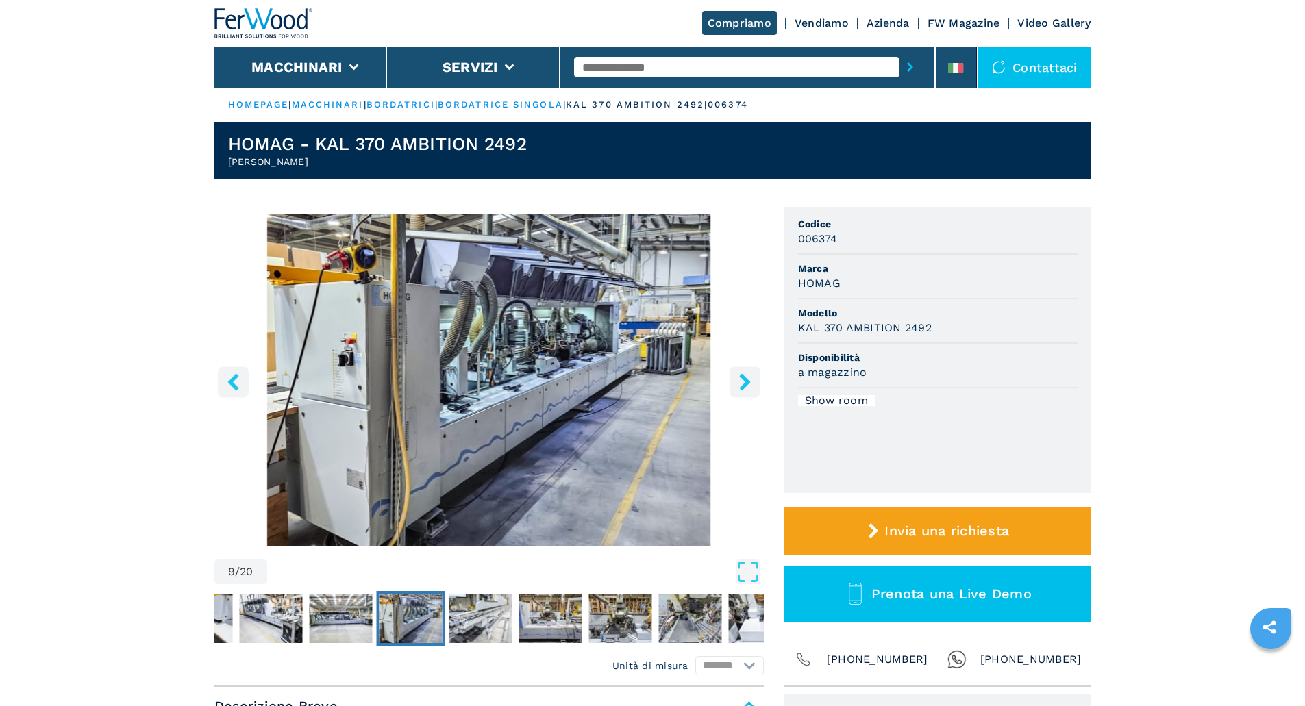
click at [747, 381] on icon "right-button" at bounding box center [744, 381] width 11 height 17
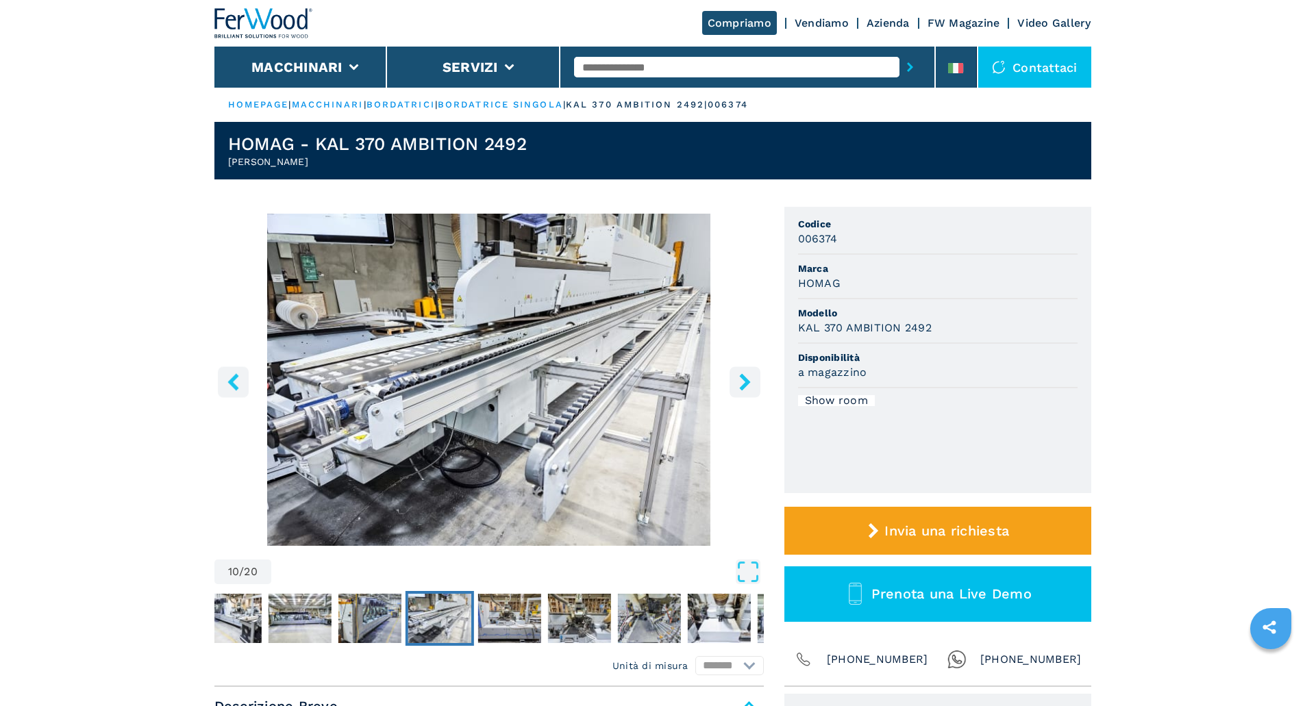
click at [747, 381] on icon "right-button" at bounding box center [744, 381] width 11 height 17
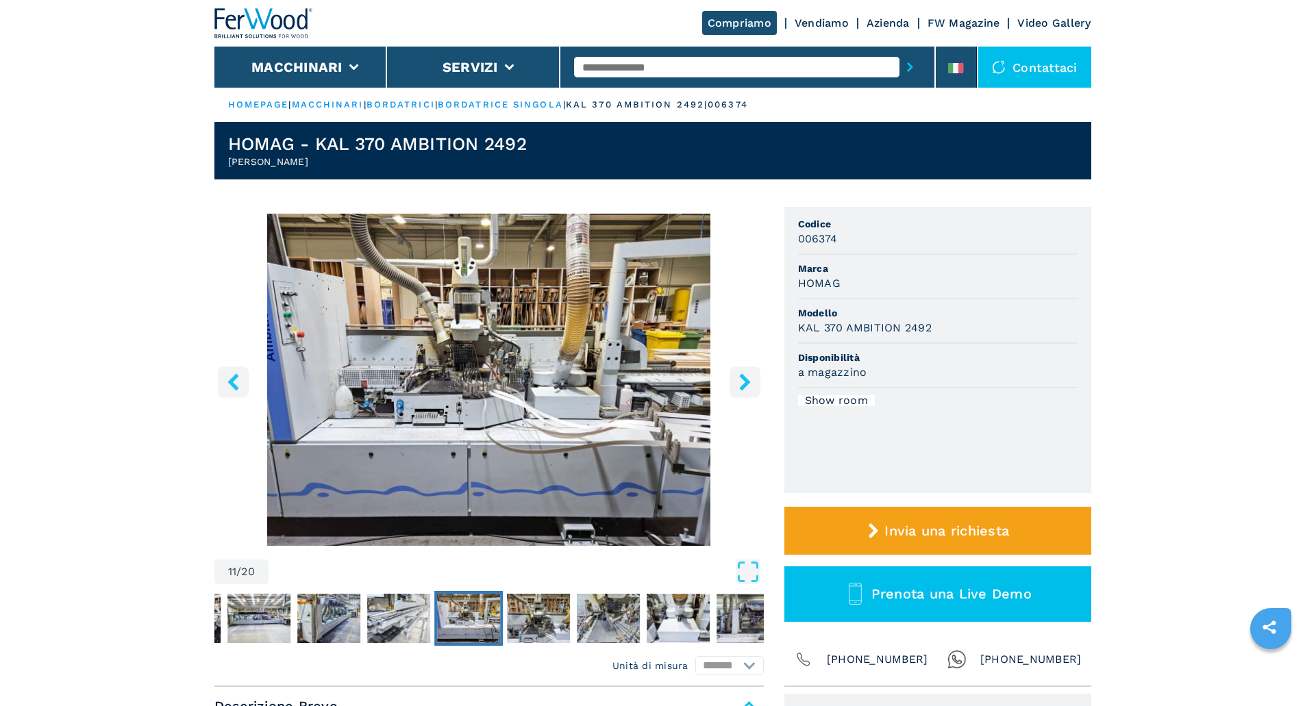
click at [747, 381] on icon "right-button" at bounding box center [744, 381] width 11 height 17
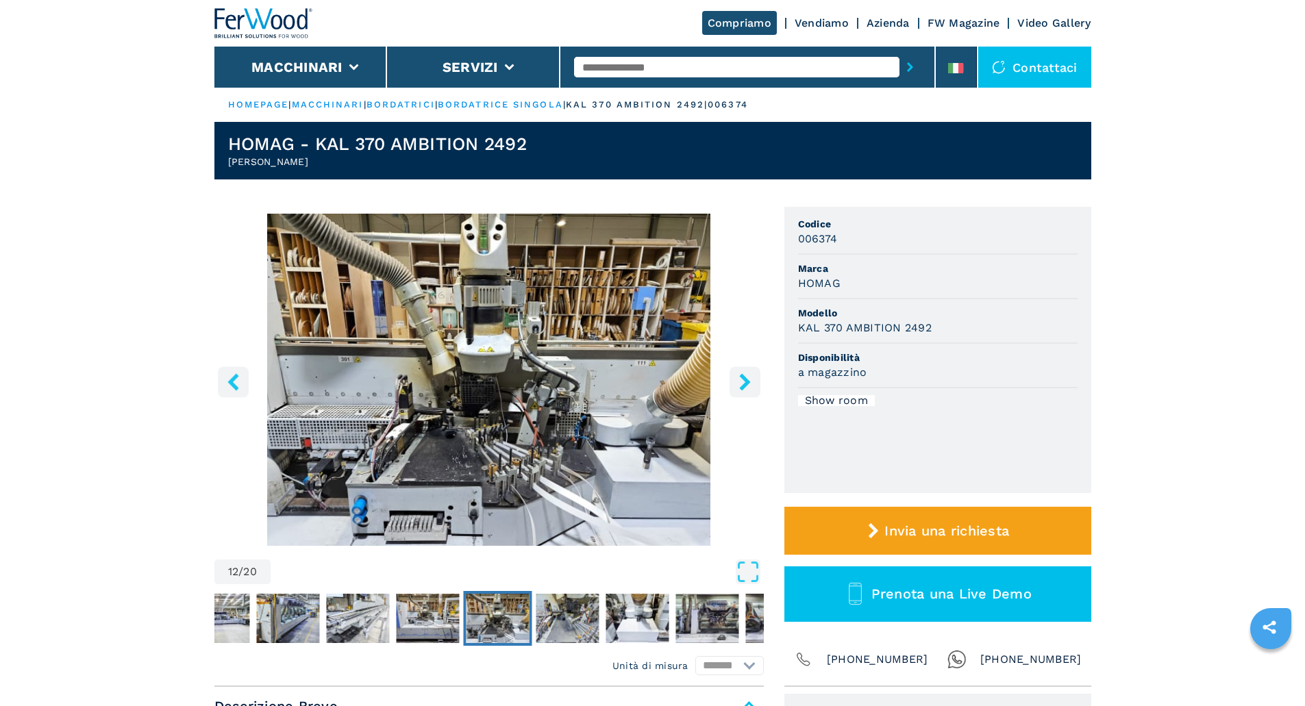
click at [747, 381] on icon "right-button" at bounding box center [744, 381] width 11 height 17
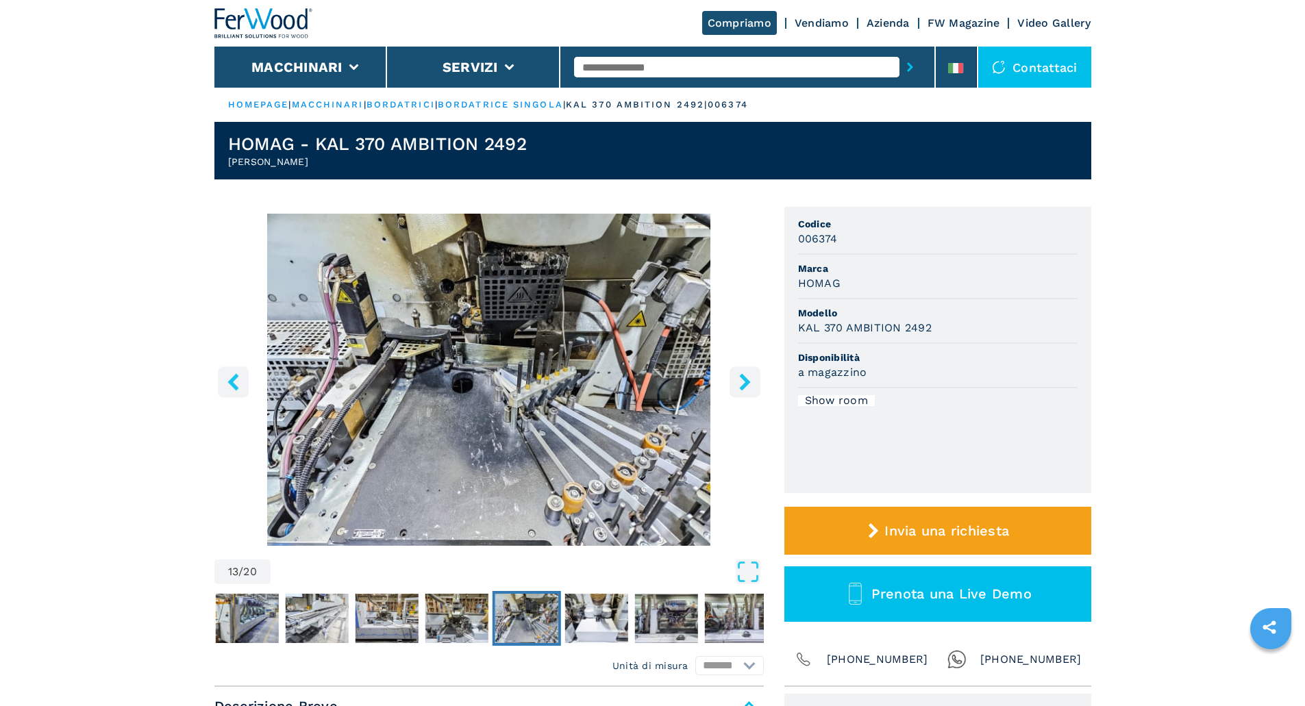
click at [747, 381] on icon "right-button" at bounding box center [744, 381] width 11 height 17
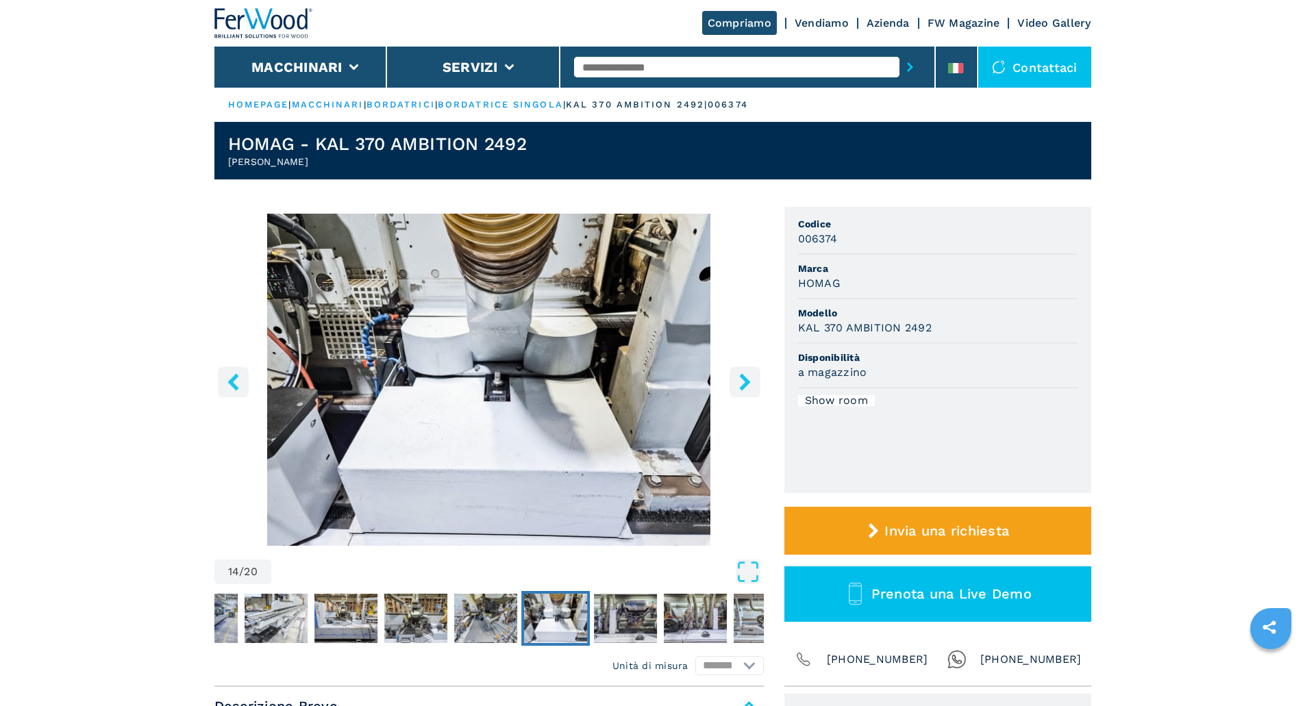
click at [747, 381] on icon "right-button" at bounding box center [744, 381] width 11 height 17
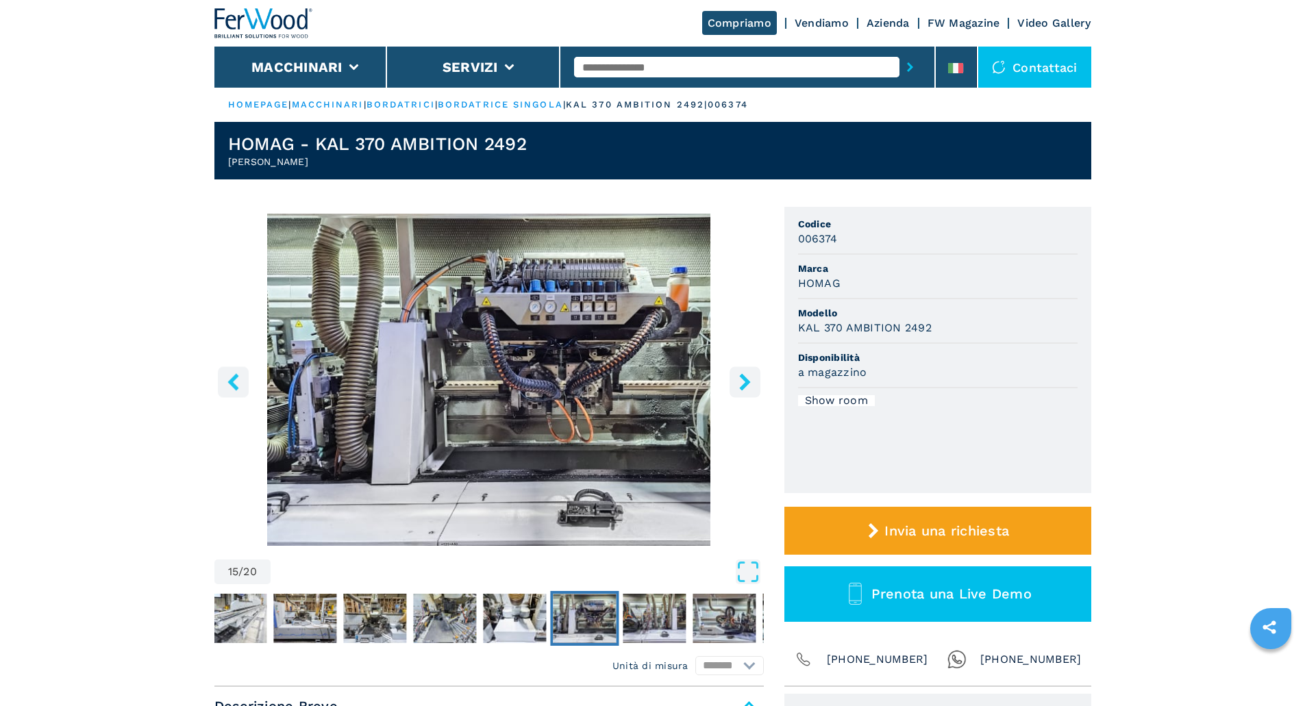
click at [747, 381] on icon "right-button" at bounding box center [744, 381] width 11 height 17
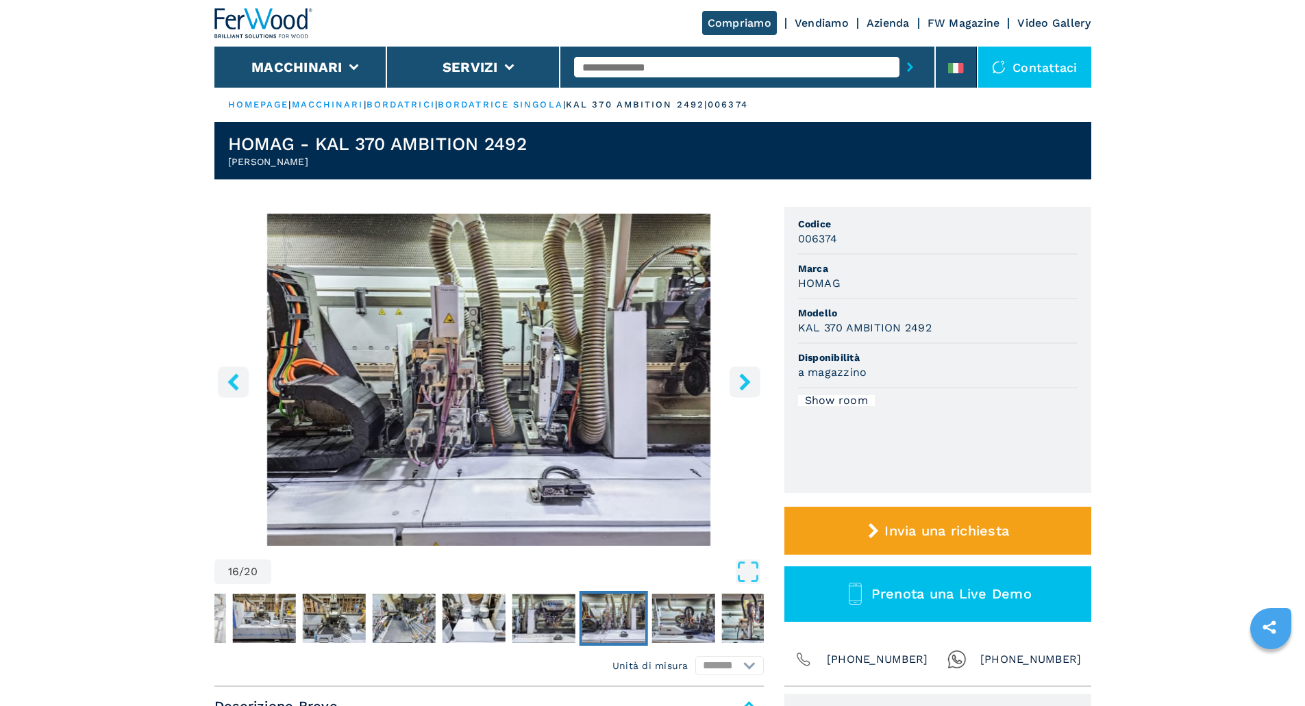
click at [747, 381] on icon "right-button" at bounding box center [744, 381] width 11 height 17
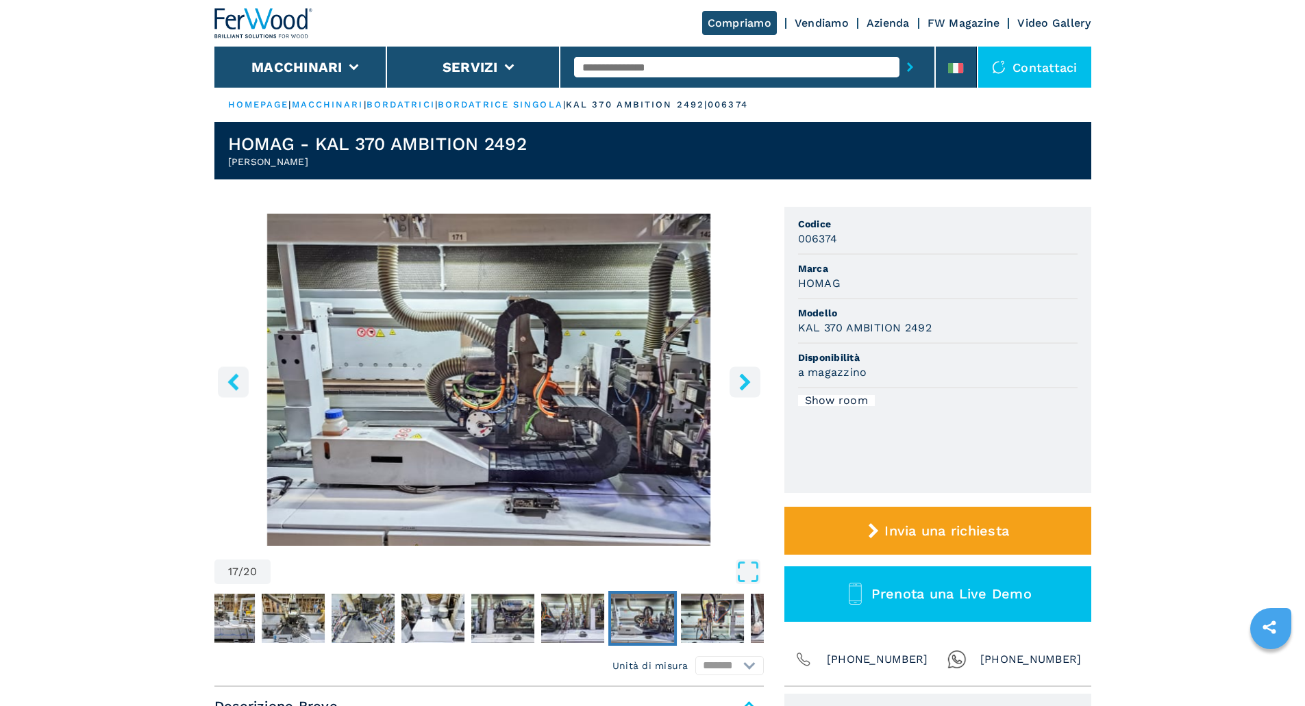
click at [747, 381] on icon "right-button" at bounding box center [744, 381] width 11 height 17
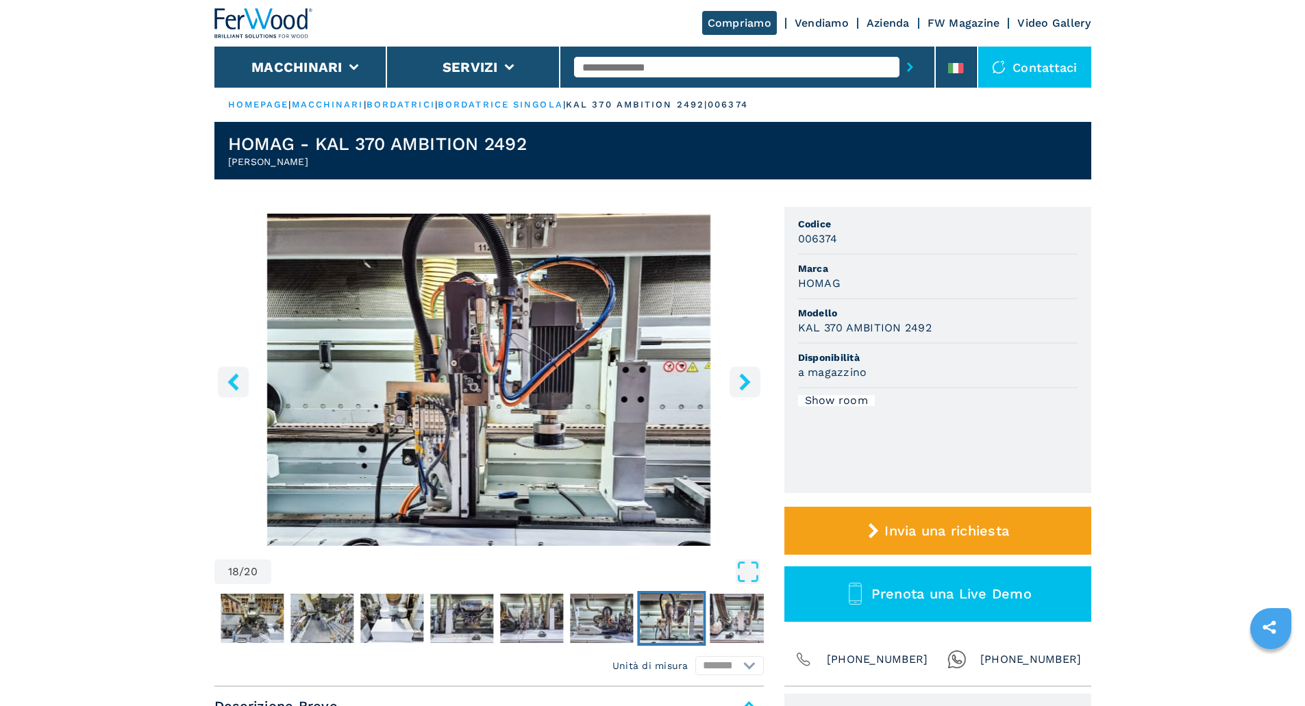
click at [747, 381] on icon "right-button" at bounding box center [744, 381] width 11 height 17
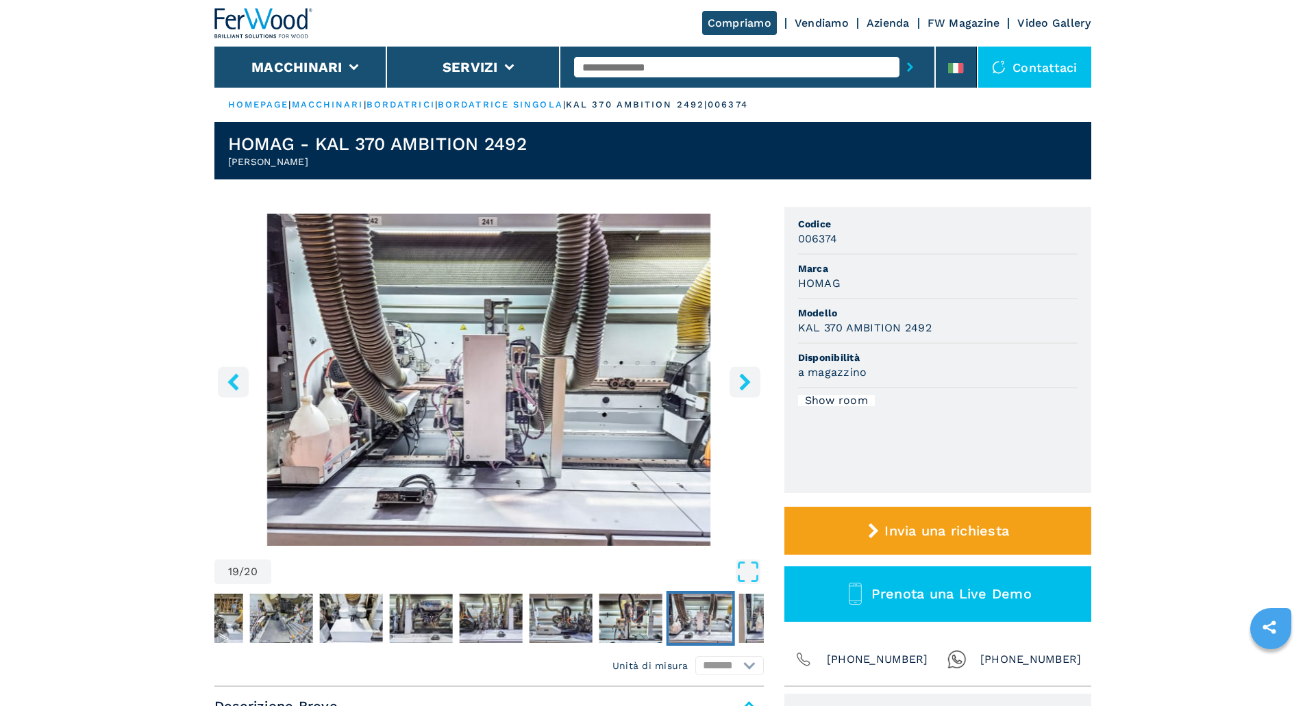
click at [747, 381] on icon "right-button" at bounding box center [744, 381] width 11 height 17
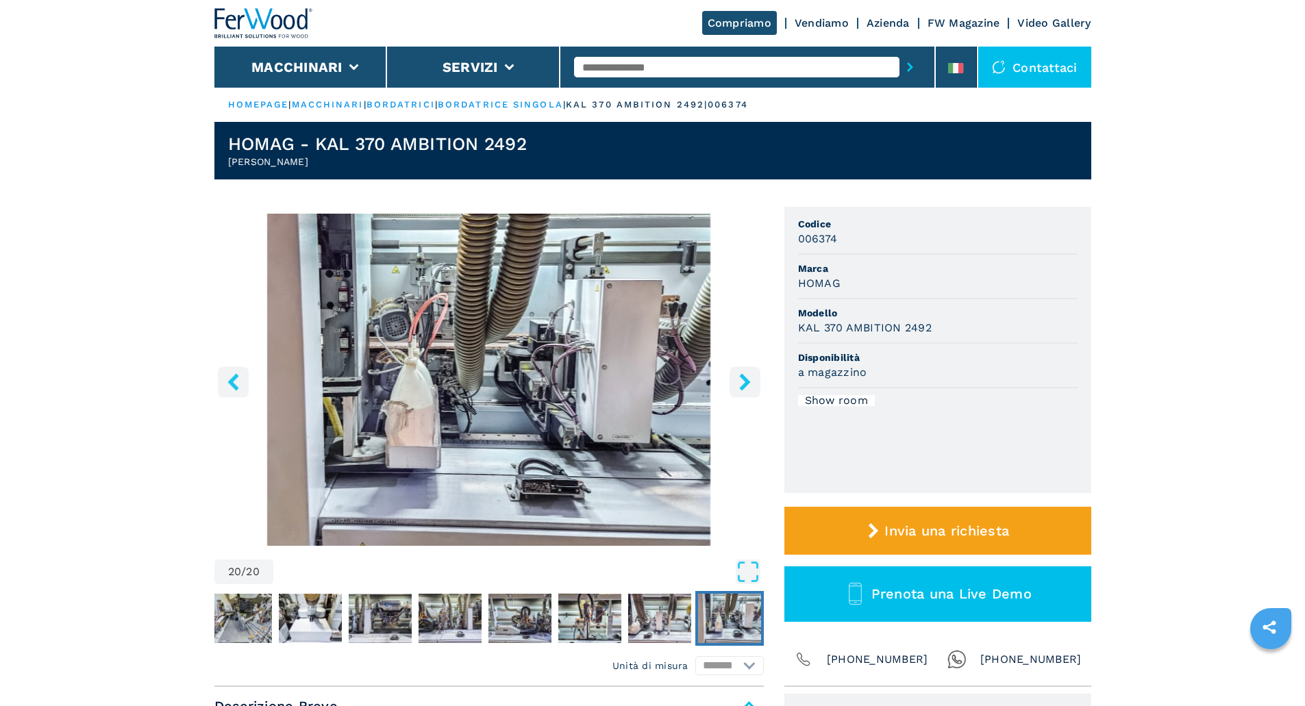
click at [747, 381] on icon "right-button" at bounding box center [744, 381] width 11 height 17
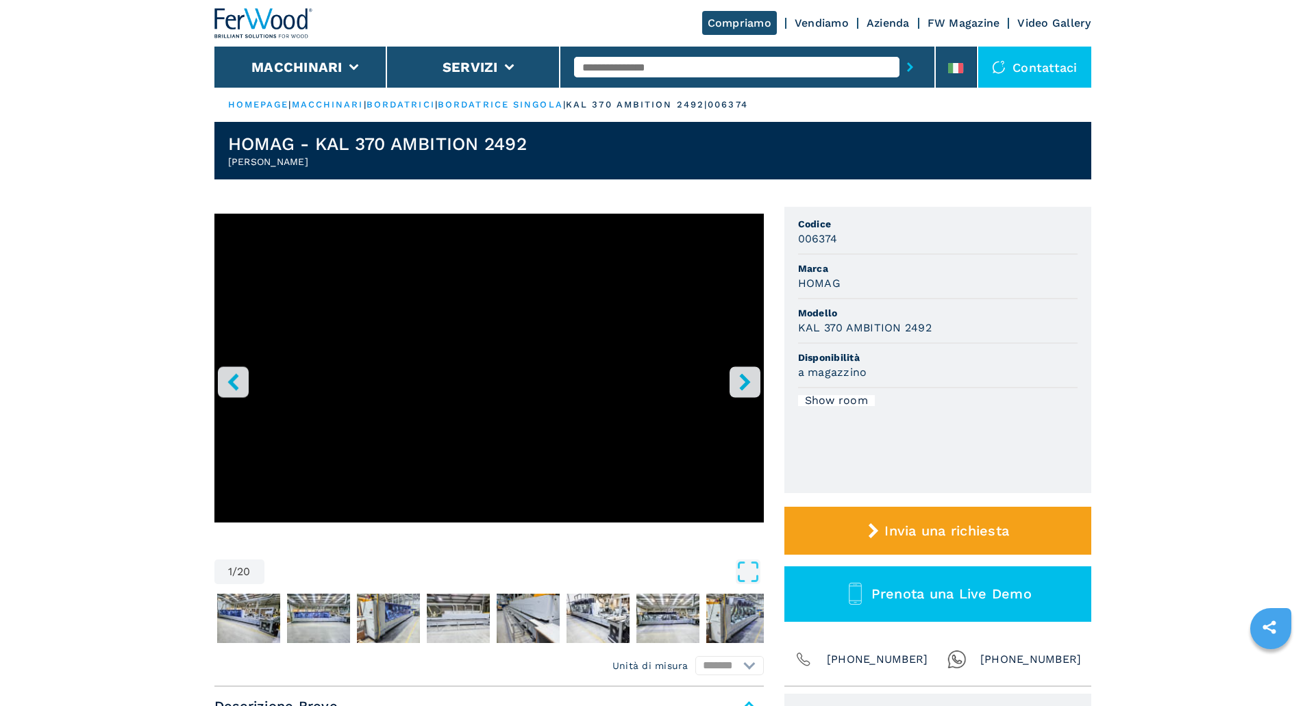
click at [736, 381] on icon "right-button" at bounding box center [744, 381] width 17 height 17
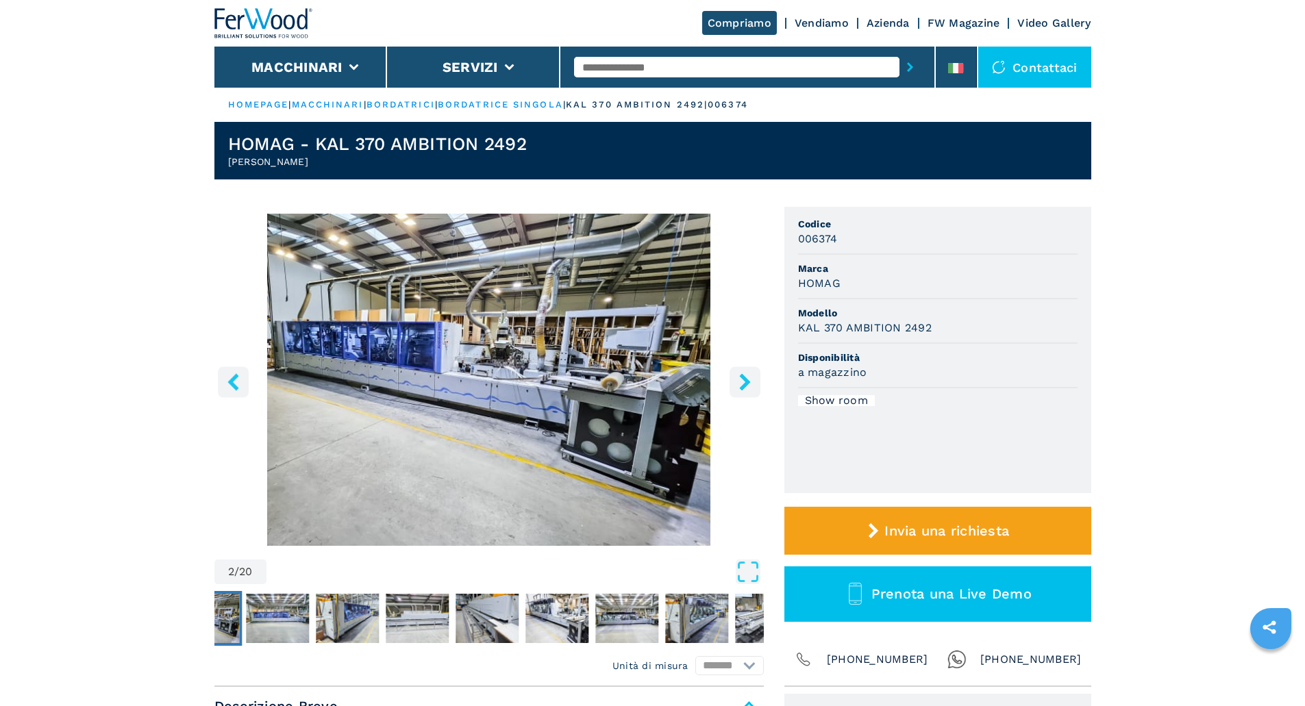
click at [736, 381] on icon "right-button" at bounding box center [744, 381] width 17 height 17
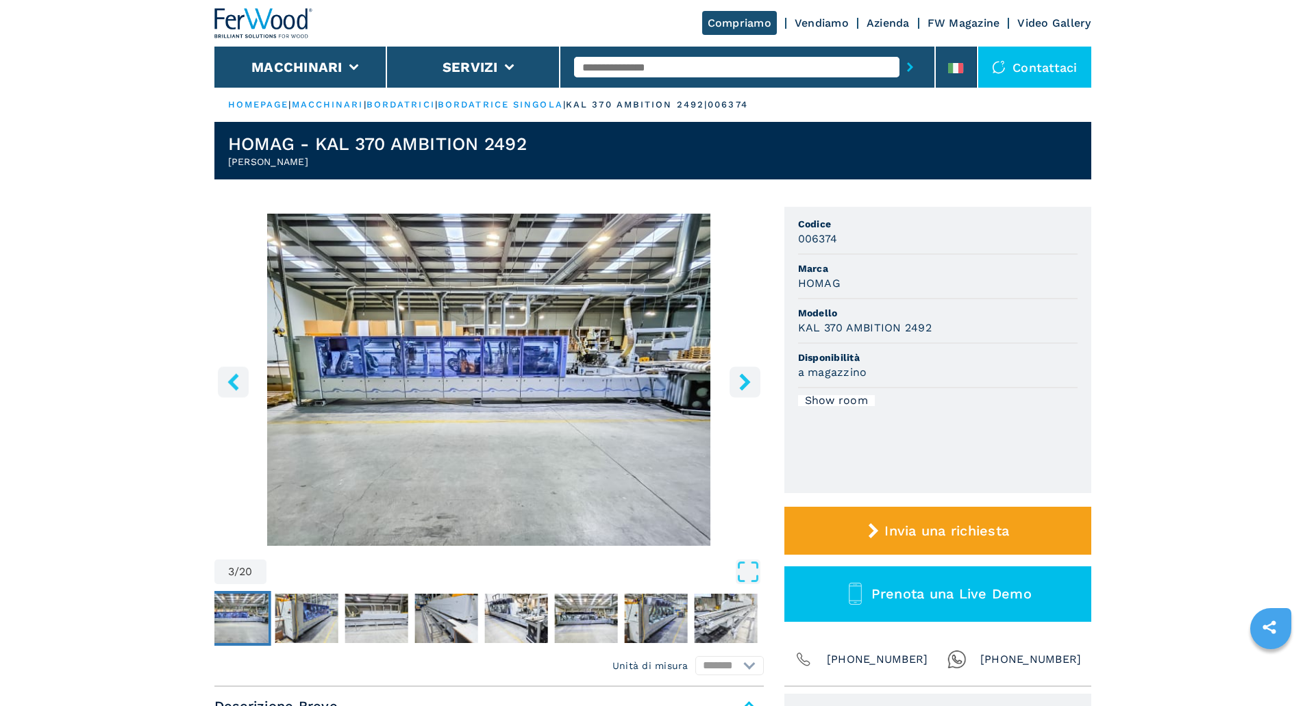
click at [736, 381] on icon "right-button" at bounding box center [744, 381] width 17 height 17
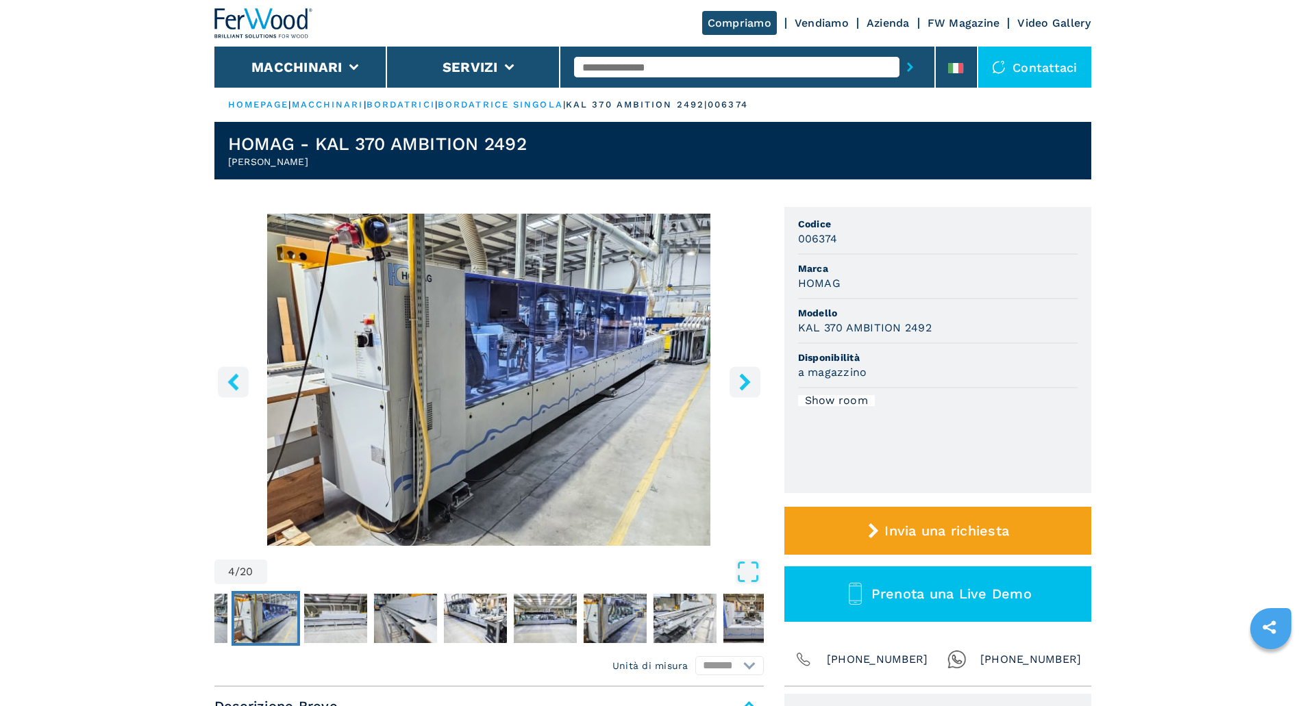
click at [736, 381] on icon "right-button" at bounding box center [744, 381] width 17 height 17
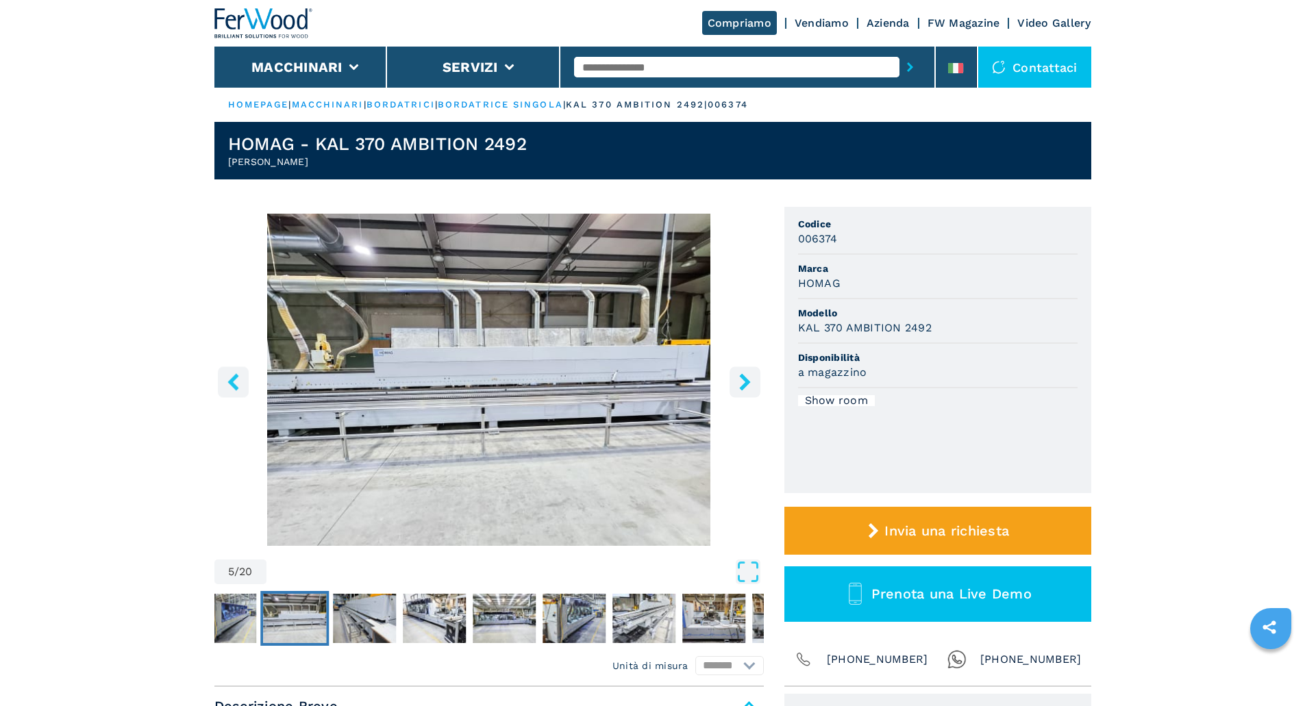
click at [736, 381] on icon "right-button" at bounding box center [744, 381] width 17 height 17
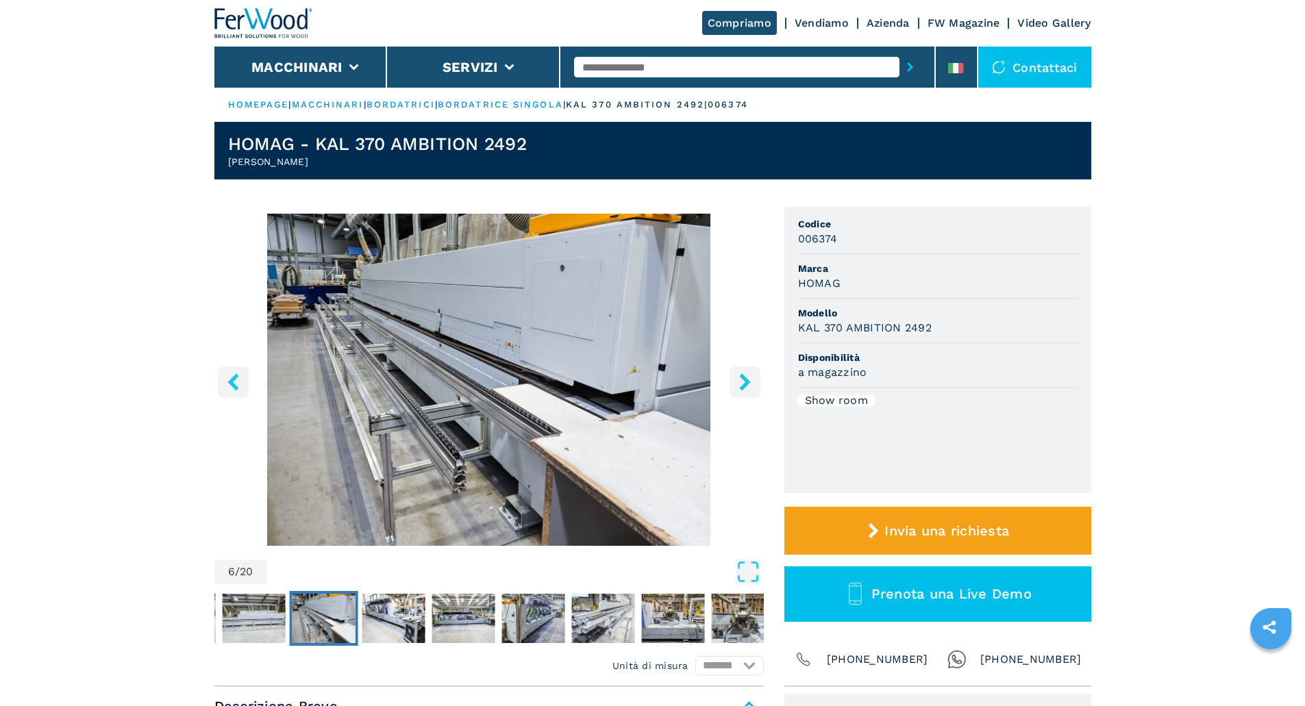
click at [736, 381] on icon "right-button" at bounding box center [744, 381] width 17 height 17
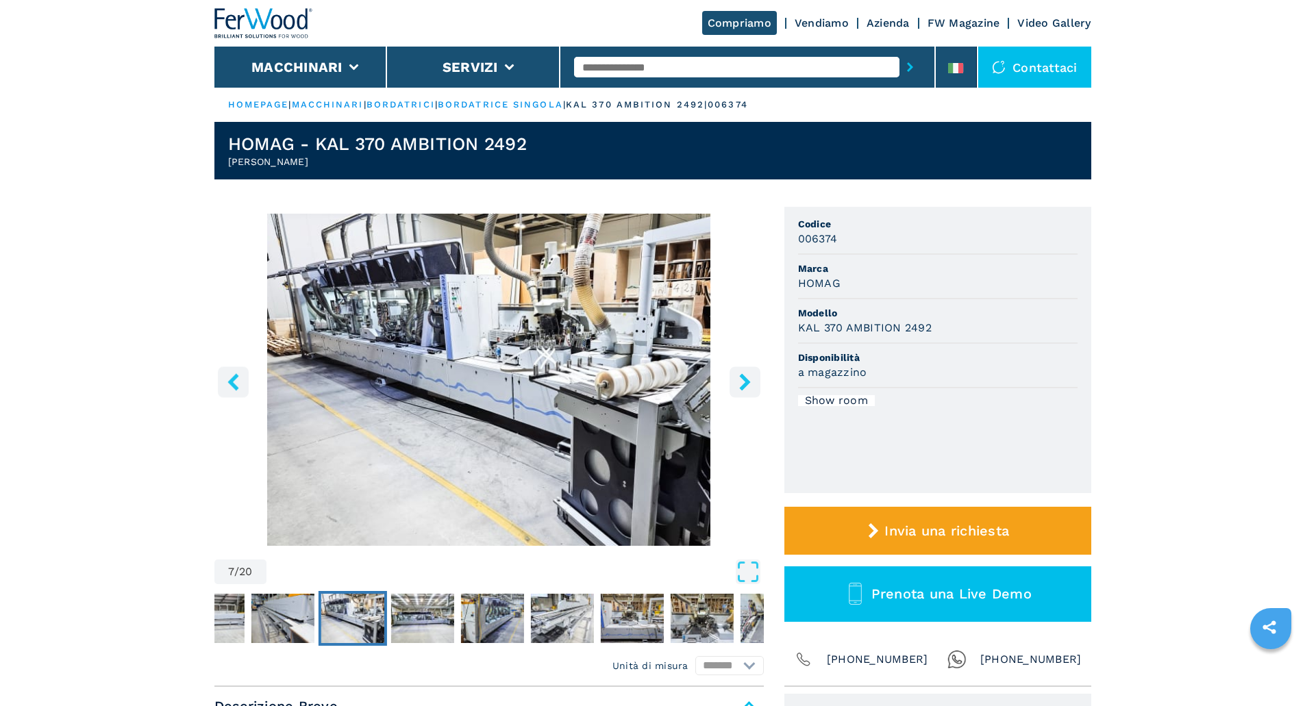
click at [736, 381] on icon "right-button" at bounding box center [744, 381] width 17 height 17
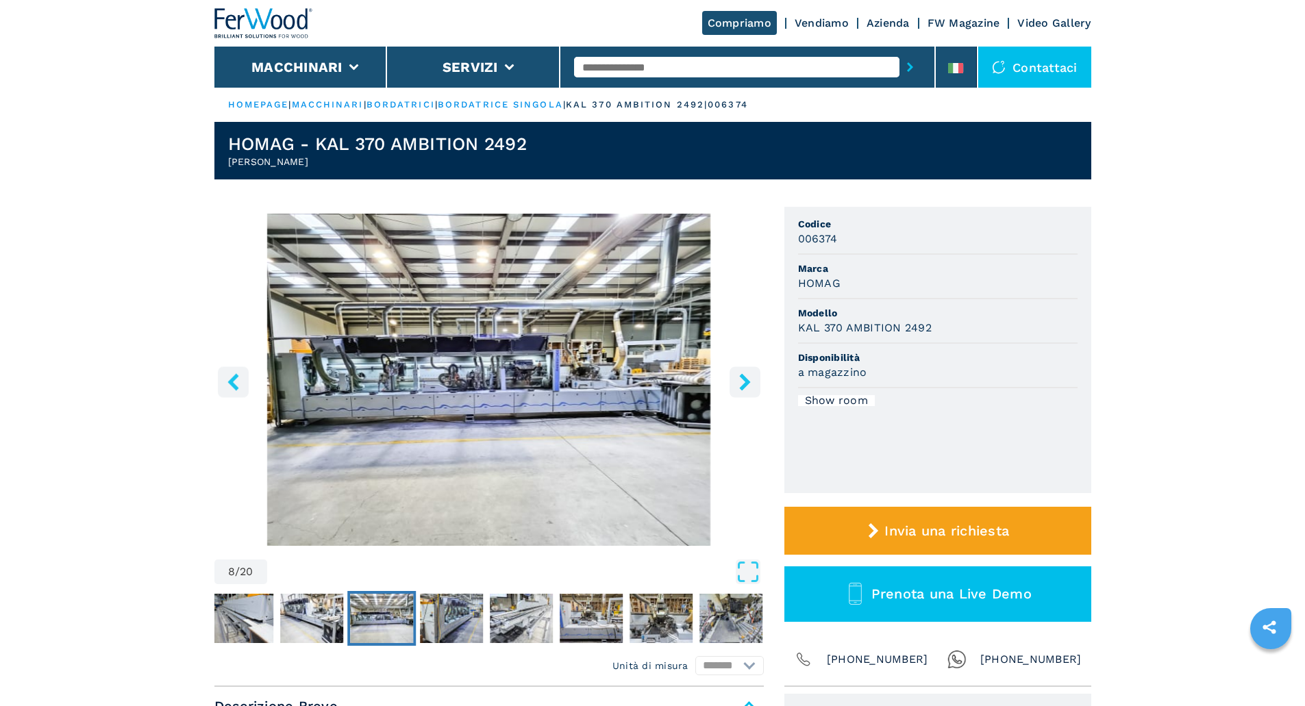
click at [736, 381] on icon "right-button" at bounding box center [744, 381] width 17 height 17
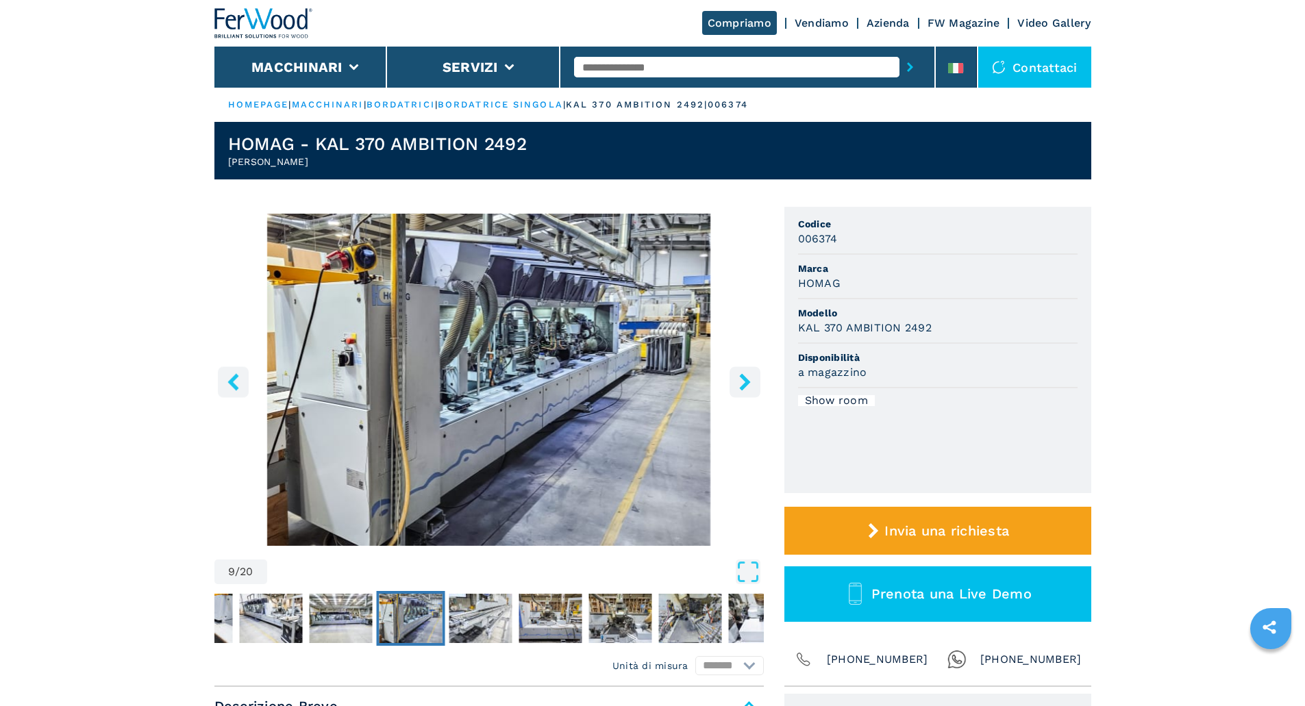
click at [736, 381] on icon "right-button" at bounding box center [744, 381] width 17 height 17
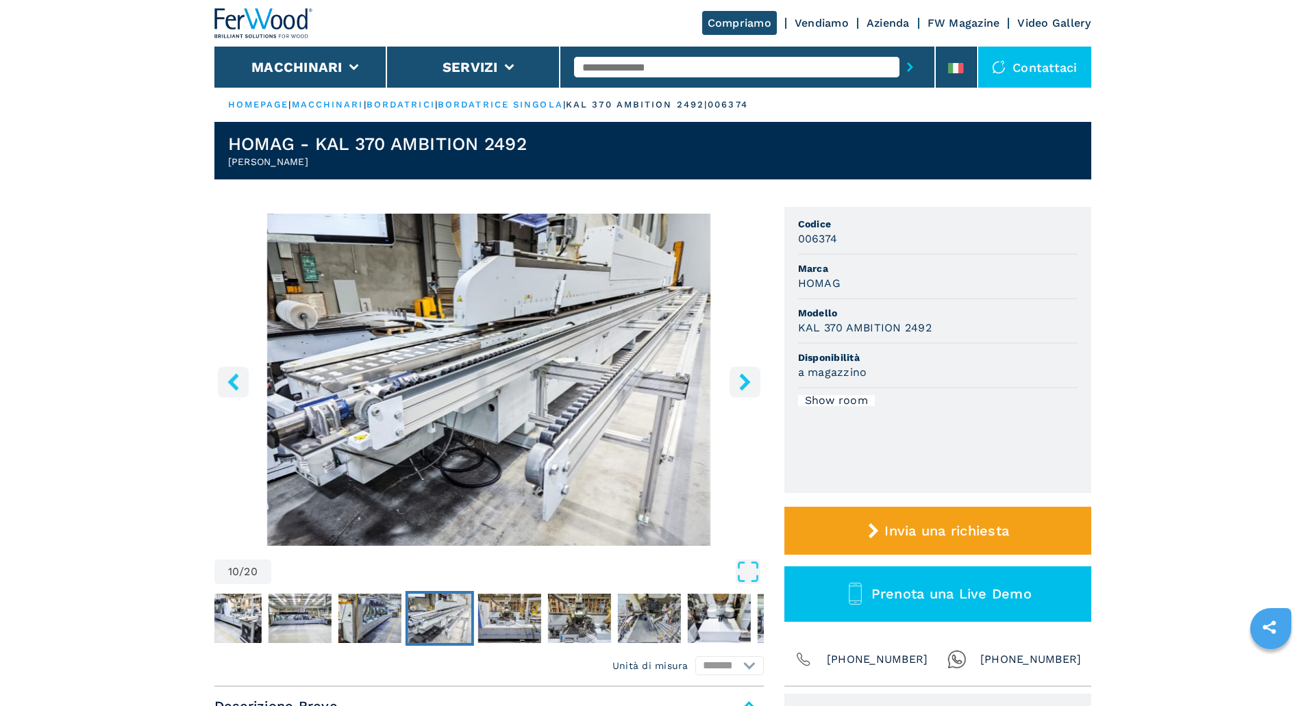
click at [736, 381] on icon "right-button" at bounding box center [744, 381] width 17 height 17
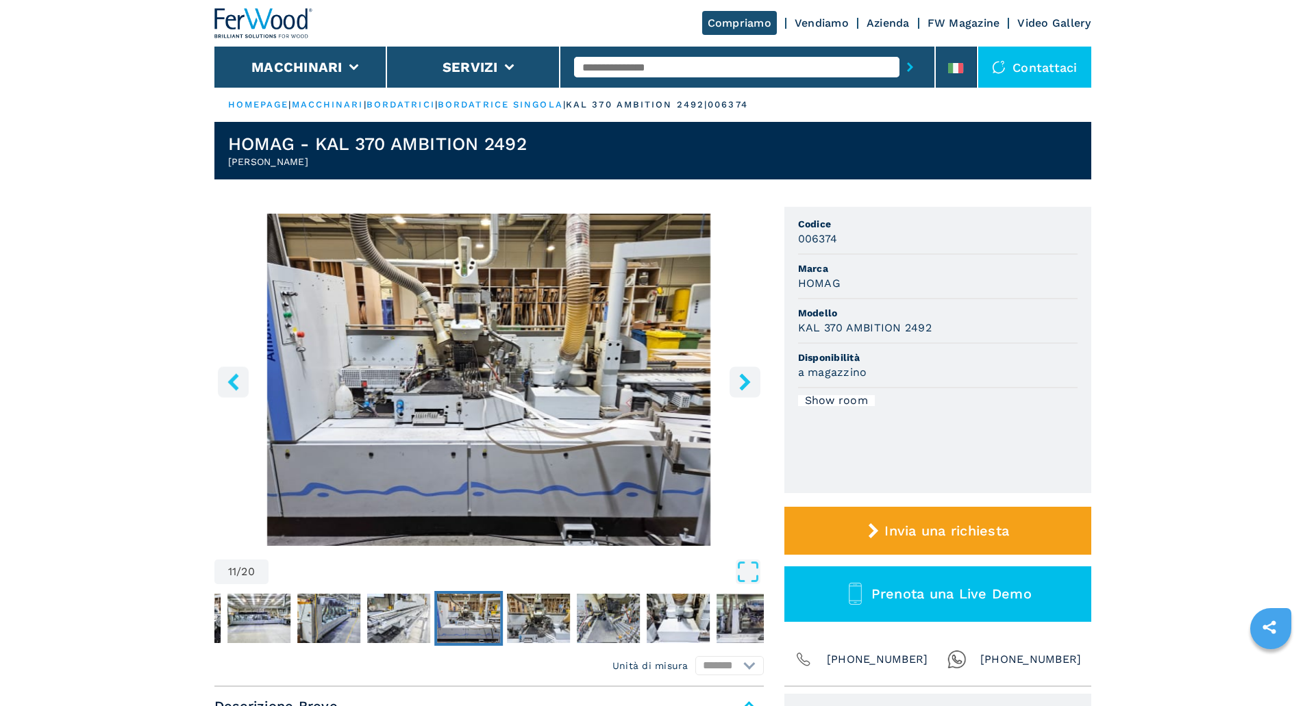
click at [736, 381] on icon "right-button" at bounding box center [744, 381] width 17 height 17
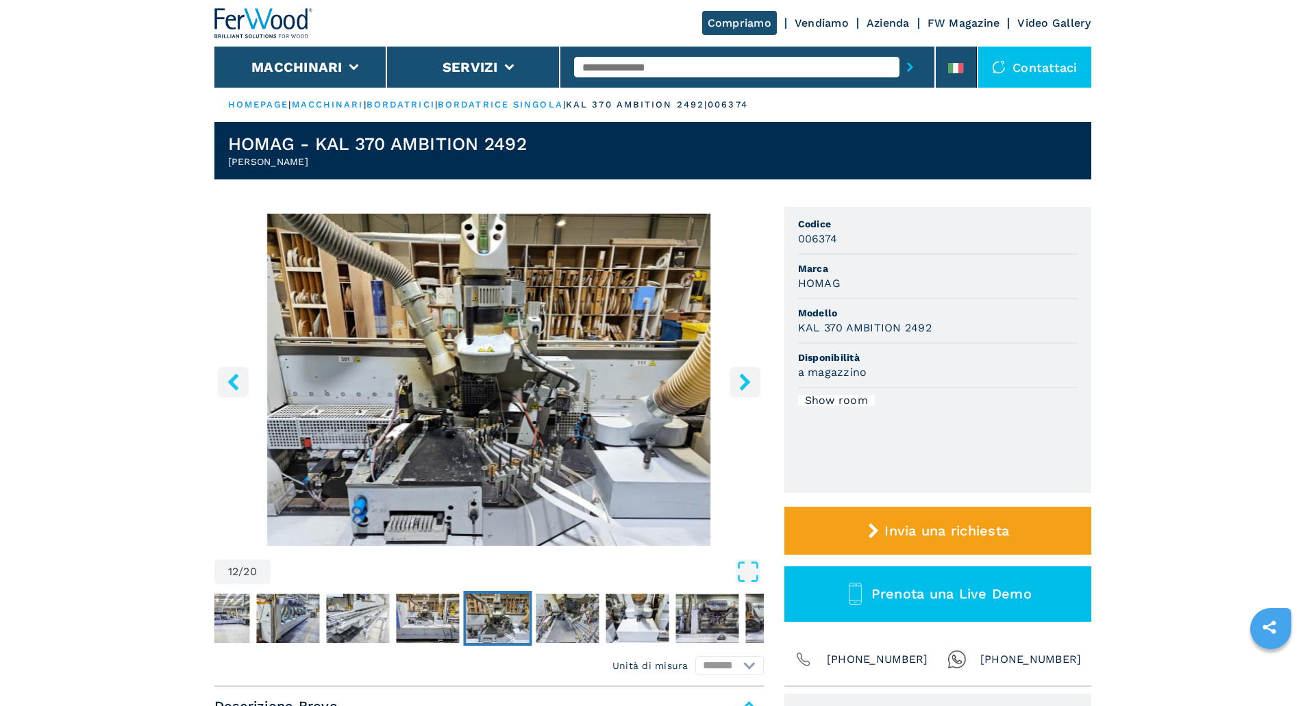
click at [226, 379] on icon "left-button" at bounding box center [233, 381] width 17 height 17
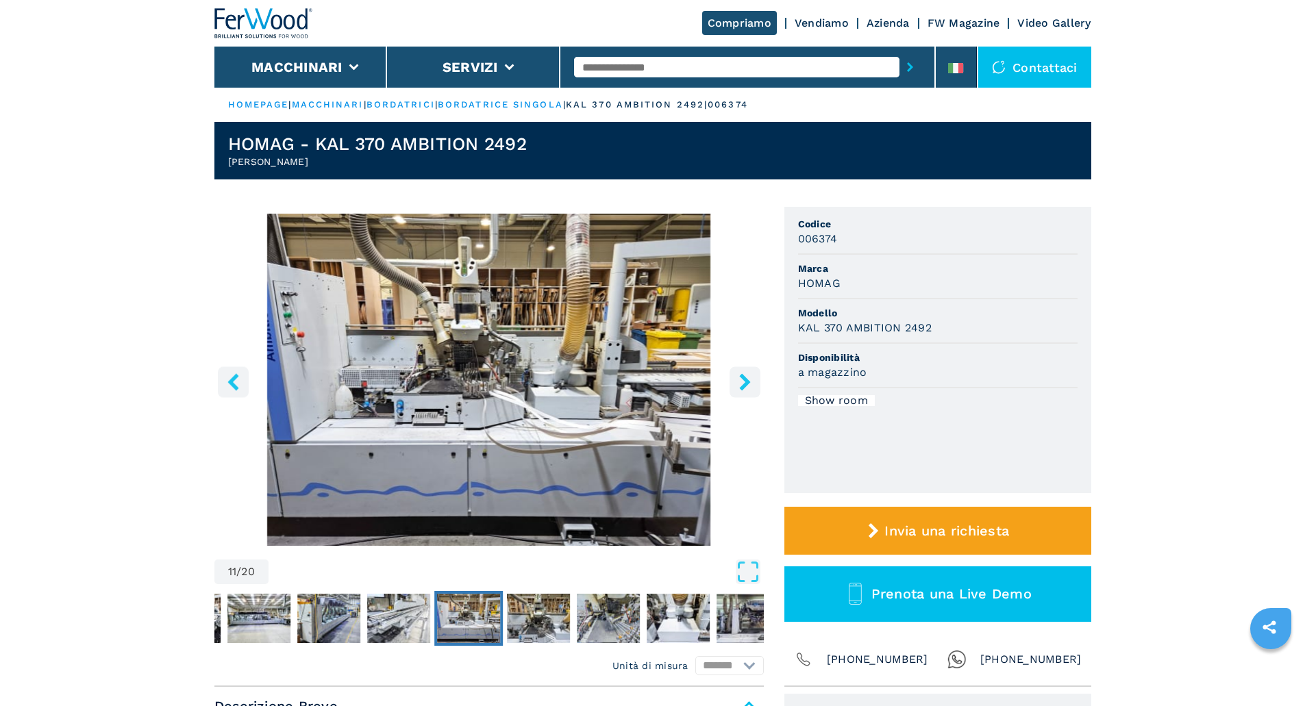
click at [228, 378] on icon "left-button" at bounding box center [233, 381] width 17 height 17
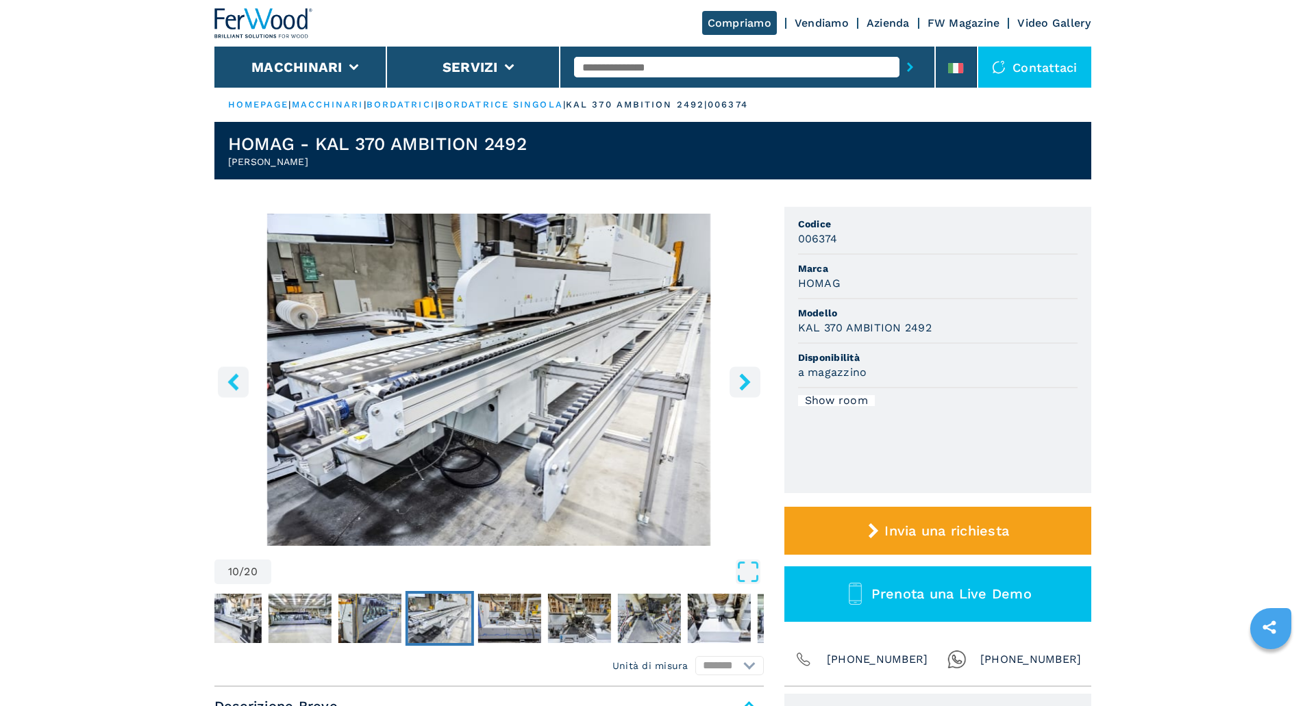
click at [229, 377] on icon "left-button" at bounding box center [233, 381] width 17 height 17
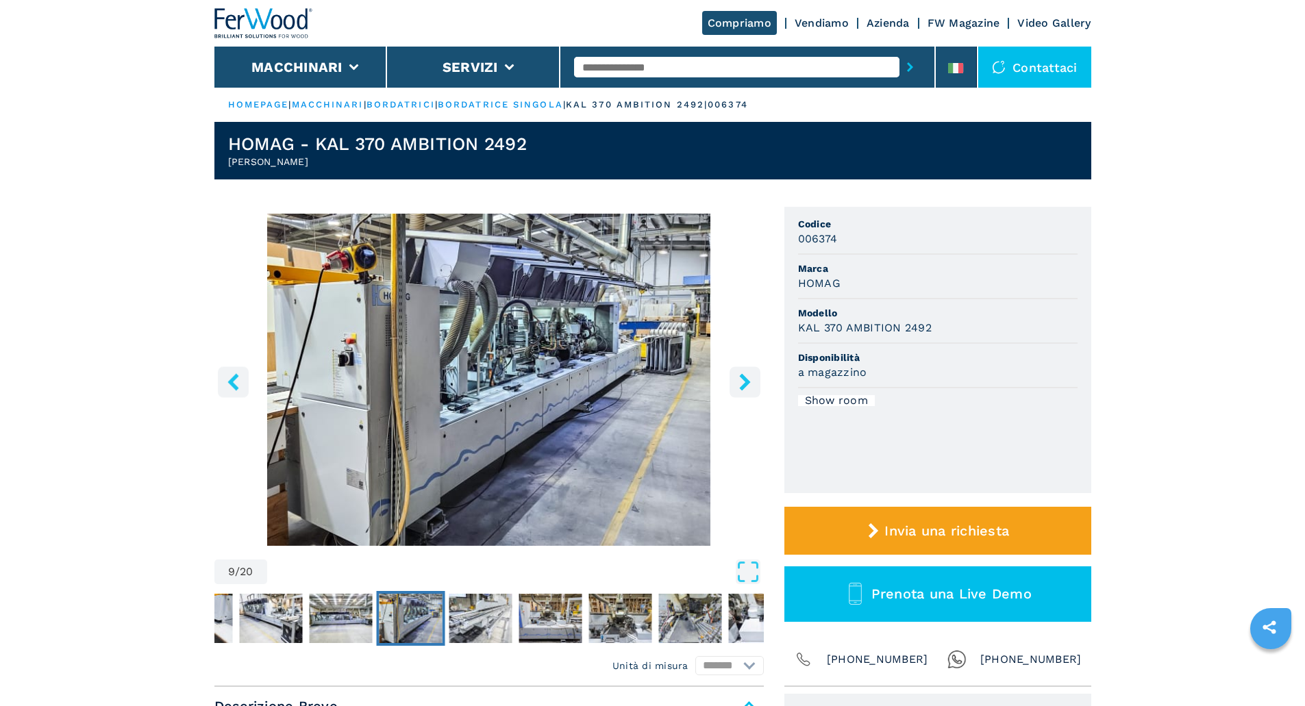
click at [232, 375] on icon "left-button" at bounding box center [233, 381] width 17 height 17
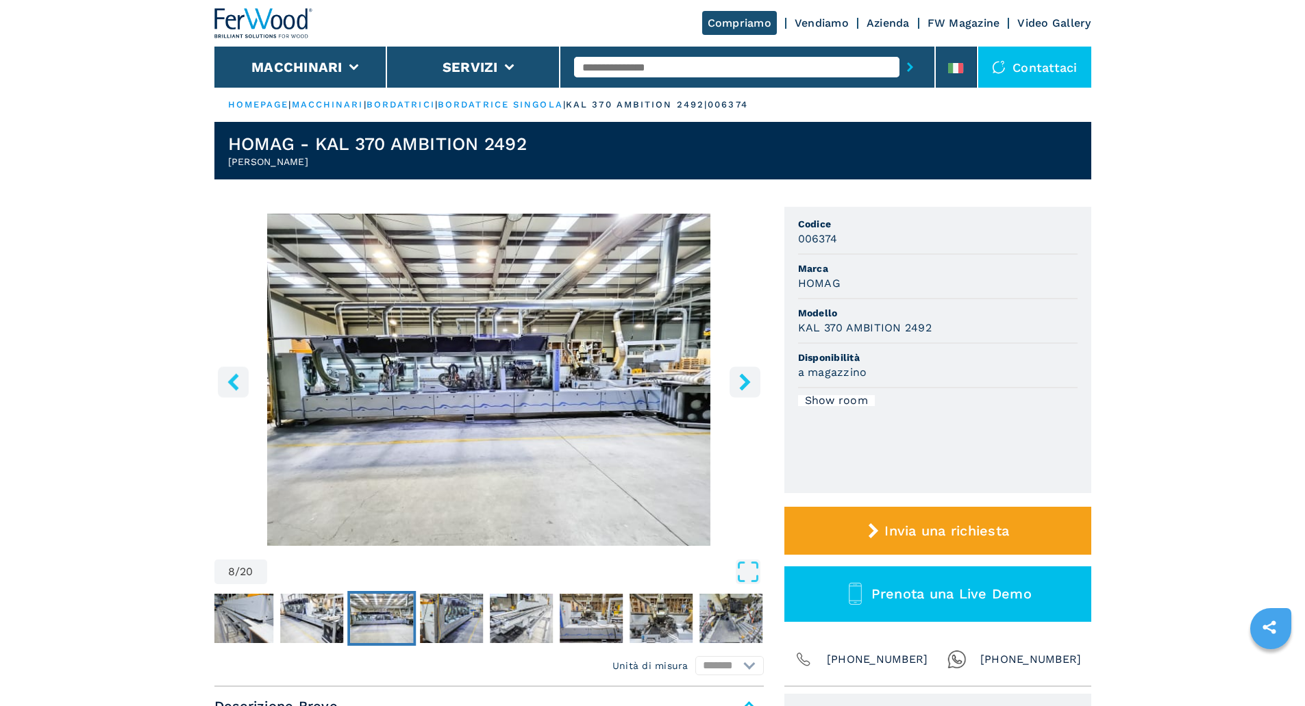
click at [400, 378] on img "Go to Slide 8" at bounding box center [488, 380] width 549 height 332
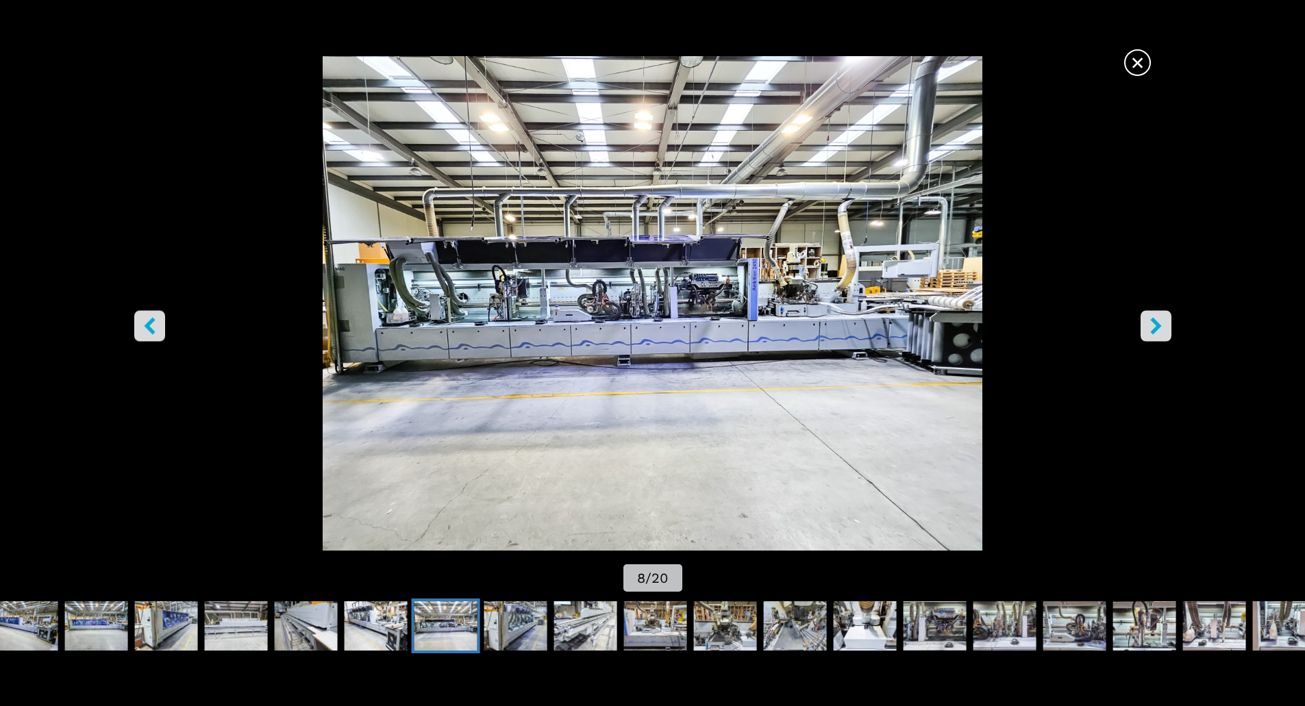
click at [490, 310] on img "Go to Slide 8" at bounding box center [652, 303] width 1175 height 495
drag, startPoint x: 490, startPoint y: 310, endPoint x: 477, endPoint y: 430, distance: 120.5
click at [475, 432] on img "Go to Slide 8" at bounding box center [652, 303] width 1175 height 495
click at [664, 276] on img "Go to Slide 8" at bounding box center [652, 303] width 1175 height 495
click at [1152, 320] on icon "right-button" at bounding box center [1155, 325] width 11 height 17
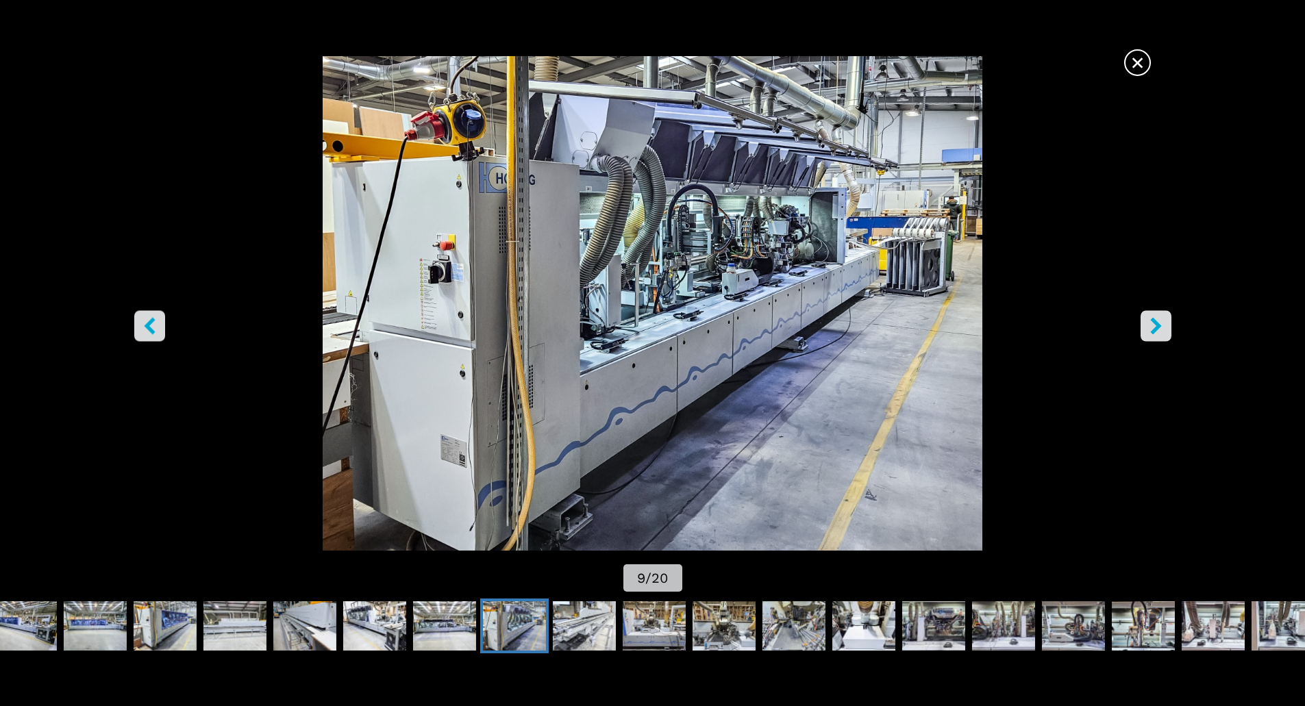
click at [1152, 320] on icon "right-button" at bounding box center [1155, 325] width 11 height 17
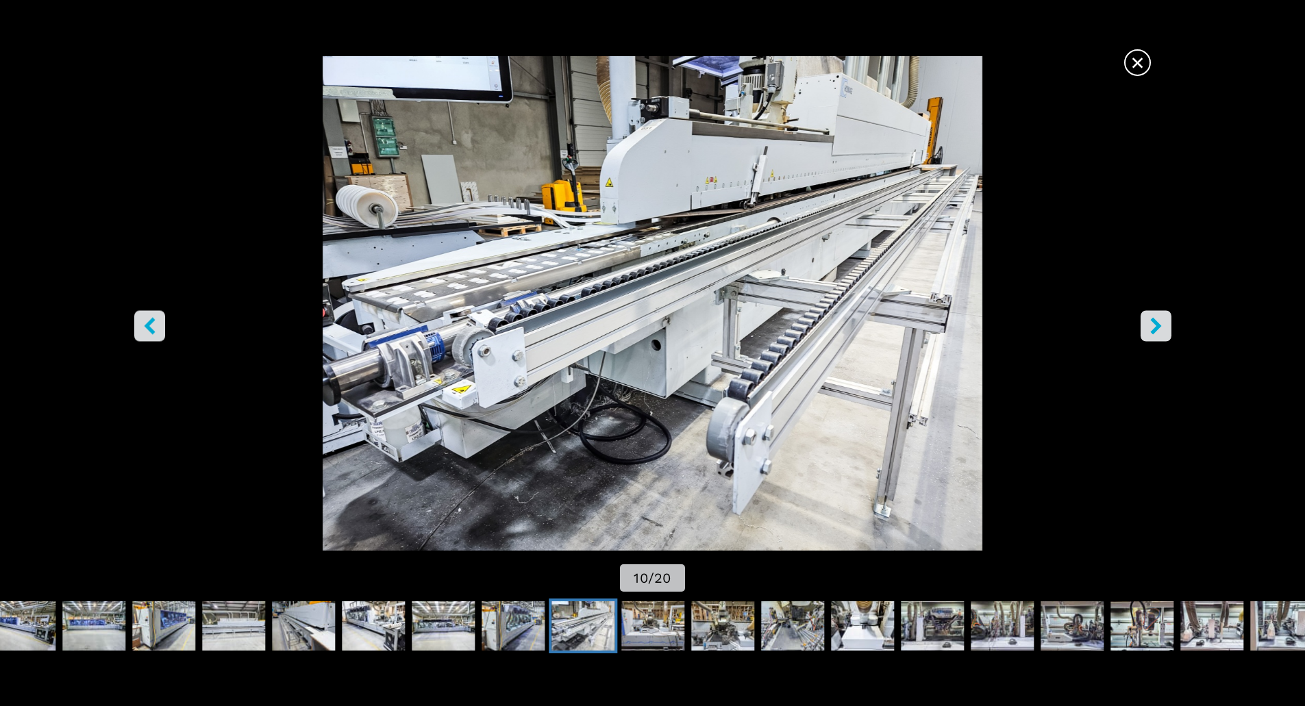
click at [1152, 320] on icon "right-button" at bounding box center [1155, 325] width 11 height 17
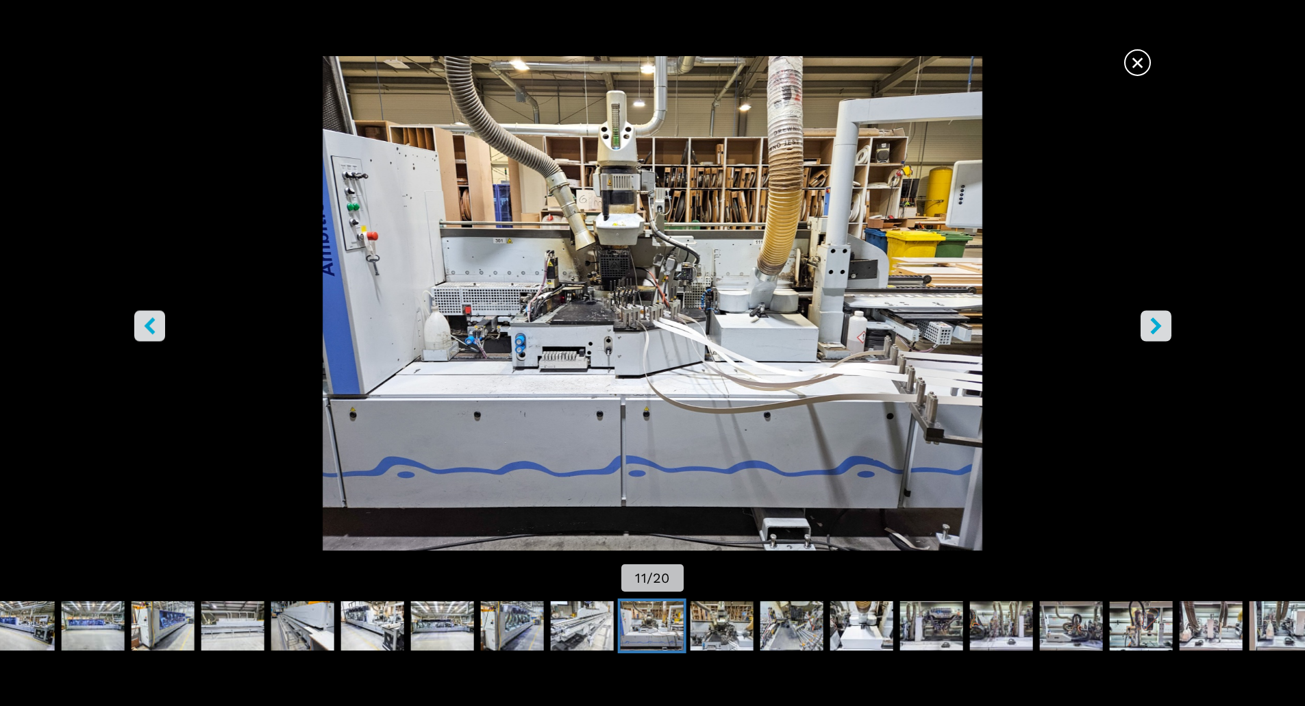
click at [1152, 320] on icon "right-button" at bounding box center [1155, 325] width 11 height 17
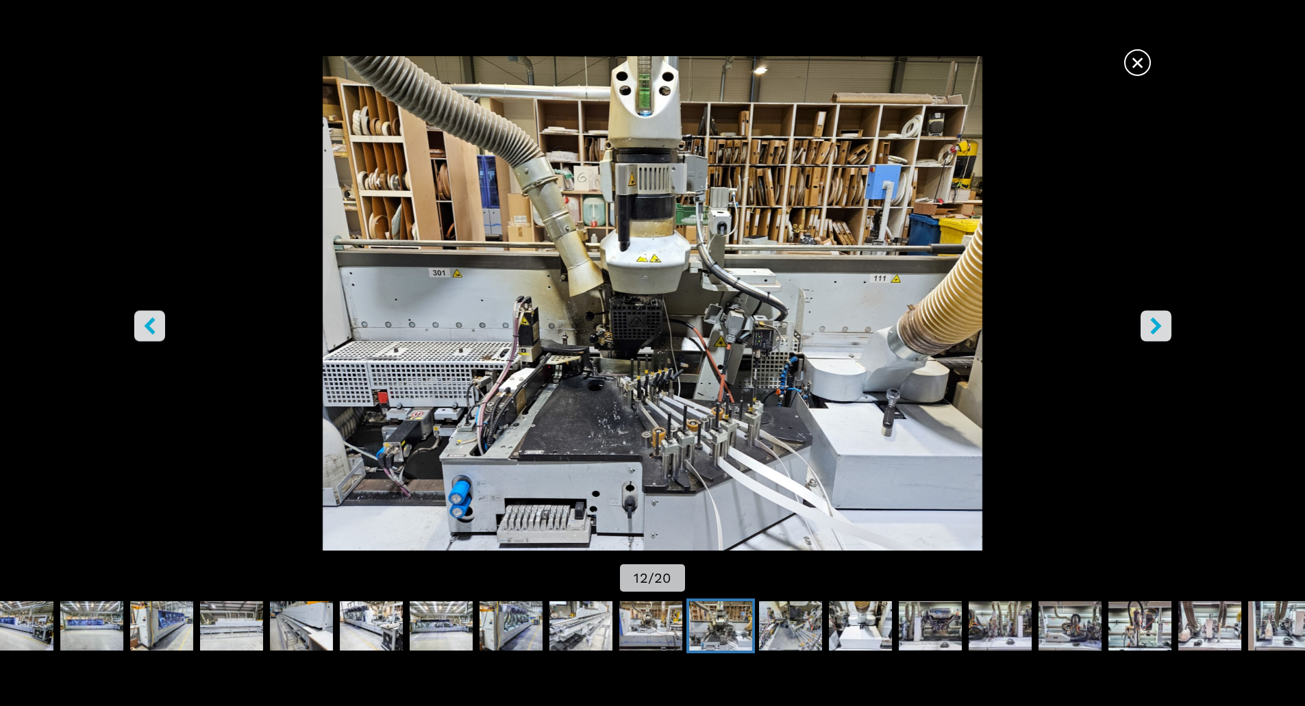
click at [1132, 53] on span "×" at bounding box center [1137, 60] width 24 height 24
